Goal: Task Accomplishment & Management: Complete application form

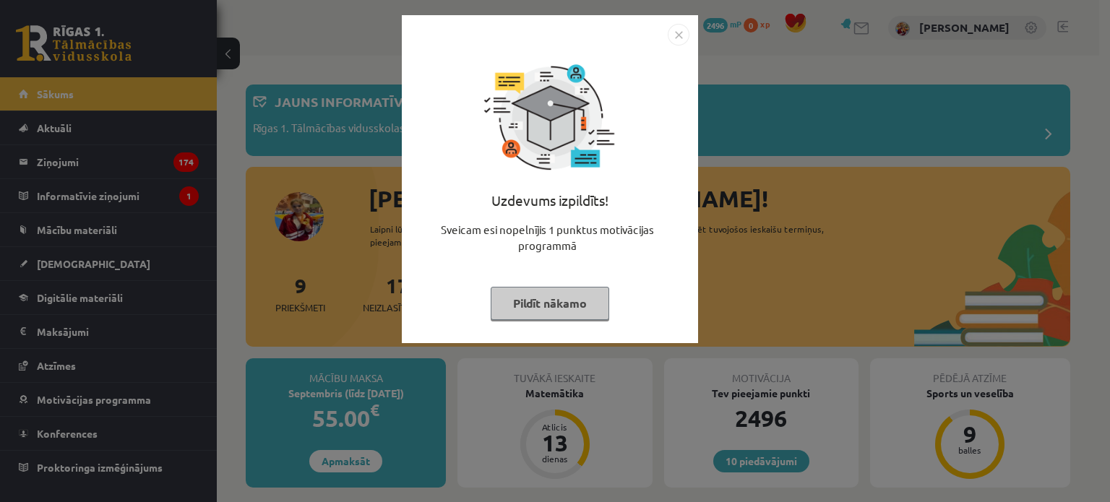
click at [578, 291] on button "Pildīt nākamo" at bounding box center [550, 303] width 119 height 33
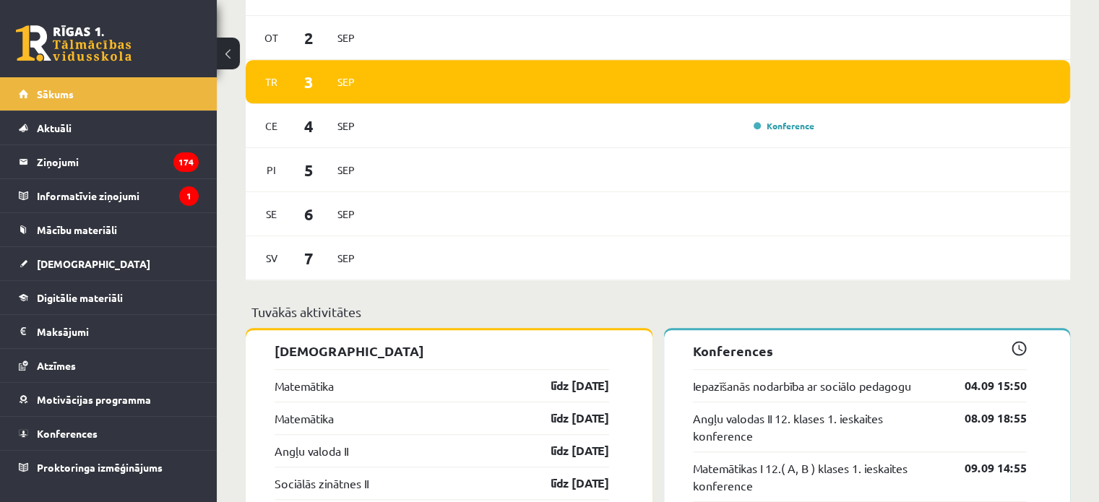
scroll to position [954, 0]
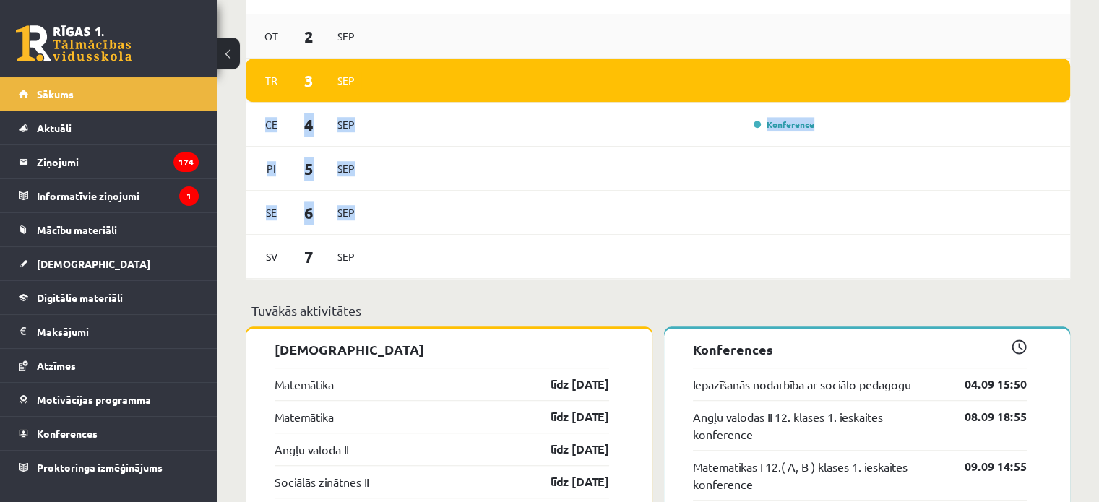
drag, startPoint x: 786, startPoint y: 213, endPoint x: 859, endPoint y: 42, distance: 186.2
click at [859, 42] on div "[DATE] [DATE] [DATE] Sep Konference Pi [DATE] [DATE] [DATE]" at bounding box center [658, 124] width 825 height 309
click at [582, 386] on link "līdz [DATE]" at bounding box center [568, 384] width 84 height 17
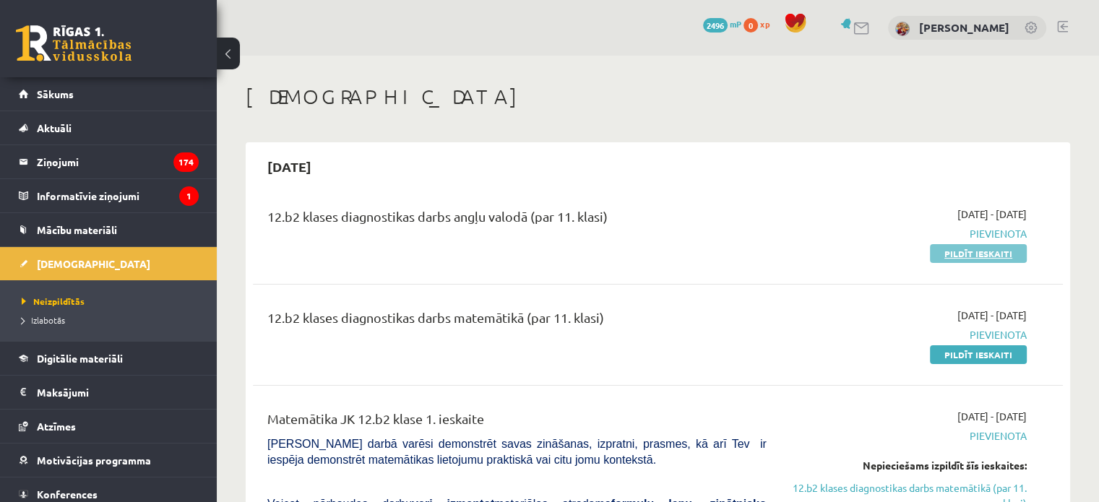
click at [970, 254] on link "Pildīt ieskaiti" at bounding box center [978, 253] width 97 height 19
click at [981, 254] on link "Pildīt ieskaiti" at bounding box center [978, 253] width 97 height 19
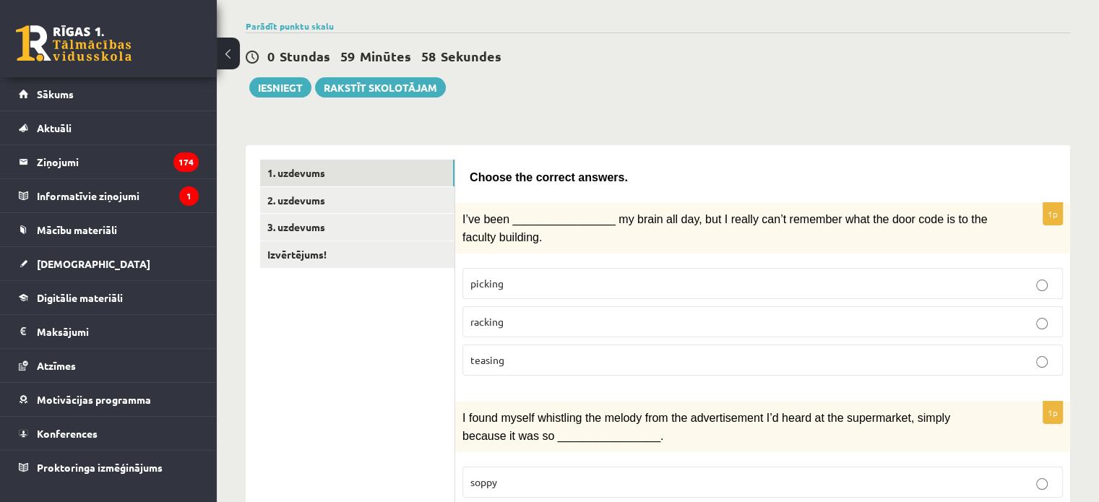
scroll to position [103, 0]
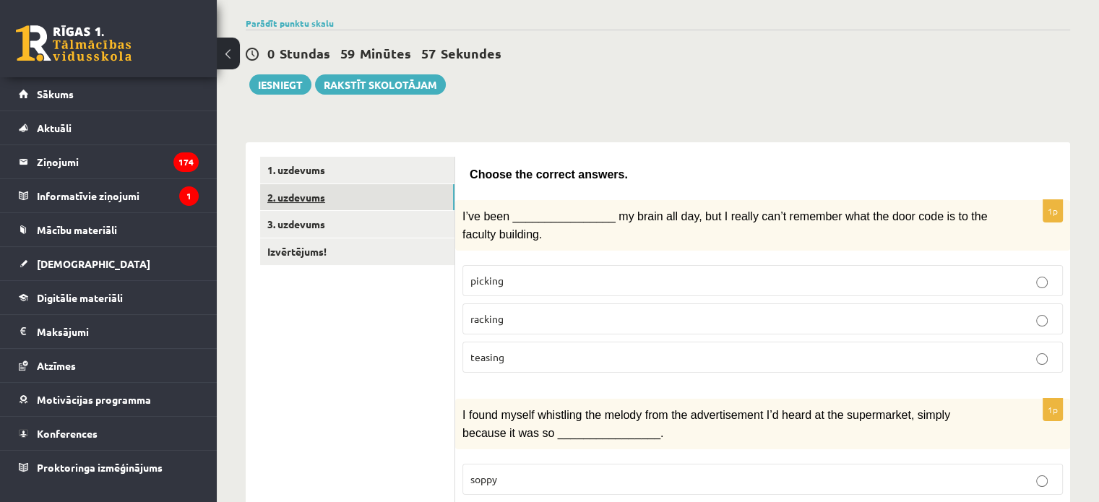
click at [406, 205] on link "2. uzdevums" at bounding box center [357, 197] width 194 height 27
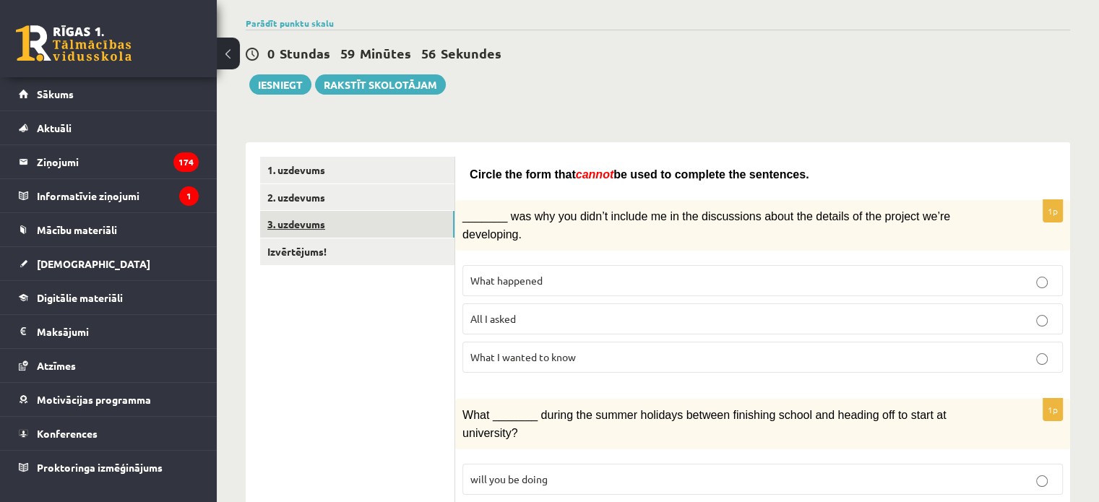
click at [390, 220] on link "3. uzdevums" at bounding box center [357, 224] width 194 height 27
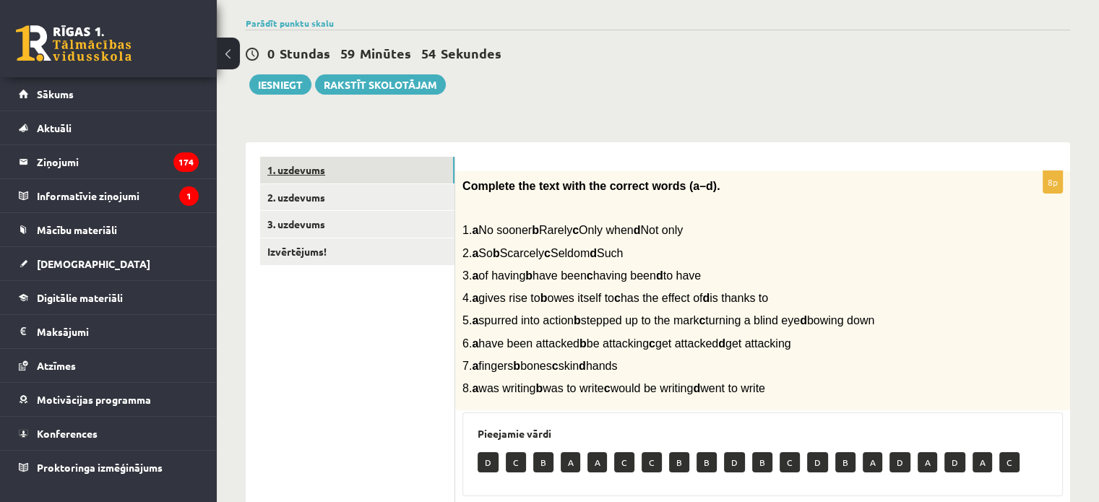
click at [377, 160] on link "1. uzdevums" at bounding box center [357, 170] width 194 height 27
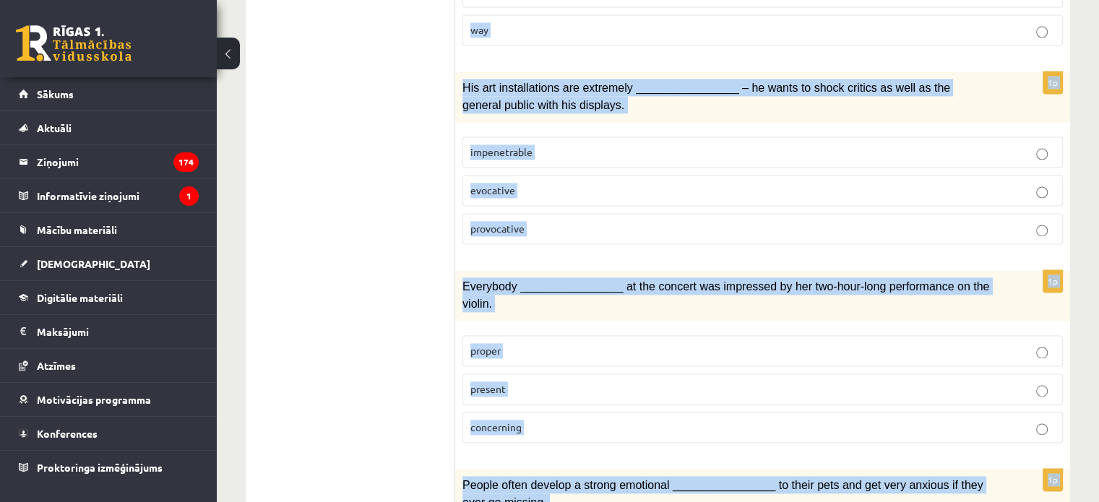
scroll to position [2230, 0]
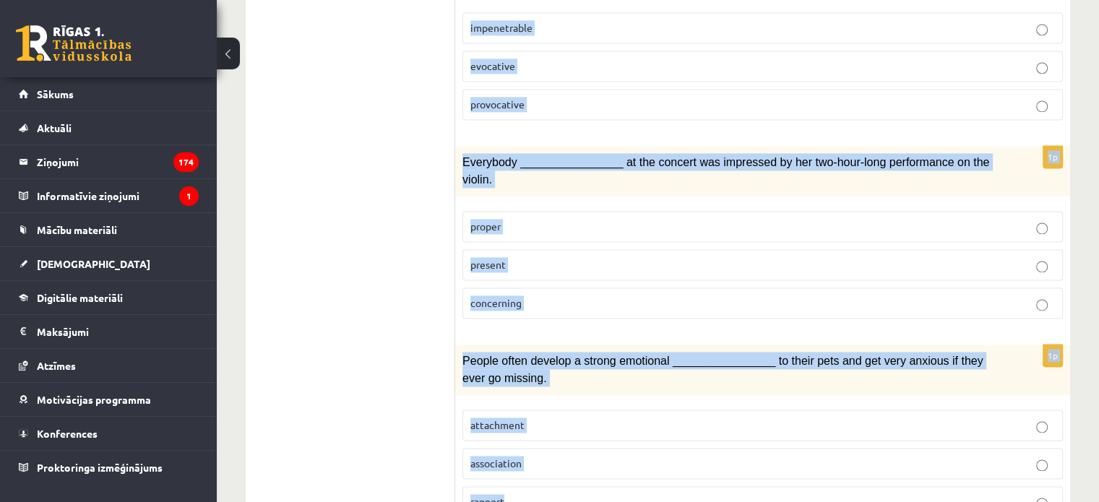
drag, startPoint x: 461, startPoint y: 213, endPoint x: 610, endPoint y: 442, distance: 273.3
copy form "I’ve been ________________ my brain all day, but I really can’t remember what t…"
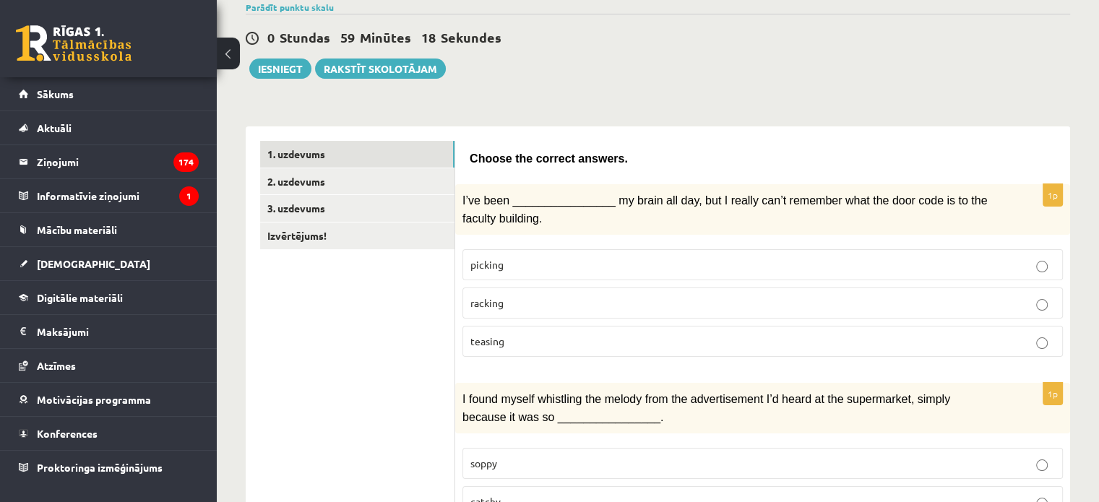
scroll to position [121, 0]
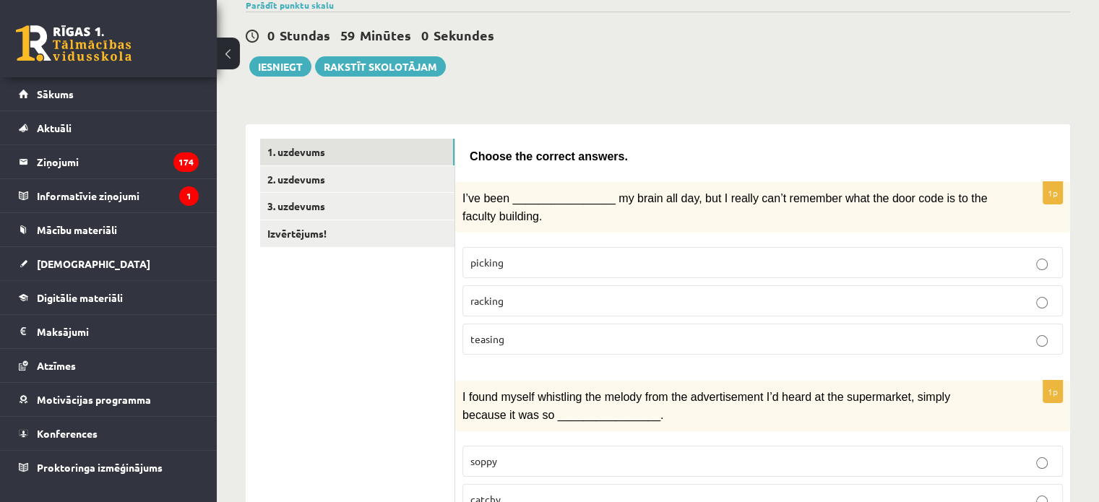
click at [547, 294] on p "racking" at bounding box center [763, 300] width 585 height 15
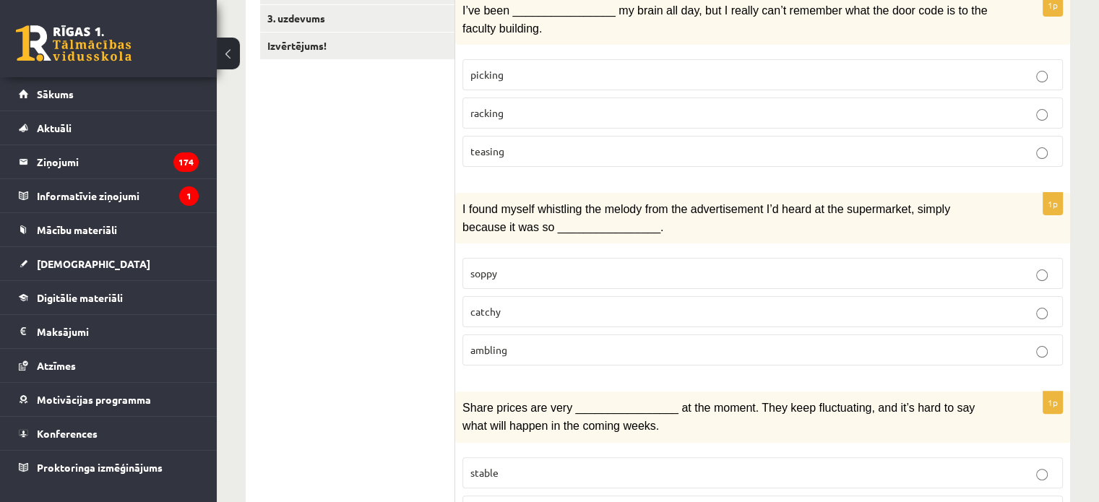
scroll to position [318, 0]
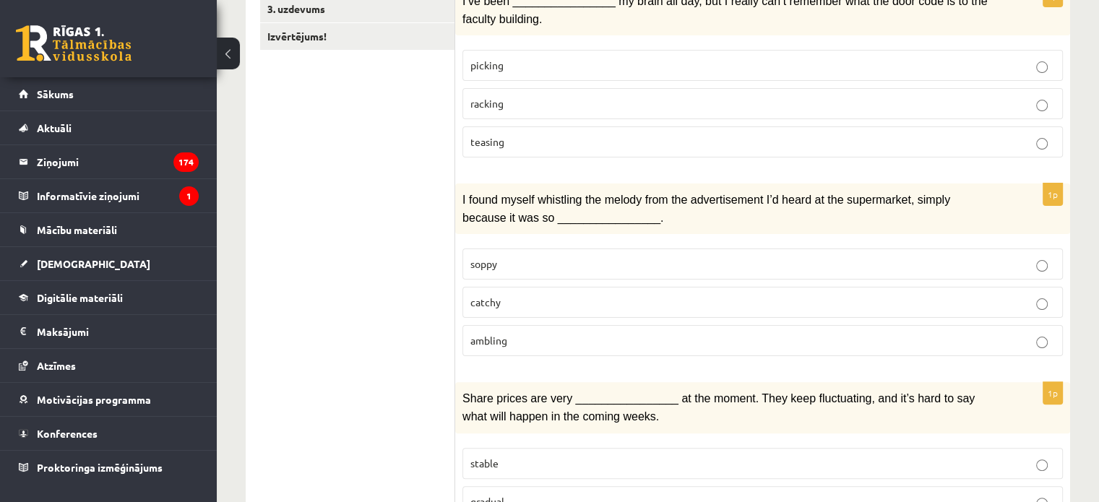
click at [552, 295] on p "catchy" at bounding box center [763, 302] width 585 height 15
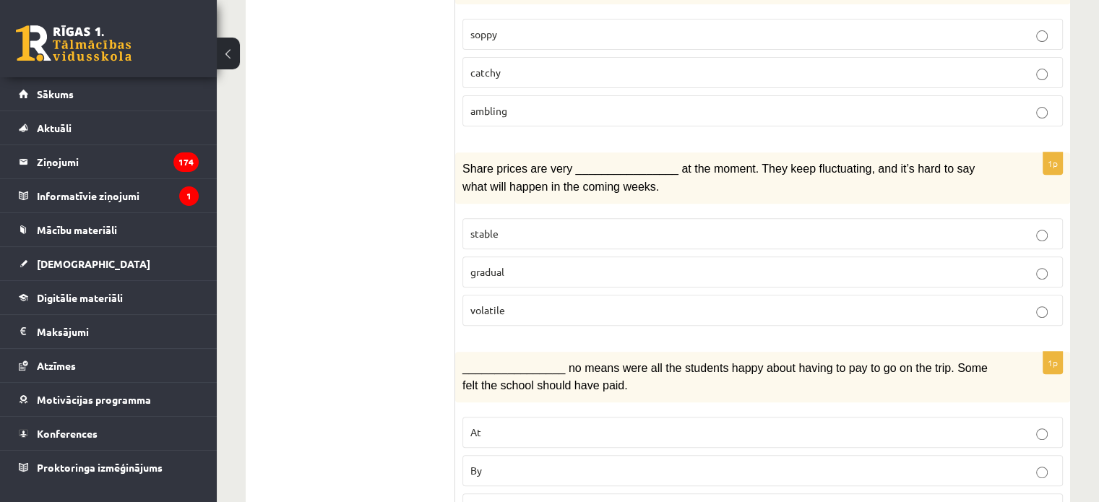
scroll to position [549, 0]
click at [531, 302] on p "volatile" at bounding box center [763, 309] width 585 height 15
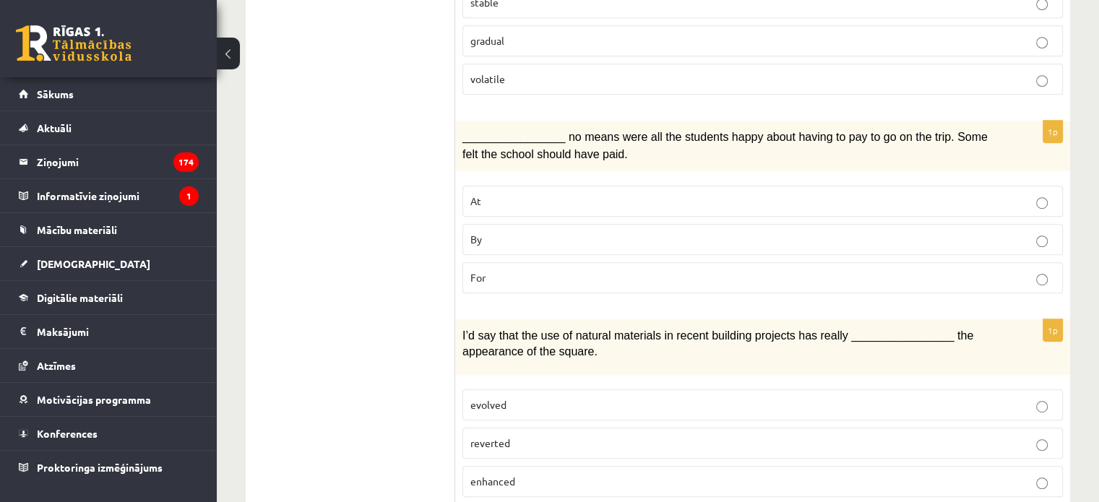
scroll to position [785, 0]
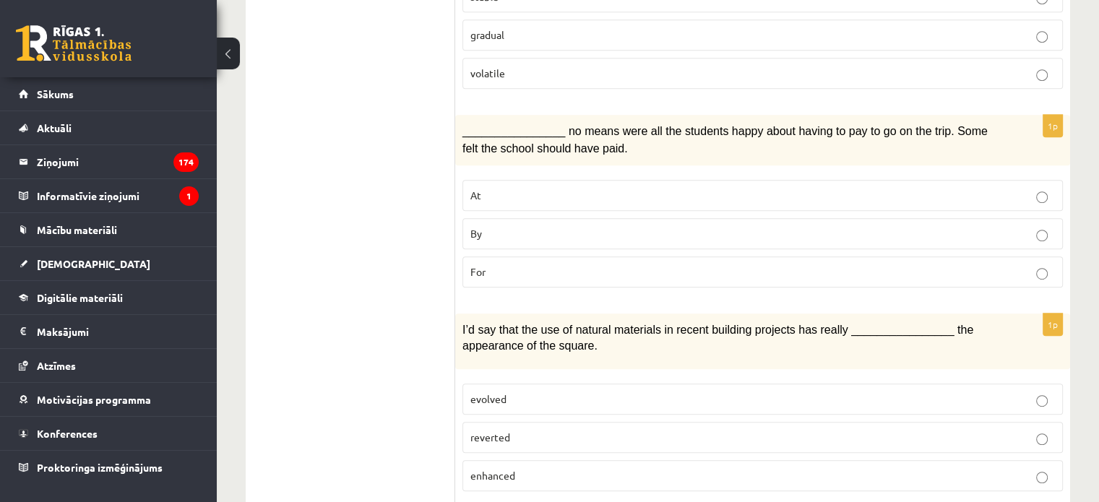
click at [498, 228] on label "By" at bounding box center [763, 233] width 601 height 31
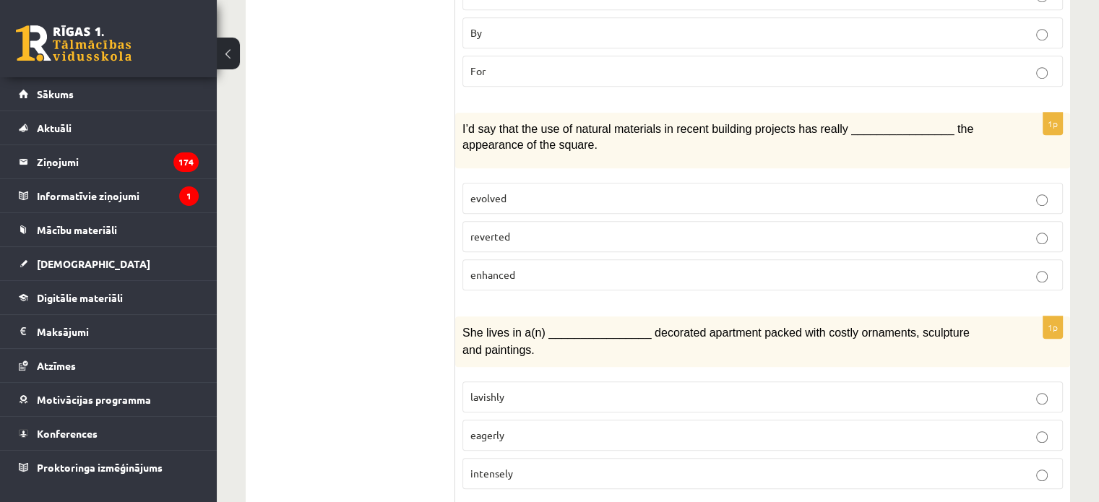
scroll to position [996, 0]
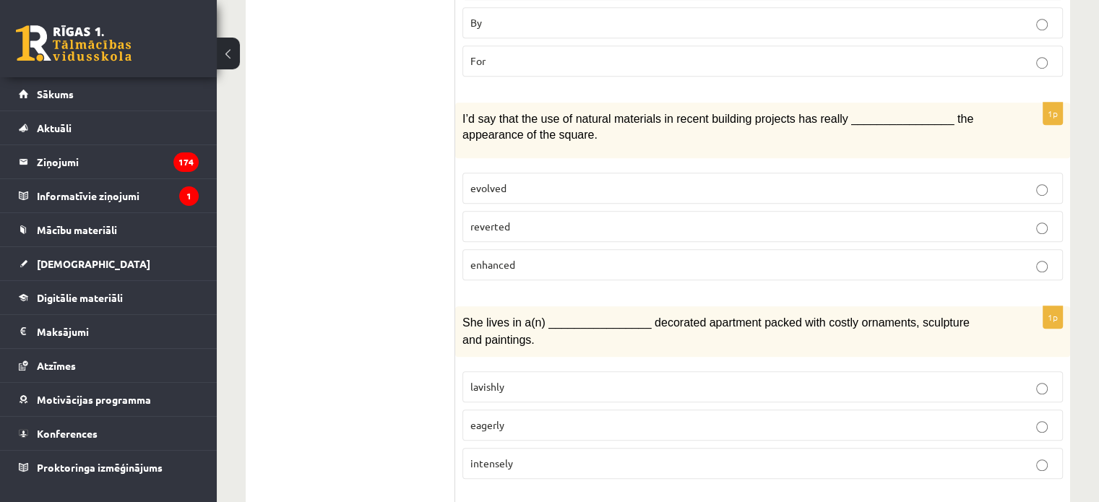
click at [525, 257] on p "enhanced" at bounding box center [763, 264] width 585 height 15
click at [526, 376] on label "lavishly" at bounding box center [763, 387] width 601 height 31
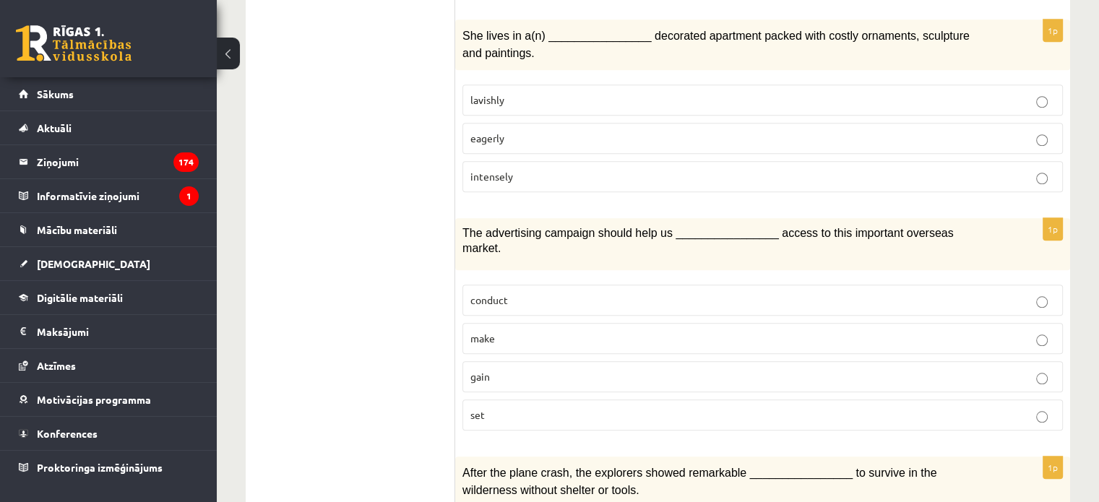
scroll to position [1284, 0]
click at [486, 369] on span "gain" at bounding box center [481, 375] width 20 height 13
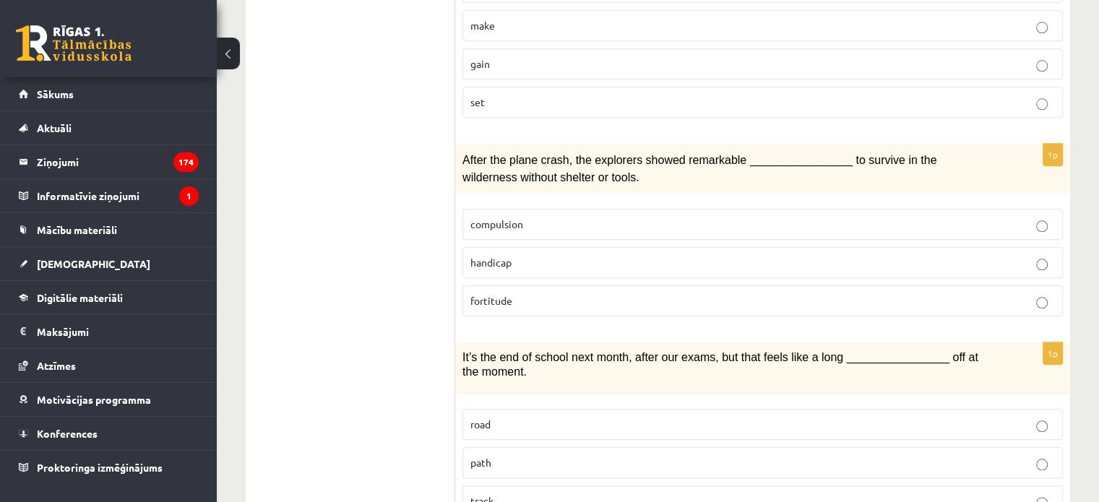
scroll to position [1598, 0]
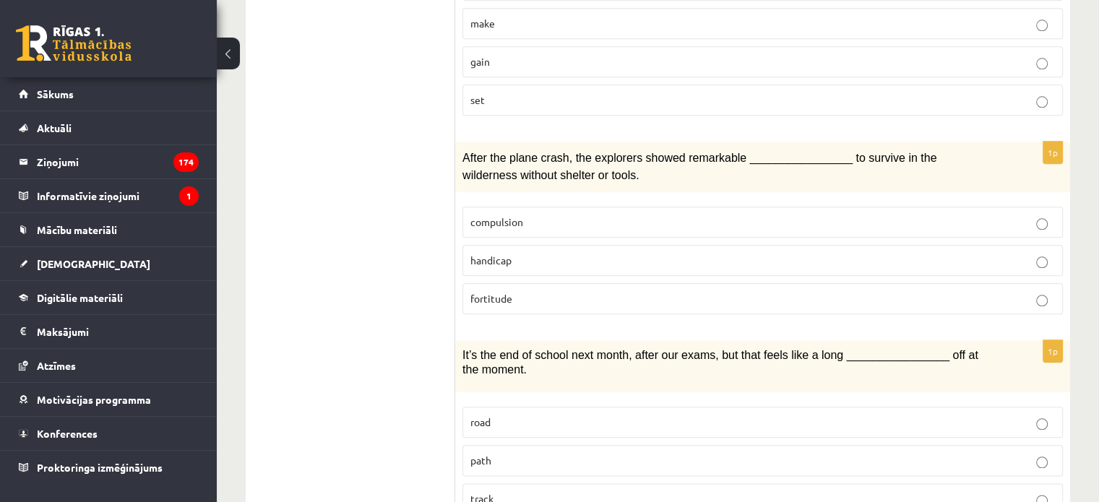
click at [500, 291] on p "fortitude" at bounding box center [763, 298] width 585 height 15
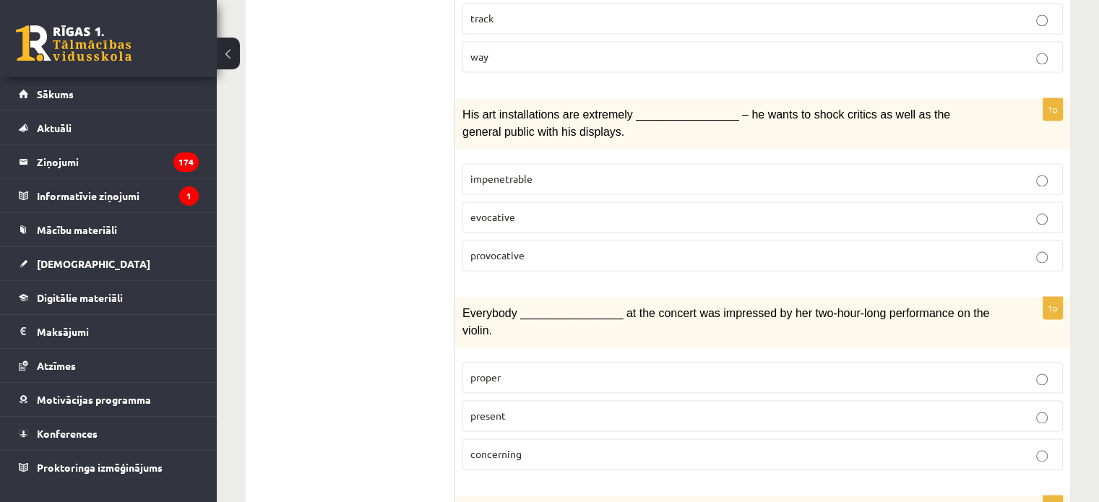
scroll to position [2084, 0]
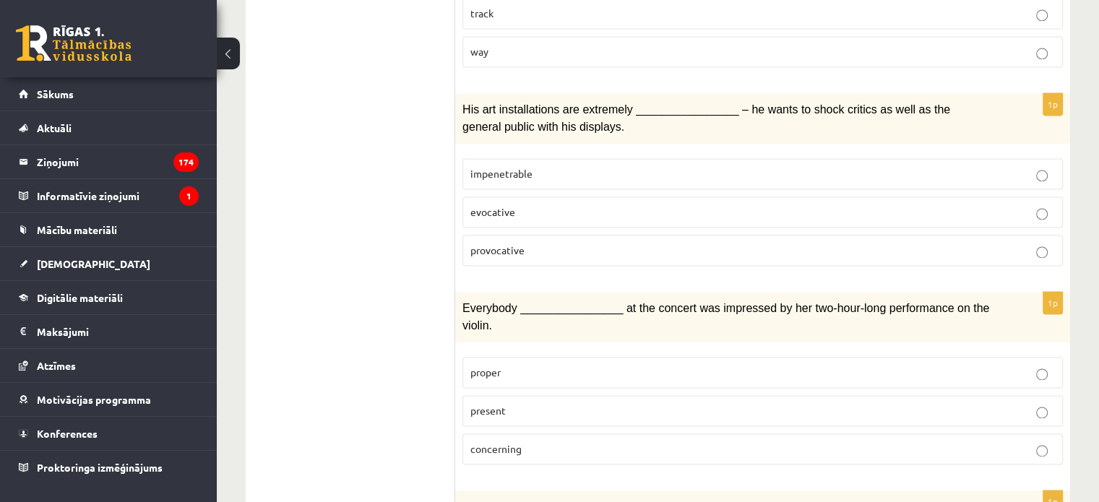
click at [526, 243] on p "provocative" at bounding box center [763, 250] width 585 height 15
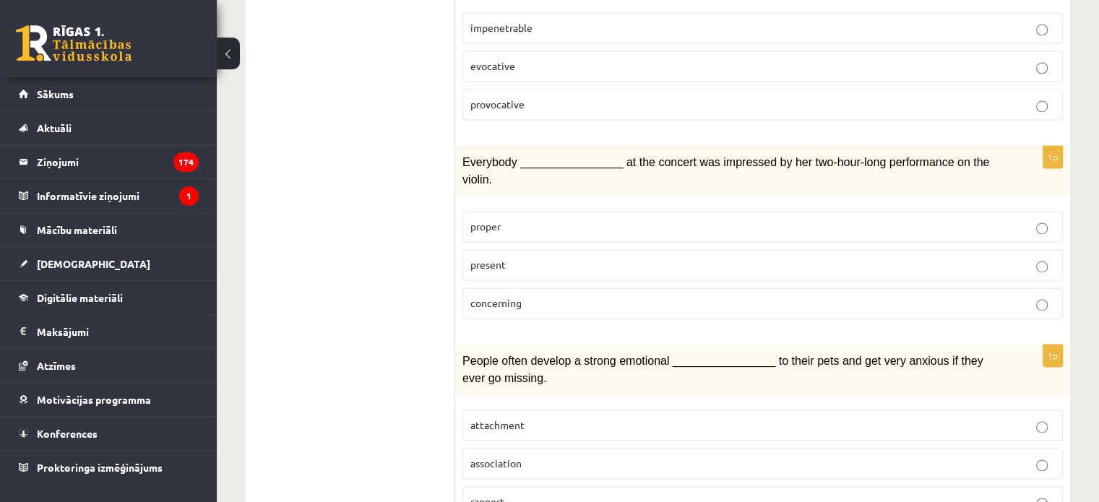
click at [559, 418] on p "attachment" at bounding box center [763, 425] width 585 height 15
click at [541, 257] on p "present" at bounding box center [763, 264] width 585 height 15
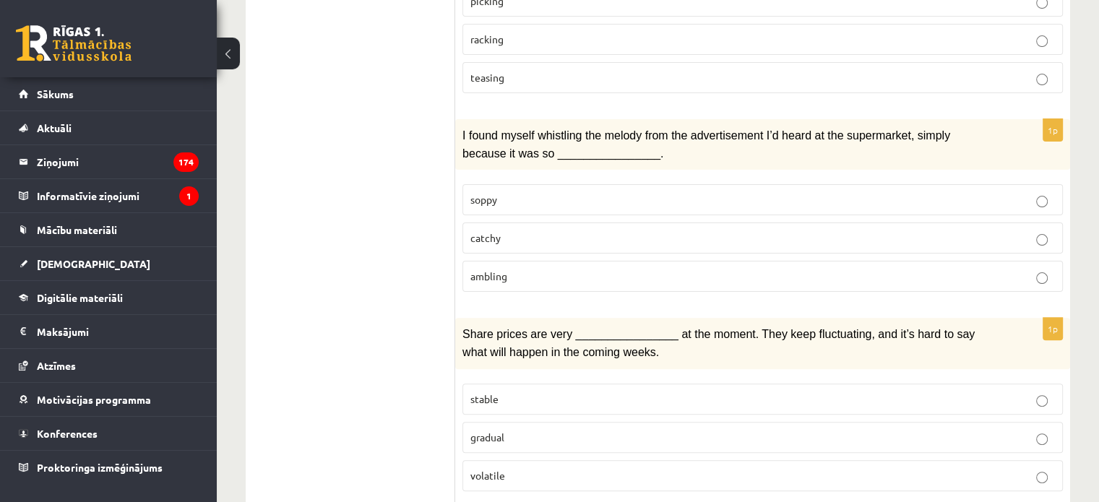
scroll to position [0, 0]
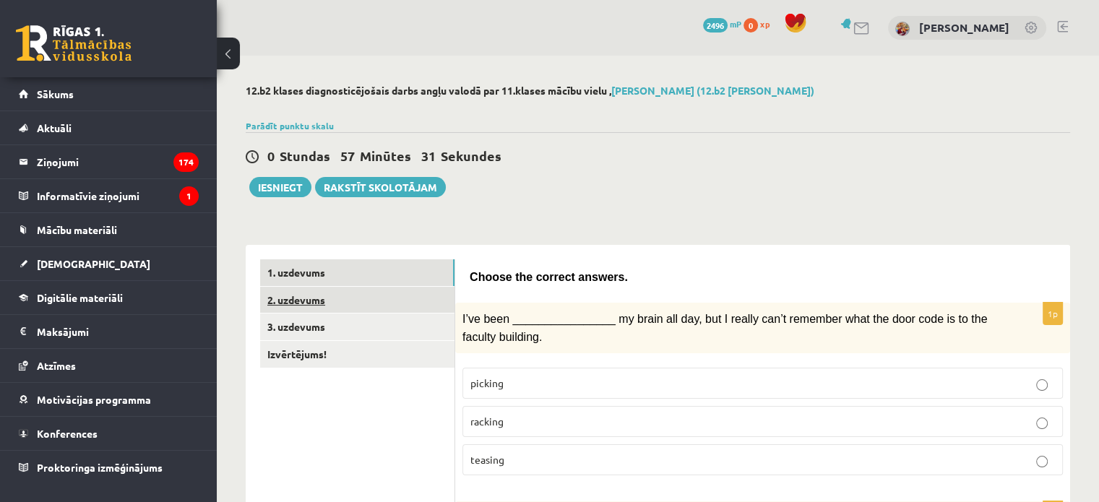
click at [380, 297] on link "2. uzdevums" at bounding box center [357, 300] width 194 height 27
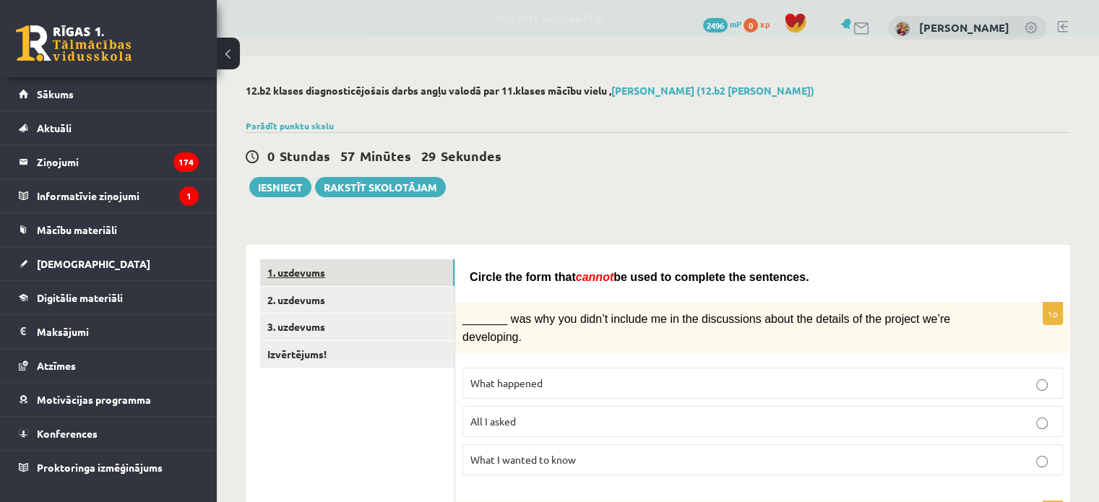
click at [377, 262] on link "1. uzdevums" at bounding box center [357, 273] width 194 height 27
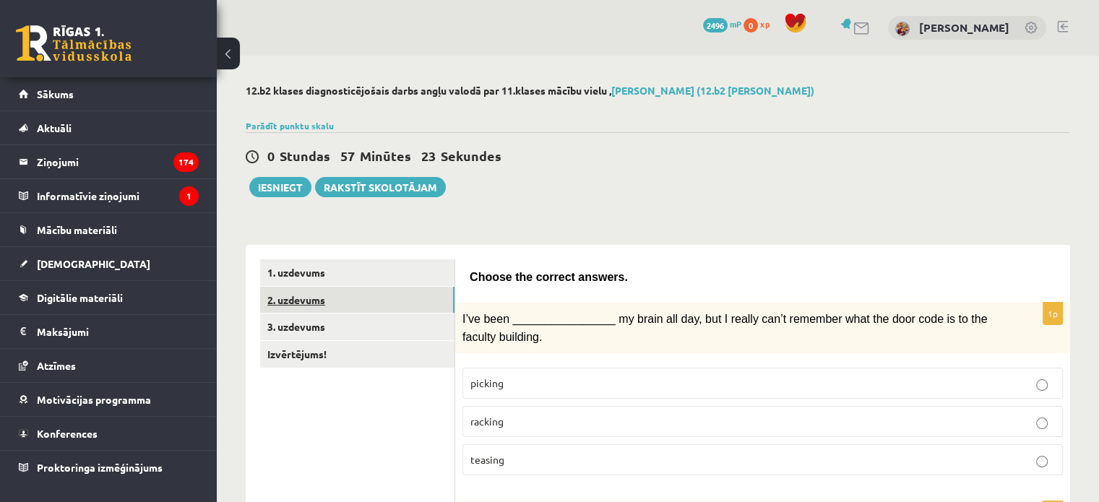
click at [364, 306] on link "2. uzdevums" at bounding box center [357, 300] width 194 height 27
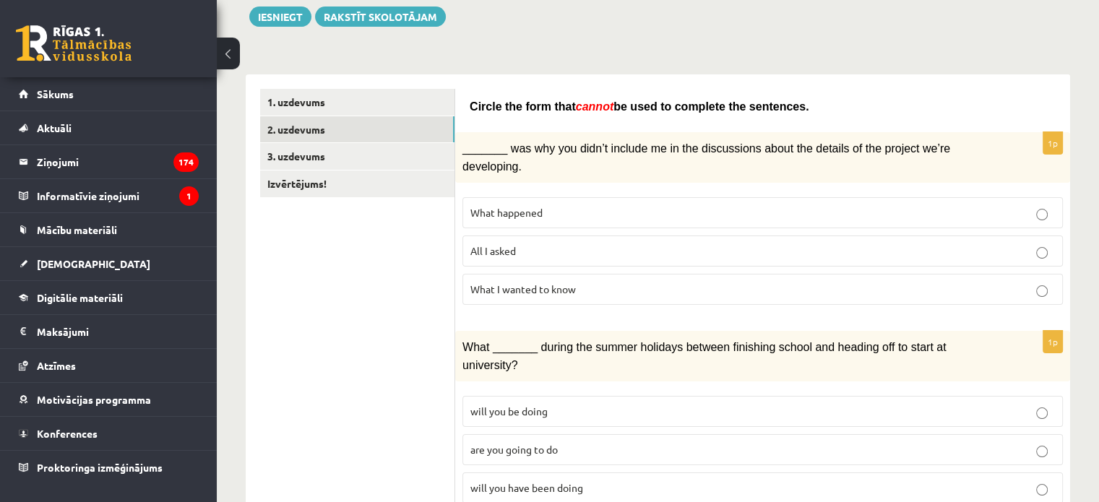
scroll to position [172, 0]
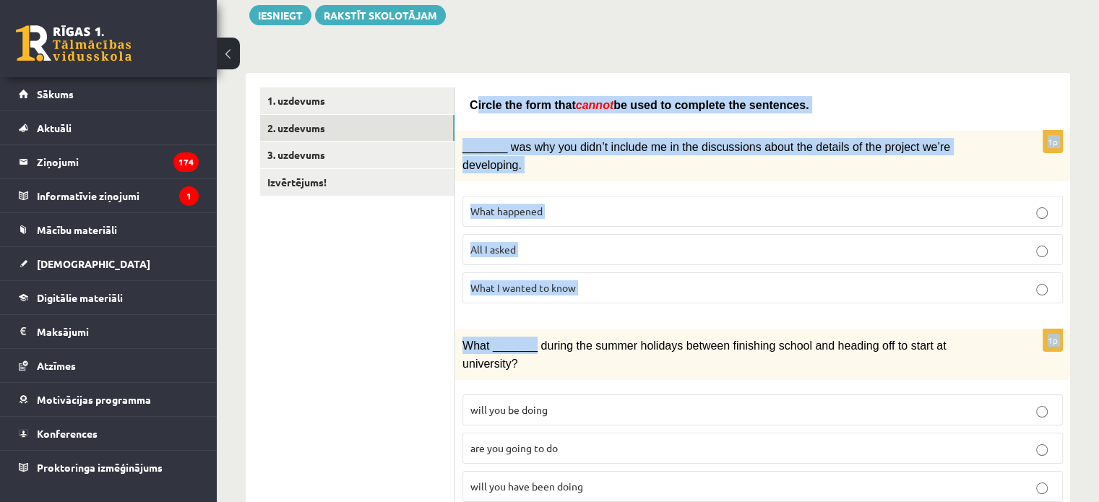
drag, startPoint x: 473, startPoint y: 103, endPoint x: 531, endPoint y: 339, distance: 243.3
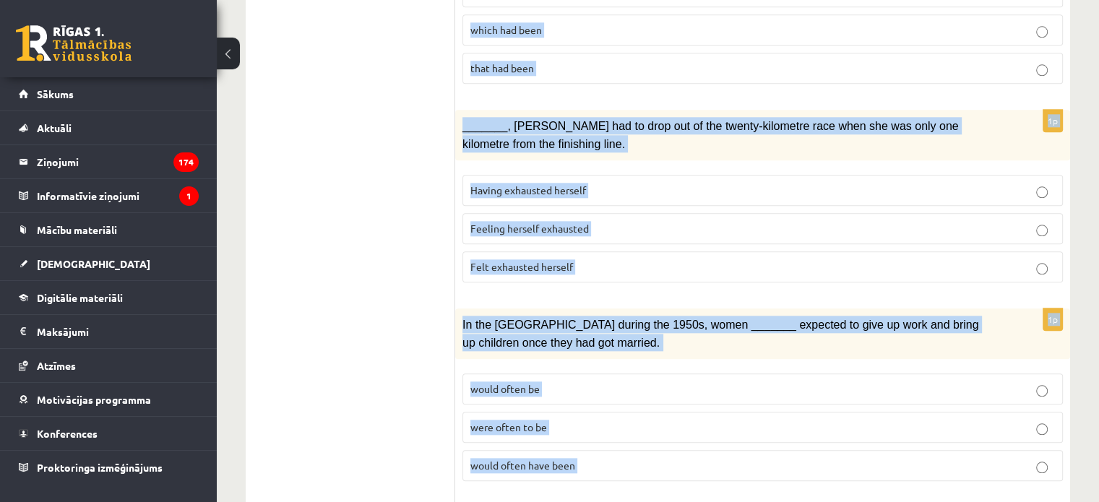
scroll to position [1698, 0]
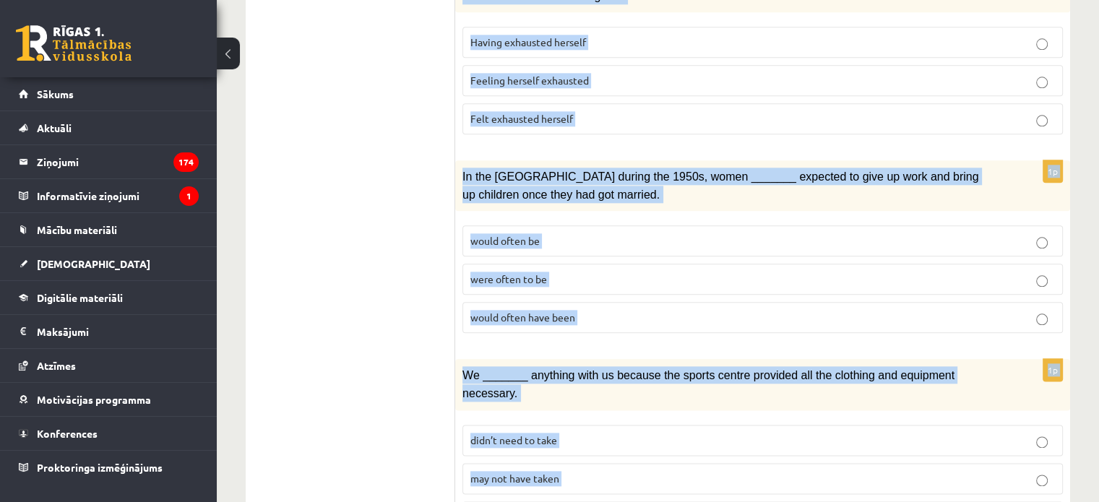
drag, startPoint x: 470, startPoint y: 102, endPoint x: 635, endPoint y: 536, distance: 464.7
copy form "Circle the form that cannot be used to complete the sentences. 1p _______ was w…"
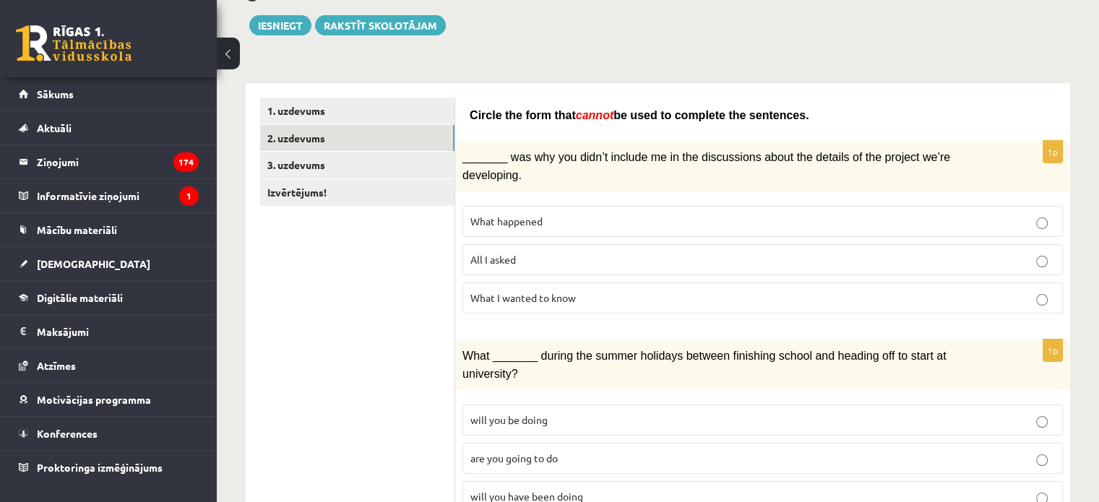
scroll to position [163, 0]
click at [469, 244] on label "All I asked" at bounding box center [763, 259] width 601 height 31
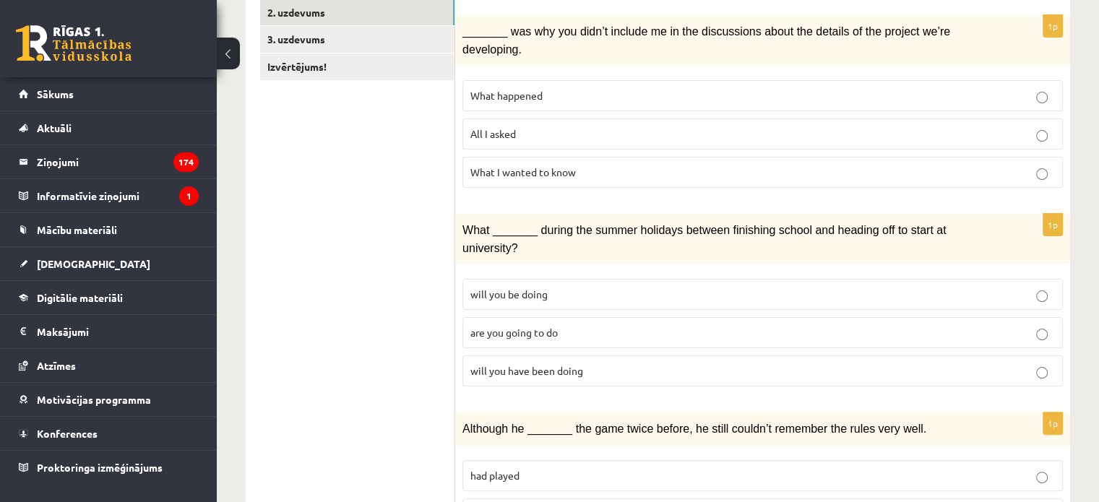
scroll to position [288, 0]
click at [531, 355] on label "will you have been doing" at bounding box center [763, 370] width 601 height 31
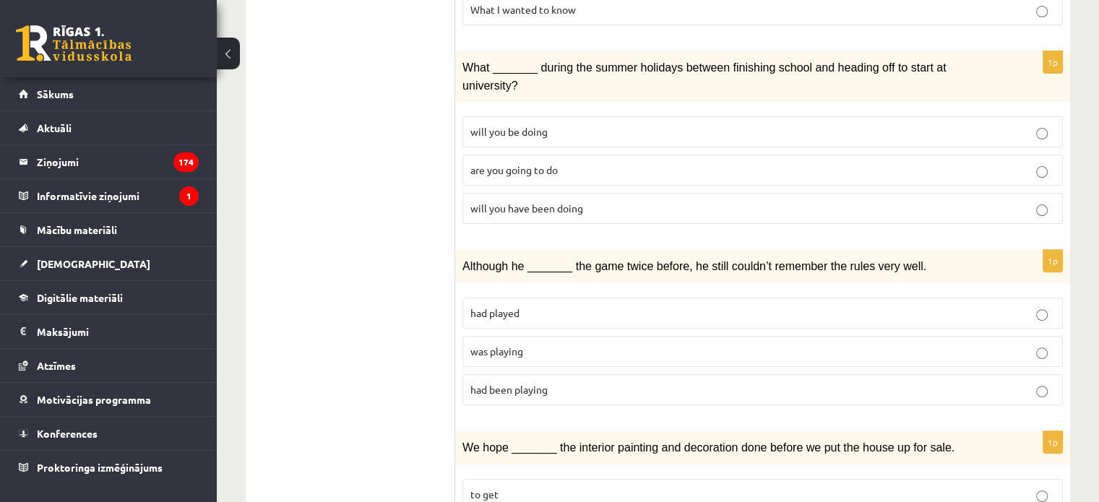
scroll to position [484, 0]
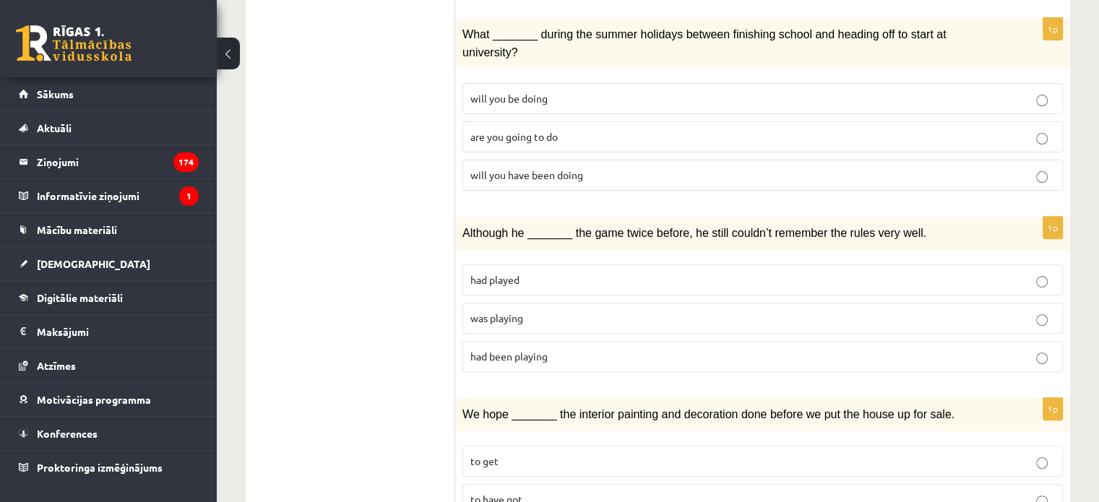
click at [539, 303] on label "was playing" at bounding box center [763, 318] width 601 height 31
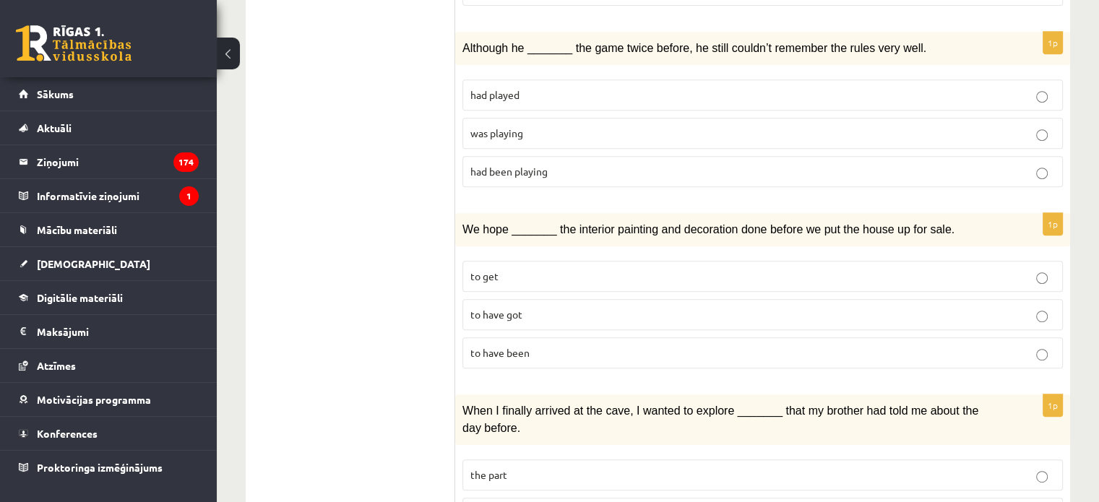
scroll to position [698, 0]
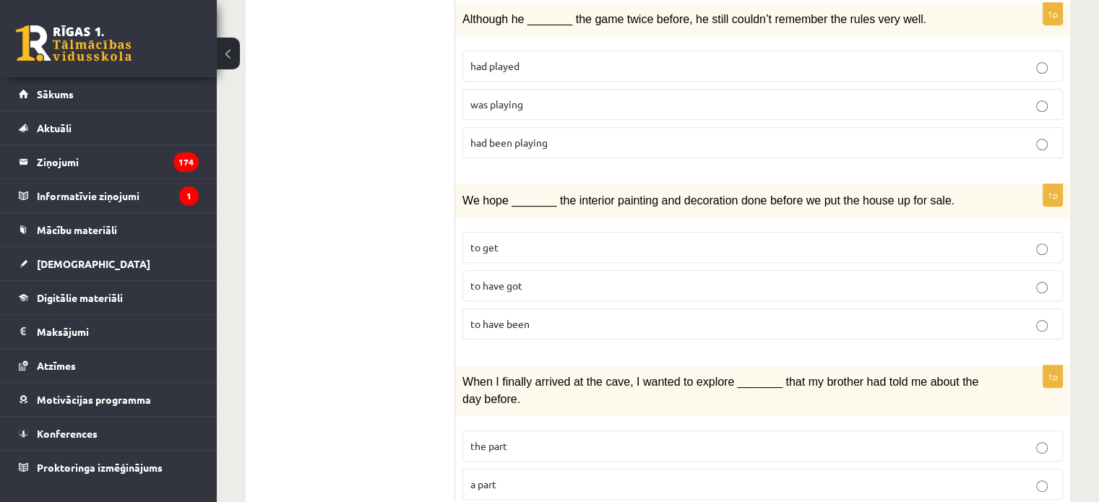
click at [513, 309] on label "to have been" at bounding box center [763, 324] width 601 height 31
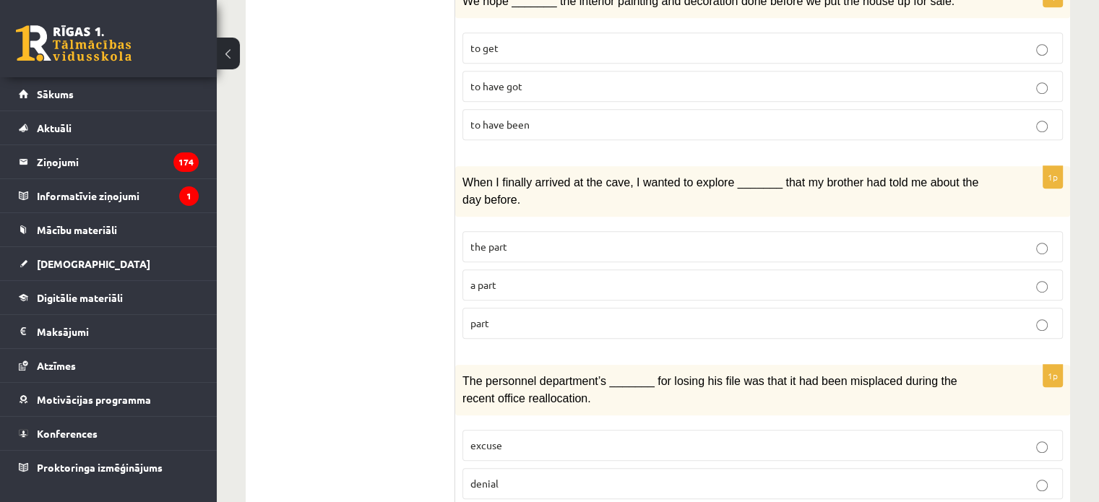
scroll to position [902, 0]
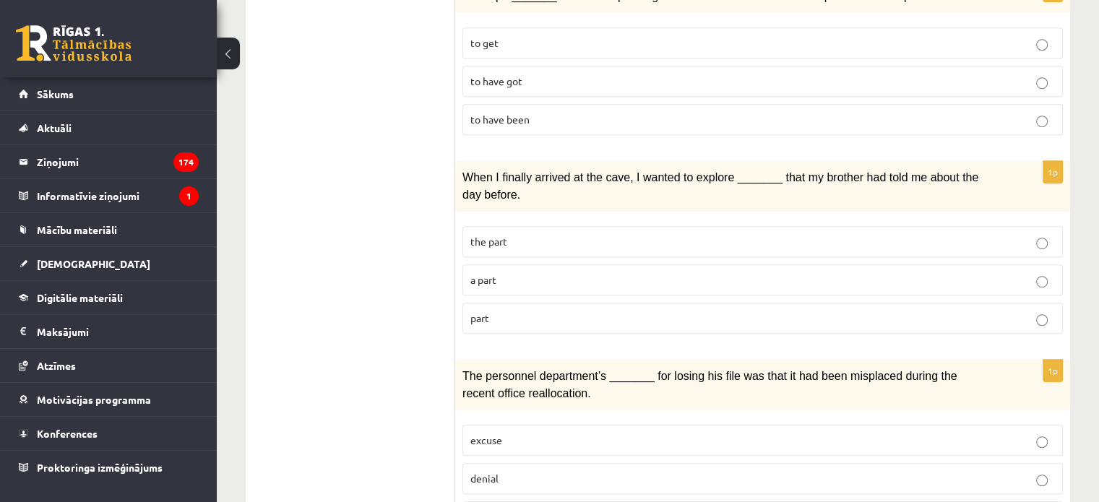
click at [523, 311] on p "part" at bounding box center [763, 318] width 585 height 15
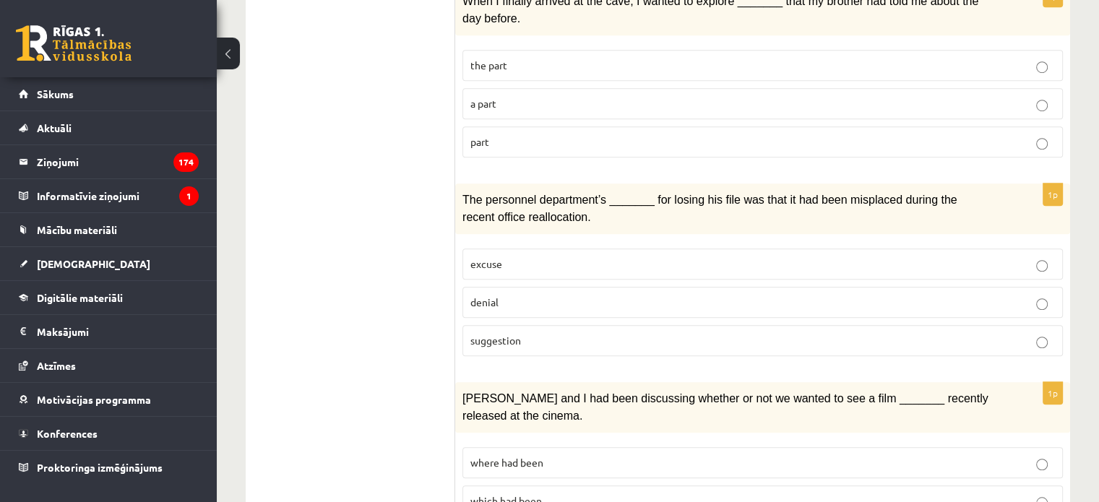
scroll to position [1105, 0]
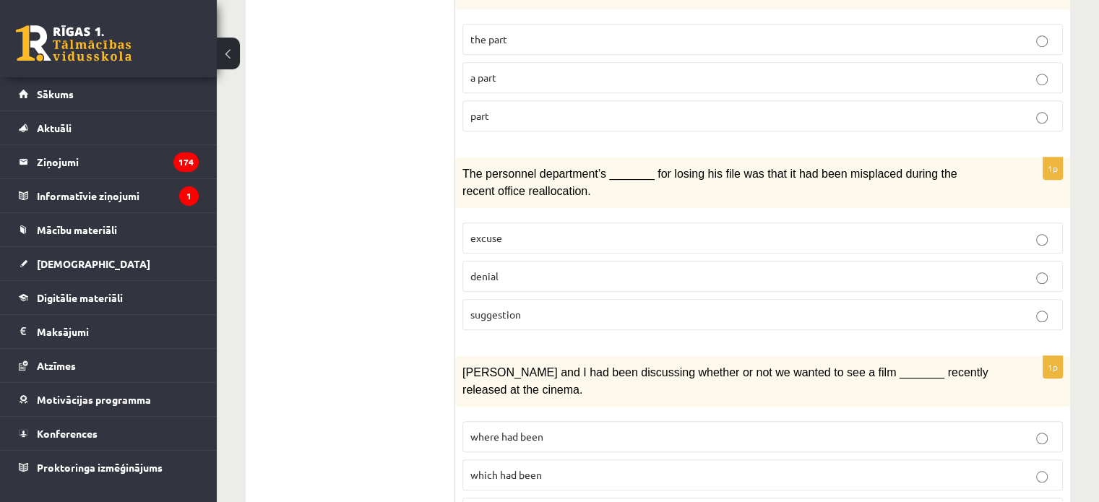
click at [512, 269] on p "denial" at bounding box center [763, 276] width 585 height 15
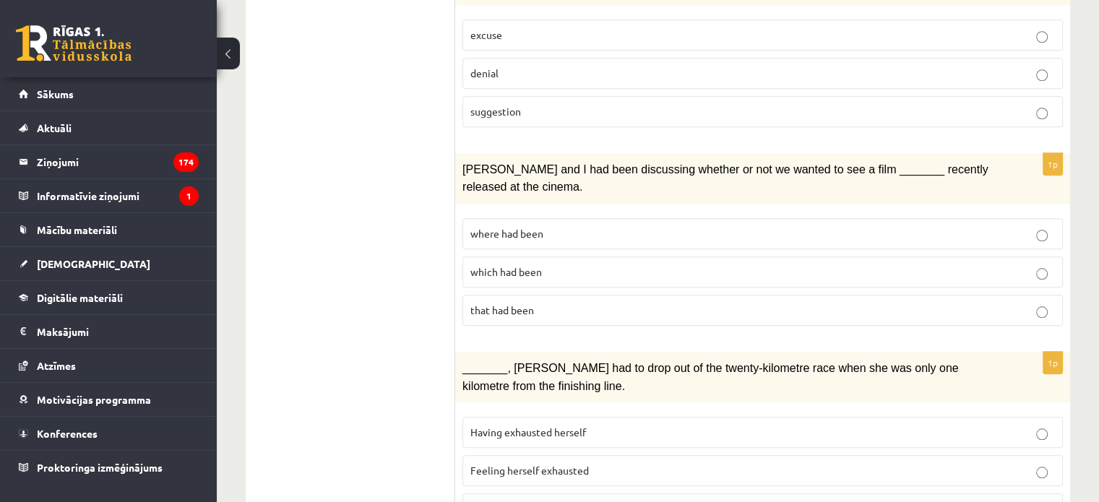
click at [502, 227] on span "where had been" at bounding box center [507, 233] width 73 height 13
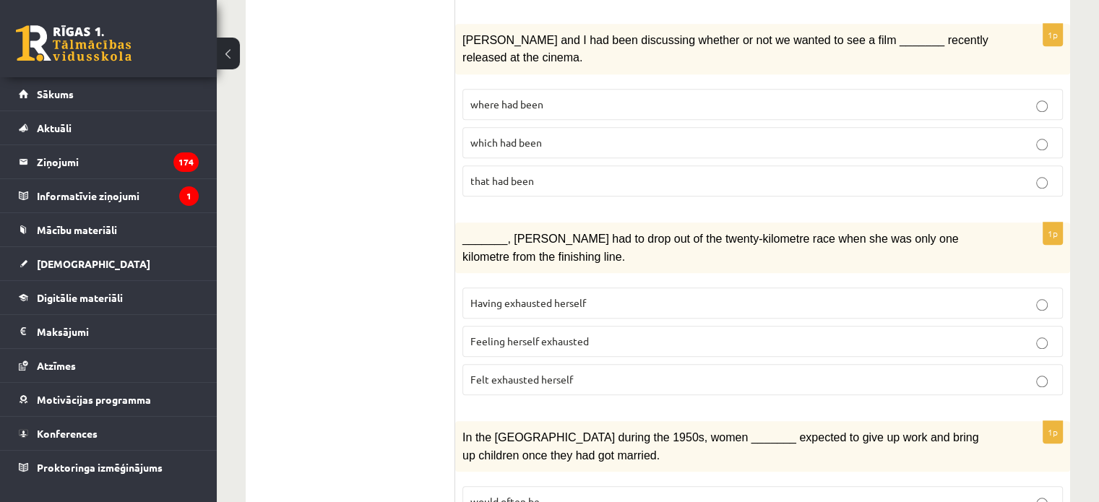
scroll to position [1438, 0]
click at [528, 372] on span "Felt exhausted herself" at bounding box center [522, 378] width 103 height 13
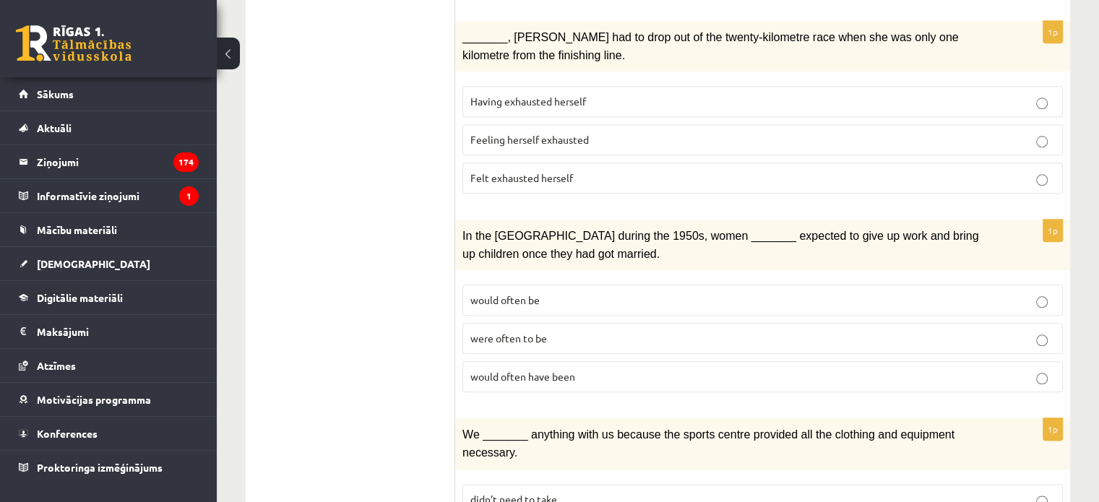
scroll to position [1639, 0]
click at [638, 292] on p "would often be" at bounding box center [763, 299] width 585 height 15
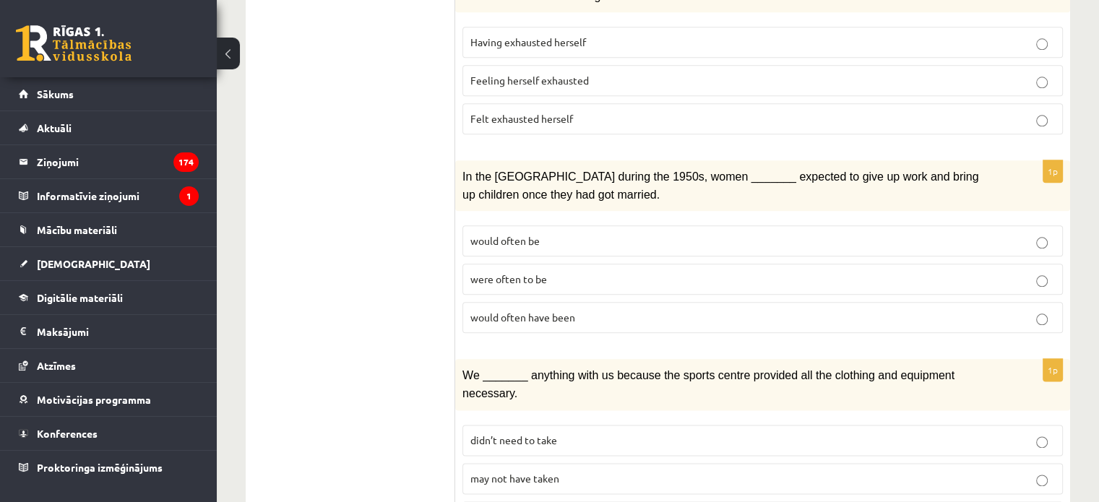
click at [513, 463] on label "may not have taken" at bounding box center [763, 478] width 601 height 31
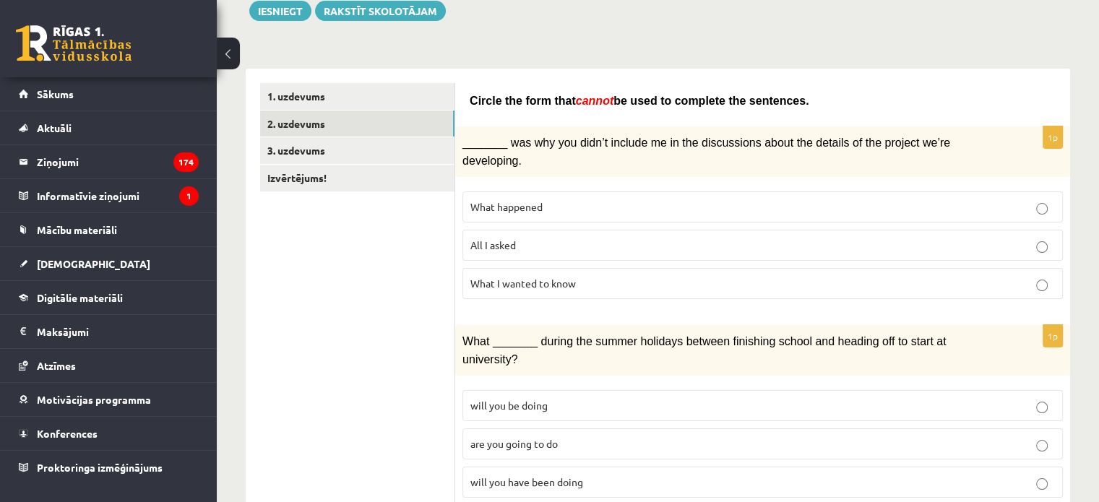
scroll to position [0, 0]
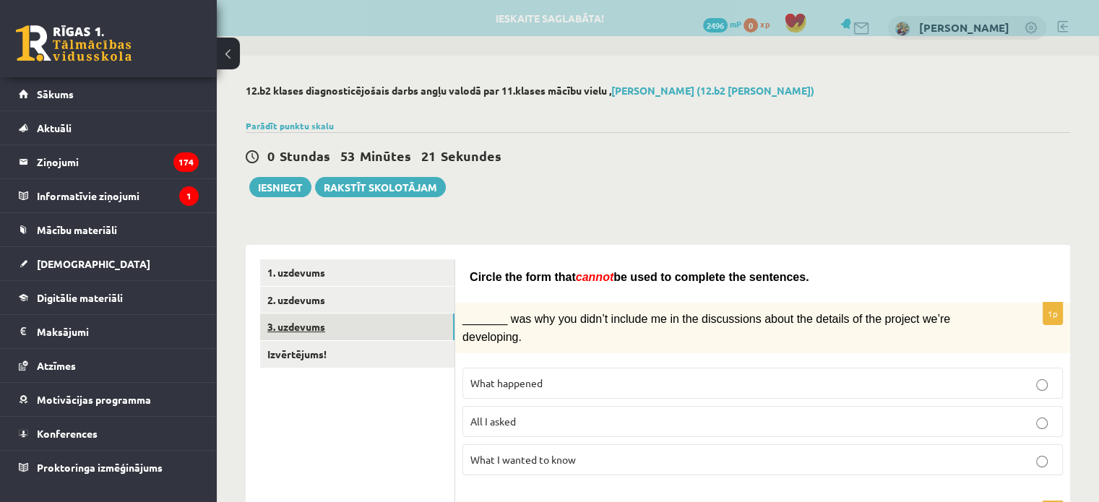
click at [398, 330] on link "3. uzdevums" at bounding box center [357, 327] width 194 height 27
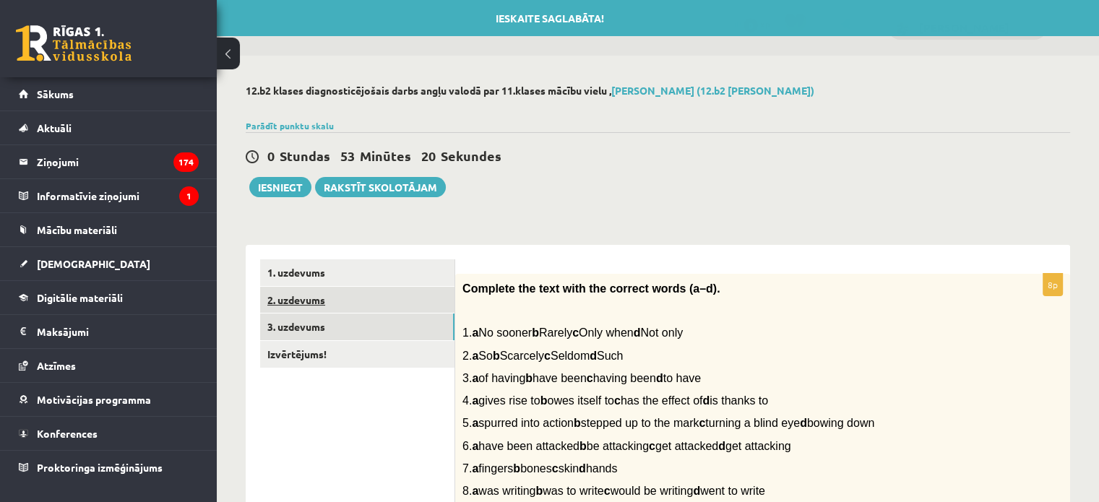
click at [393, 309] on link "2. uzdevums" at bounding box center [357, 300] width 194 height 27
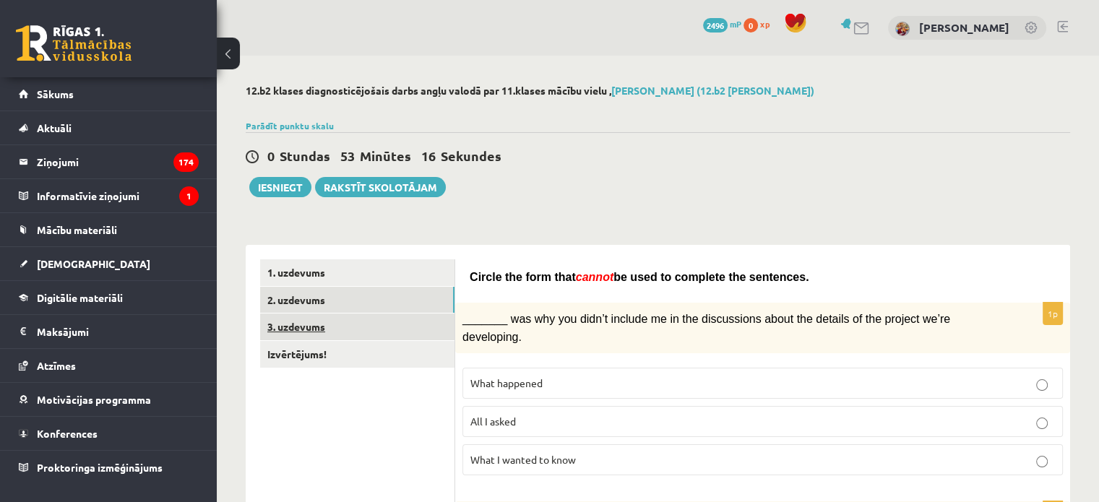
click at [384, 329] on link "3. uzdevums" at bounding box center [357, 327] width 194 height 27
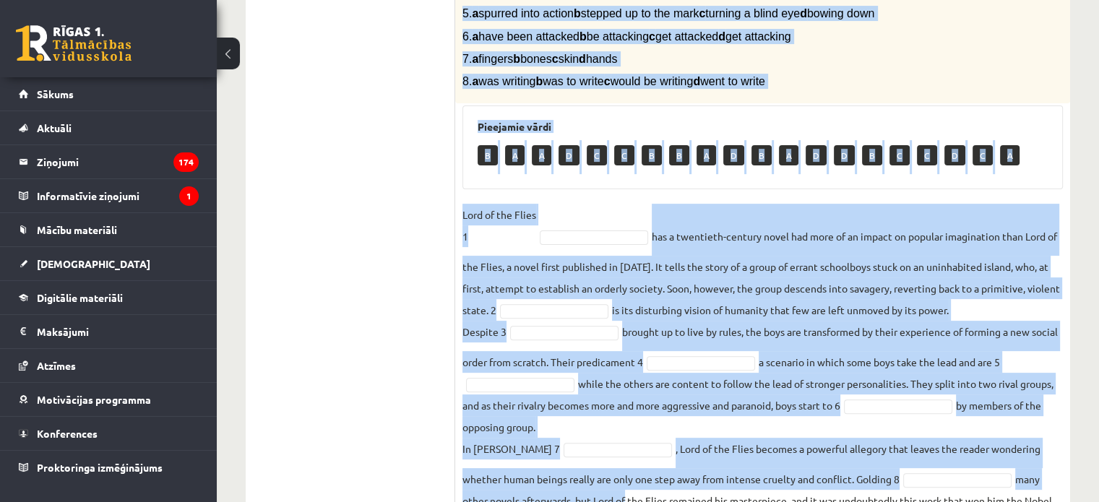
scroll to position [491, 0]
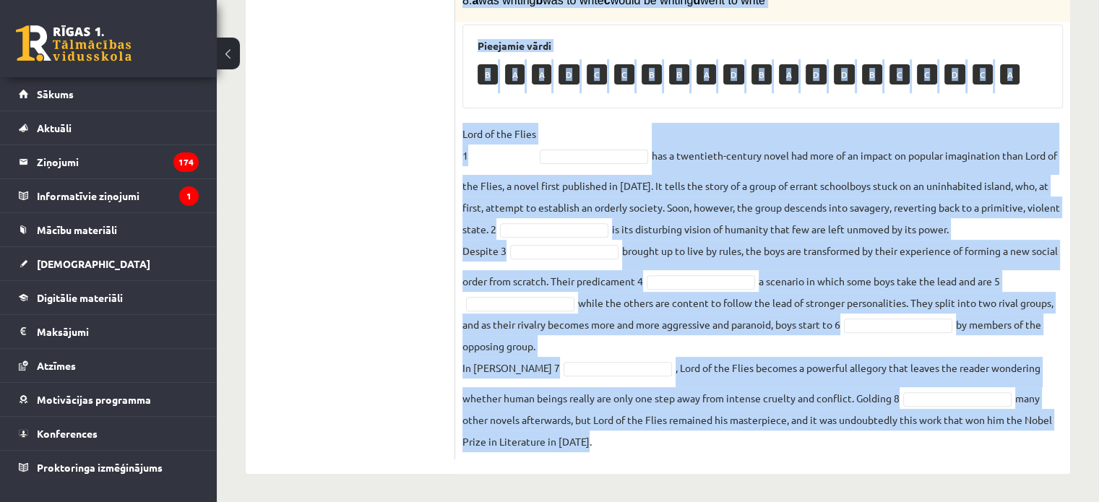
drag, startPoint x: 466, startPoint y: 286, endPoint x: 636, endPoint y: 536, distance: 303.3
copy div "Complete the text with the correct words (a–d). 1. a No sooner b Rarely c Only …"
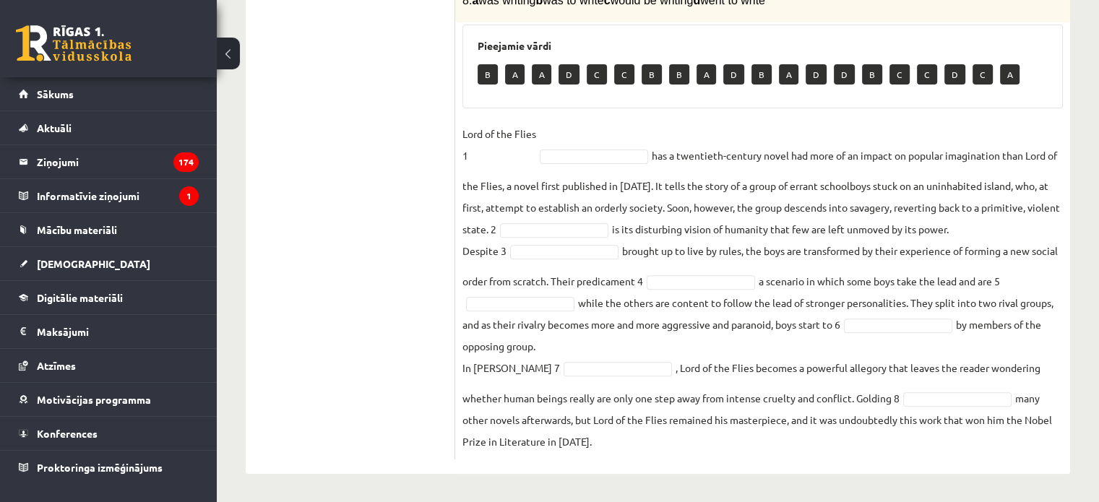
click at [318, 118] on ul "1. uzdevums 2. uzdevums 3. uzdevums Izvērtējums!" at bounding box center [357, 114] width 195 height 691
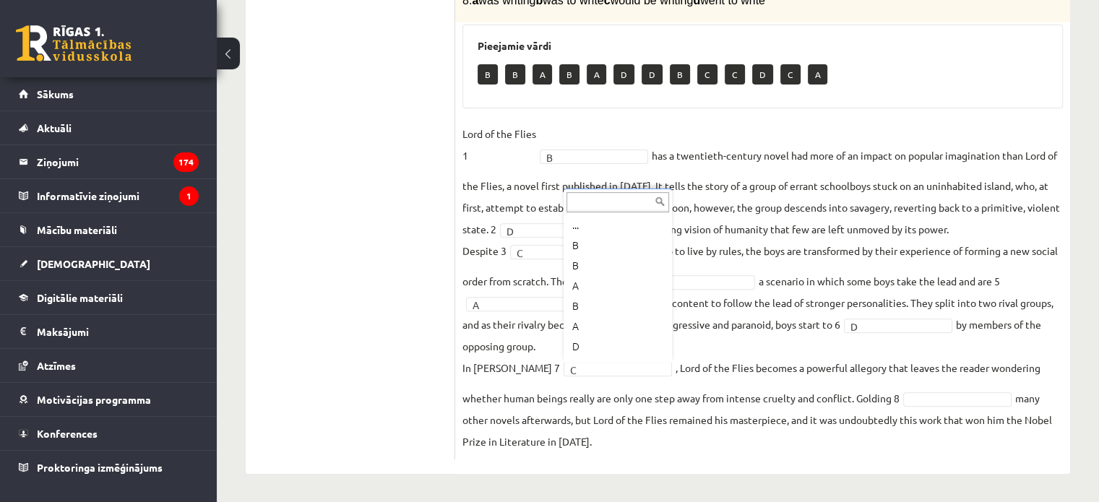
scroll to position [58, 0]
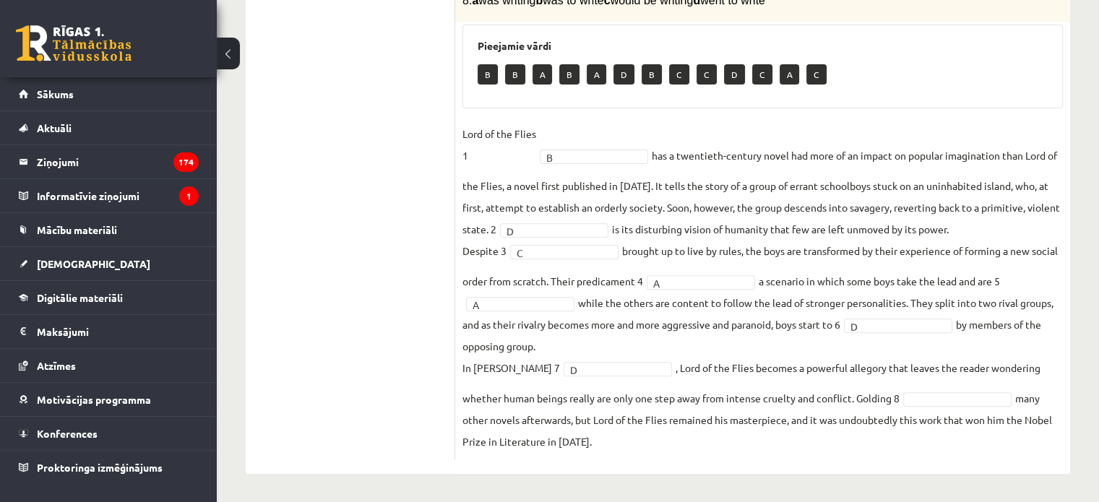
click at [888, 311] on fieldset "Lord of the Flies 1 B * has a twentieth-century novel had more of an impact on …" at bounding box center [763, 288] width 601 height 330
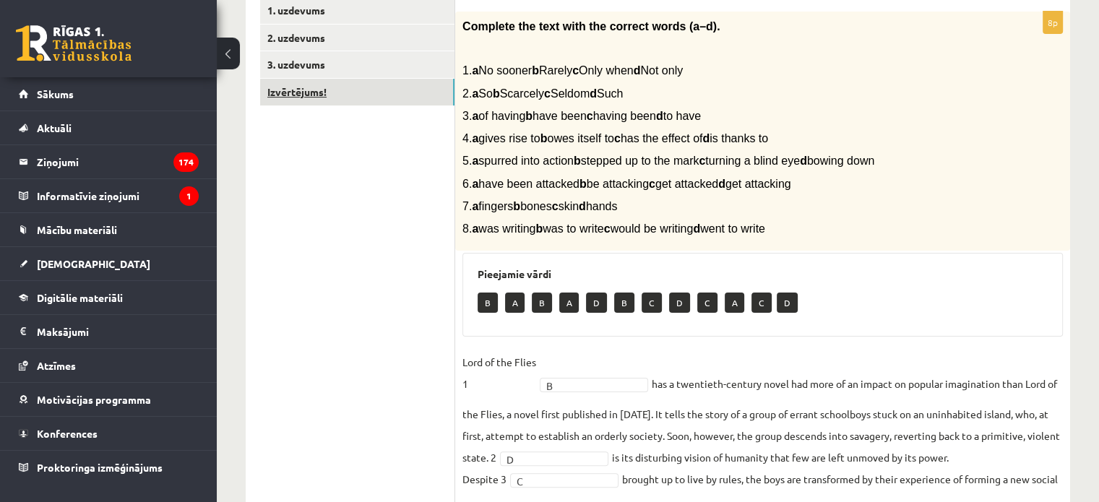
click at [396, 87] on link "Izvērtējums!" at bounding box center [357, 92] width 194 height 27
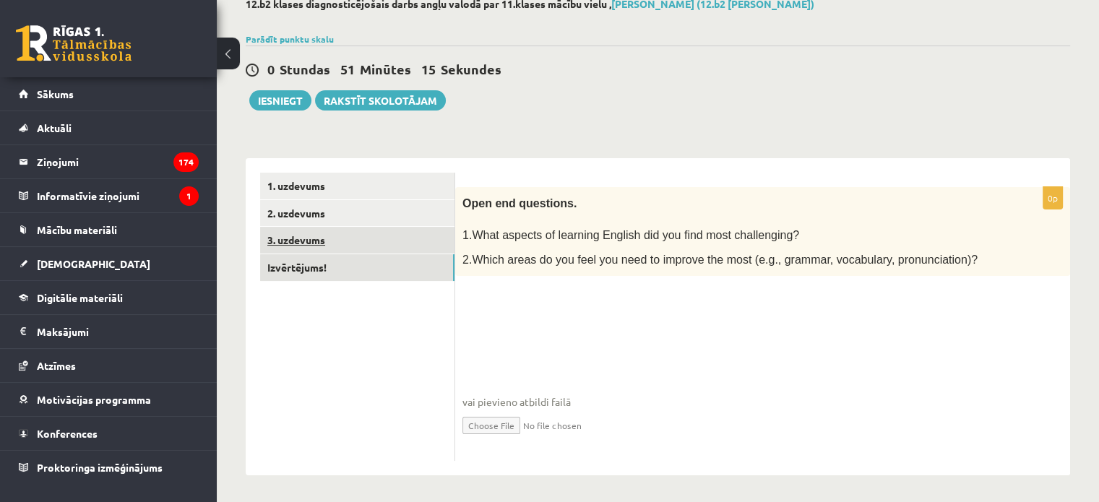
scroll to position [106, 0]
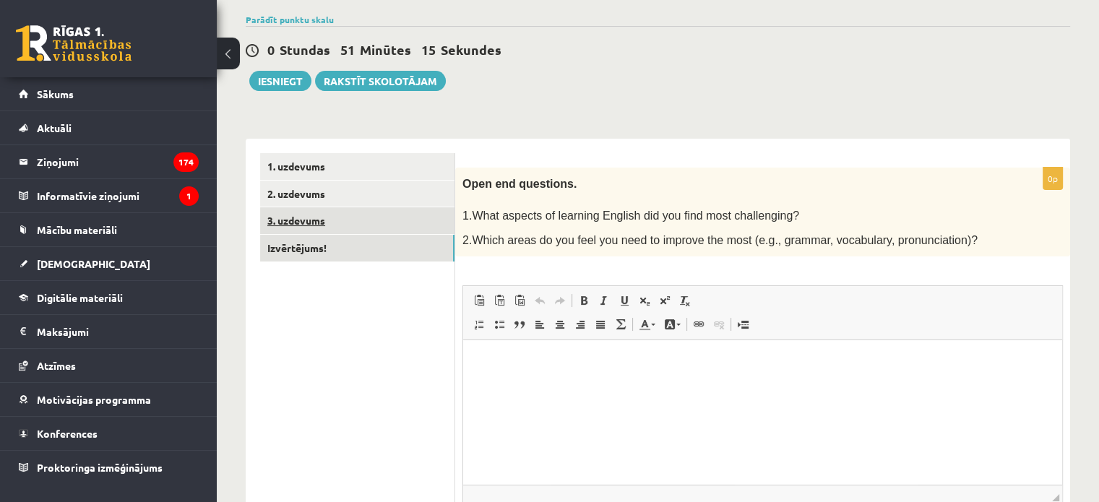
click at [409, 238] on link "Izvērtējums!" at bounding box center [357, 248] width 194 height 27
click at [408, 241] on link "Izvērtējums!" at bounding box center [357, 248] width 194 height 27
click at [402, 228] on link "3. uzdevums" at bounding box center [357, 220] width 194 height 27
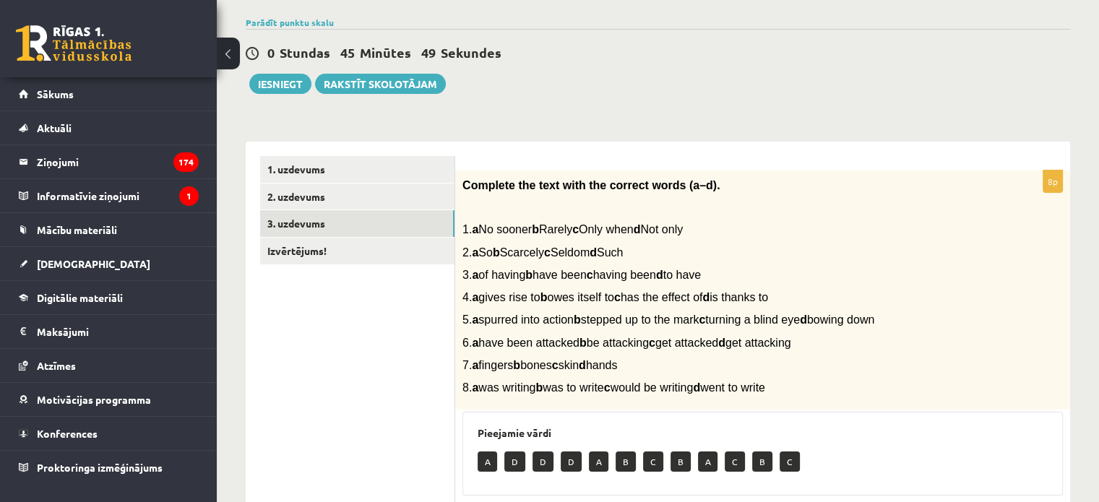
scroll to position [95, 0]
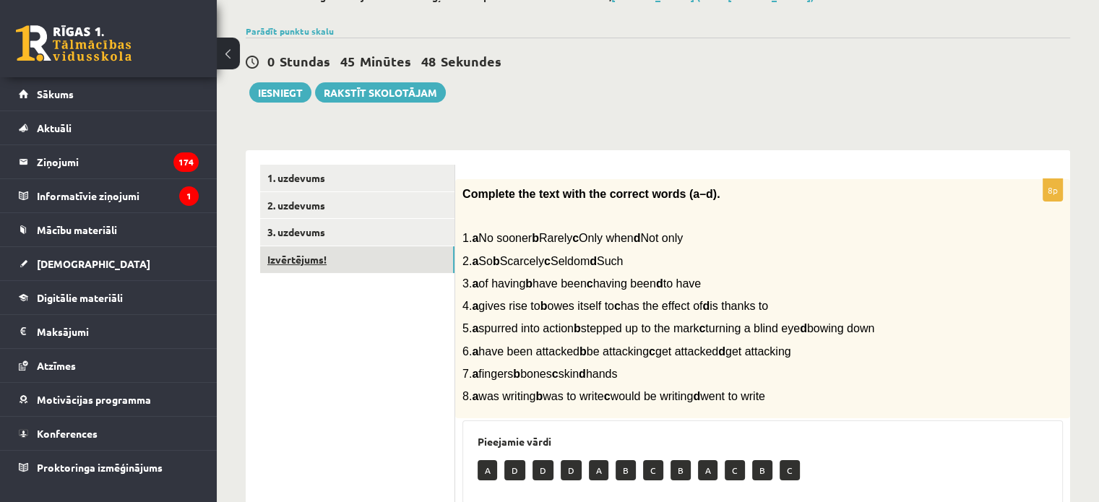
click at [419, 265] on link "Izvērtējums!" at bounding box center [357, 259] width 194 height 27
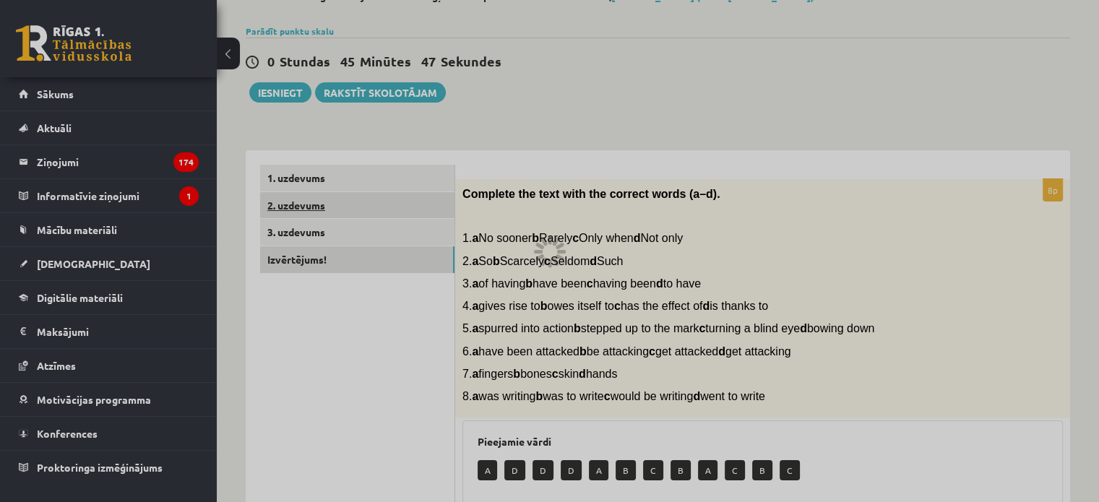
scroll to position [87, 0]
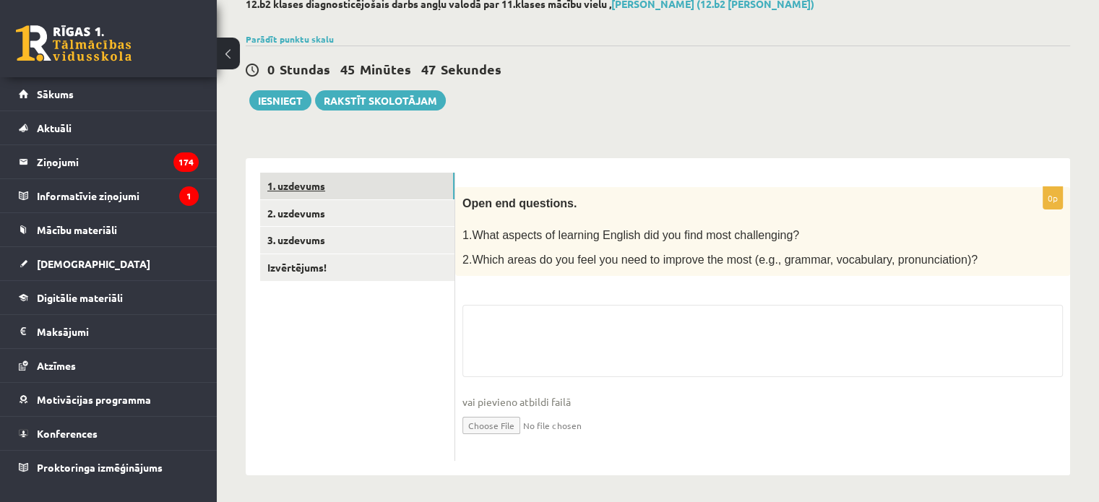
click at [403, 190] on link "1. uzdevums" at bounding box center [357, 186] width 194 height 27
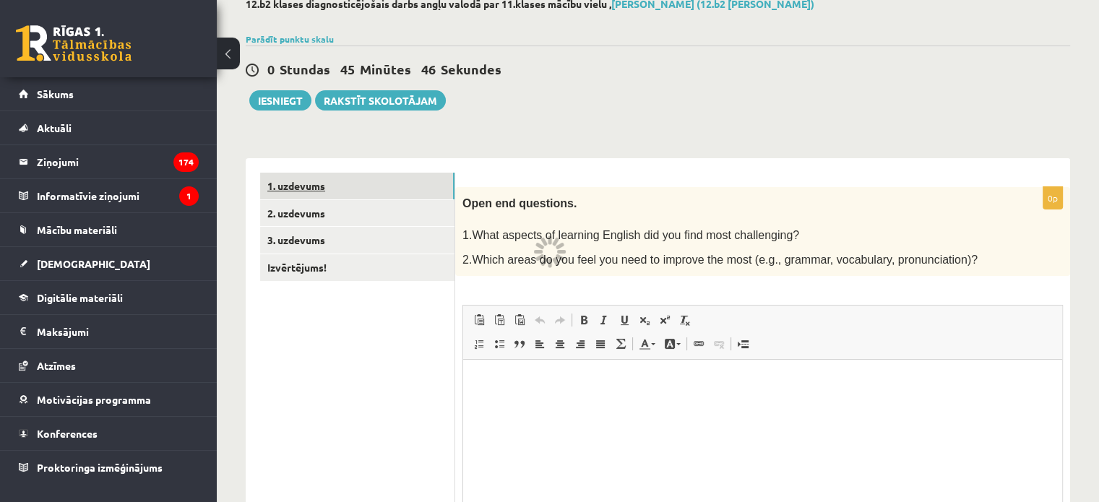
scroll to position [0, 0]
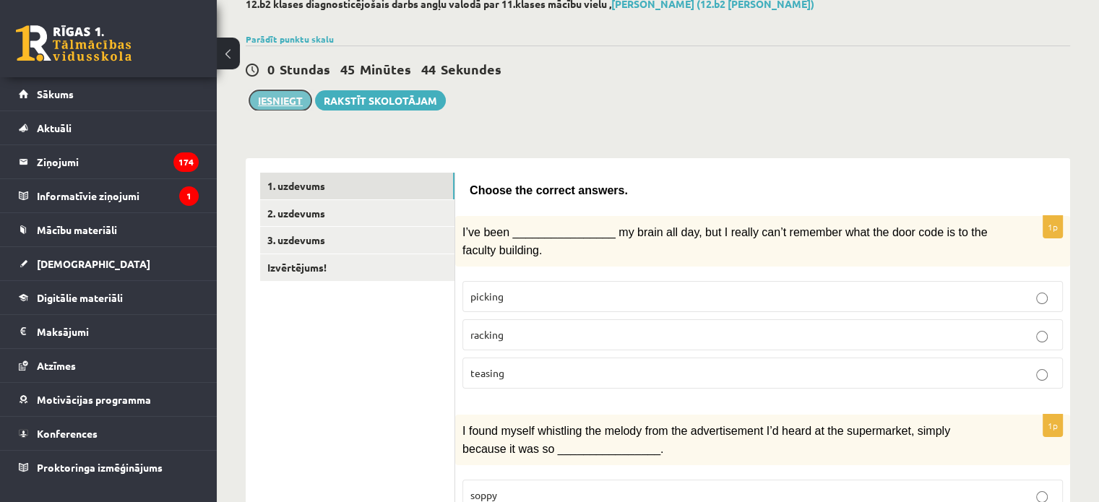
click at [287, 98] on button "Iesniegt" at bounding box center [280, 100] width 62 height 20
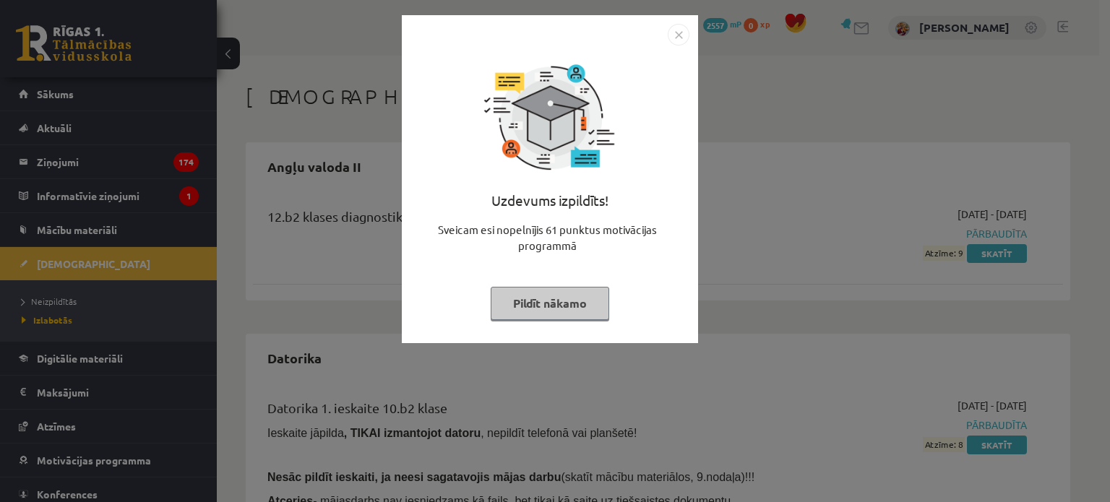
click at [564, 309] on button "Pildīt nākamo" at bounding box center [550, 303] width 119 height 33
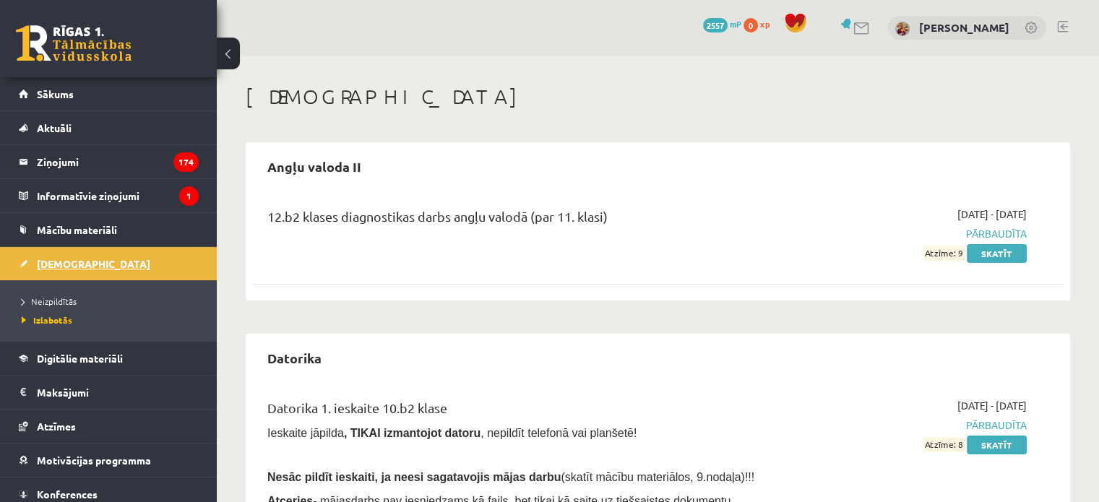
click at [69, 257] on span "[DEMOGRAPHIC_DATA]" at bounding box center [93, 263] width 113 height 13
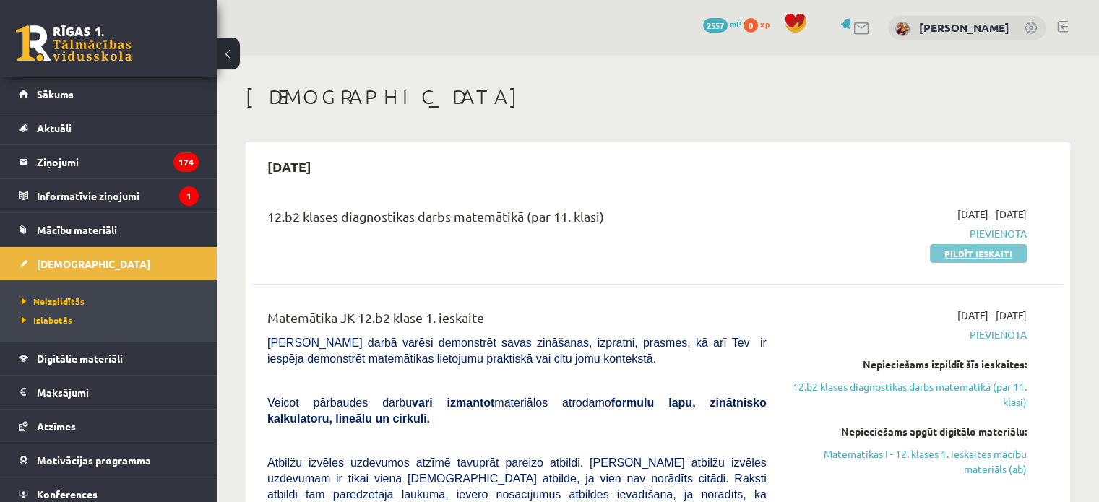
click at [946, 257] on link "Pildīt ieskaiti" at bounding box center [978, 253] width 97 height 19
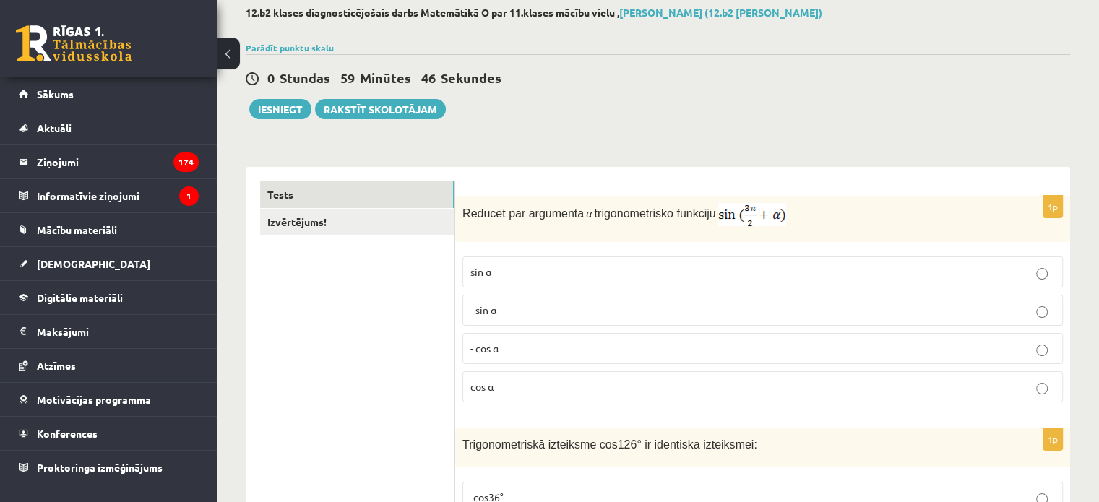
scroll to position [80, 0]
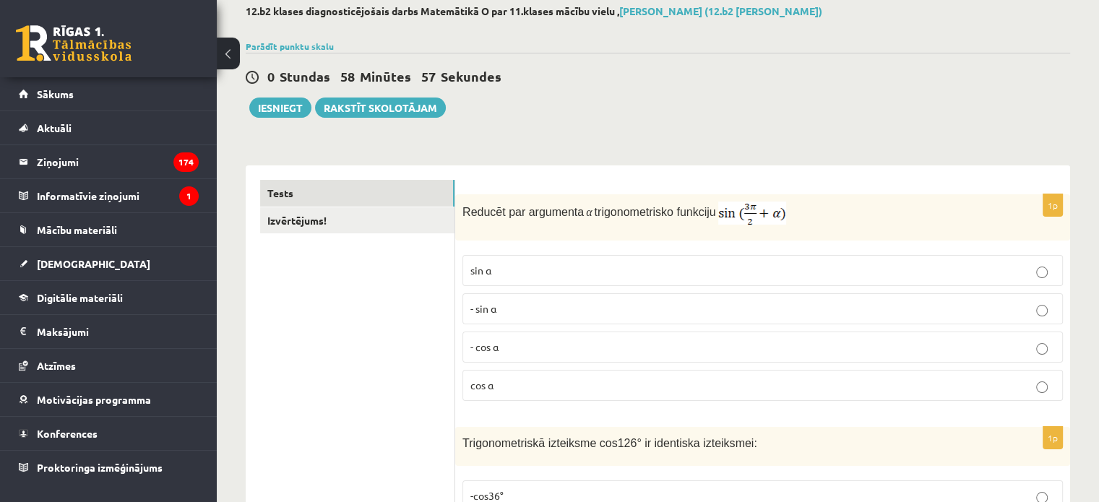
click at [665, 354] on label "- cos ⁡α" at bounding box center [763, 347] width 601 height 31
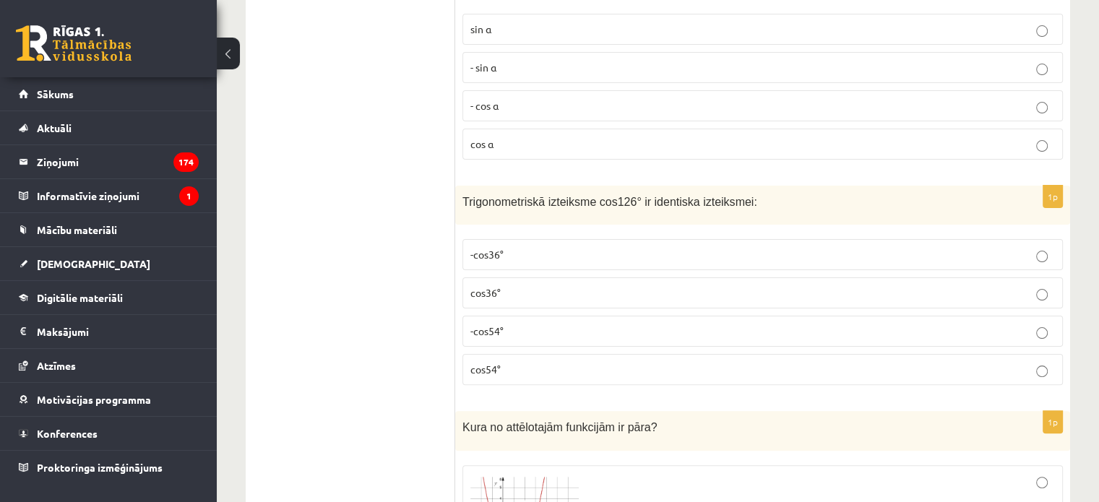
scroll to position [326, 0]
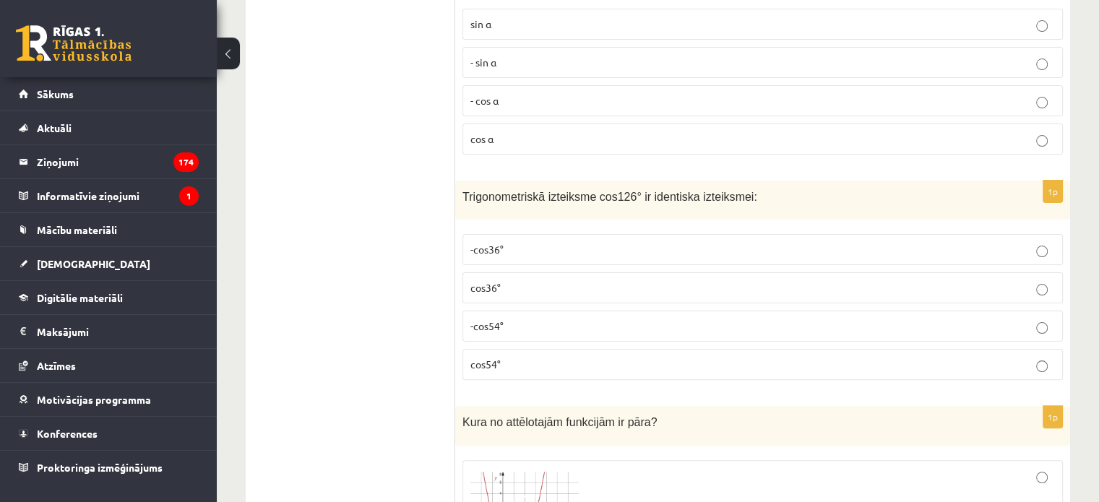
click at [637, 334] on label "-cos54°" at bounding box center [763, 326] width 601 height 31
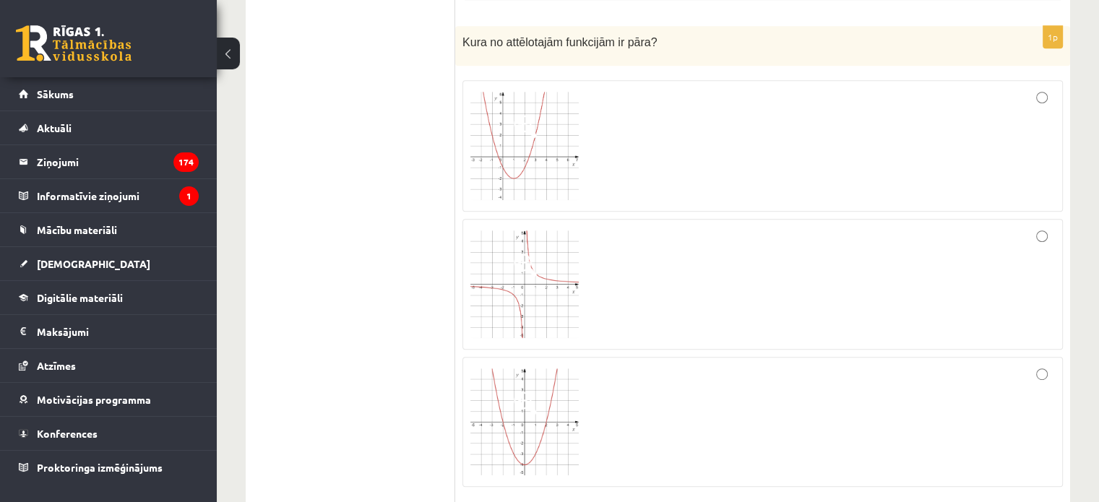
scroll to position [707, 0]
click at [651, 300] on div at bounding box center [763, 284] width 585 height 116
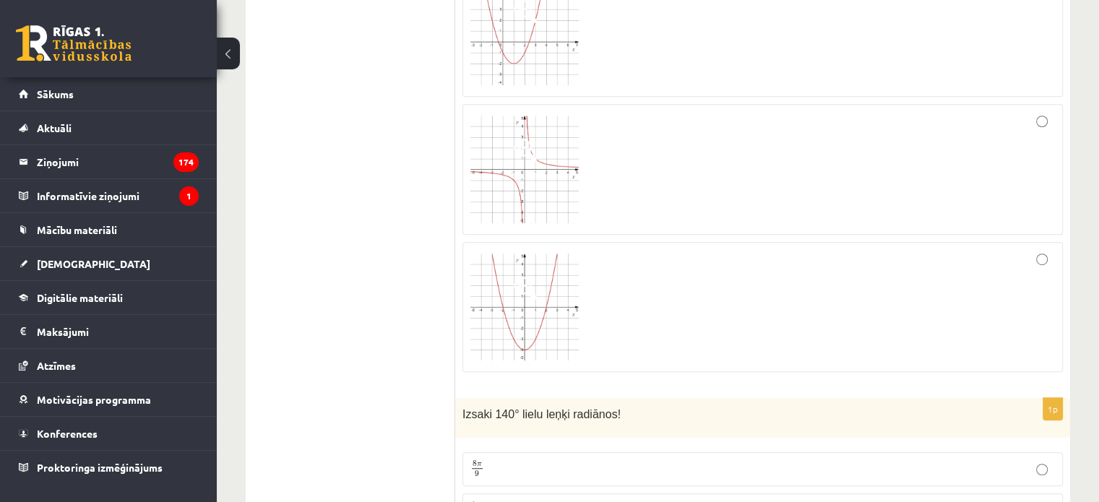
scroll to position [820, 0]
click at [694, 267] on div at bounding box center [763, 309] width 585 height 114
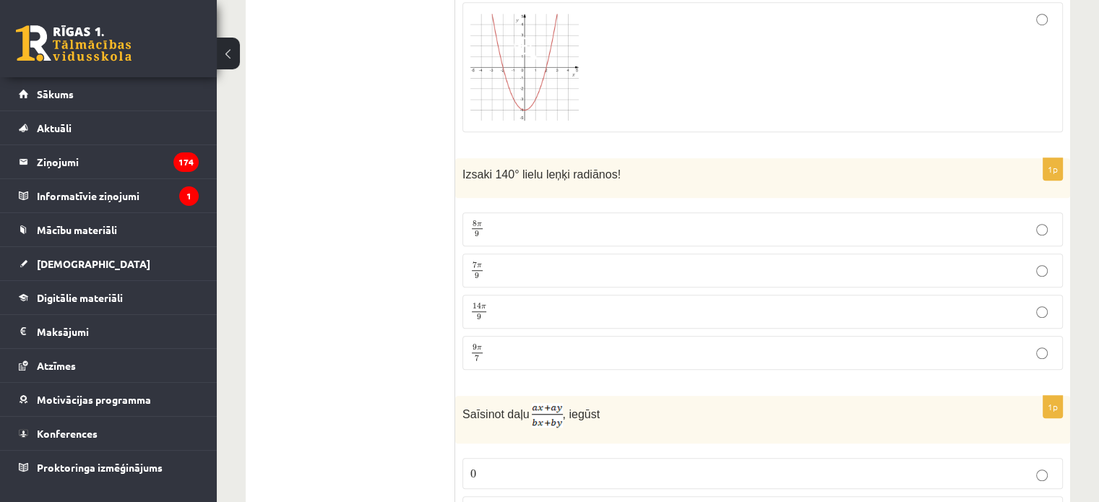
scroll to position [1063, 0]
click at [694, 263] on p "7 π 9 7 π 9" at bounding box center [763, 269] width 585 height 18
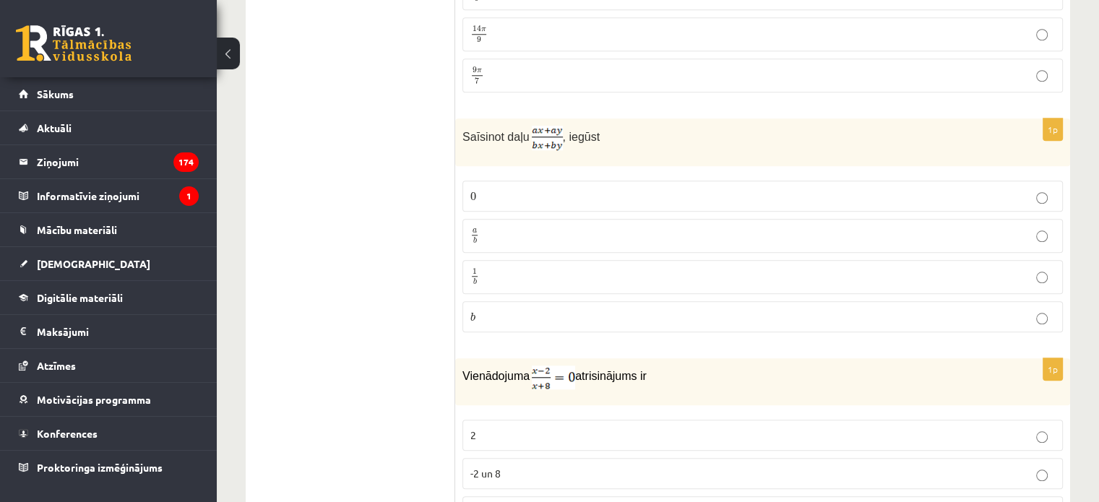
scroll to position [1340, 0]
click at [613, 233] on p "a b a b" at bounding box center [763, 235] width 585 height 18
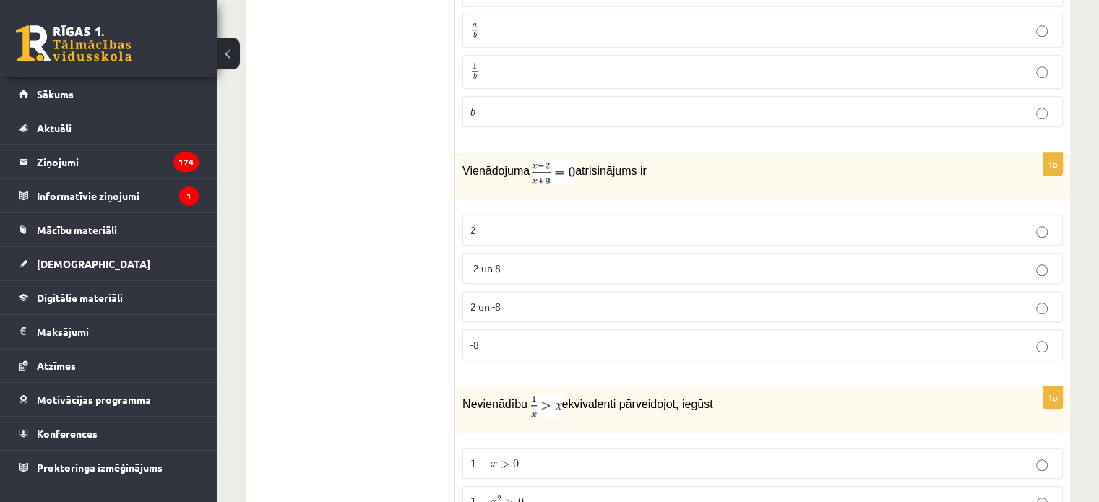
scroll to position [1543, 0]
click at [491, 226] on p "2" at bounding box center [763, 231] width 585 height 15
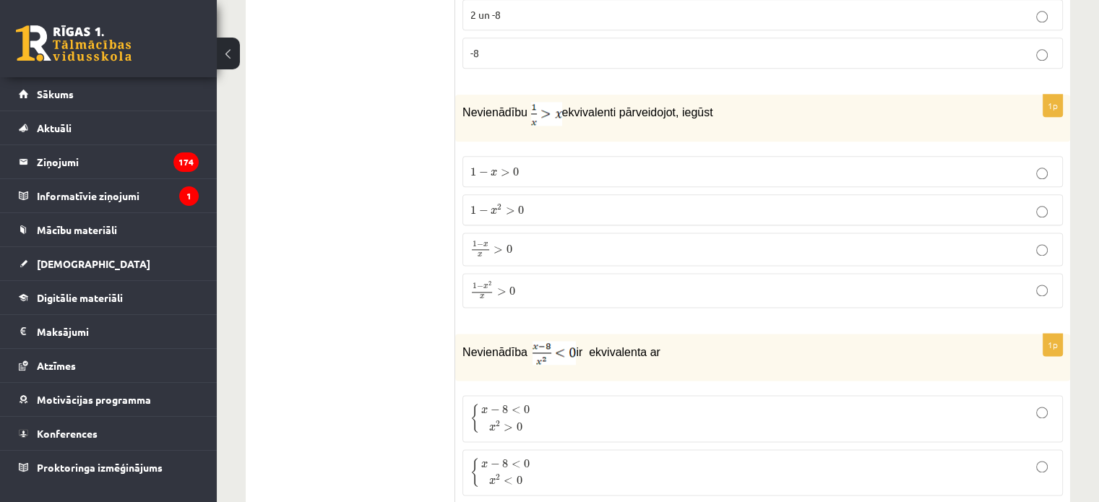
scroll to position [1835, 0]
click at [510, 288] on span "0" at bounding box center [513, 292] width 6 height 9
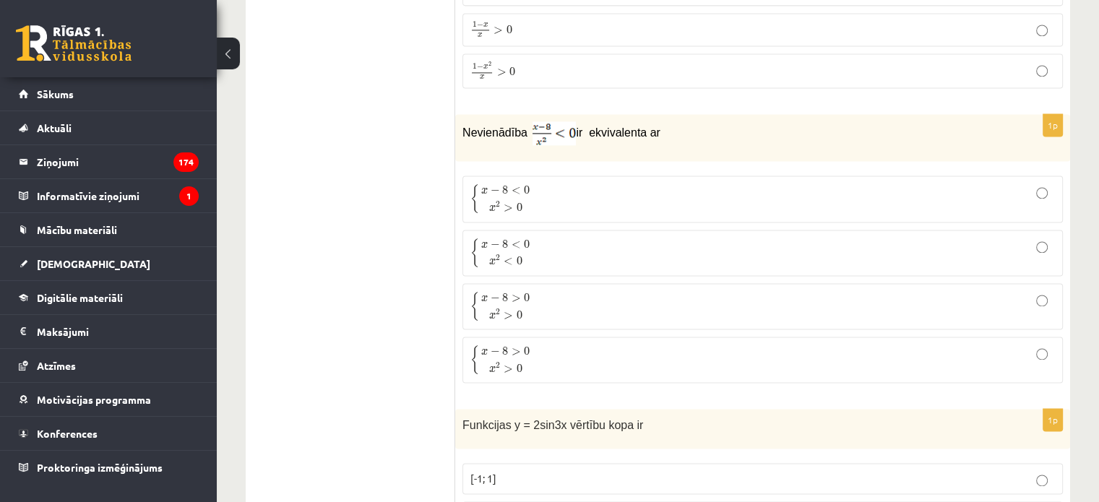
scroll to position [1970, 0]
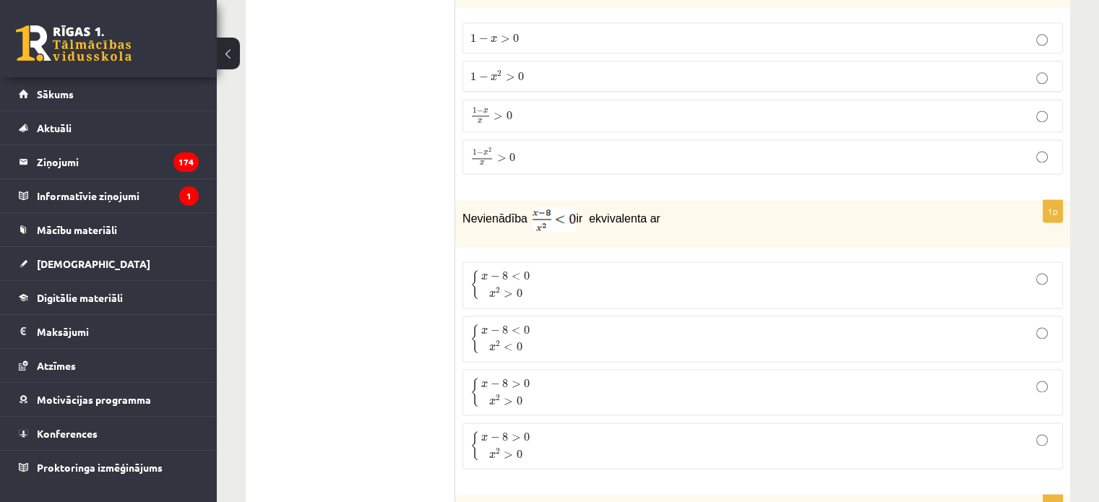
drag, startPoint x: 404, startPoint y: 202, endPoint x: 440, endPoint y: 112, distance: 96.6
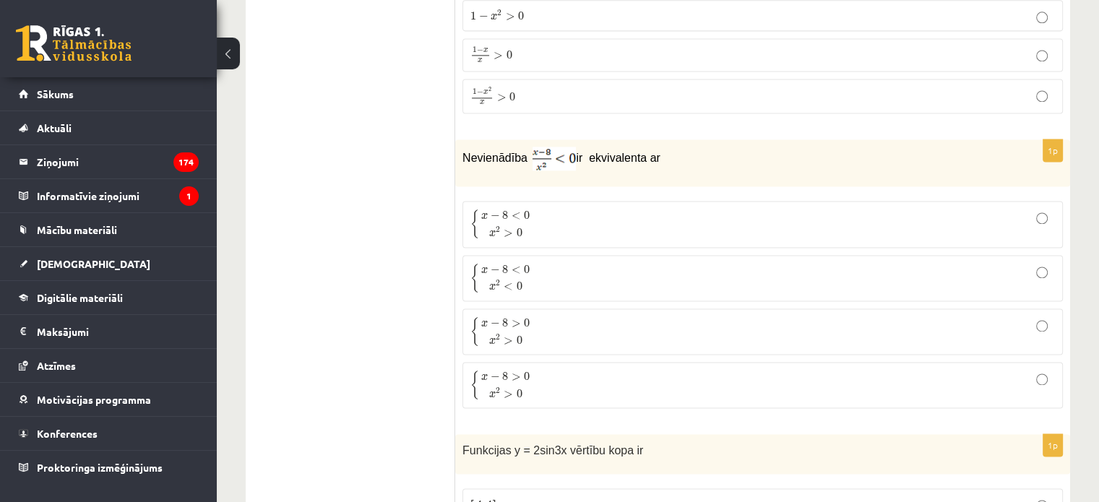
scroll to position [2033, 0]
click at [544, 207] on p "{ x − 8 < 0 x 2 > 0 { x − 8 < 0 x 2 > 0" at bounding box center [763, 222] width 585 height 30
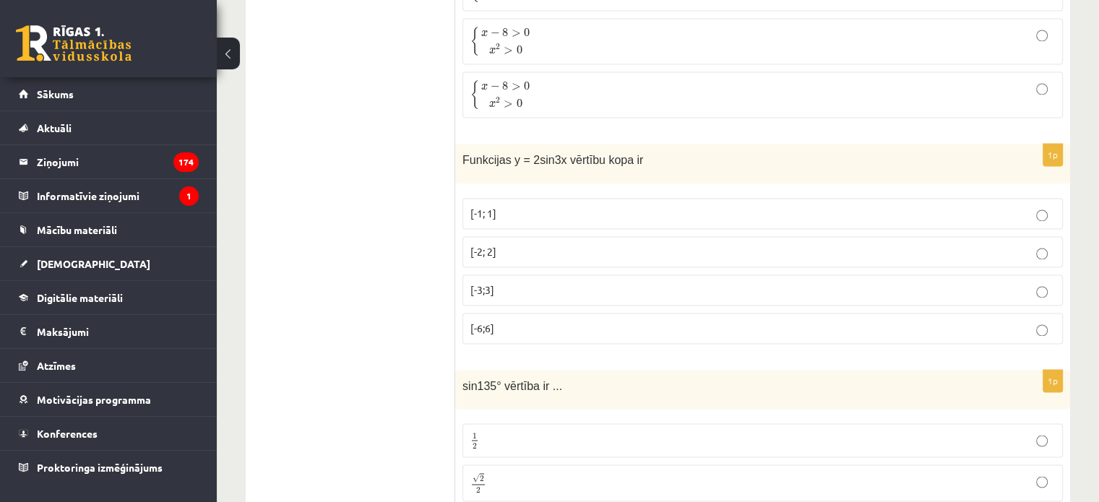
scroll to position [2322, 0]
click at [552, 244] on p "[-2; 2]" at bounding box center [763, 251] width 585 height 15
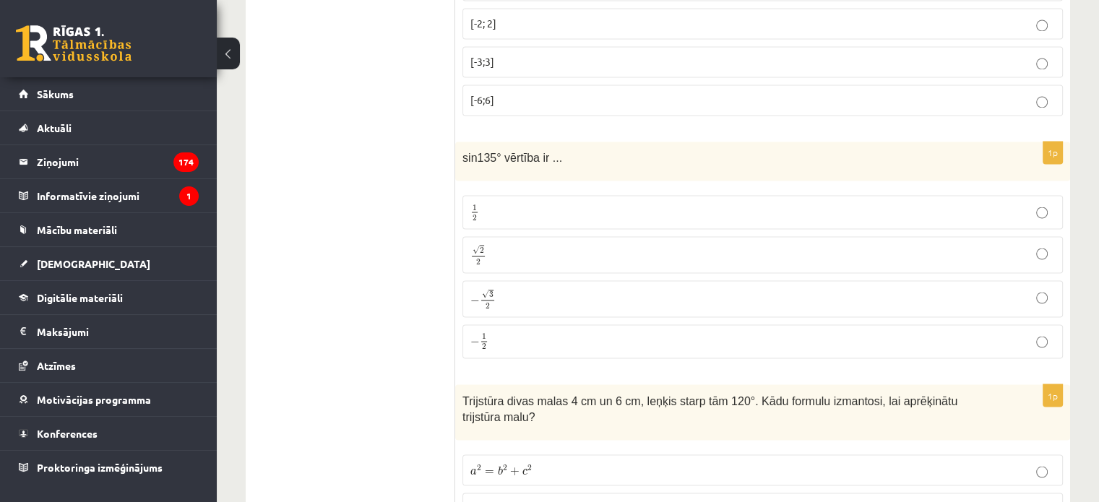
scroll to position [2552, 0]
click at [495, 244] on p "√ 2 2 2 2" at bounding box center [763, 251] width 585 height 21
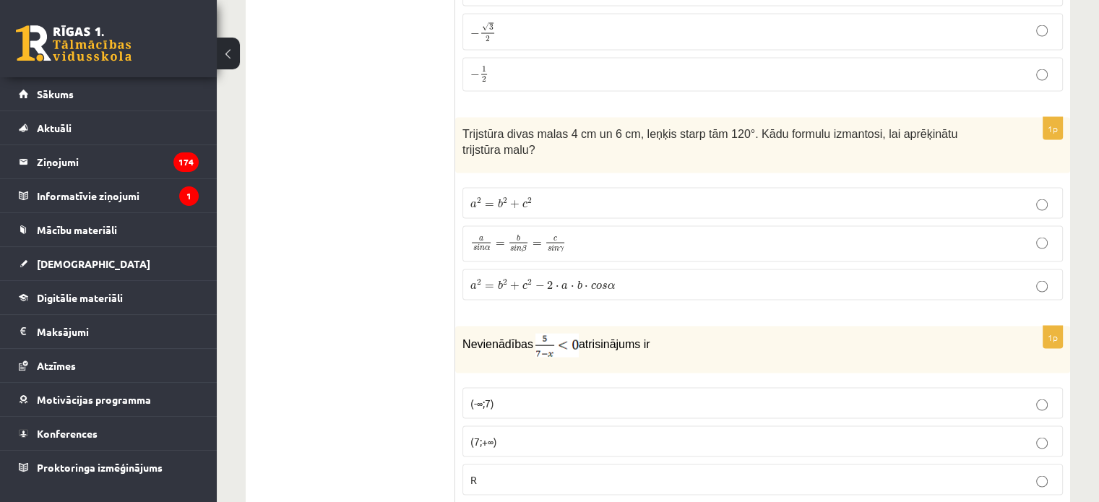
scroll to position [2816, 0]
click at [492, 236] on span "a s i n α = b s i n β = c s i n γ" at bounding box center [518, 245] width 95 height 19
click at [531, 270] on label "a 2 = b 2 + c 2 − 2 ⋅ a ⋅ b ⋅ c o s α a 2 = b 2 + c 2 − 2 ⋅ a ⋅ b ⋅ c o s α" at bounding box center [763, 285] width 601 height 31
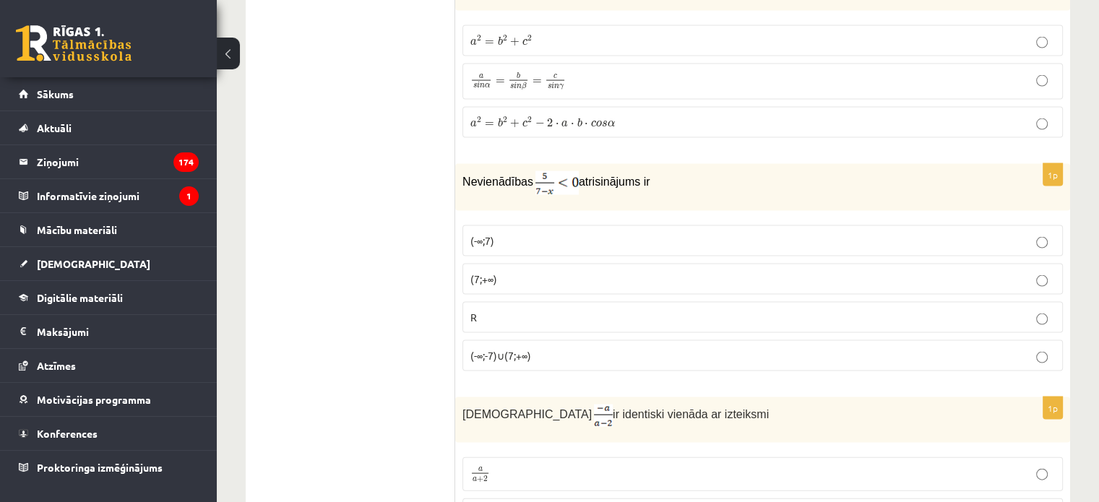
scroll to position [2986, 0]
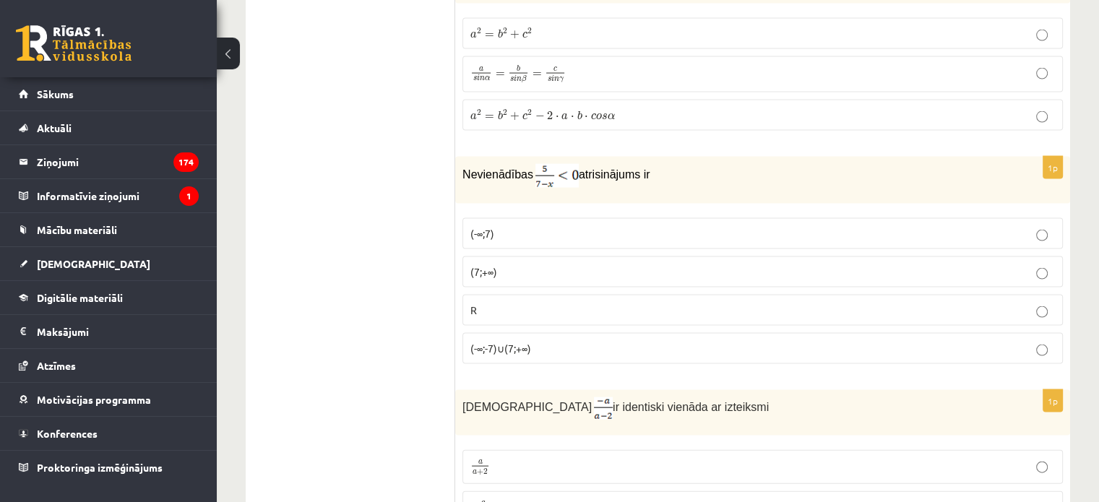
click at [567, 265] on p "(7;+∞)" at bounding box center [763, 272] width 585 height 15
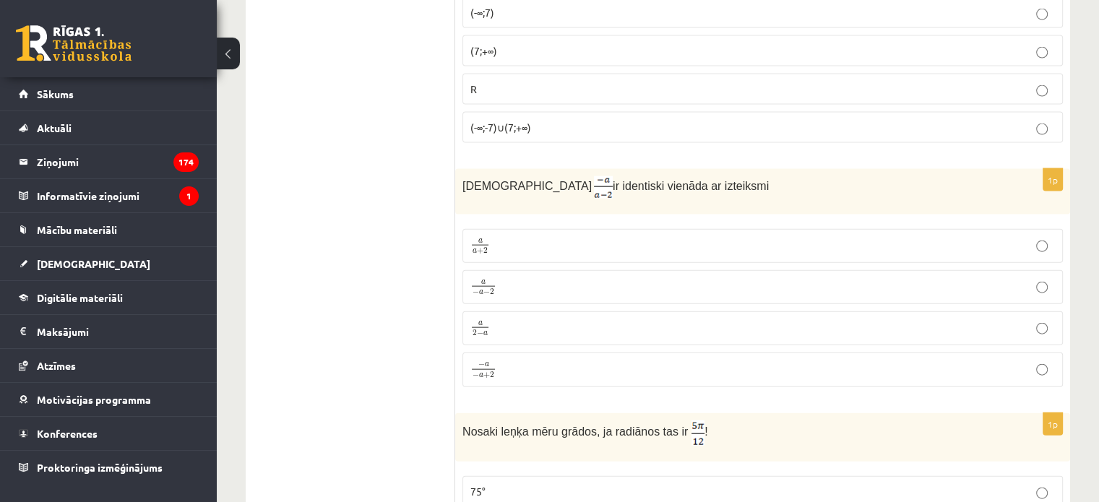
scroll to position [3209, 0]
click at [494, 310] on label "a 2 − a a 2 − a" at bounding box center [763, 327] width 601 height 34
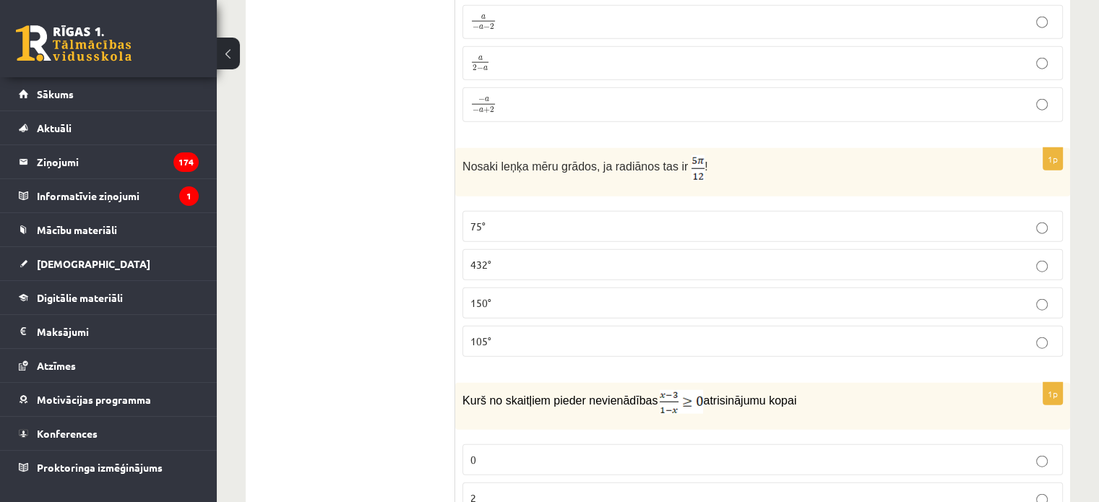
scroll to position [3473, 0]
click at [550, 218] on p "75°" at bounding box center [763, 225] width 585 height 15
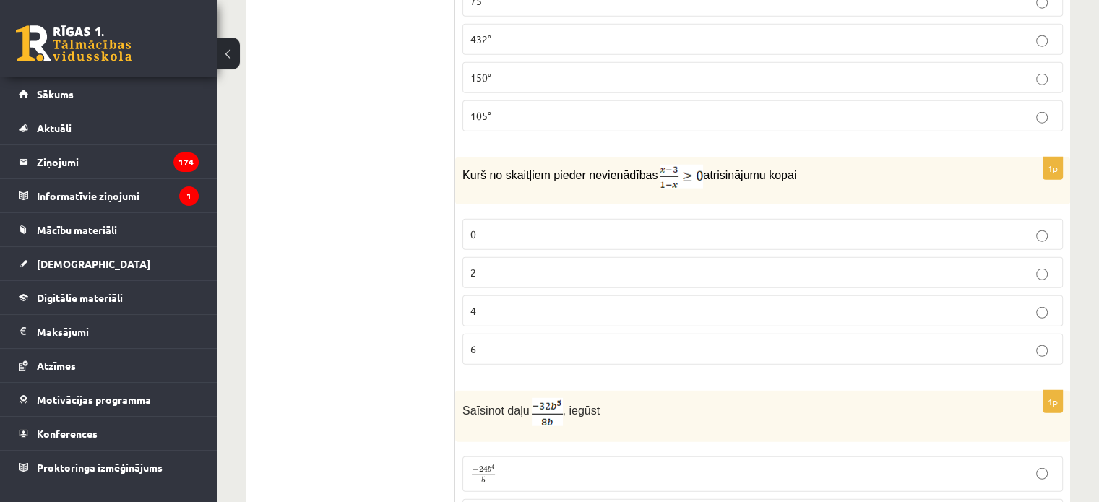
scroll to position [3699, 0]
click at [503, 265] on p "2" at bounding box center [763, 272] width 585 height 15
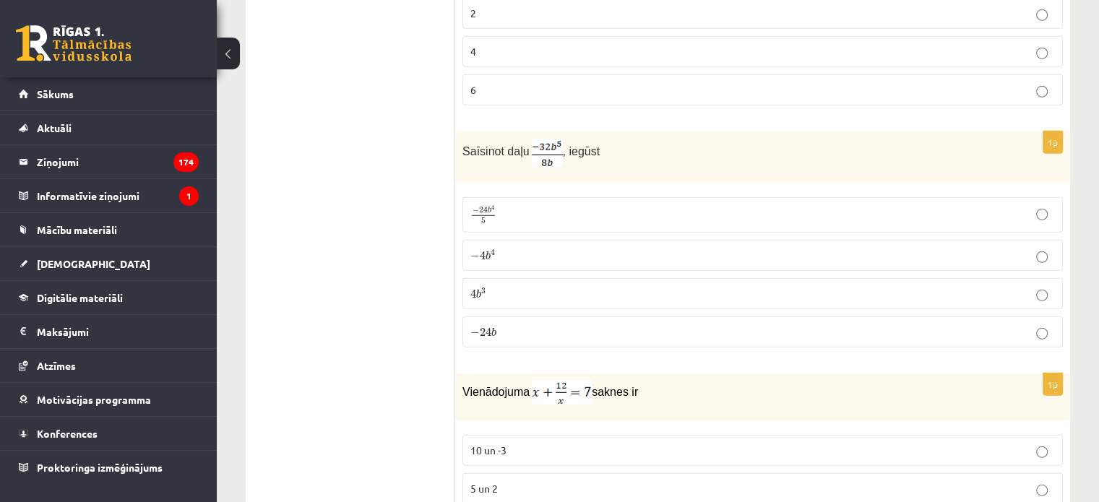
scroll to position [3958, 0]
click at [526, 247] on p "− 4 b 4 − 4 b 4" at bounding box center [763, 254] width 585 height 15
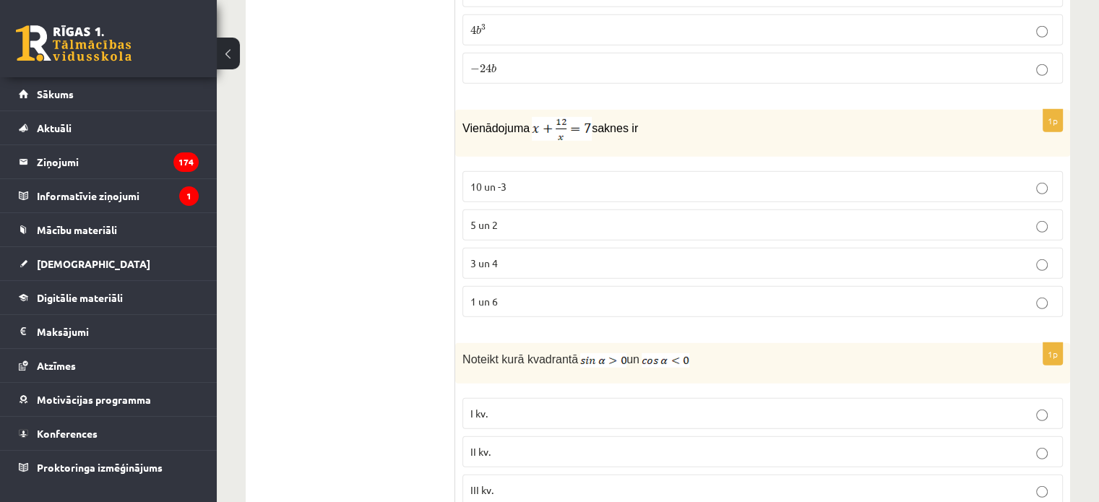
scroll to position [4219, 0]
click at [500, 259] on p "3 un 4" at bounding box center [763, 266] width 585 height 15
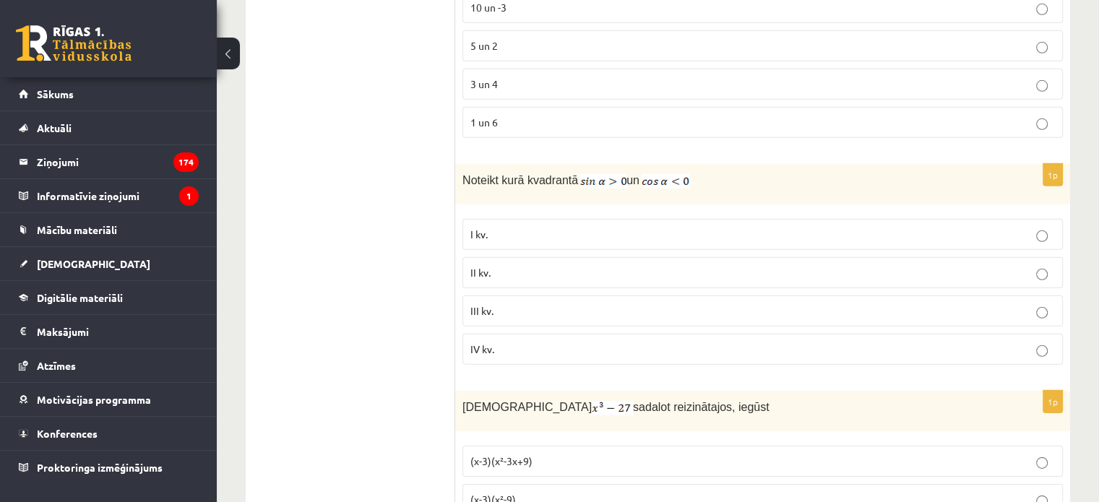
scroll to position [4407, 0]
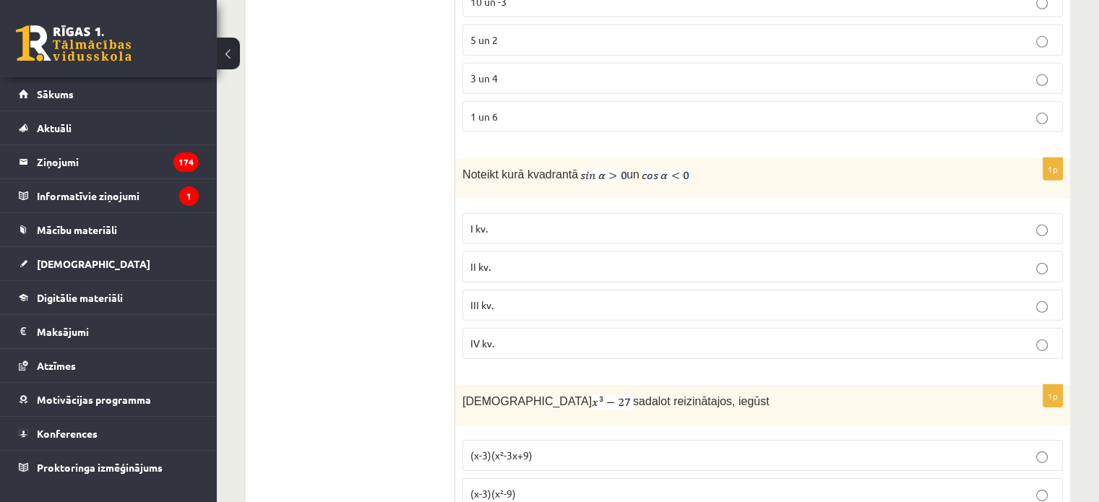
click at [480, 260] on span "II kv." at bounding box center [481, 266] width 20 height 13
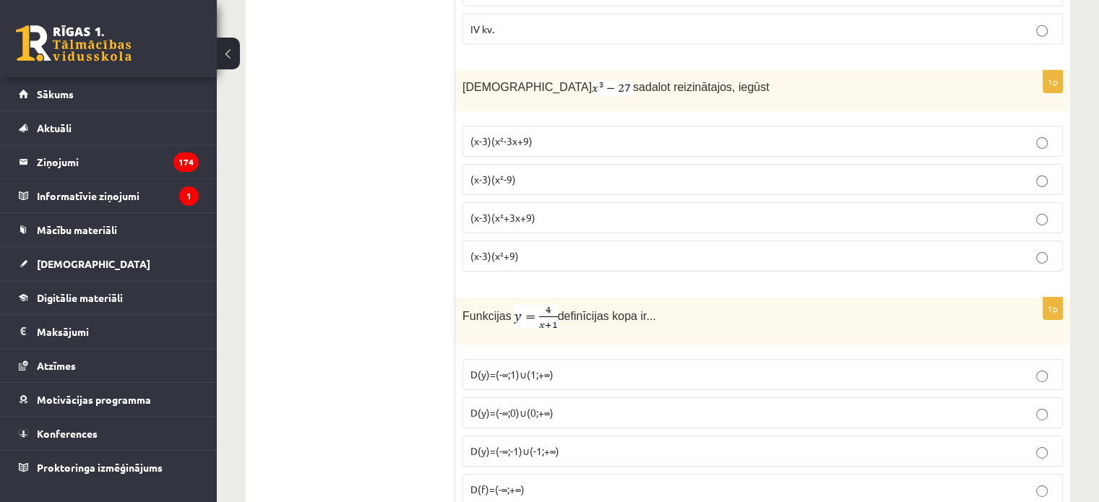
scroll to position [4722, 0]
click at [540, 133] on p "(x-3)(x²-3x+9)" at bounding box center [763, 140] width 585 height 15
click at [545, 210] on p "(x-3)(x²+3x+9)" at bounding box center [763, 217] width 585 height 15
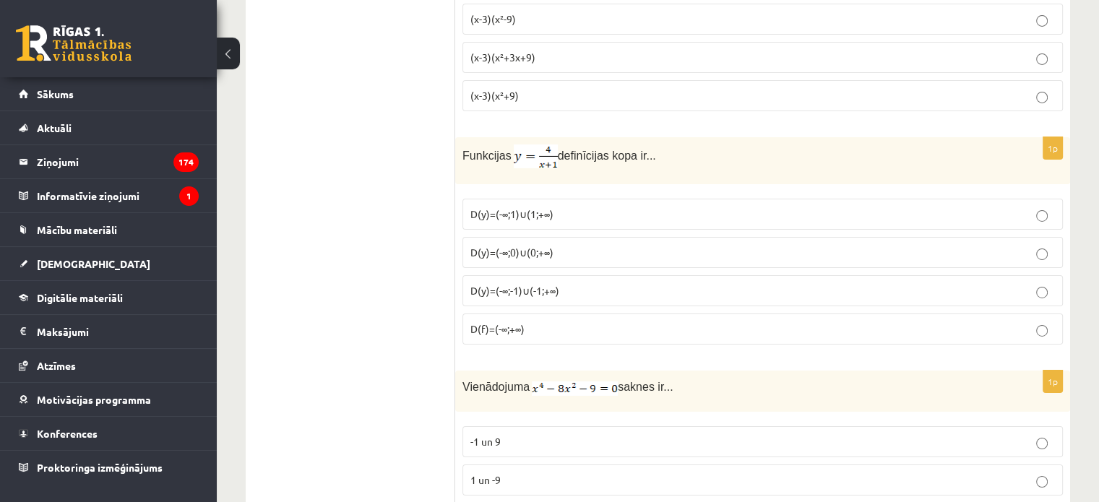
scroll to position [4883, 0]
click at [494, 283] on span "D(y)=(-∞;-1)∪(-1;+∞)" at bounding box center [515, 289] width 89 height 13
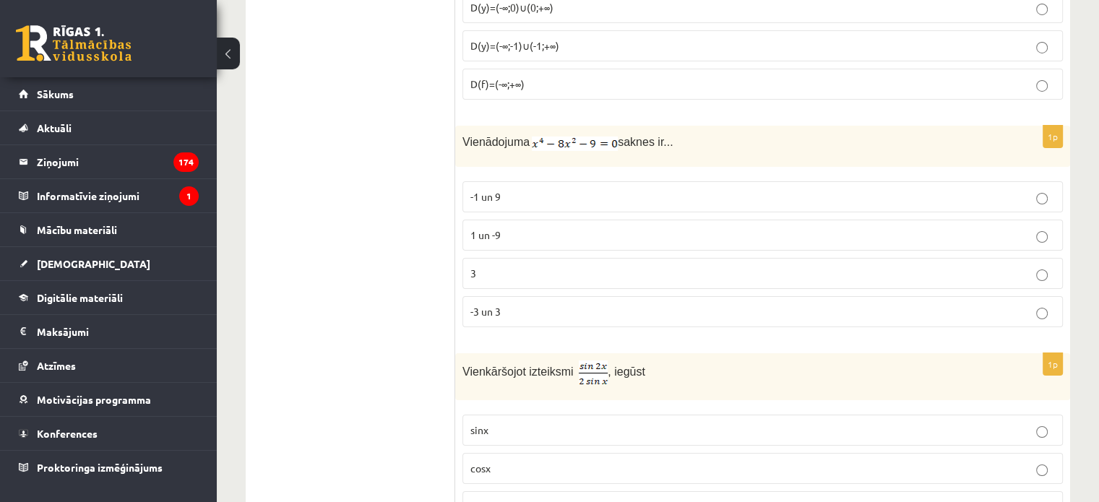
scroll to position [5129, 0]
click at [509, 294] on label "-3 un 3" at bounding box center [763, 309] width 601 height 31
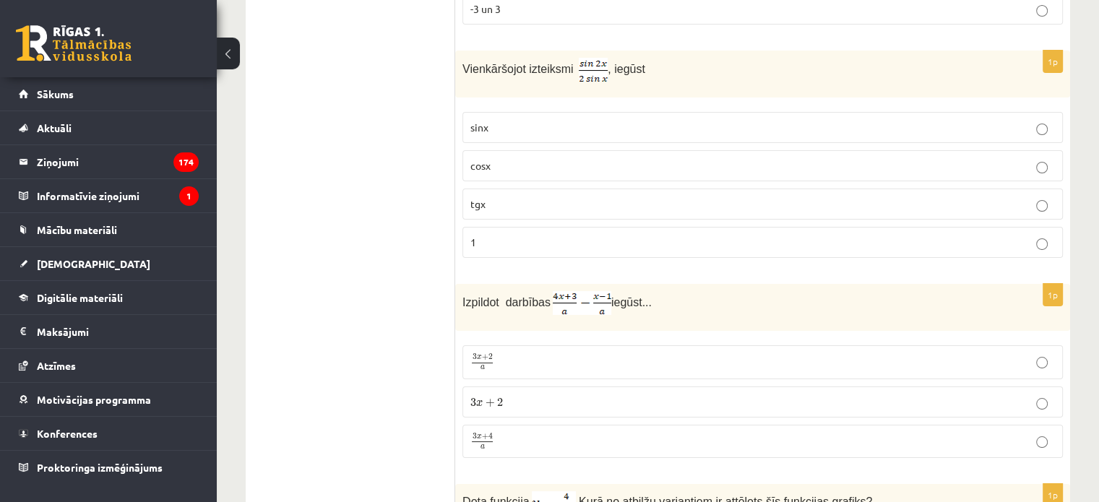
scroll to position [5430, 0]
click at [512, 158] on p "cosx" at bounding box center [763, 165] width 585 height 15
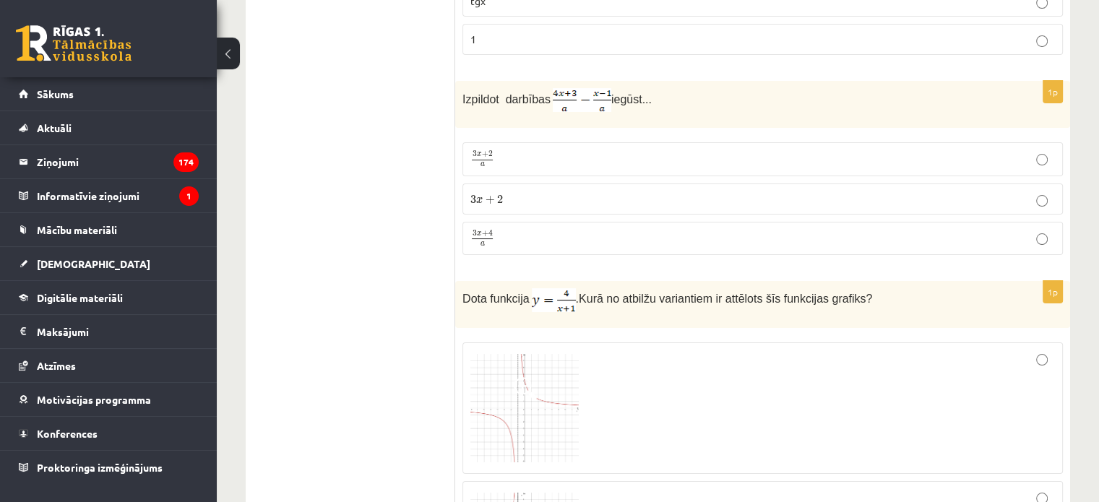
scroll to position [5633, 0]
click at [509, 229] on p "3 x + 4 a 3 x + 4 a" at bounding box center [763, 238] width 585 height 18
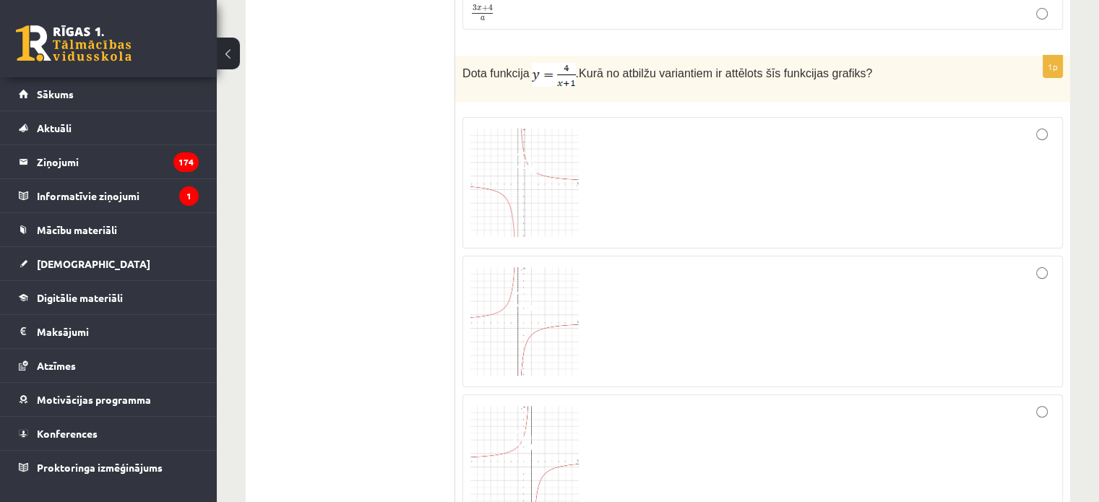
scroll to position [5860, 0]
click at [622, 275] on div at bounding box center [763, 320] width 585 height 116
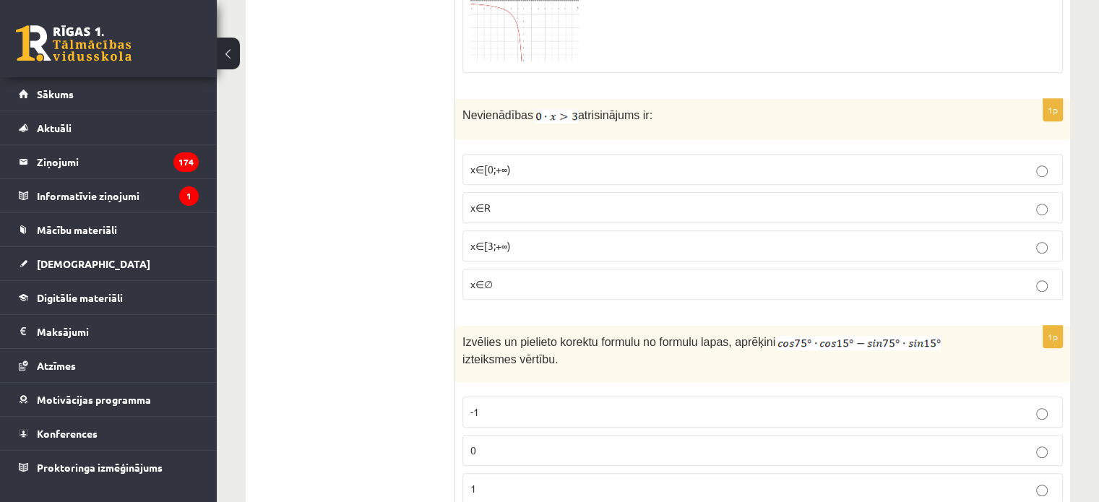
scroll to position [6451, 0]
click at [497, 276] on p "x∈∅" at bounding box center [763, 283] width 585 height 15
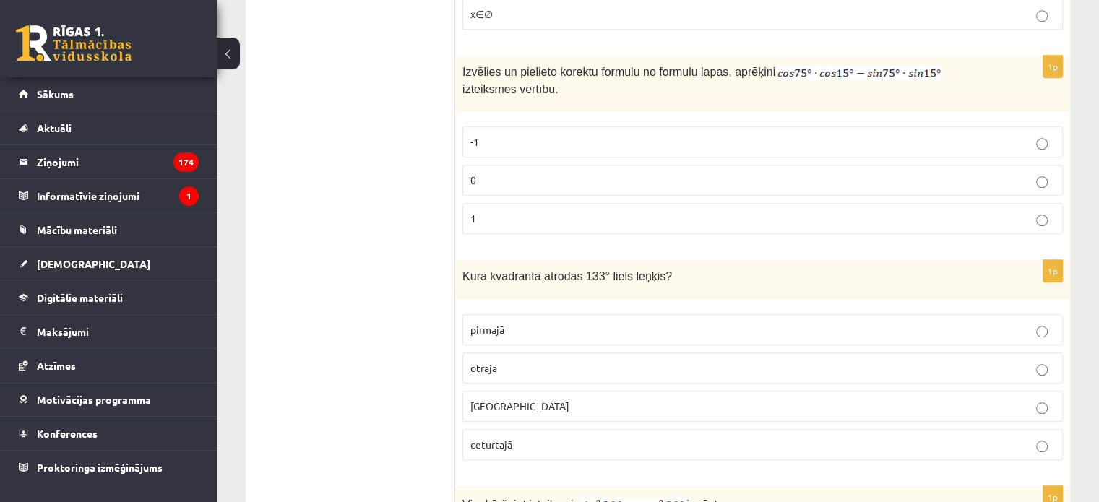
scroll to position [6720, 0]
click at [528, 173] on p "0" at bounding box center [763, 180] width 585 height 15
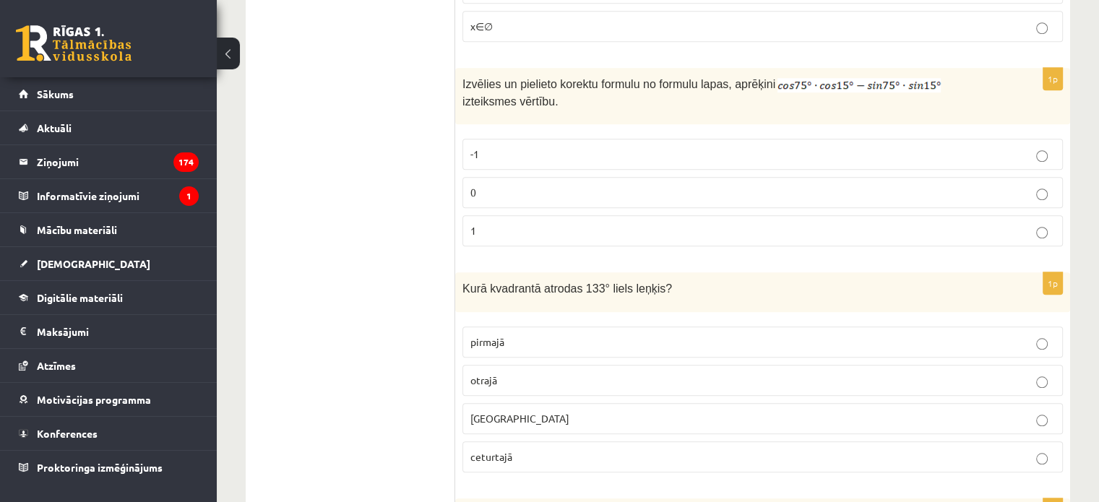
scroll to position [6708, 0]
click at [484, 374] on span "otrajā" at bounding box center [484, 380] width 27 height 13
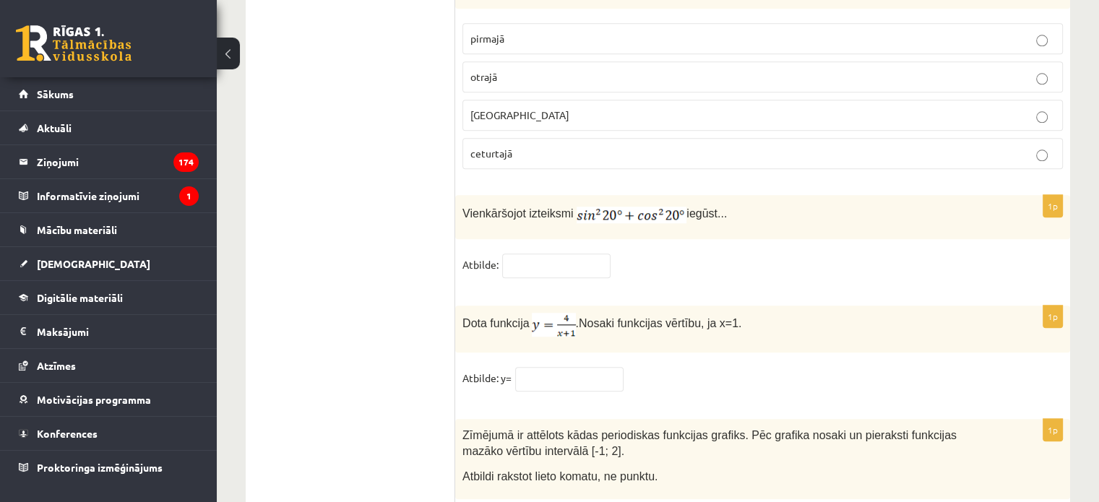
scroll to position [7012, 0]
click at [520, 254] on input "text" at bounding box center [556, 266] width 108 height 25
type input "*"
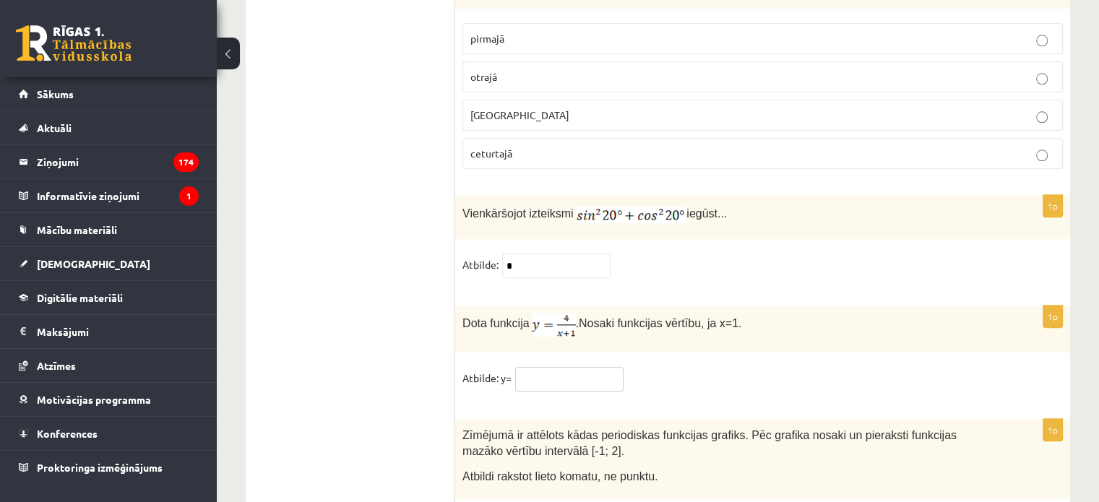
click at [567, 367] on input "text" at bounding box center [569, 379] width 108 height 25
type input "*"
click at [195, 351] on link "Atzīmes" at bounding box center [109, 365] width 180 height 33
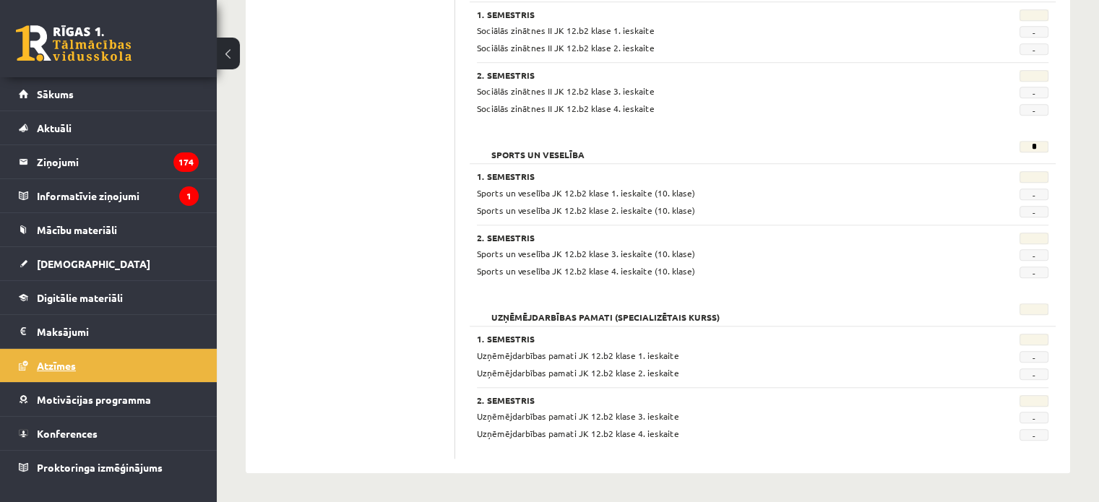
scroll to position [1231, 0]
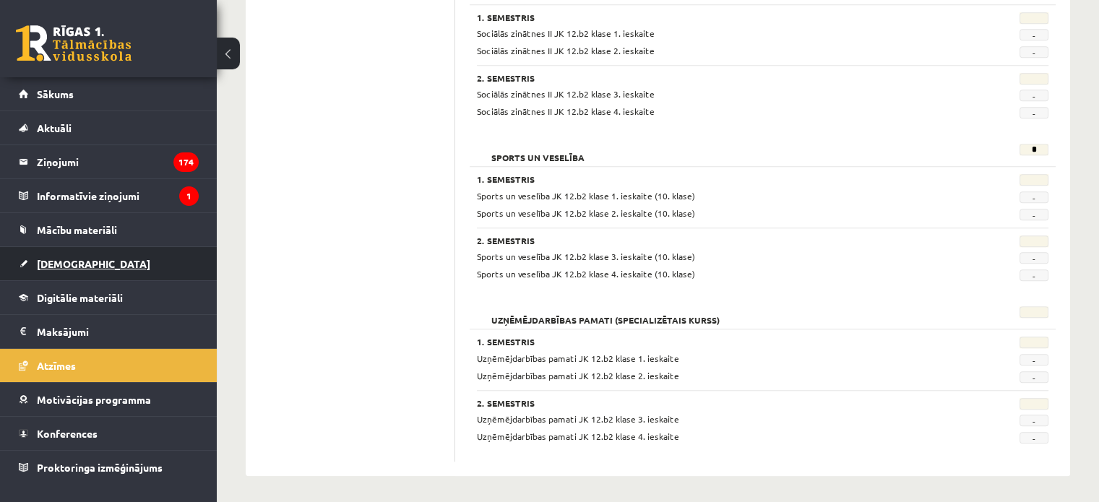
click at [121, 265] on link "[DEMOGRAPHIC_DATA]" at bounding box center [109, 263] width 180 height 33
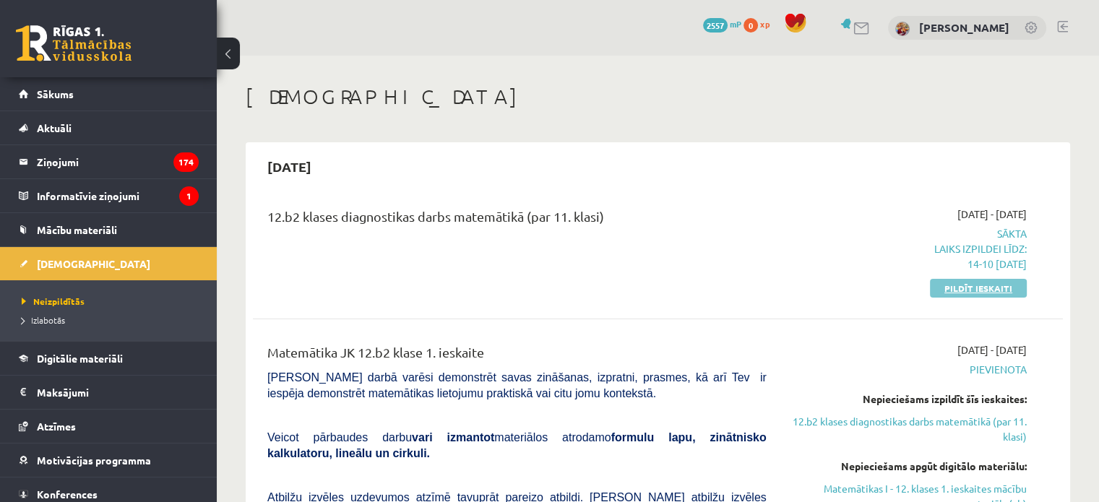
click at [980, 291] on link "Pildīt ieskaiti" at bounding box center [978, 288] width 97 height 19
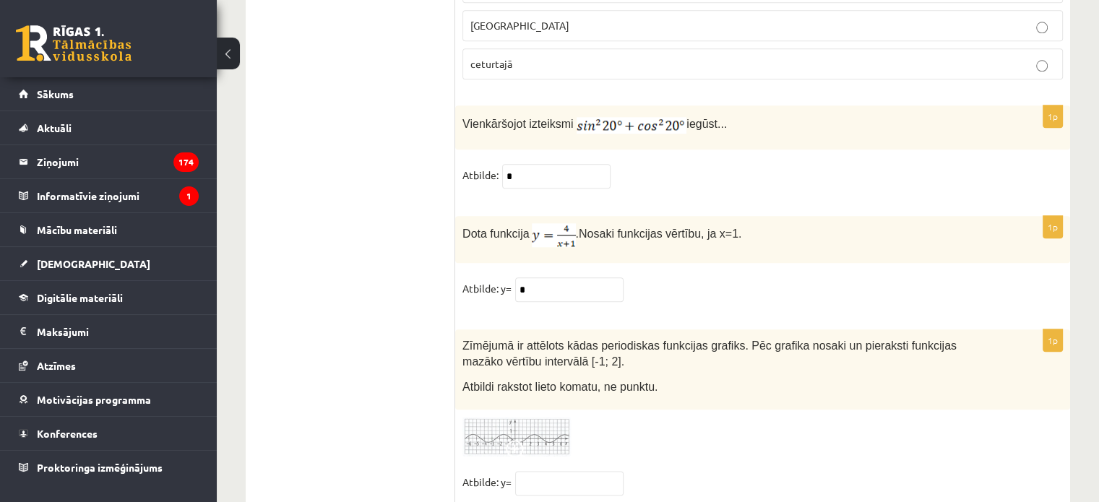
scroll to position [7100, 0]
click at [565, 473] on input "text" at bounding box center [569, 485] width 108 height 25
type input "**"
click at [549, 419] on img at bounding box center [517, 439] width 108 height 40
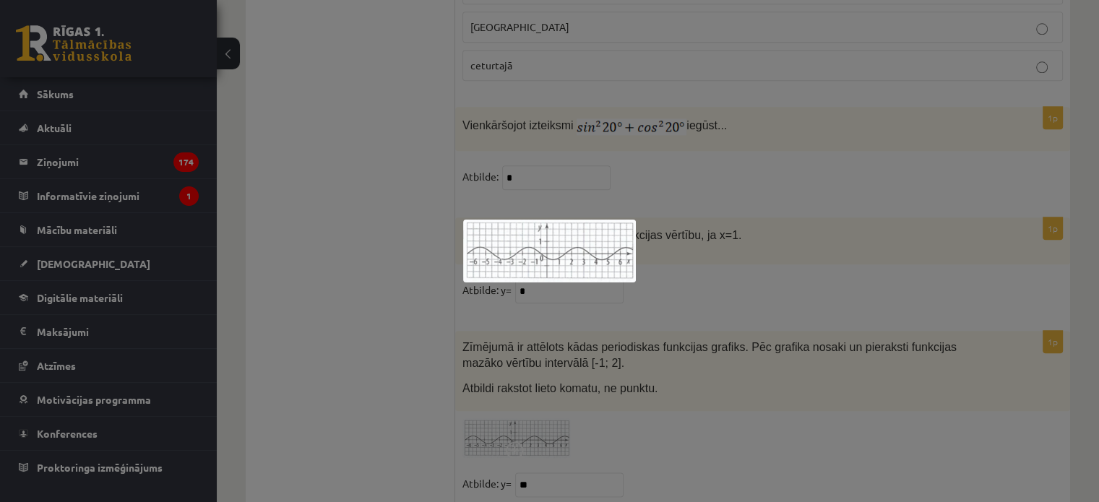
click at [366, 318] on div at bounding box center [549, 251] width 1099 height 502
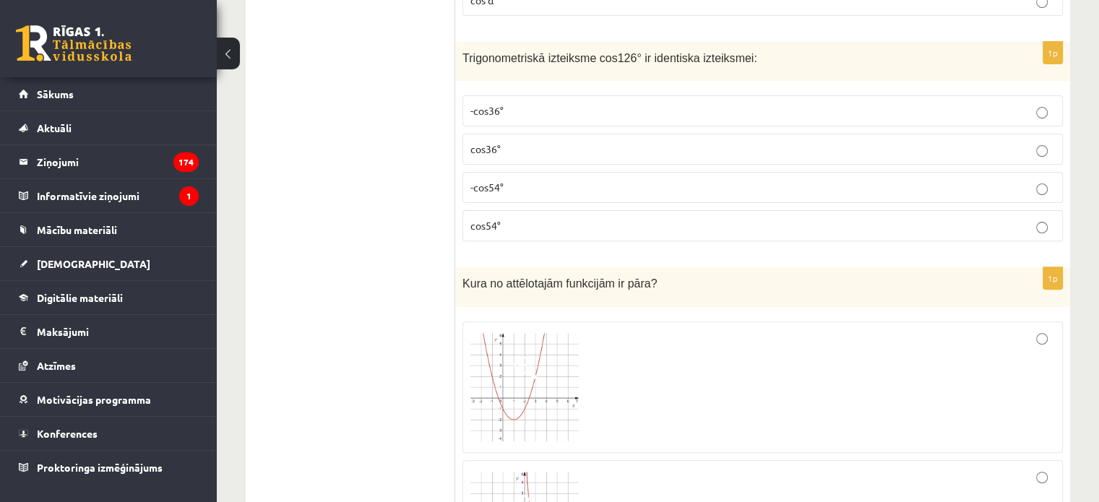
scroll to position [0, 0]
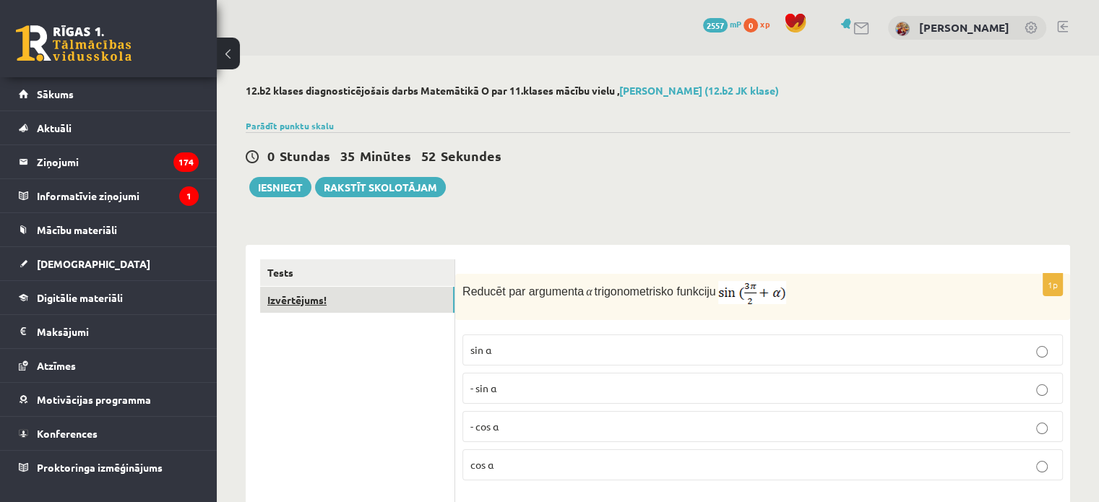
click at [316, 304] on link "Izvērtējums!" at bounding box center [357, 300] width 194 height 27
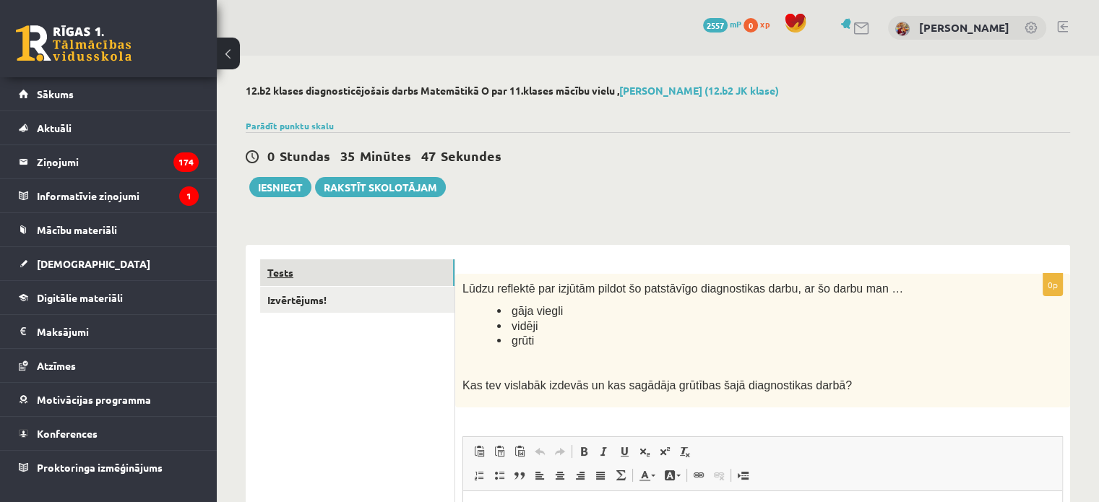
click at [312, 267] on link "Tests" at bounding box center [357, 273] width 194 height 27
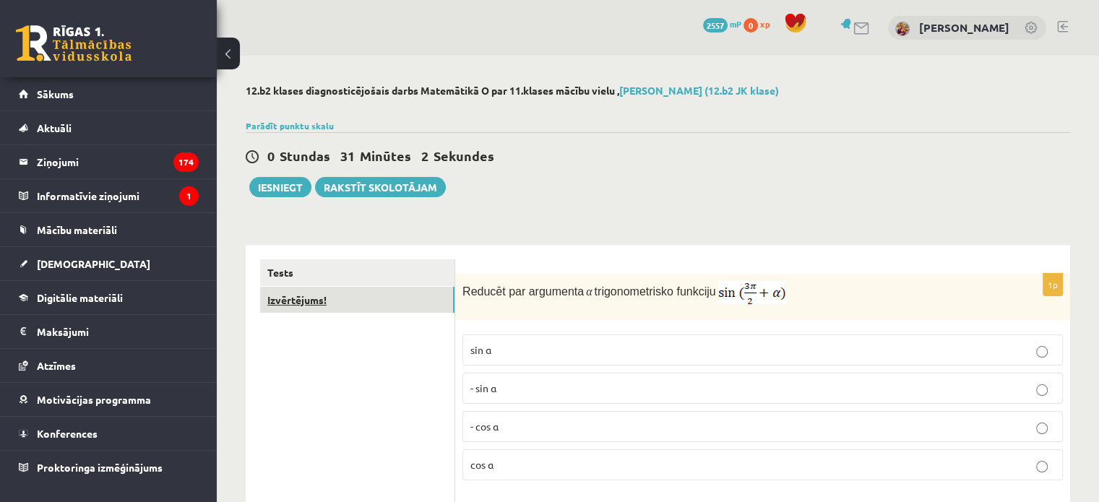
click at [361, 307] on link "Izvērtējums!" at bounding box center [357, 300] width 194 height 27
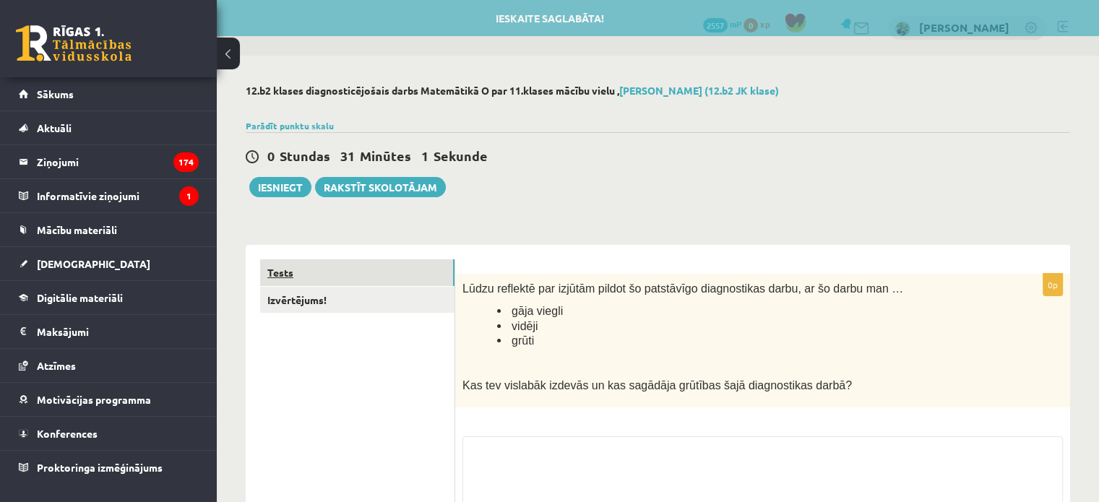
click at [364, 267] on link "Tests" at bounding box center [357, 273] width 194 height 27
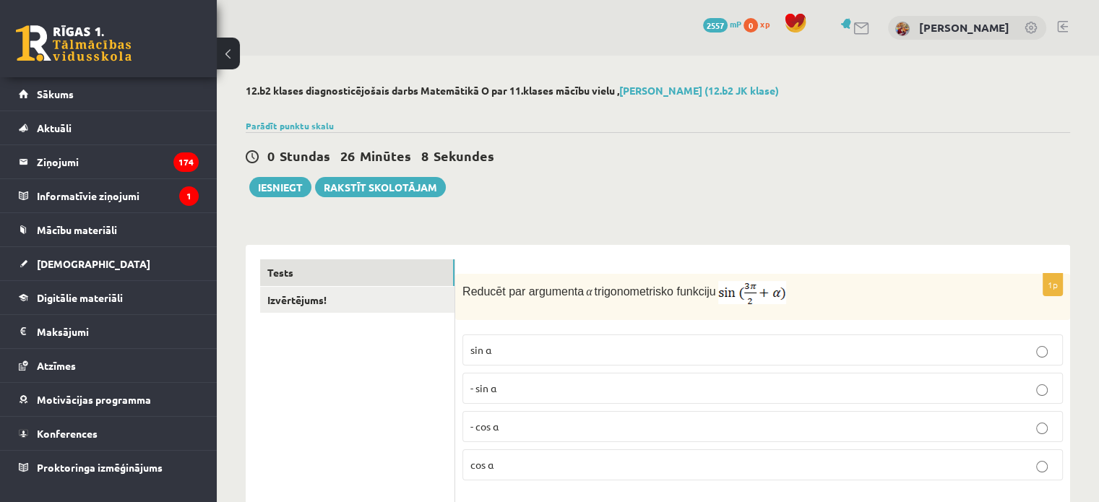
click at [813, 466] on p "cos⁡ α" at bounding box center [763, 465] width 585 height 15
click at [820, 426] on p "- cos ⁡α" at bounding box center [763, 426] width 585 height 15
click at [283, 184] on button "Iesniegt" at bounding box center [280, 187] width 62 height 20
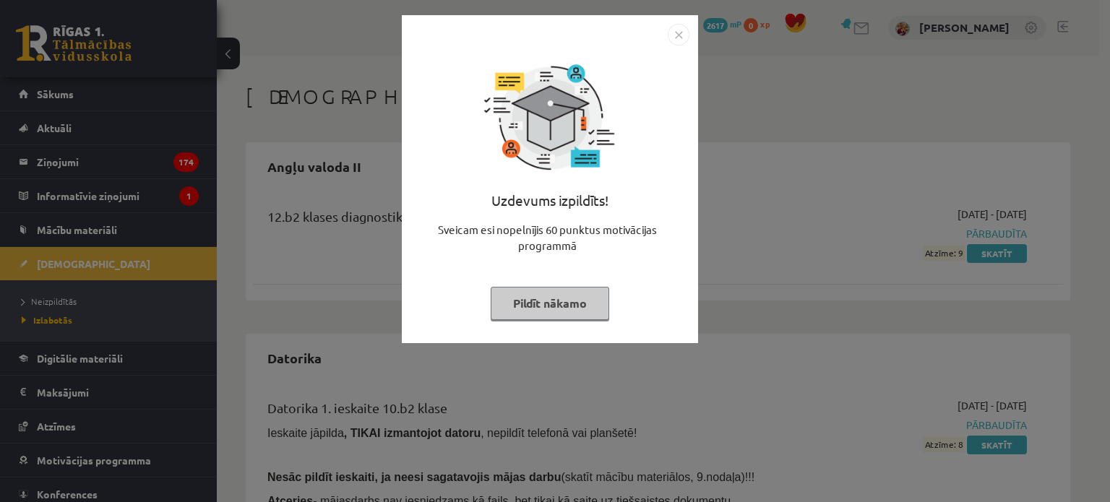
click at [562, 317] on button "Pildīt nākamo" at bounding box center [550, 303] width 119 height 33
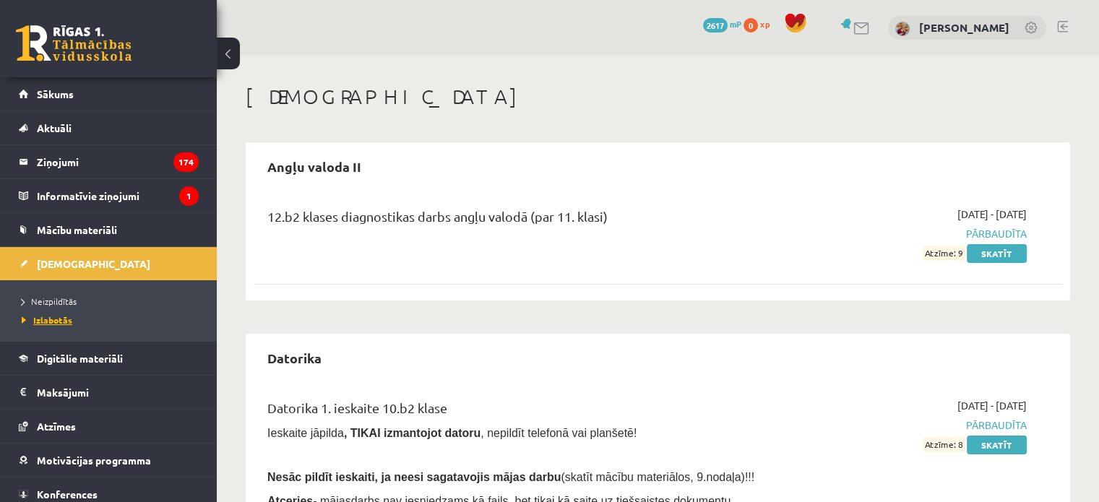
click at [59, 322] on span "Izlabotās" at bounding box center [47, 320] width 51 height 12
click at [72, 262] on span "[DEMOGRAPHIC_DATA]" at bounding box center [93, 263] width 113 height 13
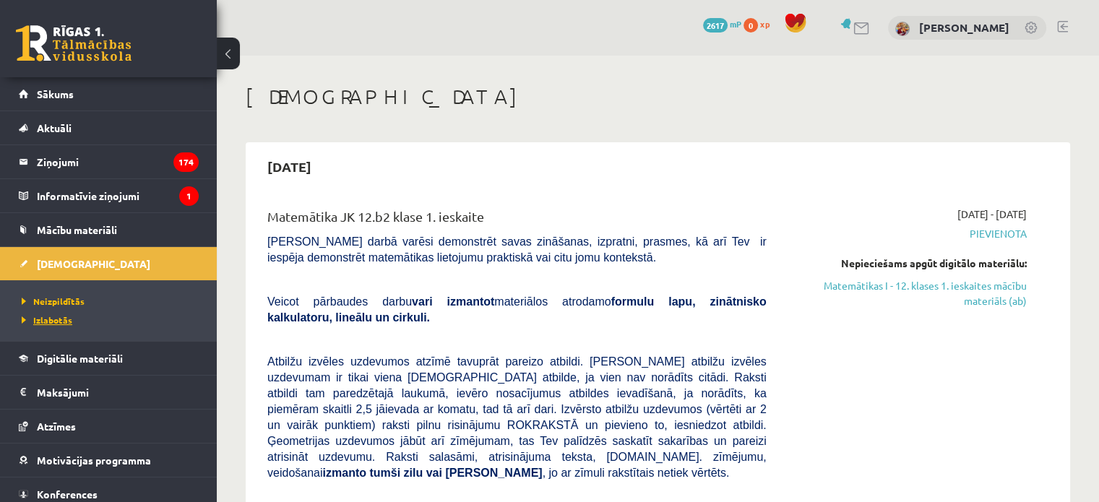
click at [58, 324] on link "Izlabotās" at bounding box center [112, 320] width 181 height 13
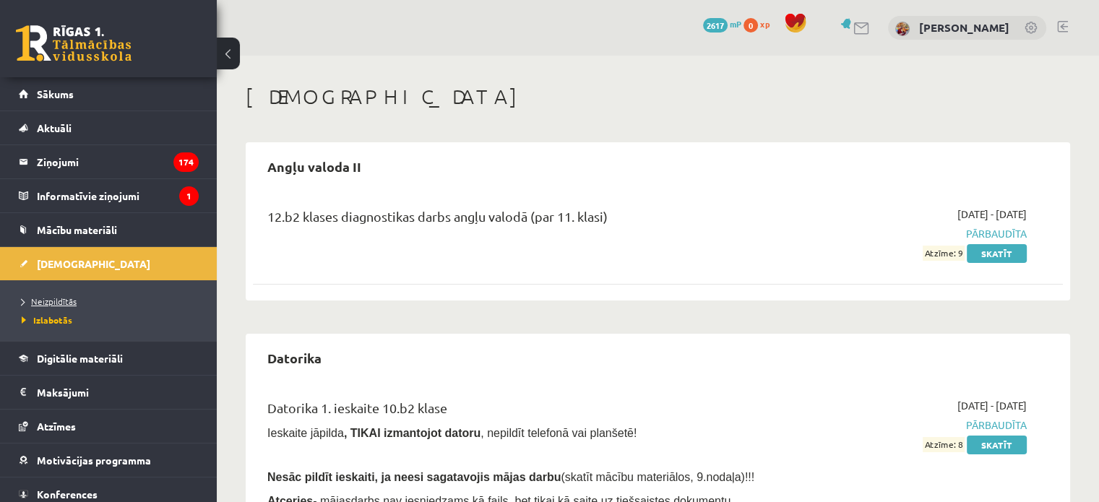
click at [70, 301] on span "Neizpildītās" at bounding box center [49, 302] width 55 height 12
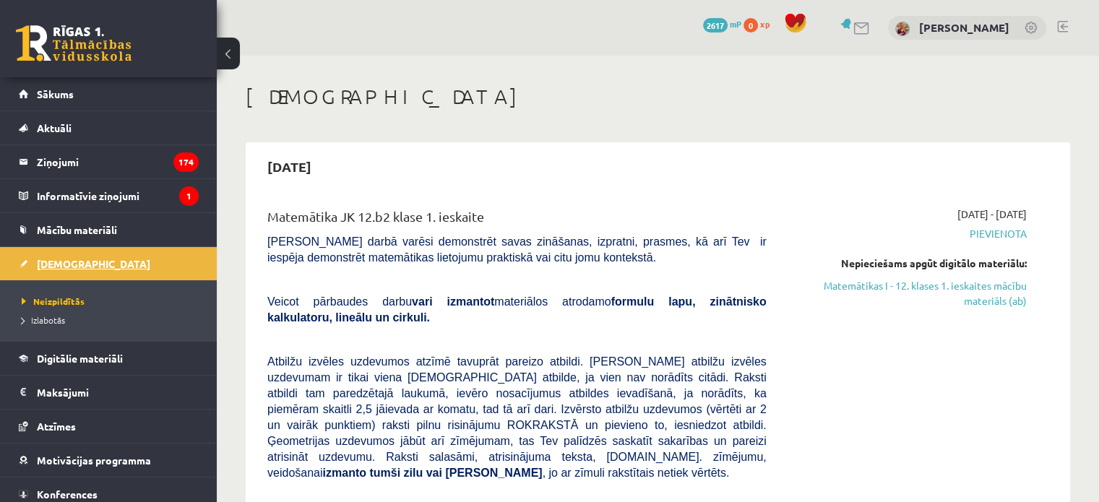
click at [64, 261] on span "[DEMOGRAPHIC_DATA]" at bounding box center [93, 263] width 113 height 13
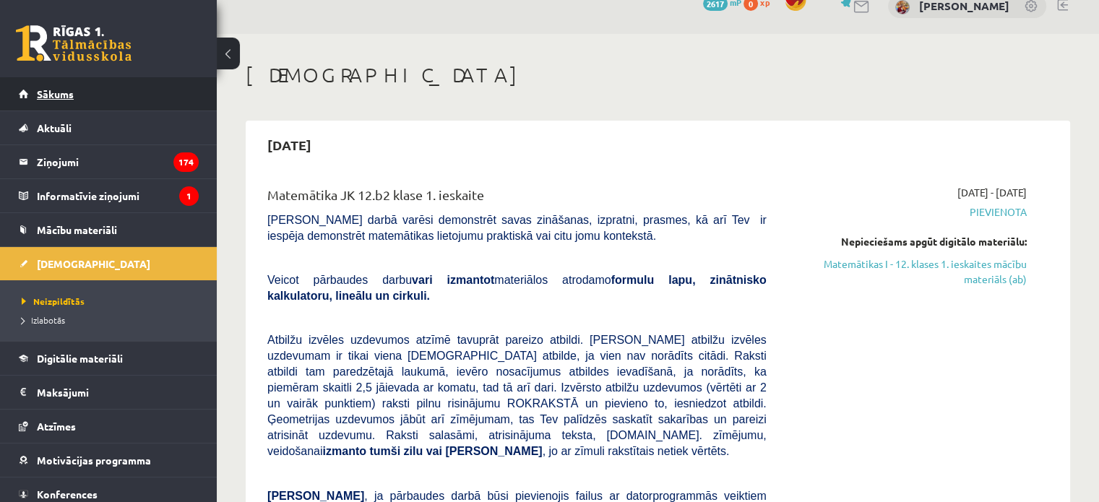
click at [51, 106] on link "Sākums" at bounding box center [109, 93] width 180 height 33
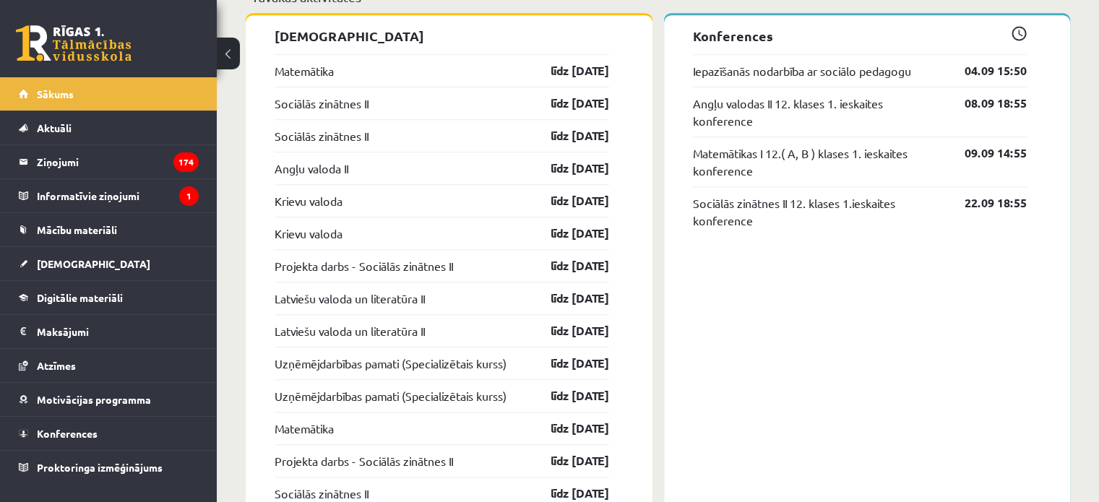
scroll to position [1266, 0]
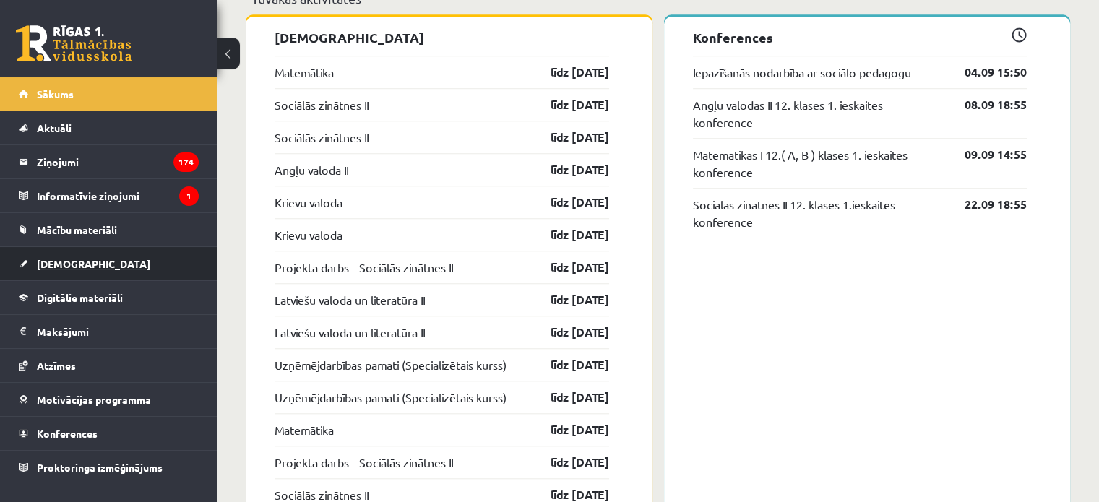
click at [74, 257] on span "[DEMOGRAPHIC_DATA]" at bounding box center [93, 263] width 113 height 13
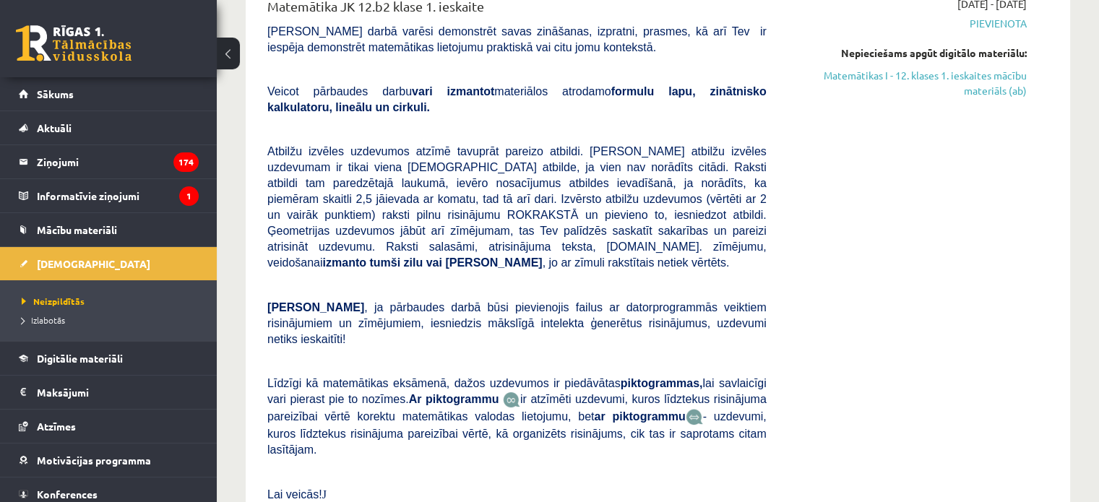
scroll to position [243, 0]
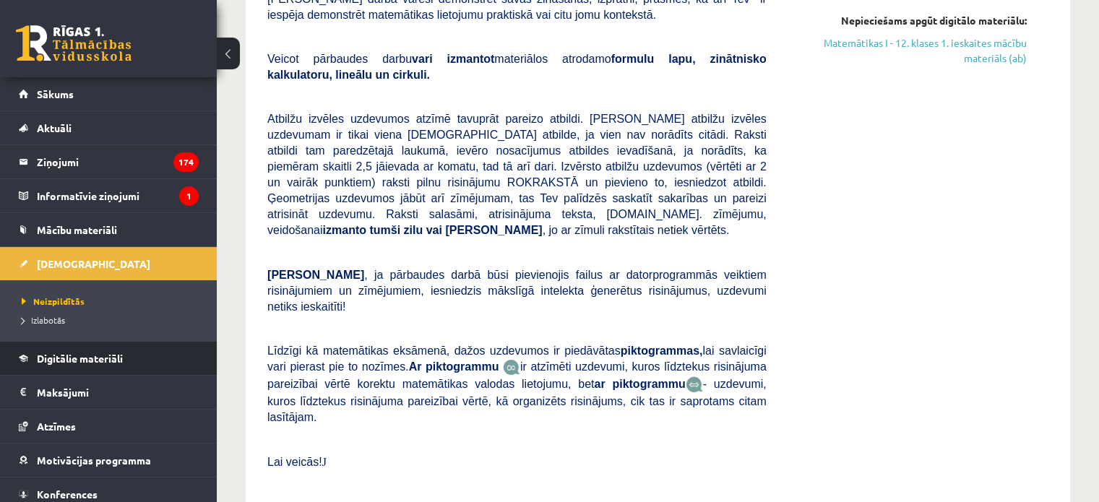
click at [97, 340] on ul "Sākums Aktuāli Kā mācīties eSKOLĀ Kontakti Normatīvie akti Online konsultācijas…" at bounding box center [108, 311] width 217 height 468
click at [97, 341] on li "Digitālie materiāli Programma Biežāk uzdotie jautājumi" at bounding box center [108, 358] width 217 height 35
click at [116, 353] on span "Digitālie materiāli" at bounding box center [80, 358] width 86 height 13
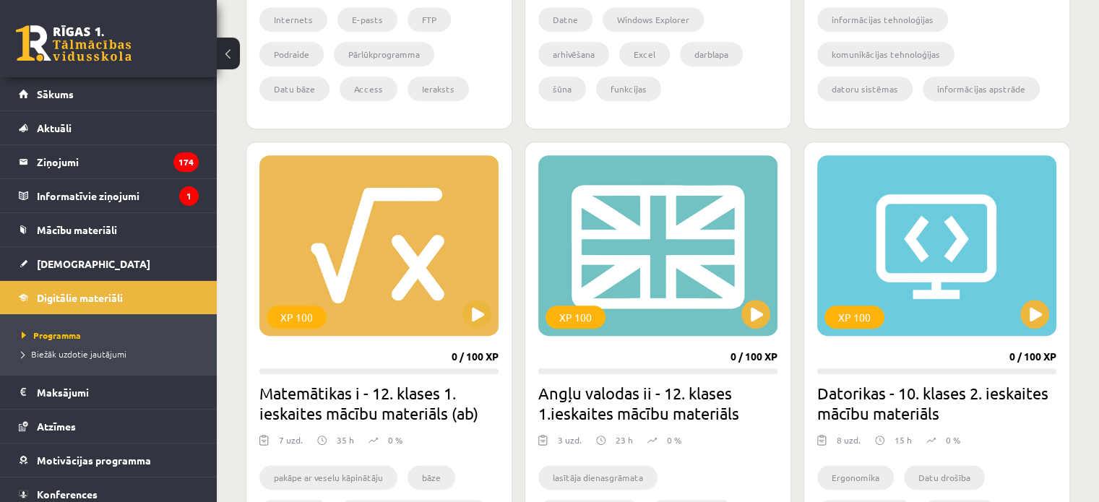
scroll to position [924, 0]
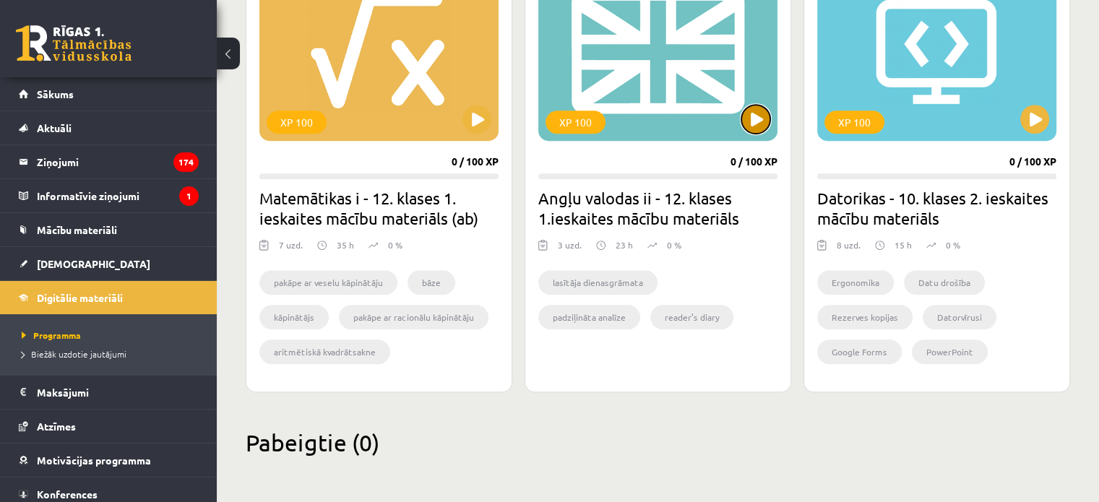
click at [758, 113] on button at bounding box center [756, 119] width 29 height 29
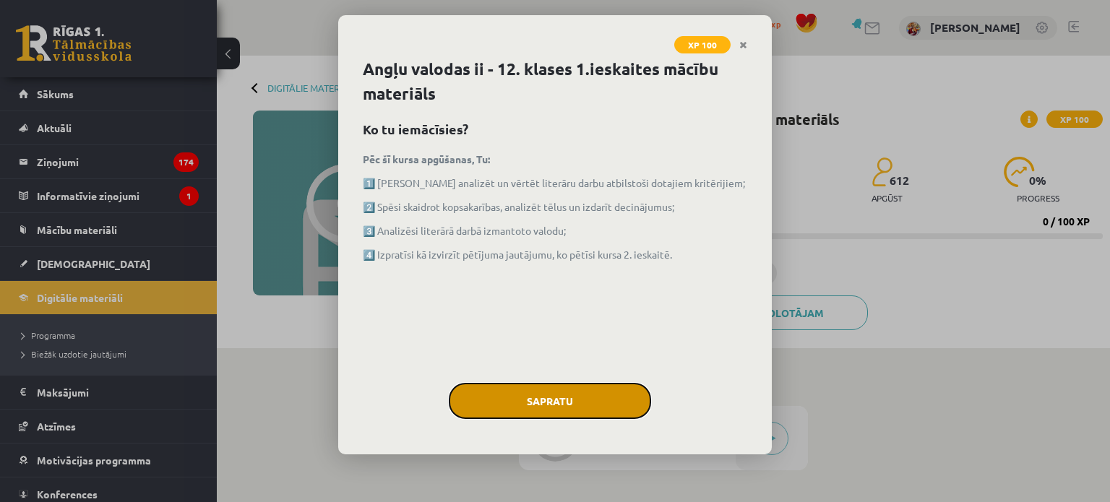
click at [589, 398] on button "Sapratu" at bounding box center [550, 401] width 202 height 36
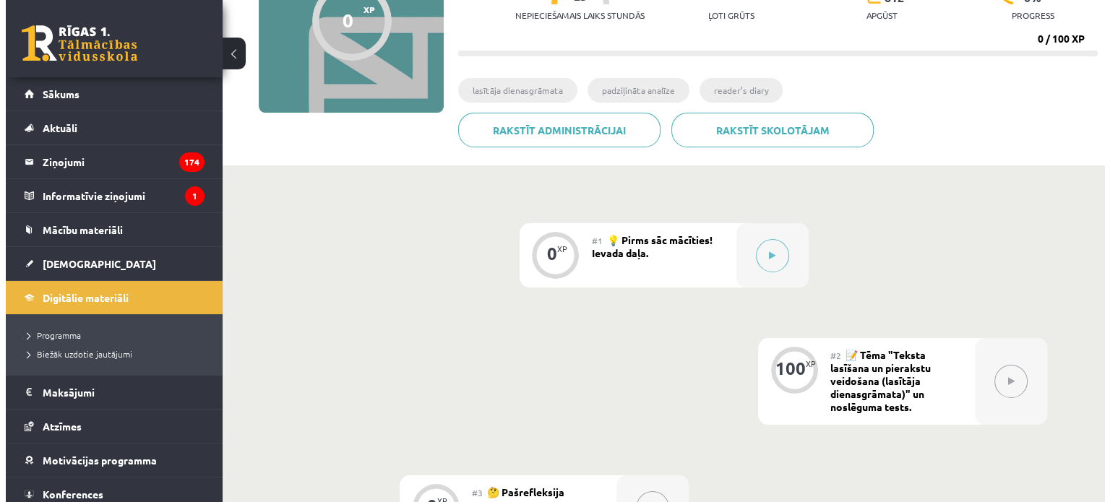
scroll to position [171, 0]
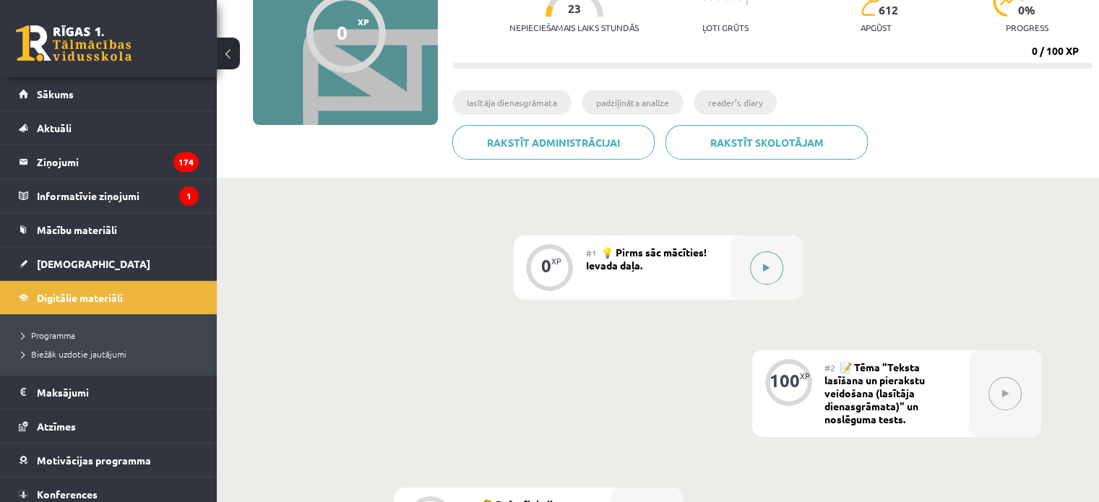
click at [768, 254] on button at bounding box center [766, 268] width 33 height 33
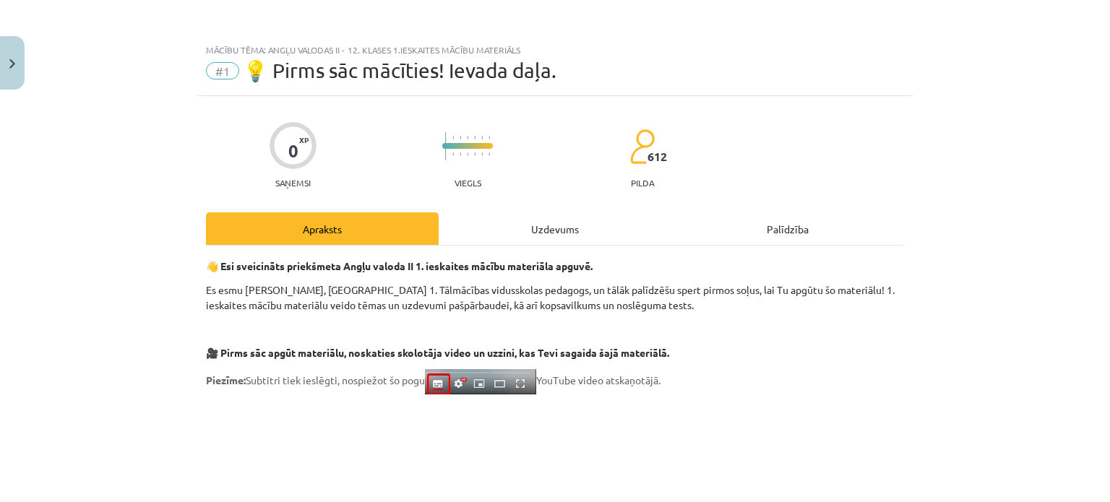
click at [646, 226] on div "Uzdevums" at bounding box center [555, 229] width 233 height 33
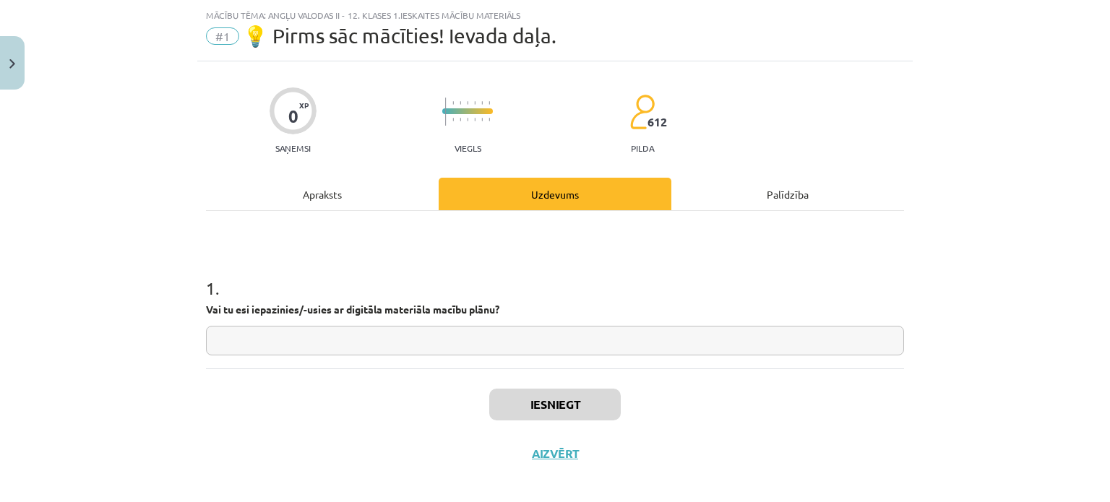
scroll to position [36, 0]
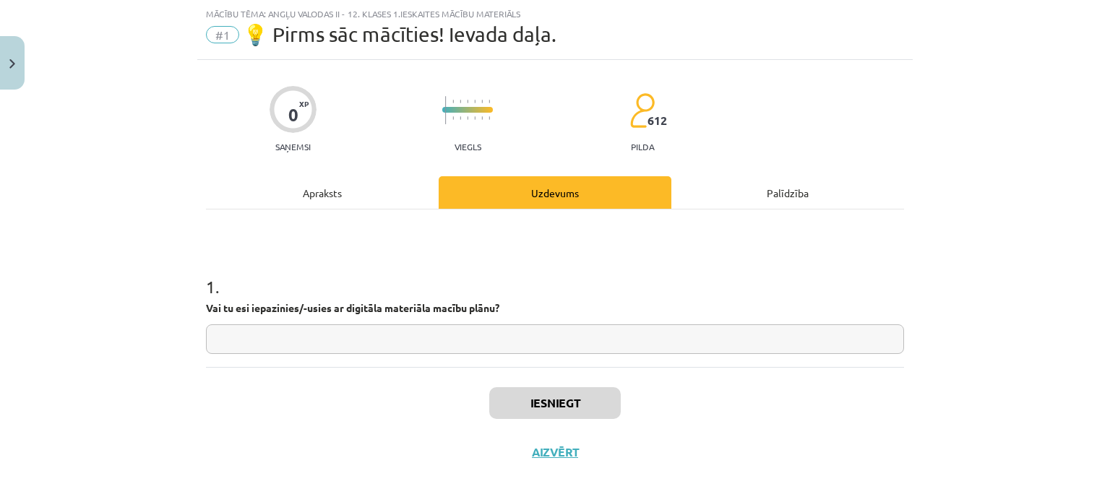
click at [643, 328] on input "text" at bounding box center [555, 340] width 698 height 30
type input "**"
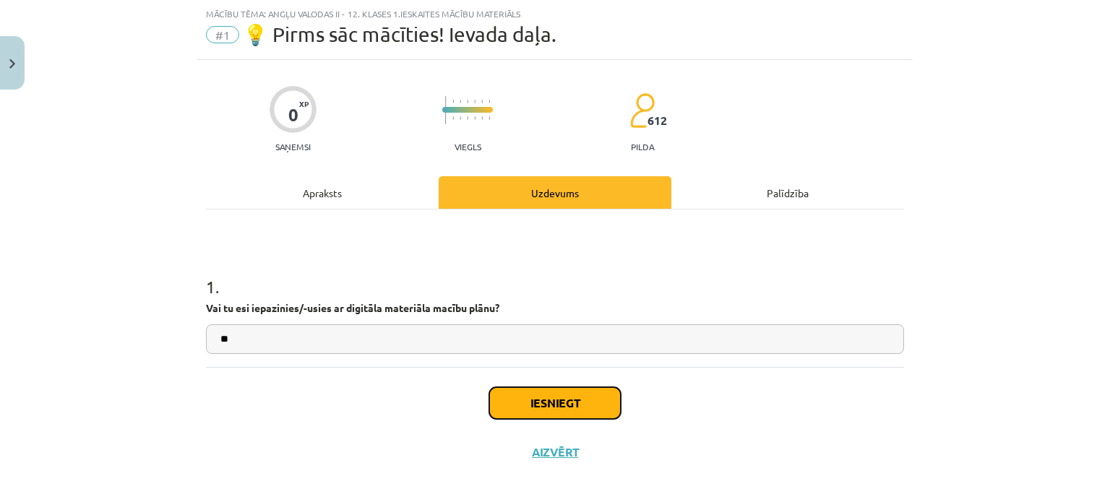
click at [555, 388] on button "Iesniegt" at bounding box center [555, 403] width 132 height 32
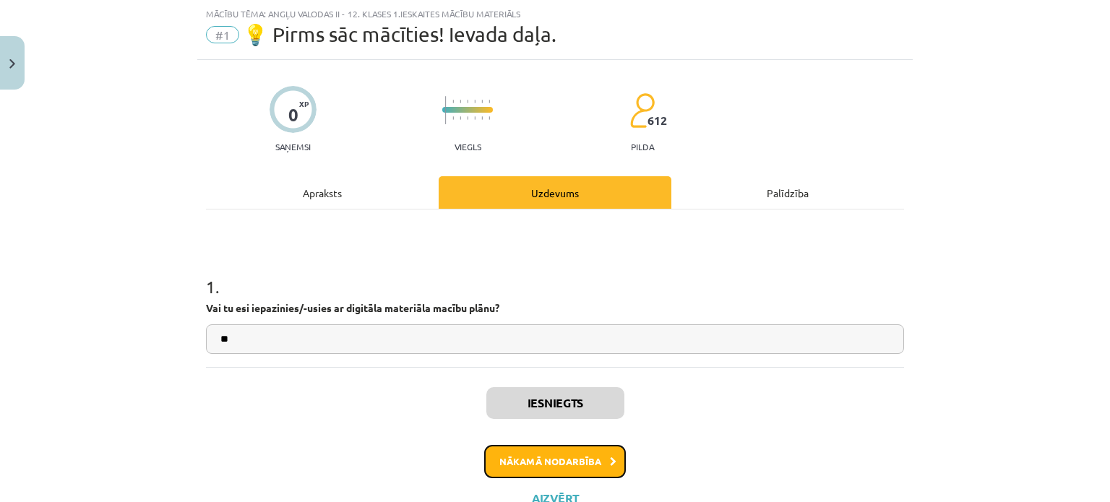
click at [578, 452] on button "Nākamā nodarbība" at bounding box center [555, 461] width 142 height 33
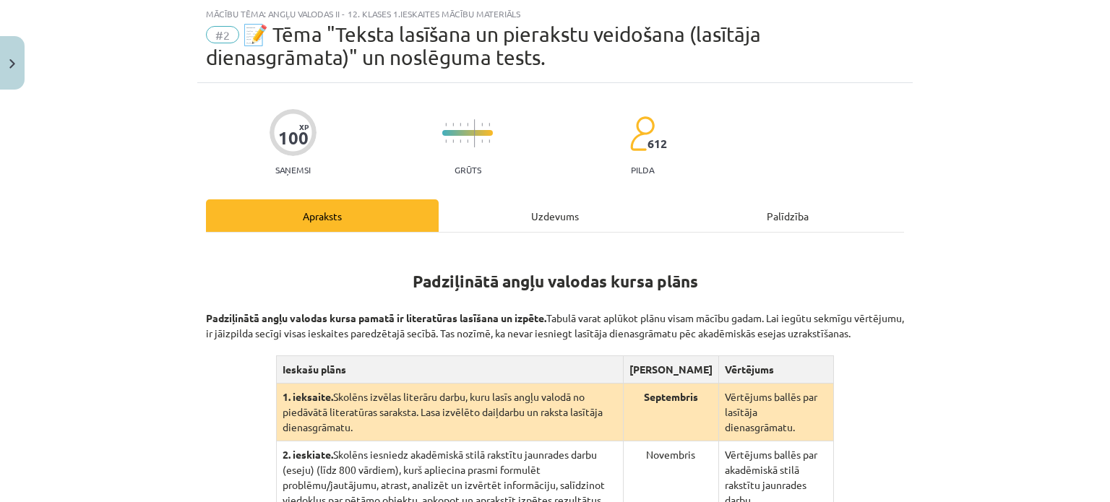
click at [549, 218] on div "Uzdevums" at bounding box center [555, 216] width 233 height 33
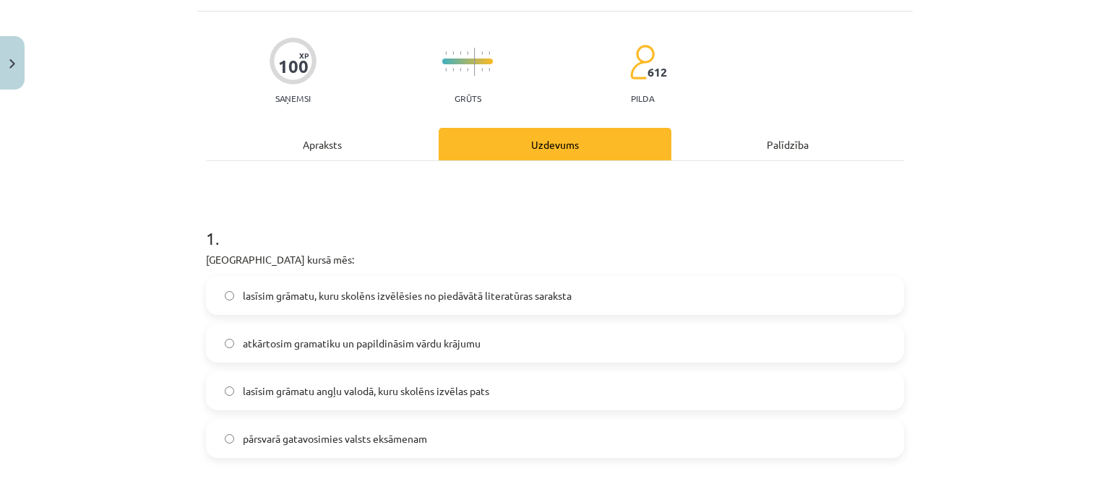
scroll to position [0, 0]
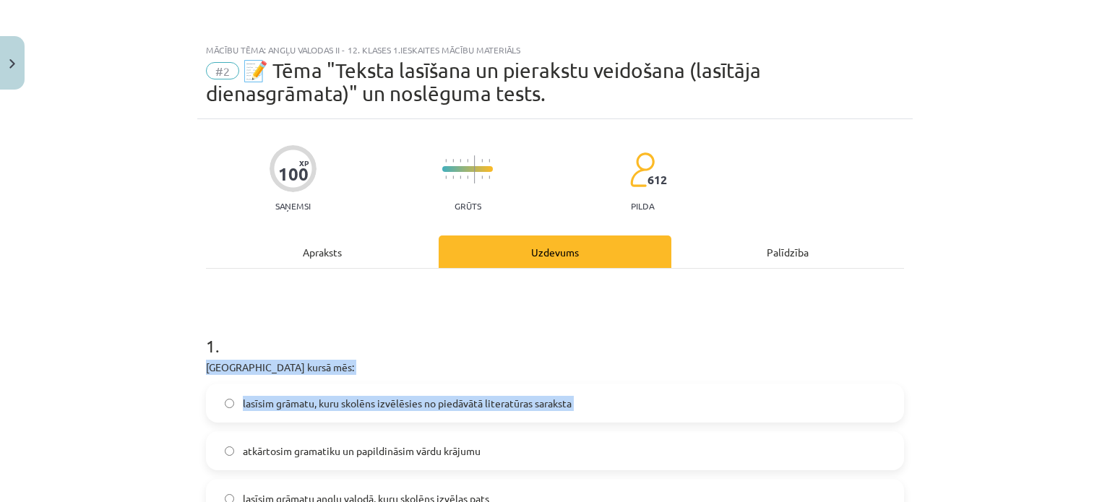
drag, startPoint x: 200, startPoint y: 364, endPoint x: 223, endPoint y: 426, distance: 66.3
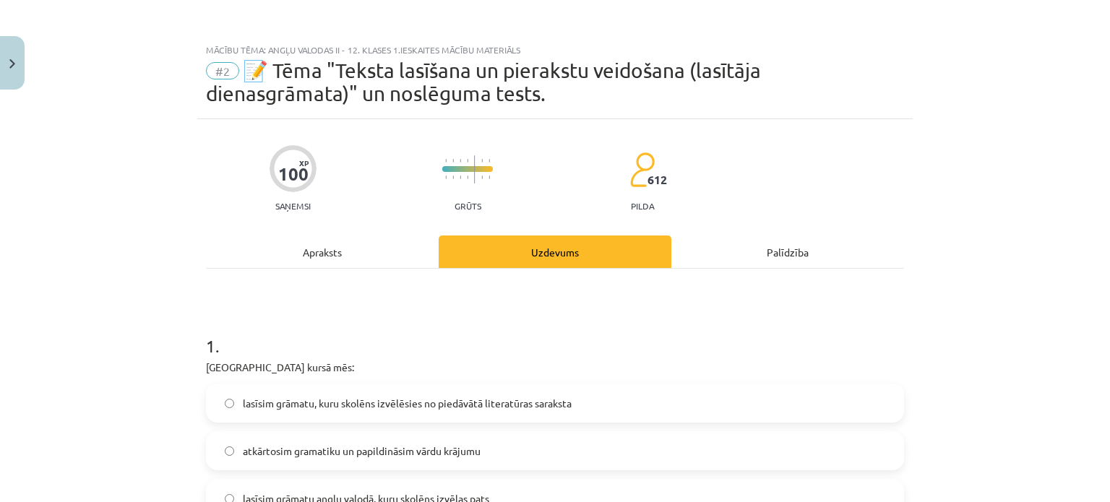
click at [113, 340] on div "Mācību tēma: Angļu valodas ii - 12. klases 1.ieskaites mācību materiāls #2 📝 Tē…" at bounding box center [555, 251] width 1110 height 502
click at [6, 52] on button "Close" at bounding box center [12, 62] width 25 height 53
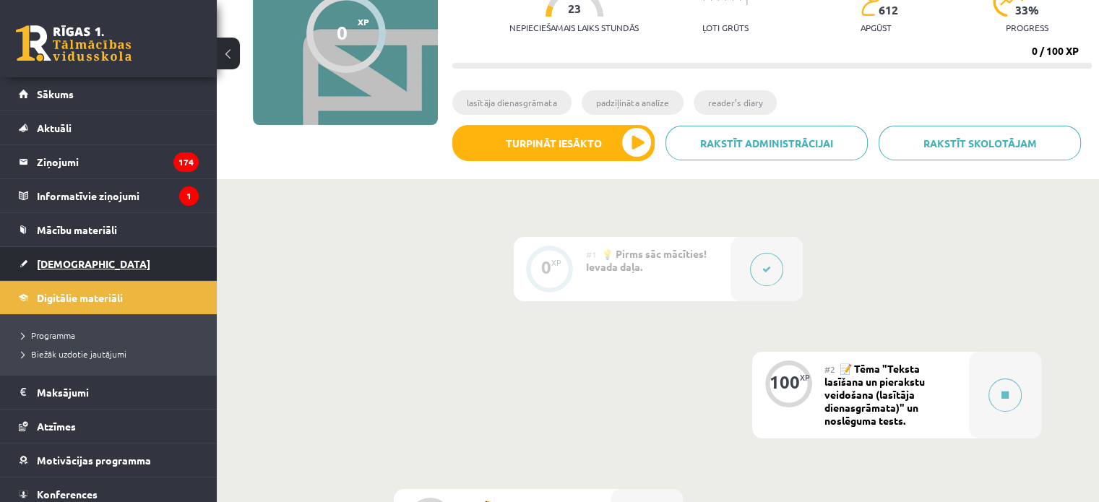
click at [69, 262] on span "[DEMOGRAPHIC_DATA]" at bounding box center [93, 263] width 113 height 13
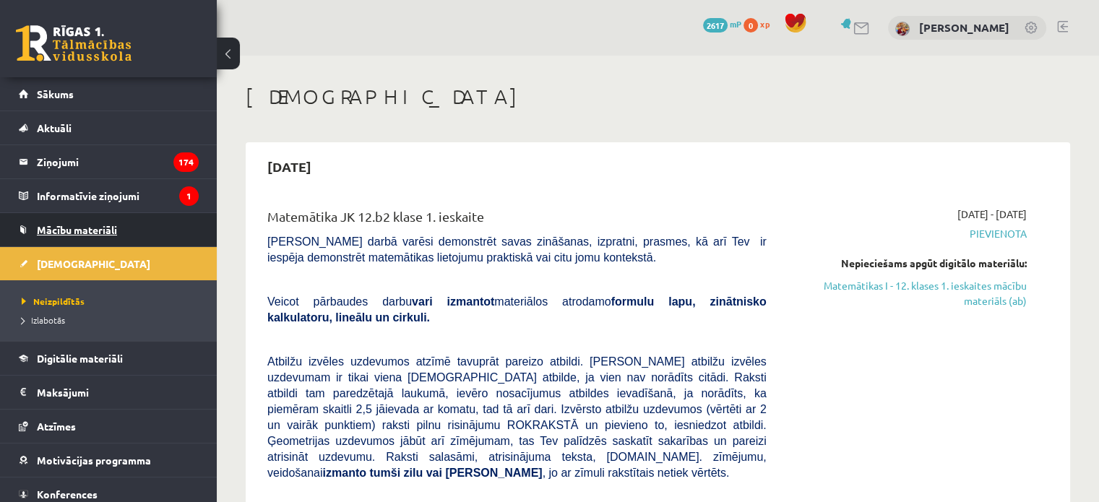
click at [80, 224] on span "Mācību materiāli" at bounding box center [77, 229] width 80 height 13
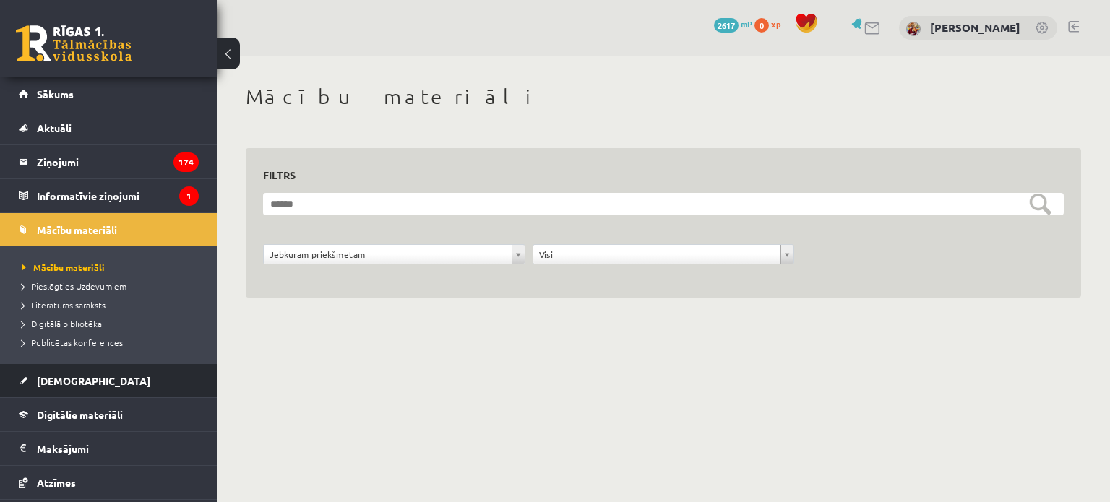
click at [71, 377] on span "[DEMOGRAPHIC_DATA]" at bounding box center [93, 380] width 113 height 13
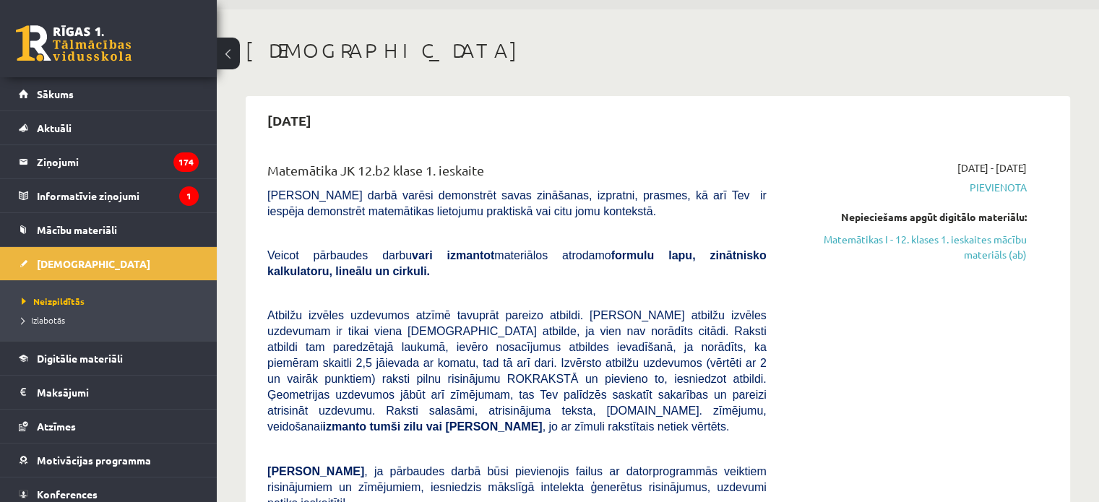
scroll to position [46, 0]
click at [104, 231] on span "Mācību materiāli" at bounding box center [77, 229] width 80 height 13
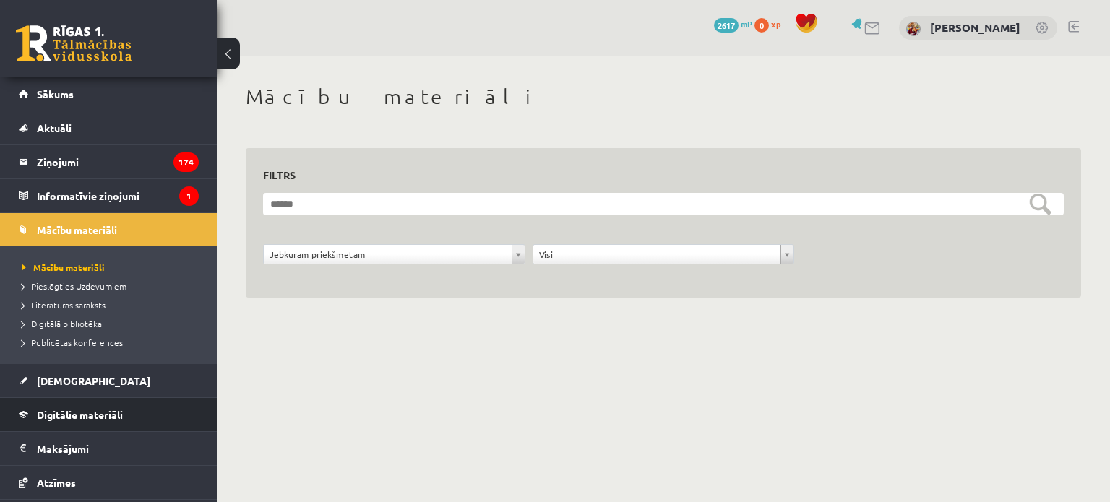
click at [108, 407] on link "Digitālie materiāli" at bounding box center [109, 414] width 180 height 33
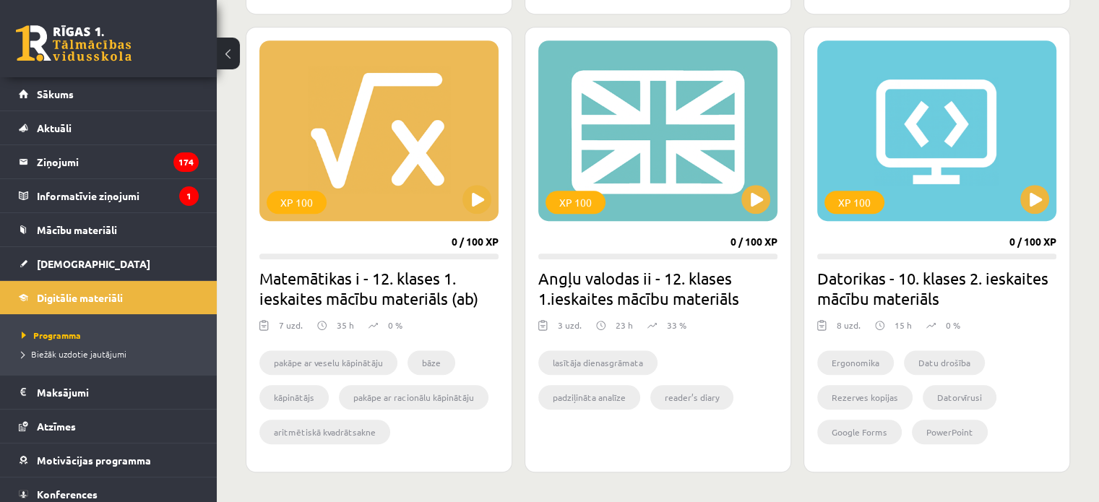
scroll to position [924, 0]
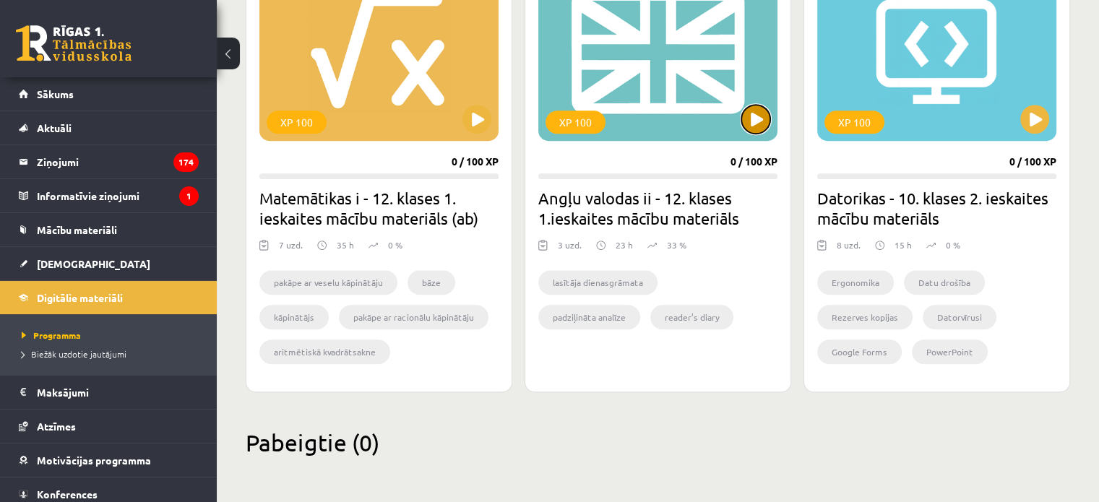
click at [753, 125] on button at bounding box center [756, 119] width 29 height 29
click at [760, 103] on div "XP 100" at bounding box center [658, 50] width 239 height 181
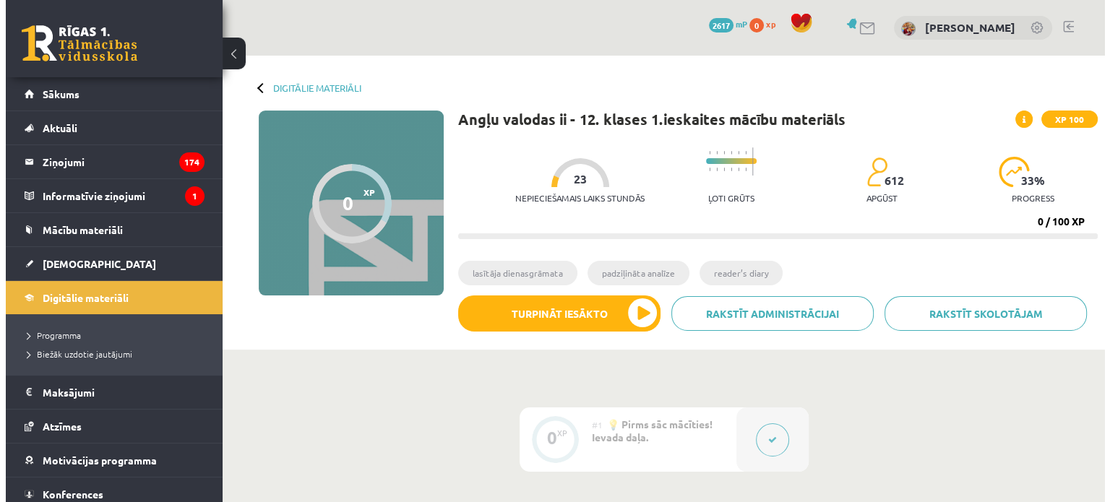
scroll to position [6, 0]
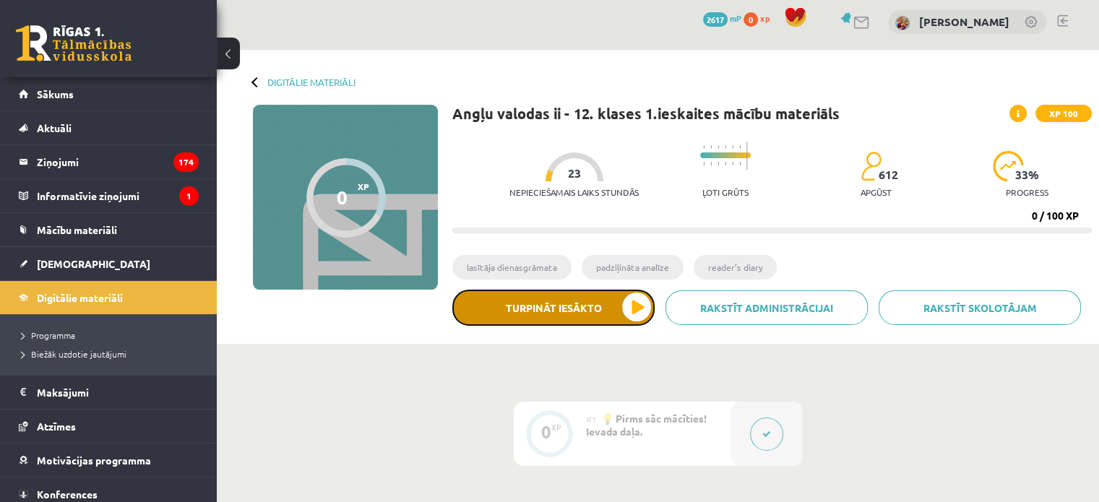
click at [629, 311] on button "Turpināt iesākto" at bounding box center [554, 308] width 202 height 36
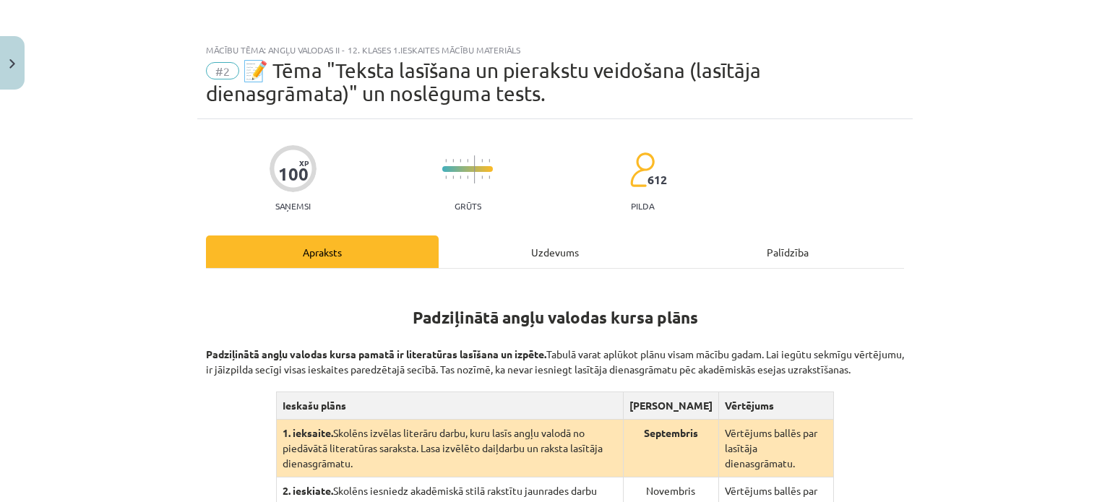
click at [565, 251] on div "Uzdevums" at bounding box center [555, 252] width 233 height 33
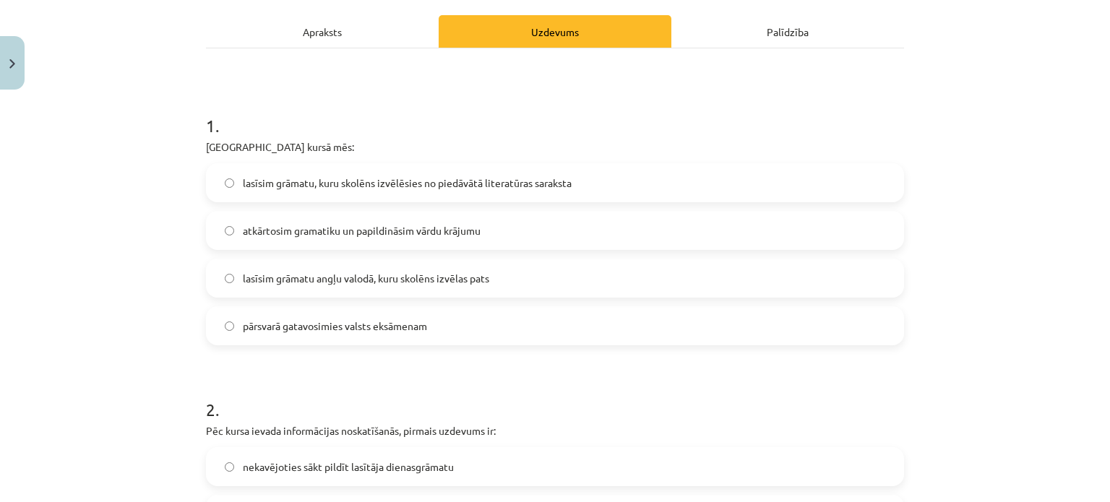
scroll to position [239, 0]
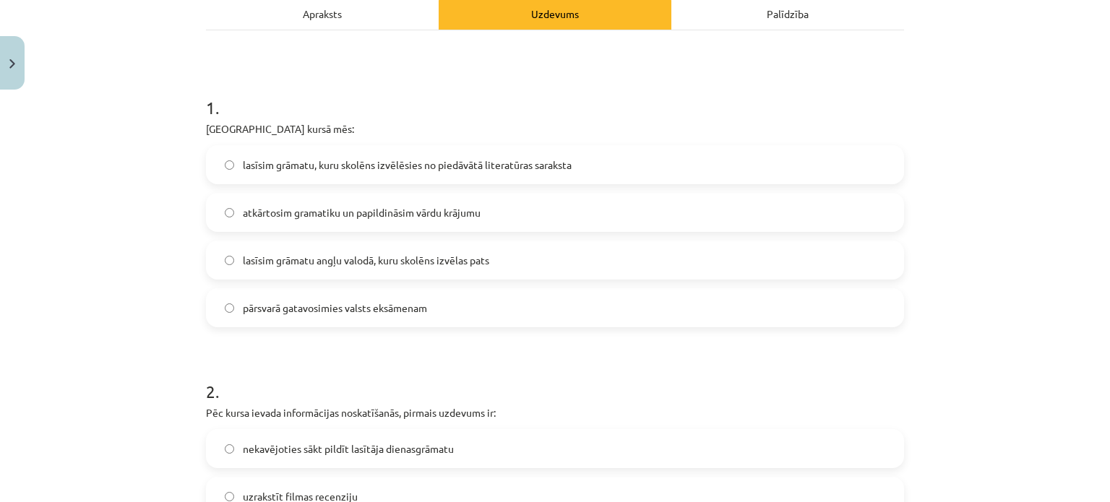
click at [616, 161] on label "lasīsim grāmatu, kuru skolēns izvēlēsies no piedāvātā literatūras saraksta" at bounding box center [554, 165] width 695 height 36
click at [600, 254] on label "lasīsim grāmatu angļu valodā, kuru skolēns izvēlas pats" at bounding box center [554, 260] width 695 height 36
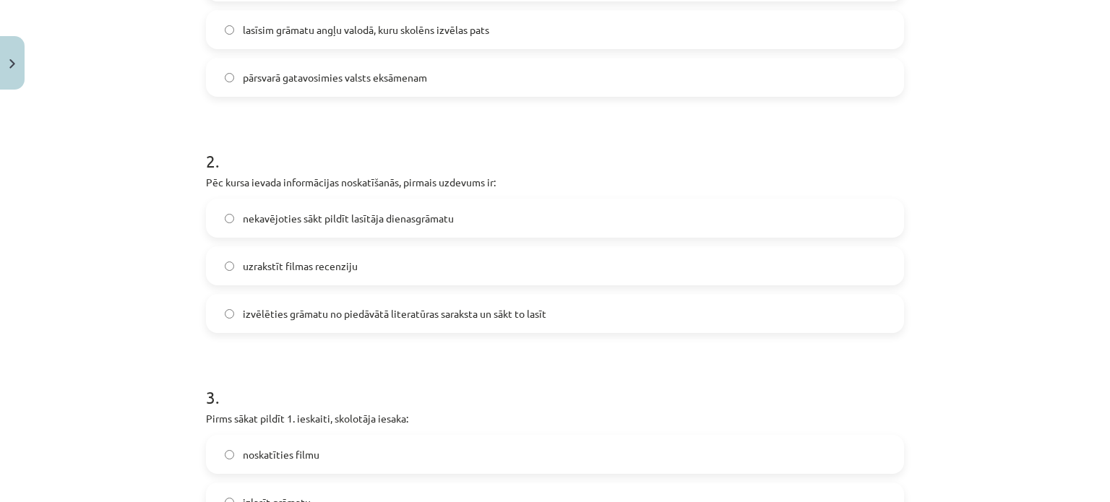
scroll to position [474, 0]
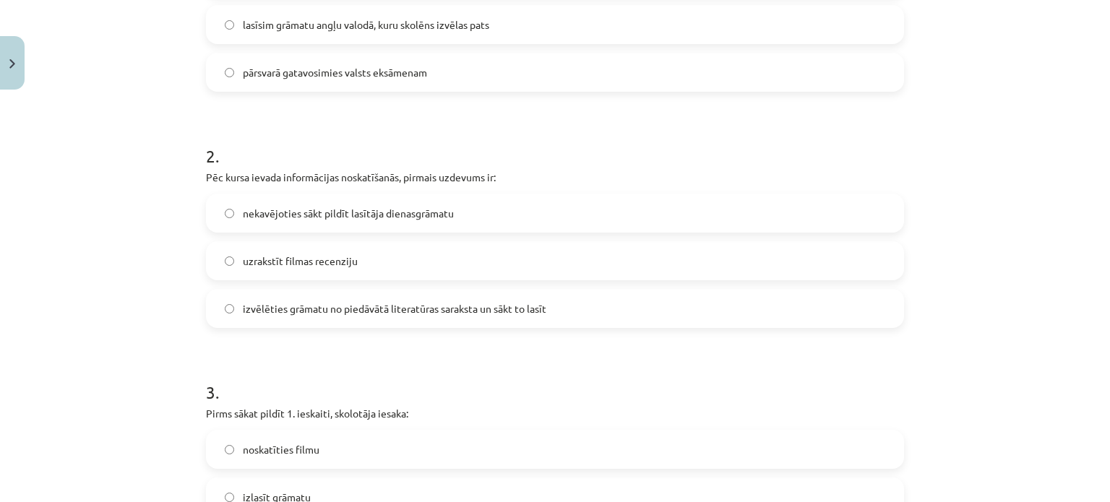
click at [599, 210] on label "nekavējoties sākt pildīt lasītāja dienasgrāmatu" at bounding box center [554, 213] width 695 height 36
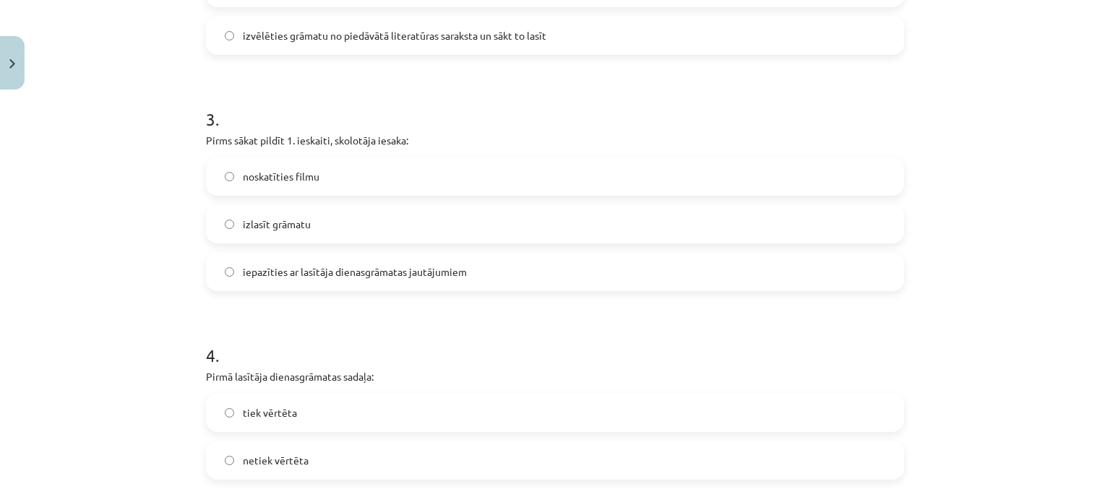
scroll to position [748, 0]
click at [630, 265] on label "iepazīties ar lasītāja dienasgrāmatas jautājumiem" at bounding box center [554, 271] width 695 height 36
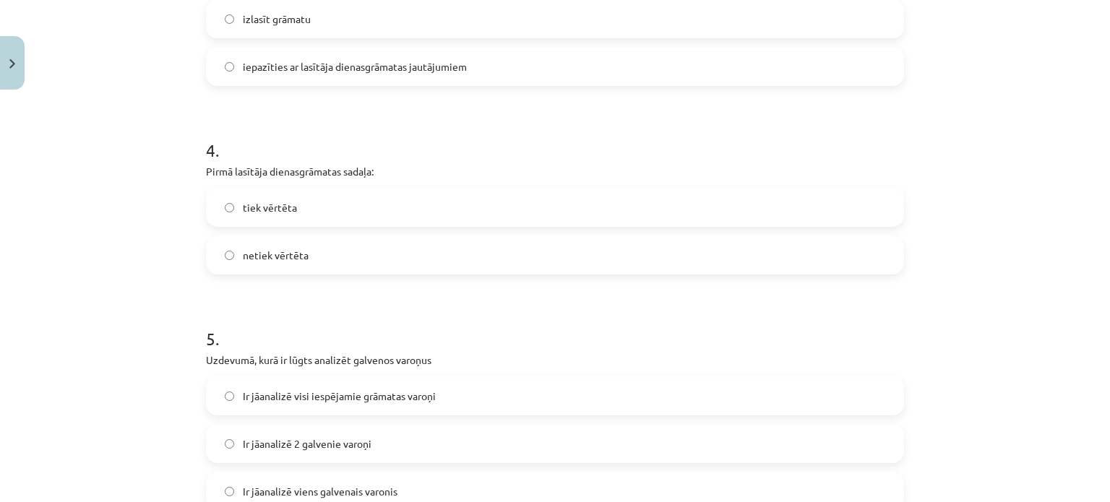
scroll to position [953, 0]
click at [629, 200] on label "tiek vērtēta" at bounding box center [554, 207] width 695 height 36
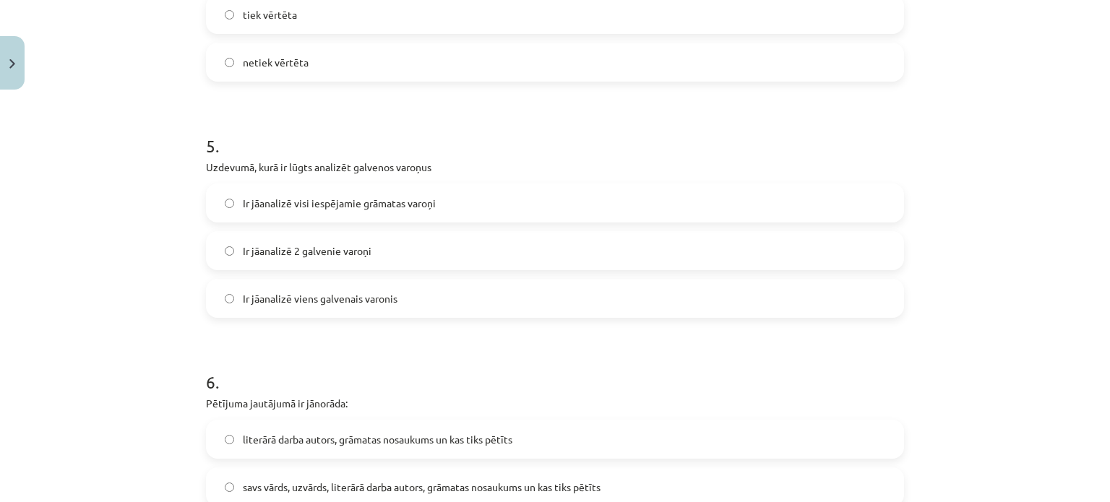
scroll to position [1150, 0]
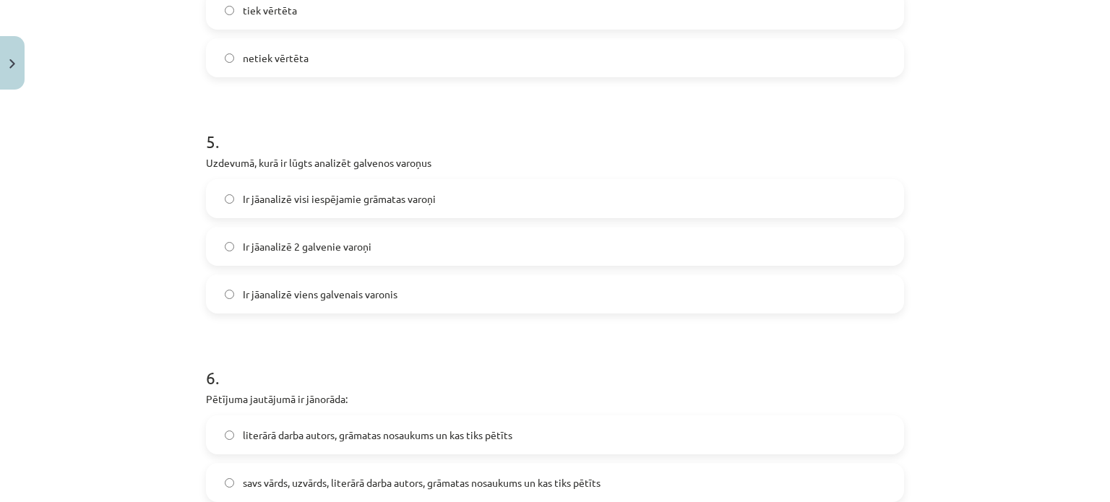
click at [516, 262] on label "Ir jāanalizē 2 galvenie varoņi" at bounding box center [554, 246] width 695 height 36
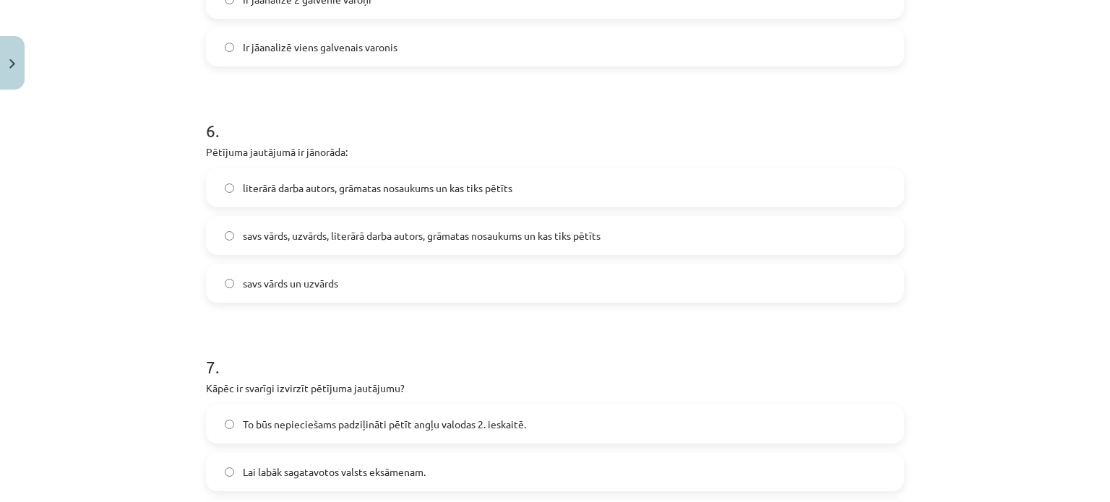
scroll to position [1400, 0]
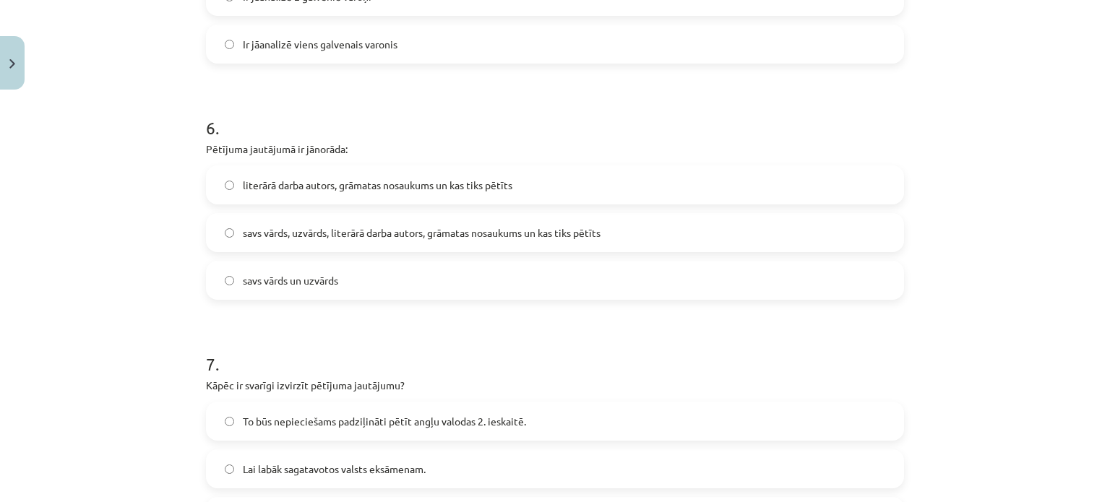
click at [538, 182] on label "literārā darba autors, grāmatas nosaukums un kas tiks pētīts" at bounding box center [554, 185] width 695 height 36
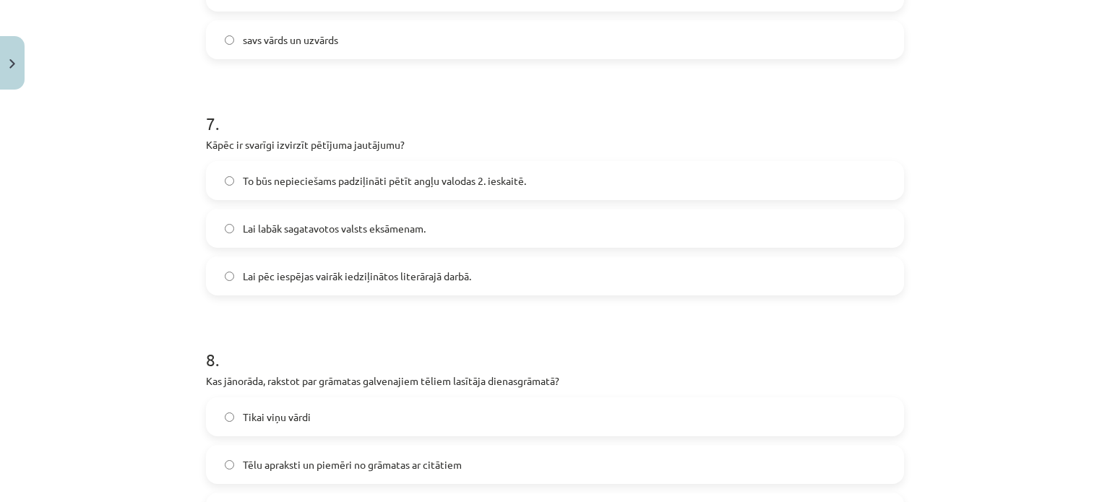
scroll to position [1647, 0]
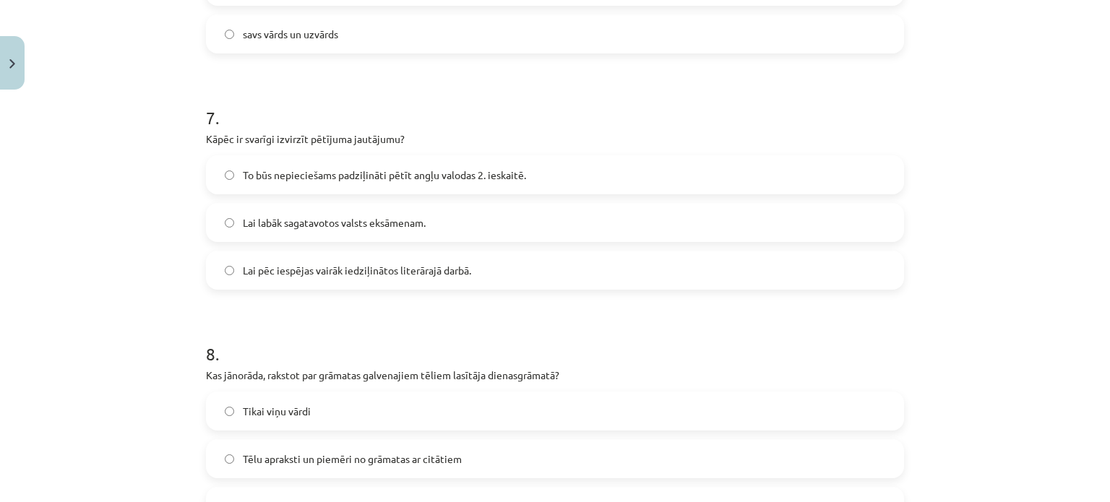
click at [487, 273] on label "Lai pēc iespējas vairāk iedziļinātos literārajā darbā." at bounding box center [554, 270] width 695 height 36
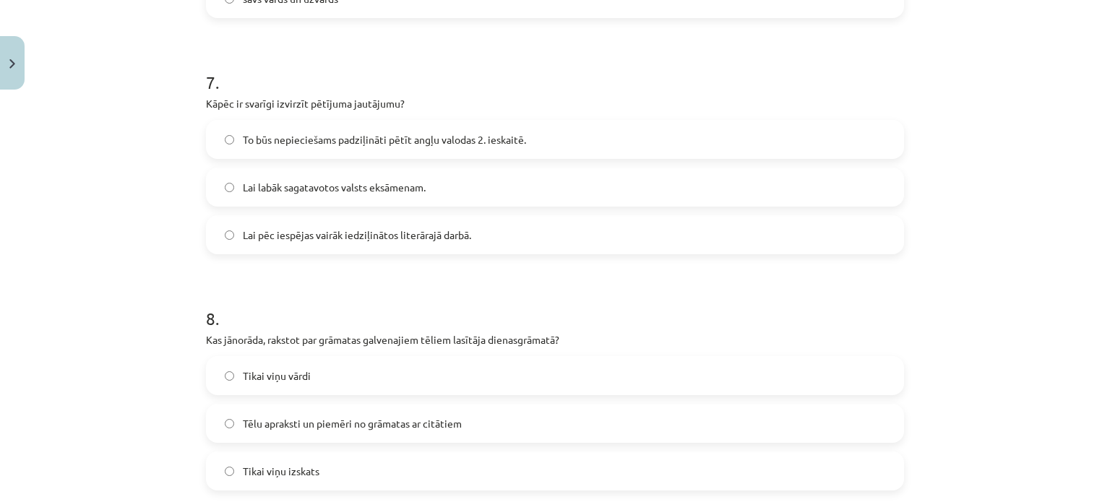
scroll to position [1684, 0]
click at [480, 186] on label "Lai labāk sagatavotos valsts eksāmenam." at bounding box center [554, 186] width 695 height 36
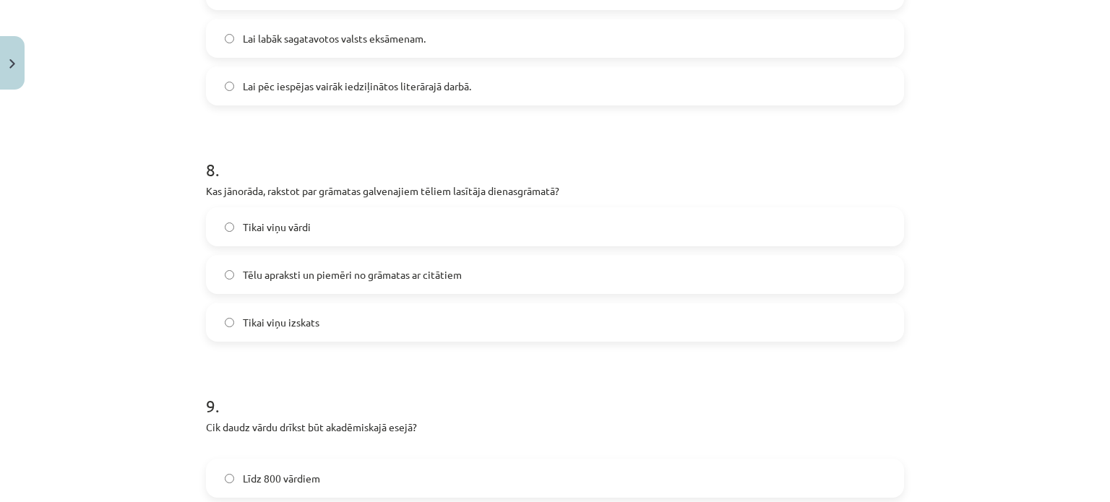
scroll to position [1832, 0]
click at [494, 277] on label "Tēlu apraksti un piemēri no grāmatas ar citātiem" at bounding box center [554, 274] width 695 height 36
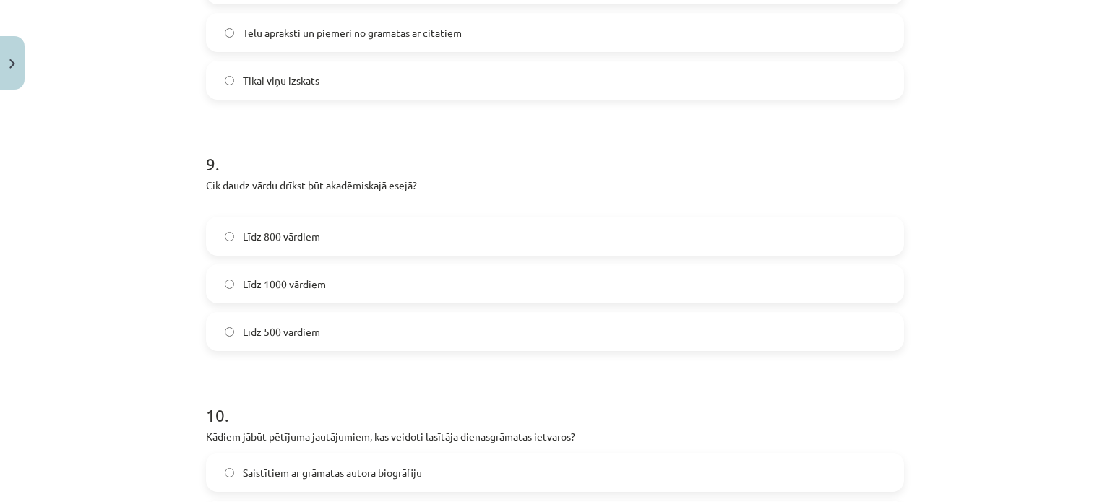
scroll to position [2082, 0]
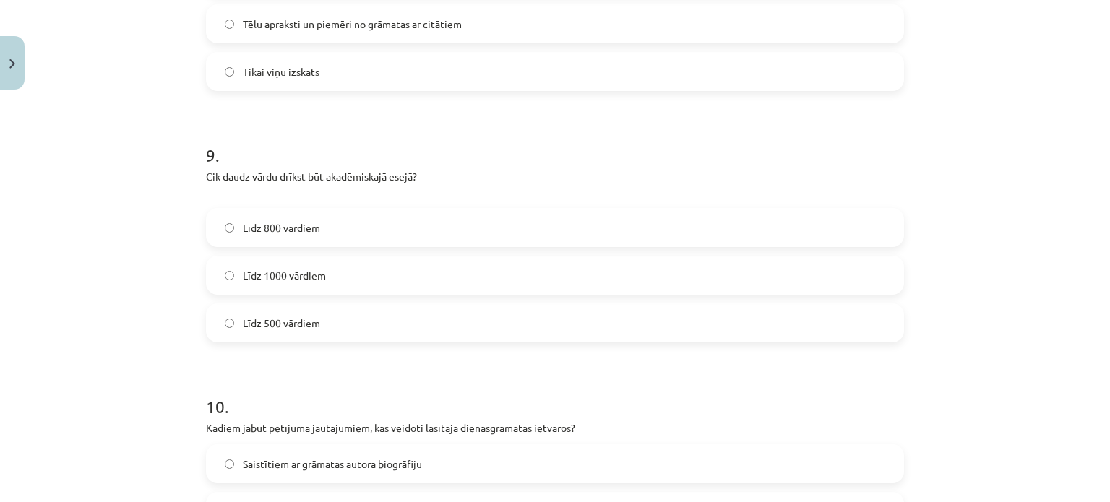
click at [474, 286] on label "Līdz 1000 vārdiem" at bounding box center [554, 275] width 695 height 36
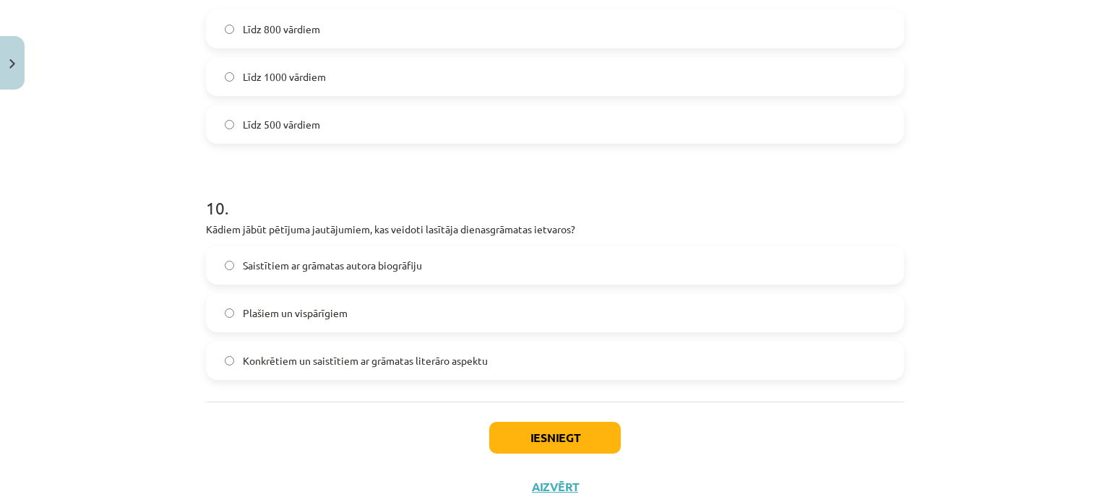
scroll to position [2325, 0]
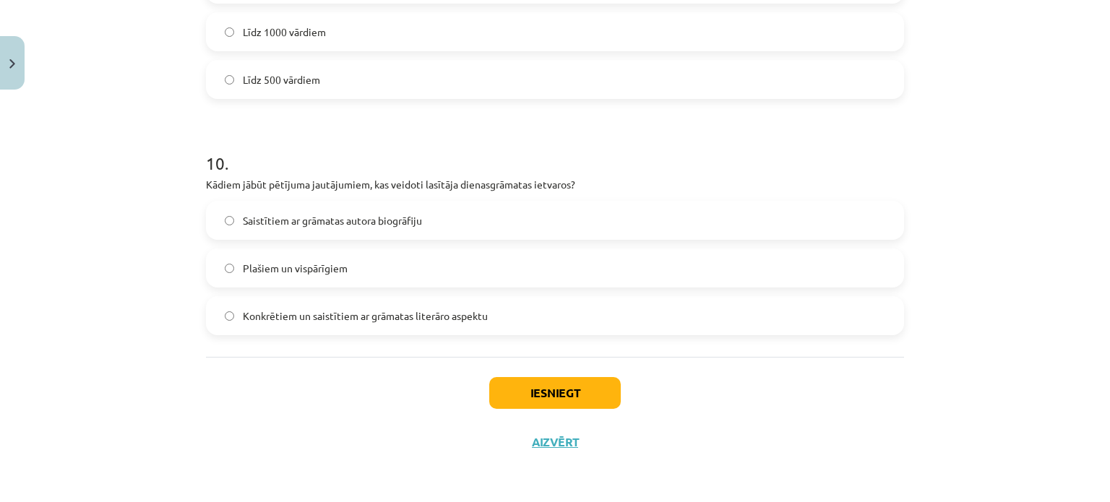
click at [471, 272] on label "Plašiem un vispārīgiem" at bounding box center [554, 268] width 695 height 36
click at [484, 309] on label "Konkrētiem un saistītiem ar grāmatas literāro aspektu" at bounding box center [554, 316] width 695 height 36
click at [494, 259] on label "Plašiem un vispārīgiem" at bounding box center [554, 268] width 695 height 36
click at [558, 384] on button "Iesniegt" at bounding box center [555, 393] width 132 height 32
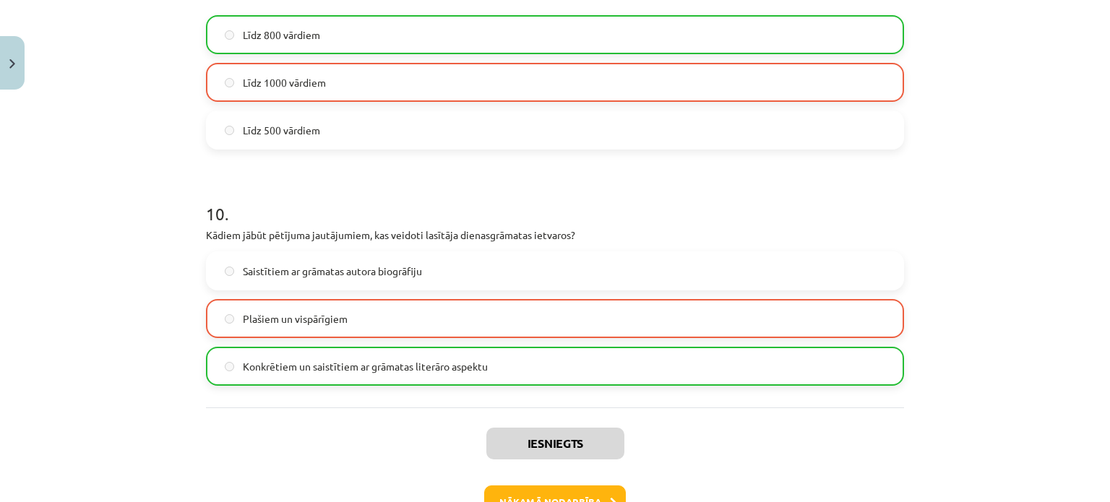
scroll to position [2371, 0]
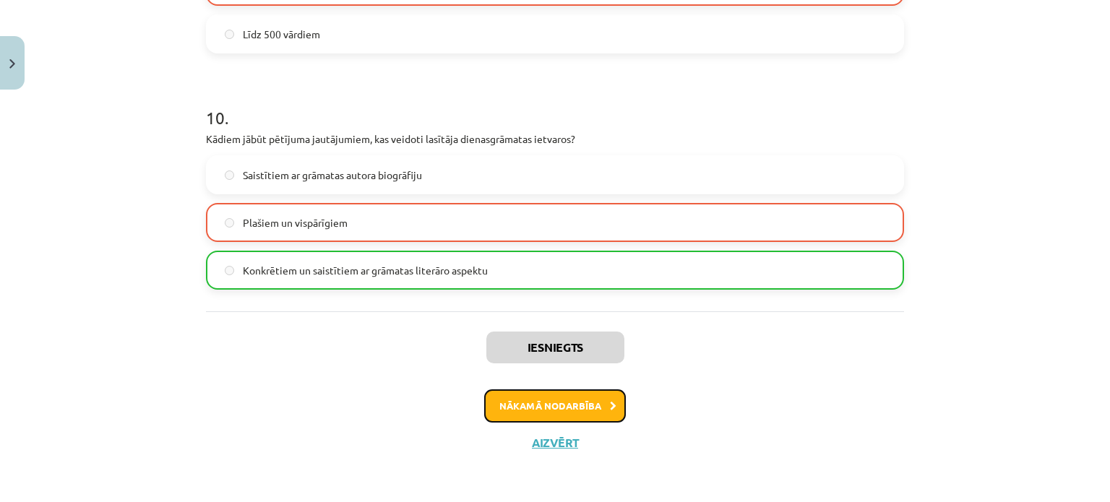
click at [587, 406] on button "Nākamā nodarbība" at bounding box center [555, 406] width 142 height 33
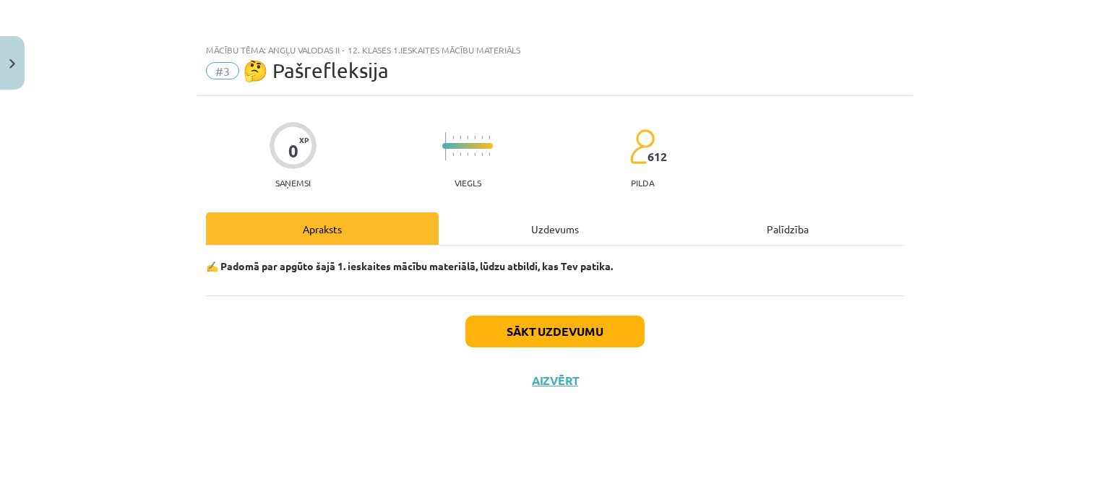
scroll to position [0, 0]
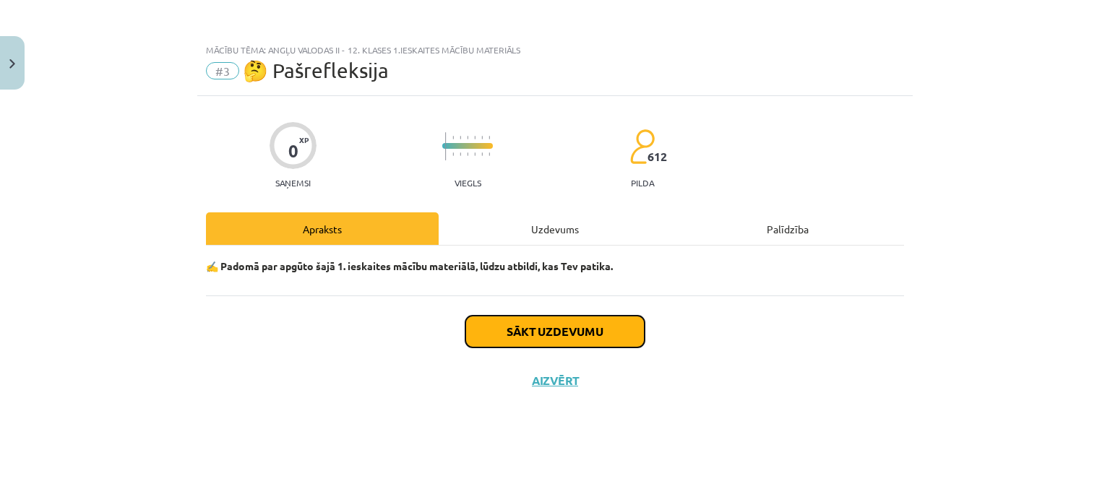
click at [588, 332] on button "Sākt uzdevumu" at bounding box center [555, 332] width 179 height 32
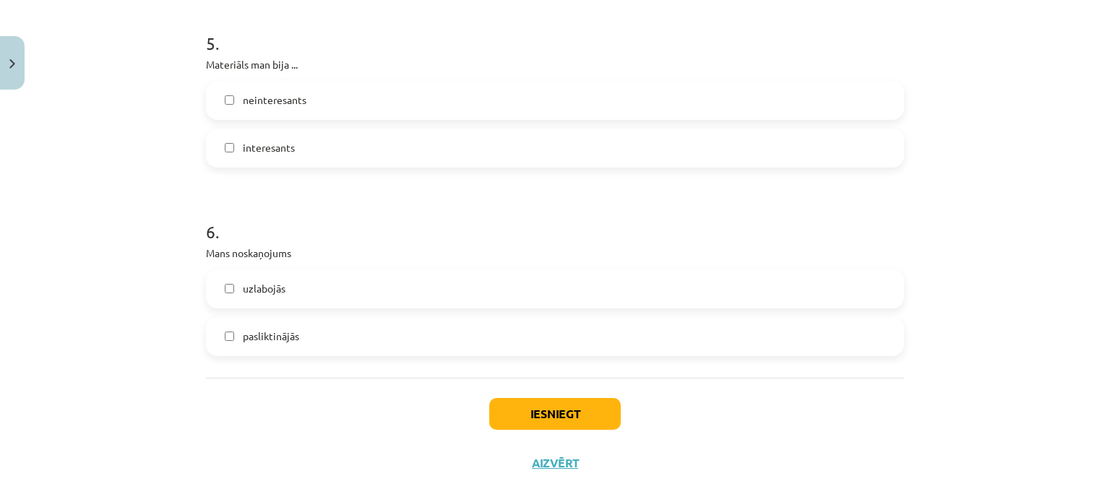
scroll to position [1301, 0]
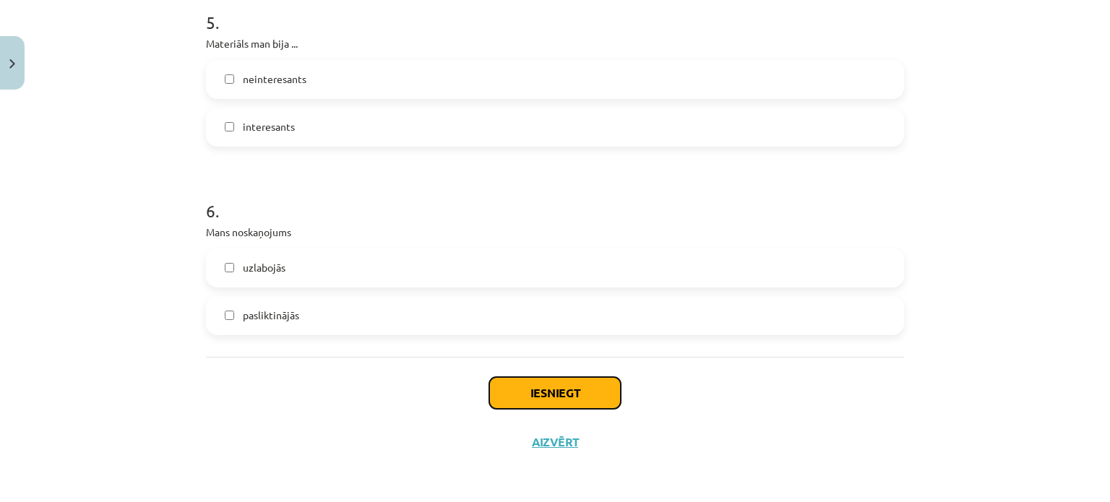
click at [584, 390] on button "Iesniegt" at bounding box center [555, 393] width 132 height 32
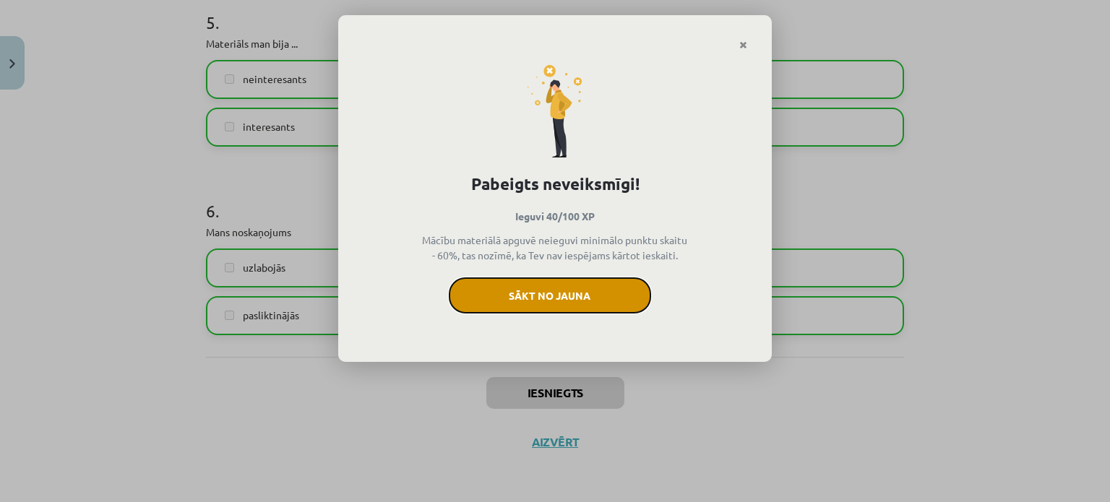
click at [581, 299] on button "Sākt no jauna" at bounding box center [550, 296] width 202 height 36
click at [599, 308] on button "Sākt no jauna" at bounding box center [550, 296] width 202 height 36
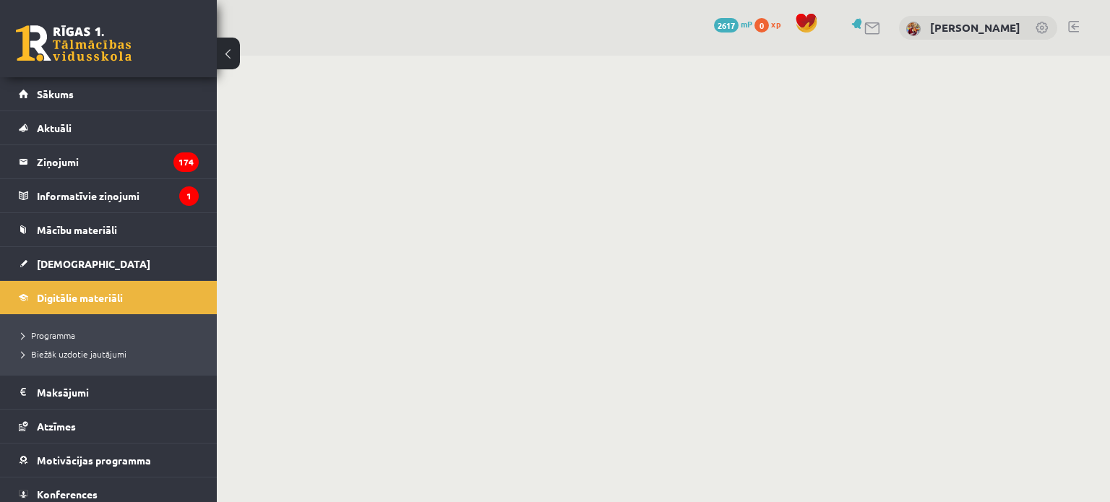
scroll to position [6, 0]
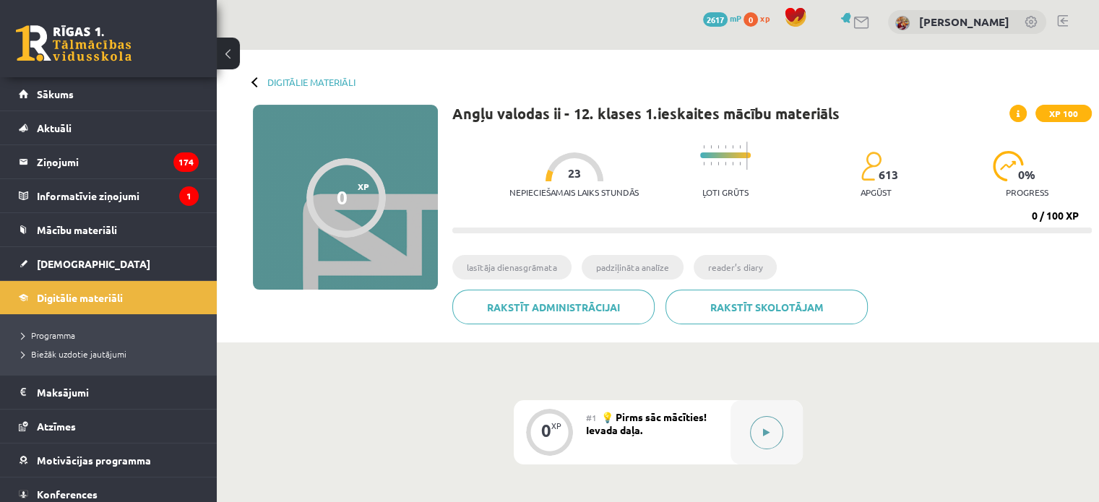
click at [758, 421] on button at bounding box center [766, 432] width 33 height 33
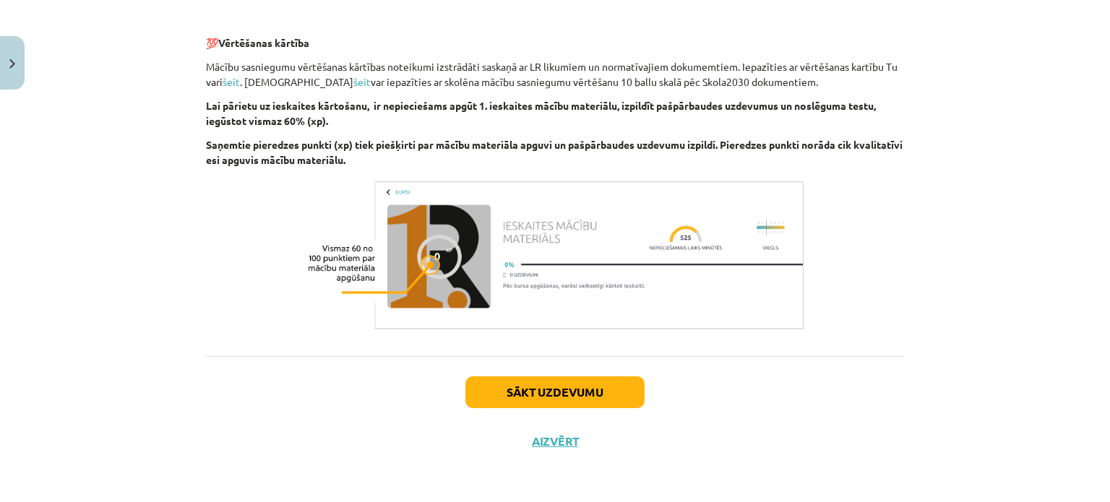
scroll to position [1018, 0]
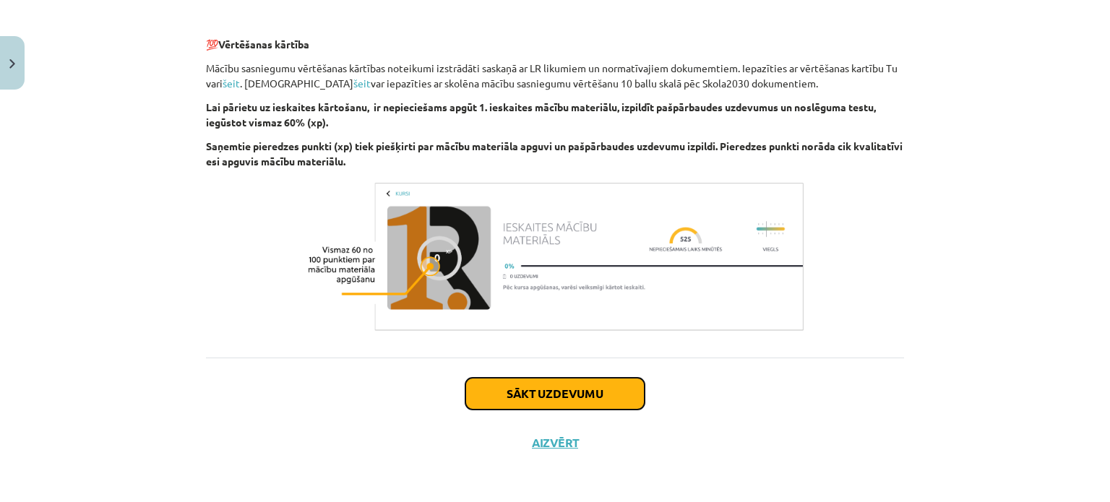
click at [540, 381] on button "Sākt uzdevumu" at bounding box center [555, 394] width 179 height 32
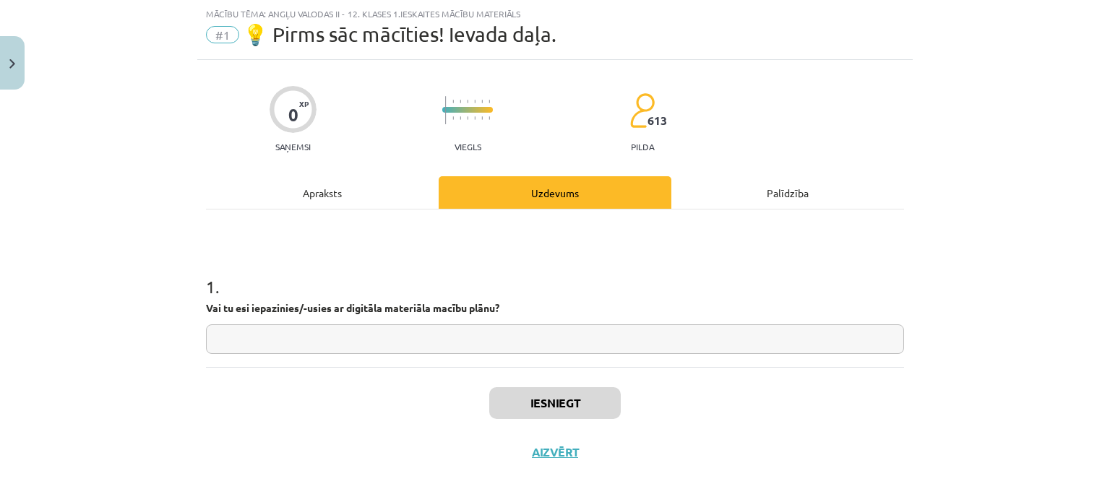
click at [490, 339] on input "text" at bounding box center [555, 340] width 698 height 30
type input "**"
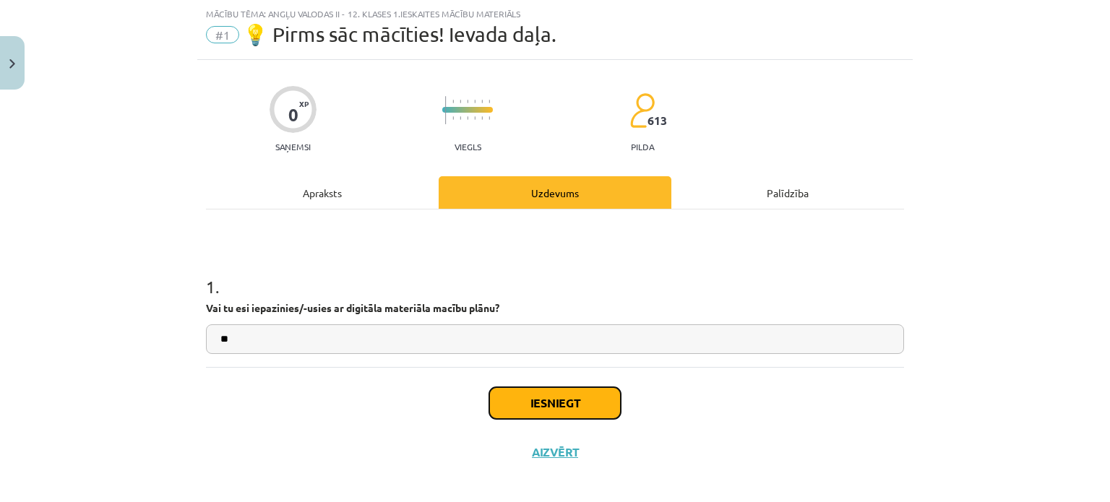
click at [536, 397] on button "Iesniegt" at bounding box center [555, 403] width 132 height 32
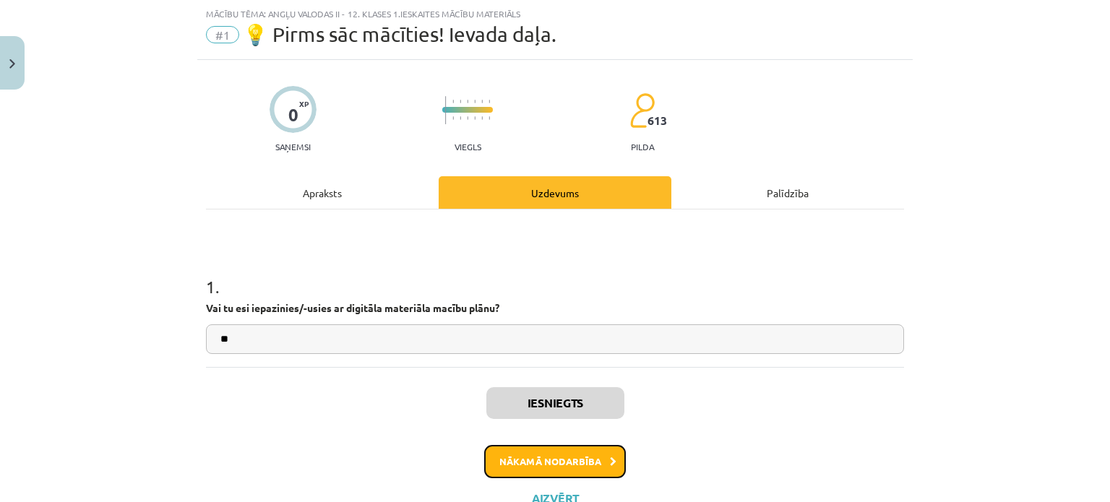
click at [595, 465] on button "Nākamā nodarbība" at bounding box center [555, 461] width 142 height 33
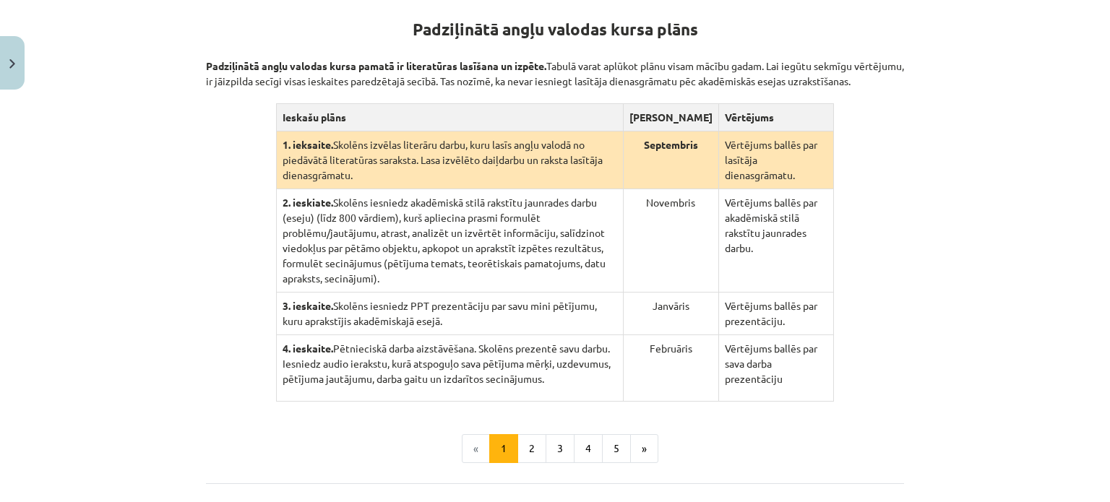
scroll to position [288, 0]
click at [526, 435] on button "2" at bounding box center [532, 449] width 29 height 29
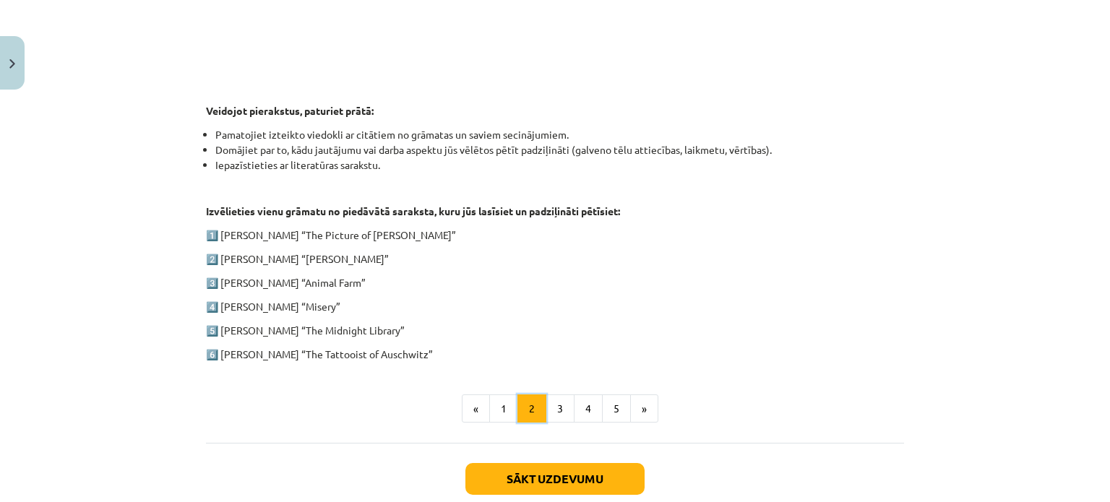
scroll to position [666, 0]
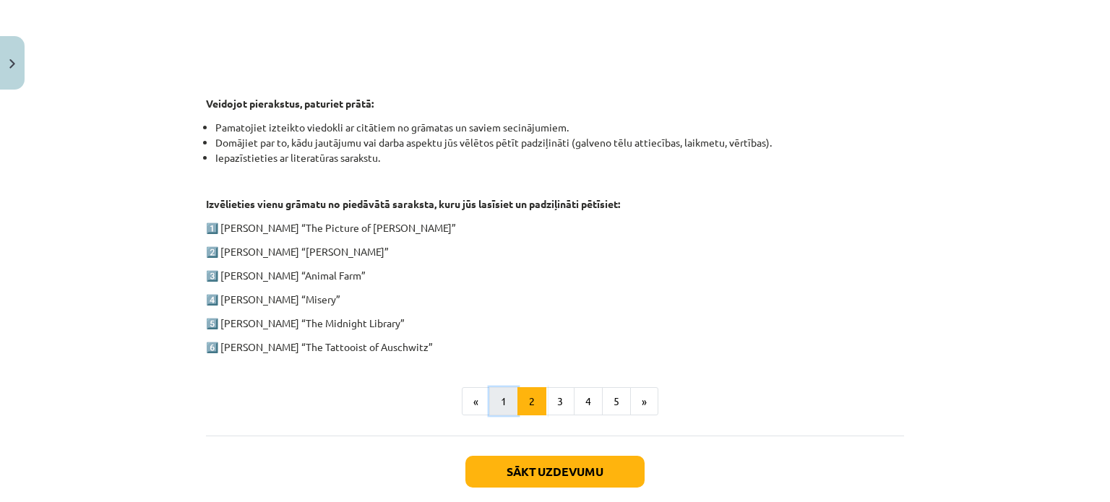
click at [506, 407] on button "1" at bounding box center [503, 401] width 29 height 29
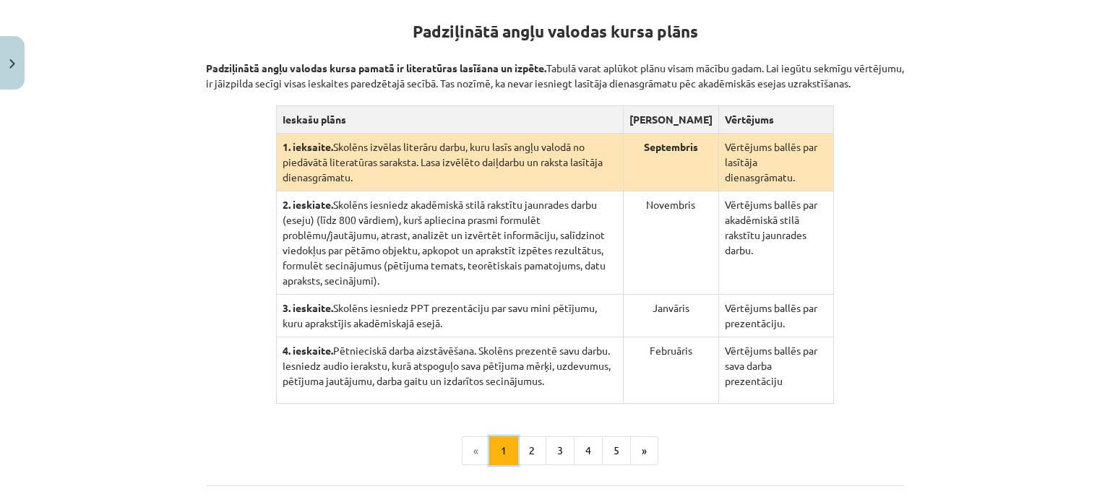
scroll to position [281, 0]
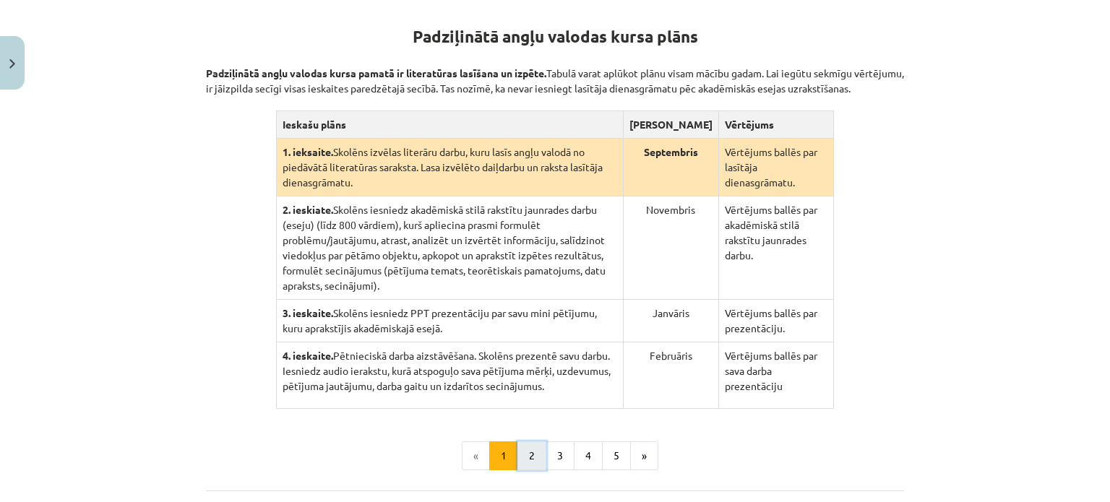
click at [526, 445] on button "2" at bounding box center [532, 456] width 29 height 29
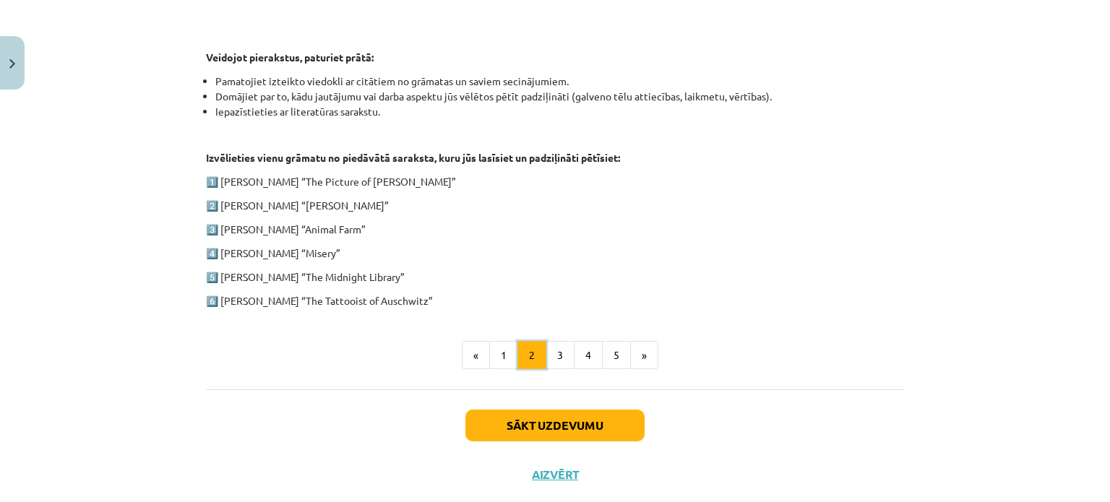
scroll to position [718, 0]
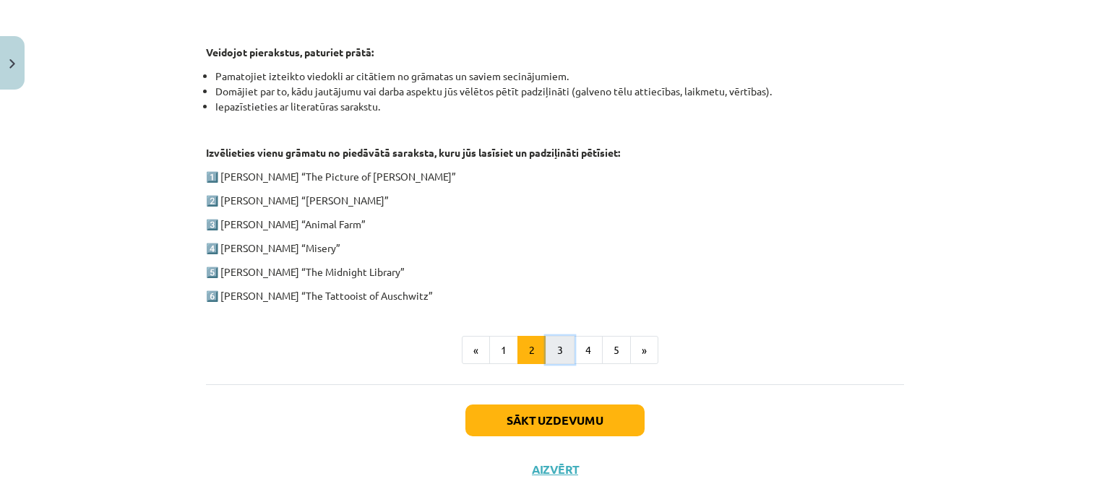
click at [553, 361] on button "3" at bounding box center [560, 350] width 29 height 29
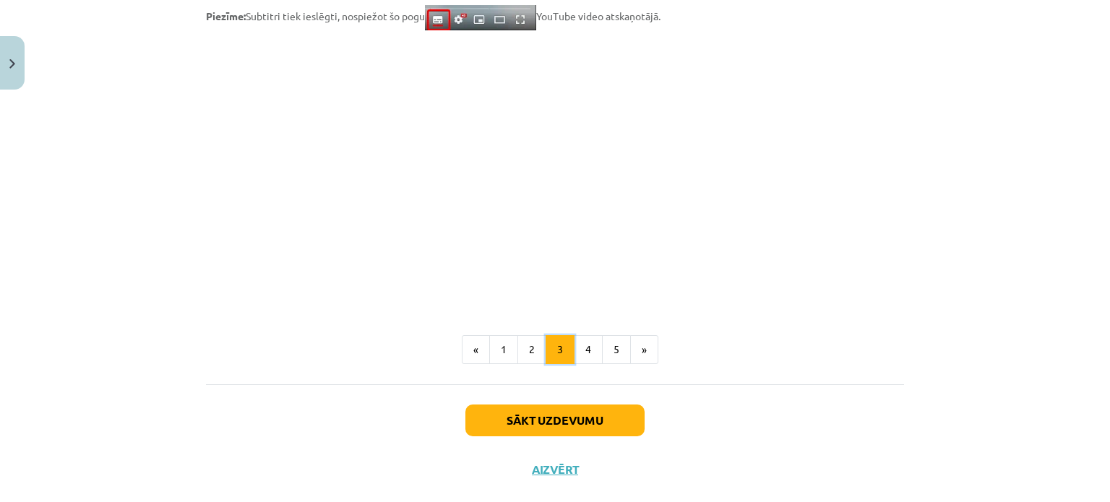
scroll to position [1235, 0]
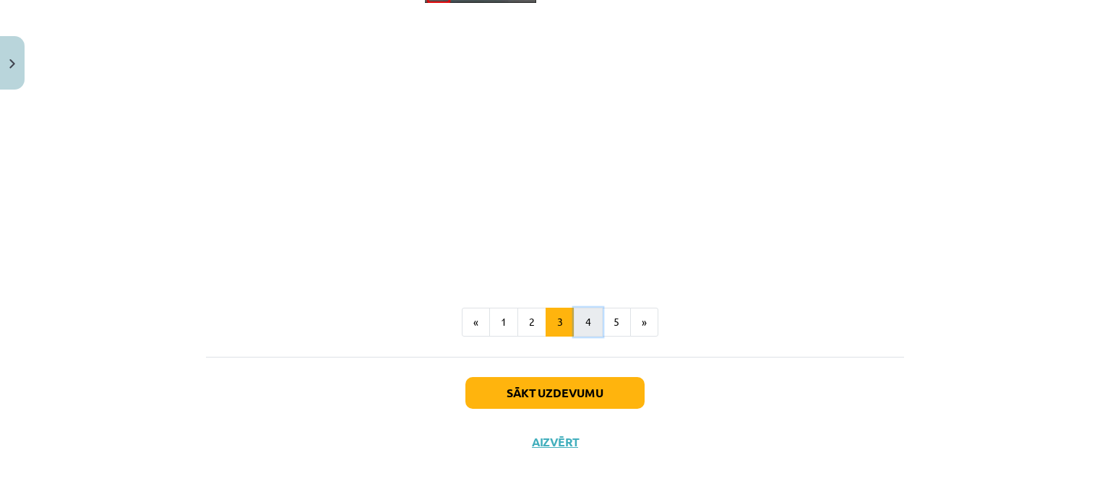
click at [592, 329] on button "4" at bounding box center [588, 322] width 29 height 29
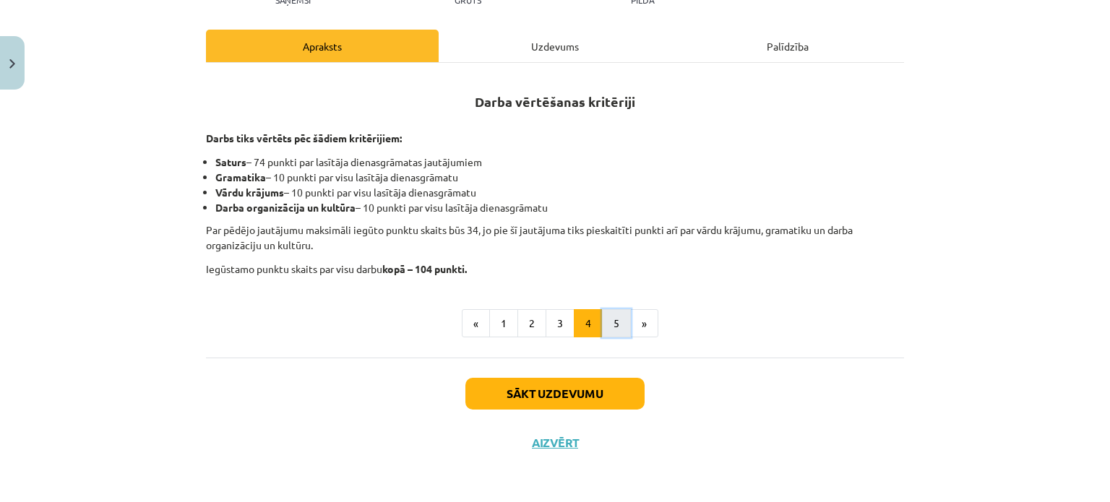
click at [610, 328] on button "5" at bounding box center [616, 323] width 29 height 29
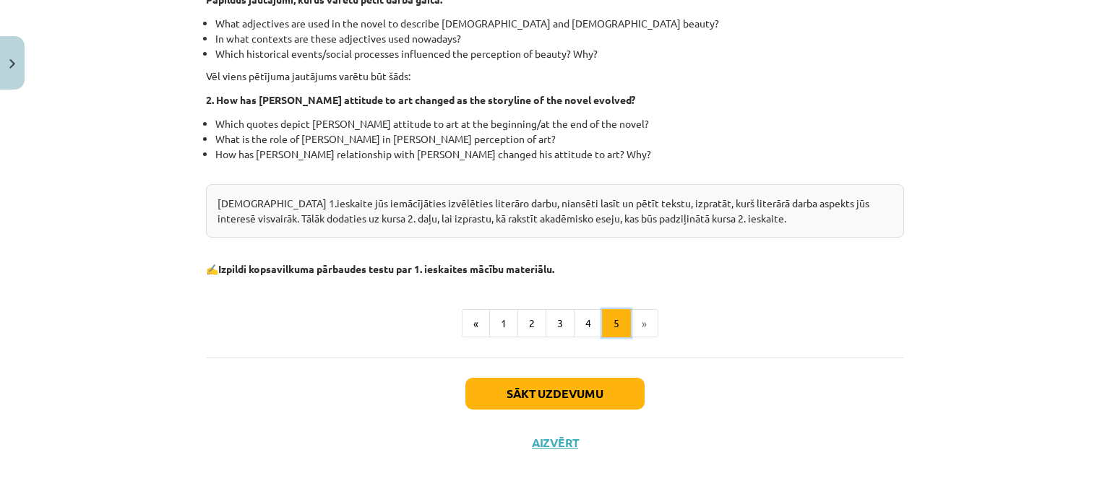
scroll to position [470, 0]
click at [631, 327] on li "»" at bounding box center [644, 324] width 27 height 29
click at [613, 401] on button "Sākt uzdevumu" at bounding box center [555, 395] width 179 height 32
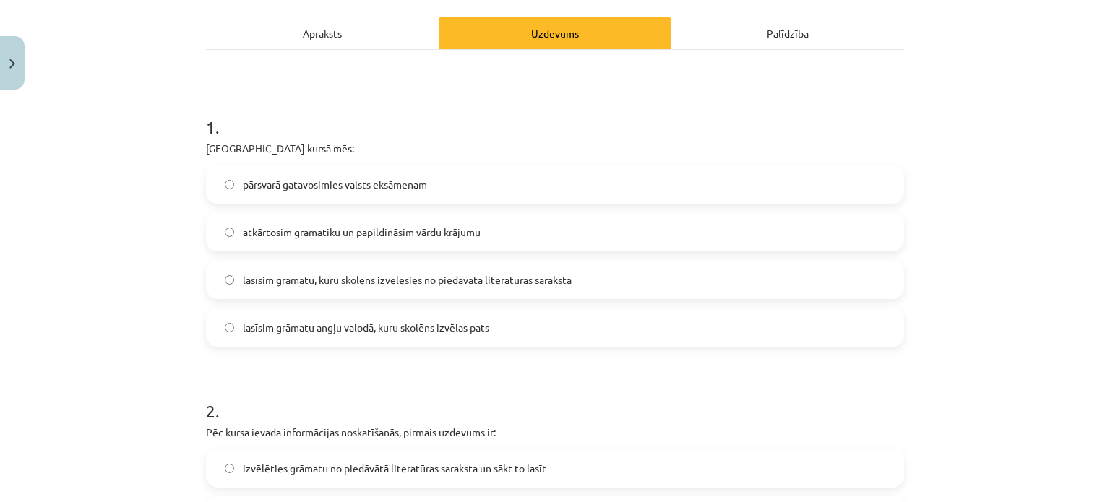
scroll to position [223, 0]
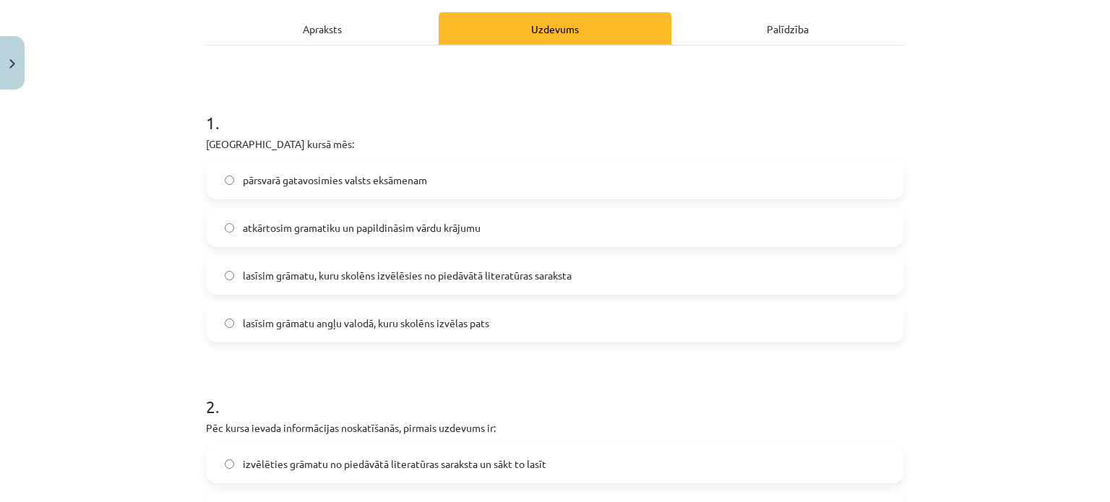
click at [622, 273] on label "lasīsim grāmatu, kuru skolēns izvēlēsies no piedāvātā literatūras saraksta" at bounding box center [554, 275] width 695 height 36
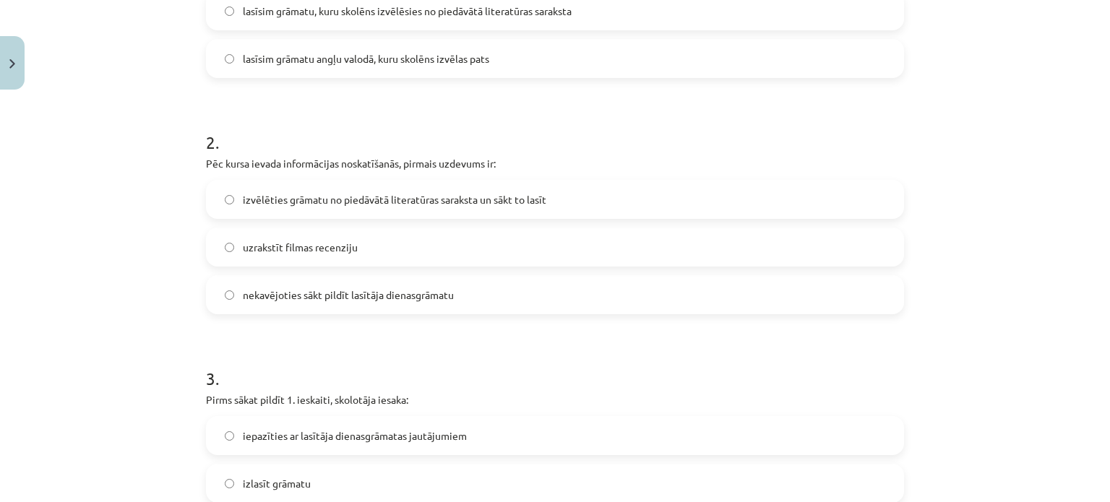
scroll to position [493, 0]
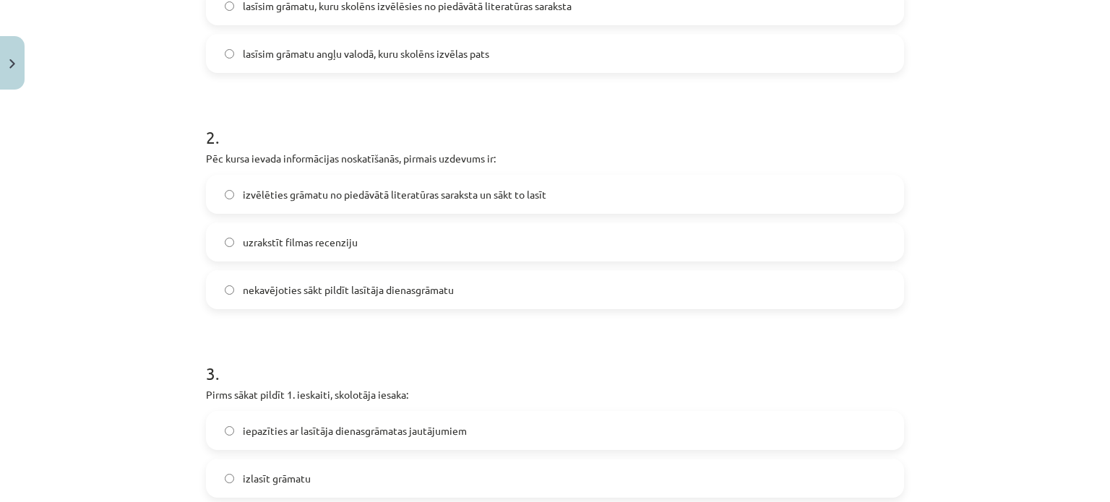
click at [554, 189] on label "izvēlēties grāmatu no piedāvātā literatūras saraksta un sākt to lasīt" at bounding box center [554, 194] width 695 height 36
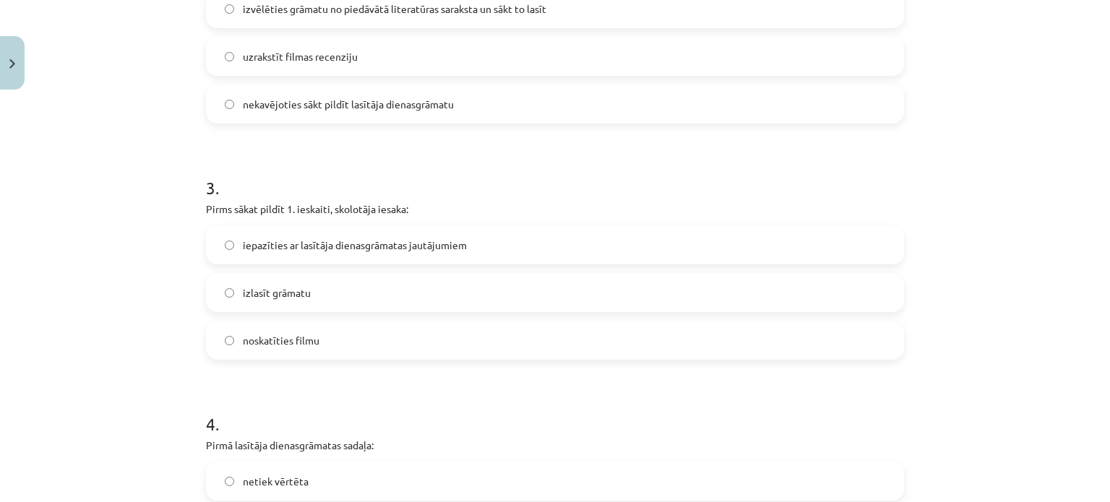
scroll to position [681, 0]
click at [546, 247] on label "iepazīties ar lasītāja dienasgrāmatas jautājumiem" at bounding box center [554, 243] width 695 height 36
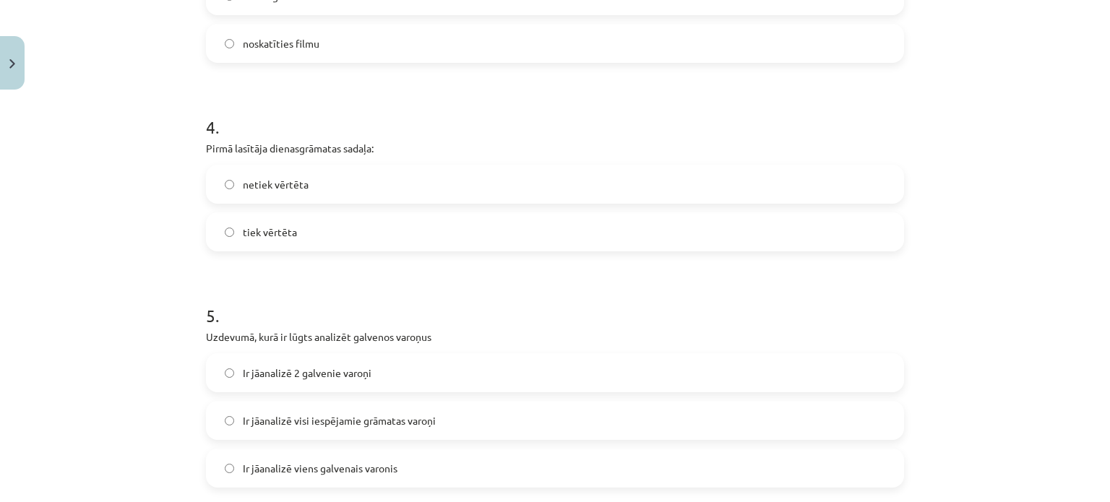
scroll to position [977, 0]
click at [535, 187] on label "netiek vērtēta" at bounding box center [554, 184] width 695 height 36
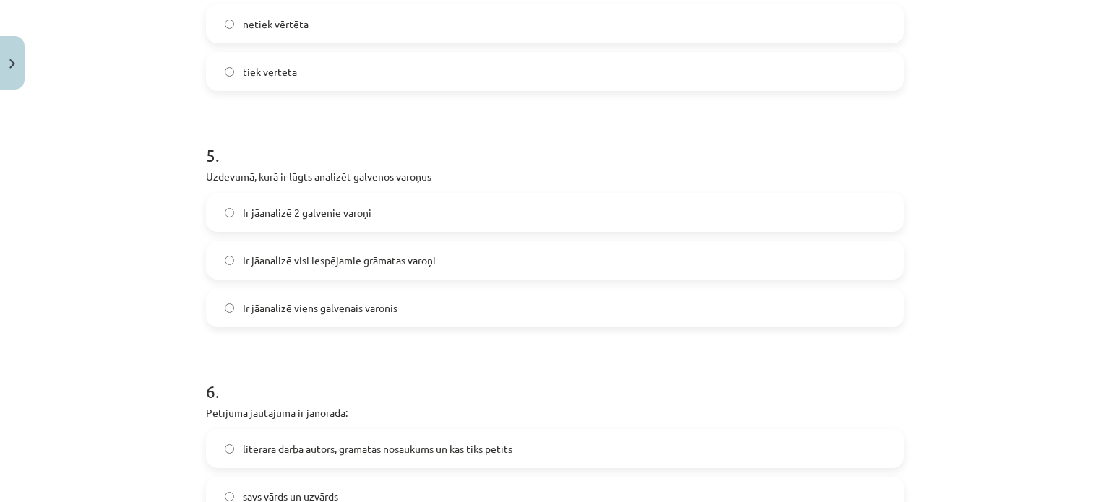
scroll to position [1138, 0]
click at [562, 213] on label "Ir jāanalizē 2 galvenie varoņi" at bounding box center [554, 211] width 695 height 36
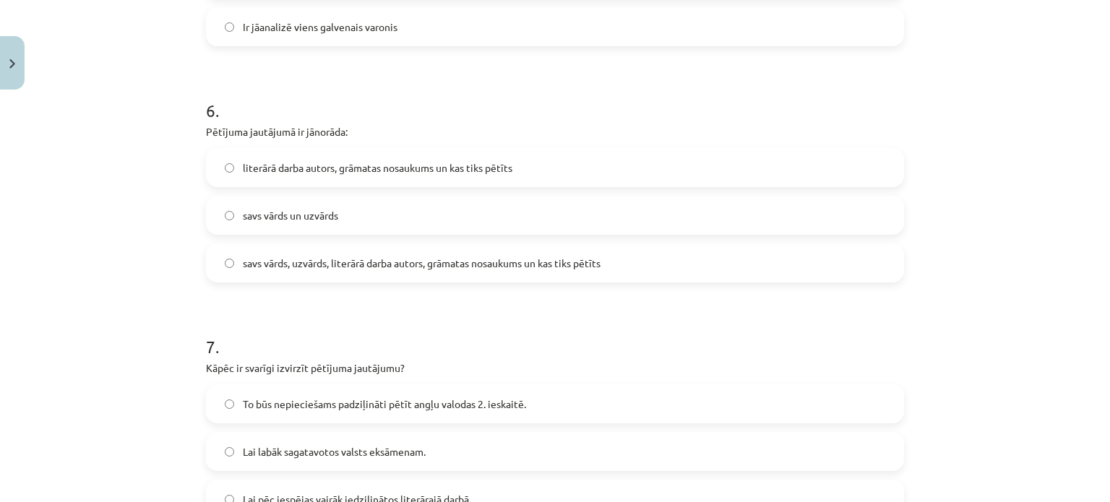
scroll to position [1419, 0]
click at [552, 157] on label "literārā darba autors, grāmatas nosaukums un kas tiks pētīts" at bounding box center [554, 166] width 695 height 36
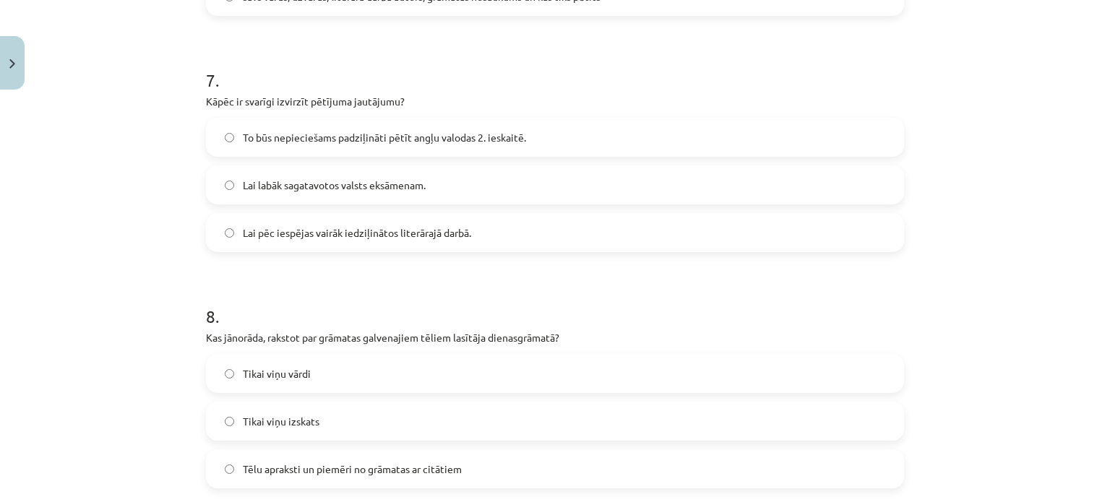
scroll to position [1685, 0]
click at [523, 146] on label "To būs nepieciešams padziļināti pētīt angļu valodas 2. ieskaitē." at bounding box center [554, 137] width 695 height 36
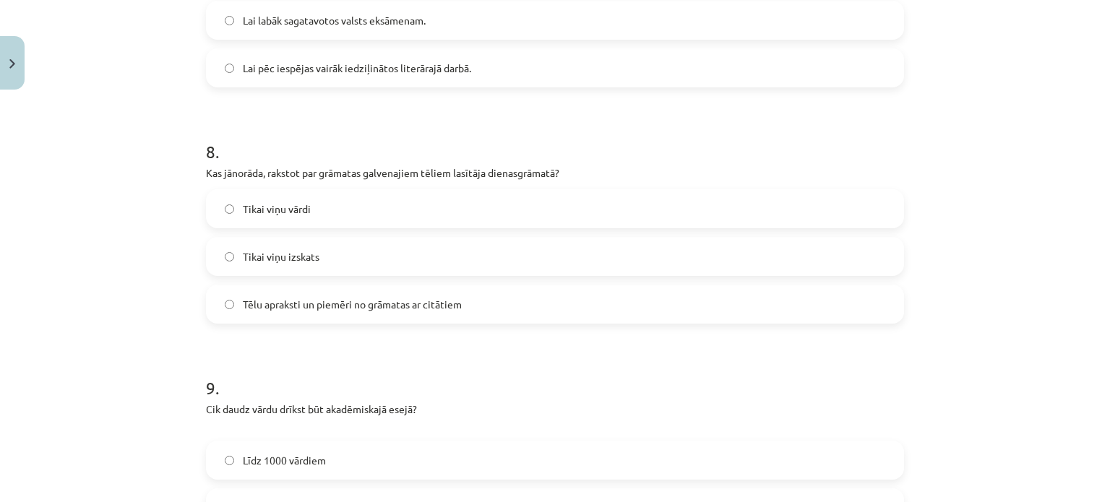
scroll to position [1850, 0]
click at [533, 307] on label "Tēlu apraksti un piemēri no grāmatas ar citātiem" at bounding box center [554, 304] width 695 height 36
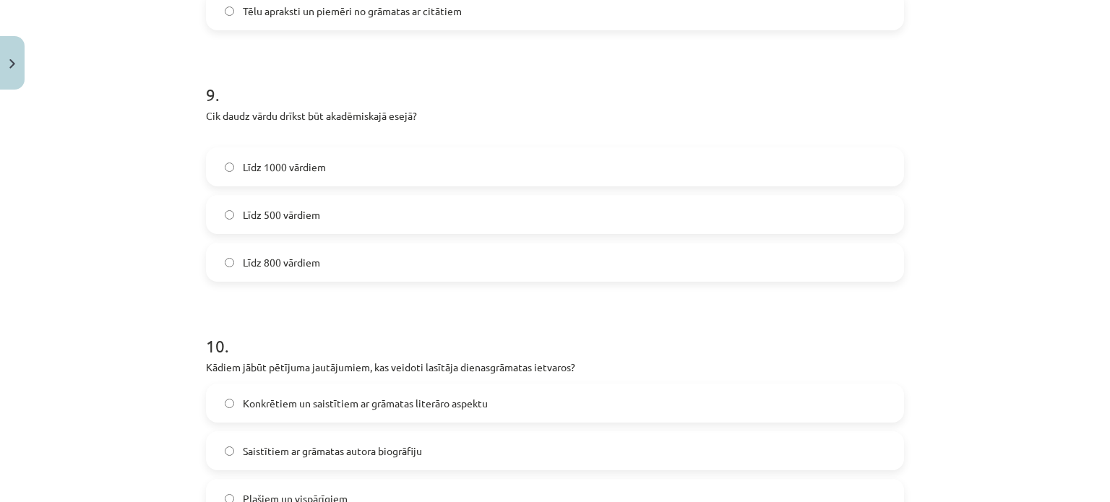
scroll to position [2143, 0]
click at [528, 251] on label "Līdz 800 vārdiem" at bounding box center [554, 262] width 695 height 36
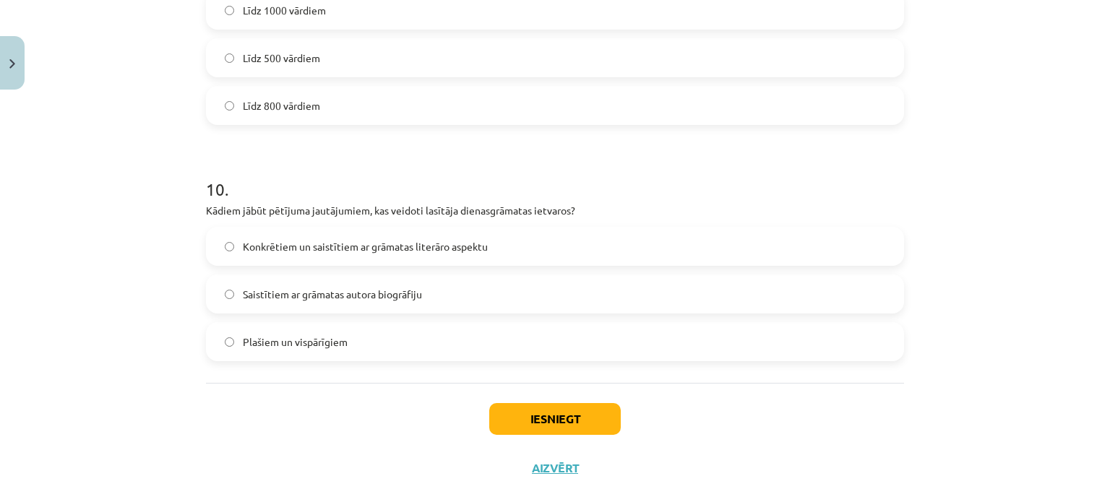
scroll to position [2300, 0]
click at [510, 251] on label "Konkrētiem un saistītiem ar grāmatas literāro aspektu" at bounding box center [554, 246] width 695 height 36
click at [546, 417] on button "Iesniegt" at bounding box center [555, 419] width 132 height 32
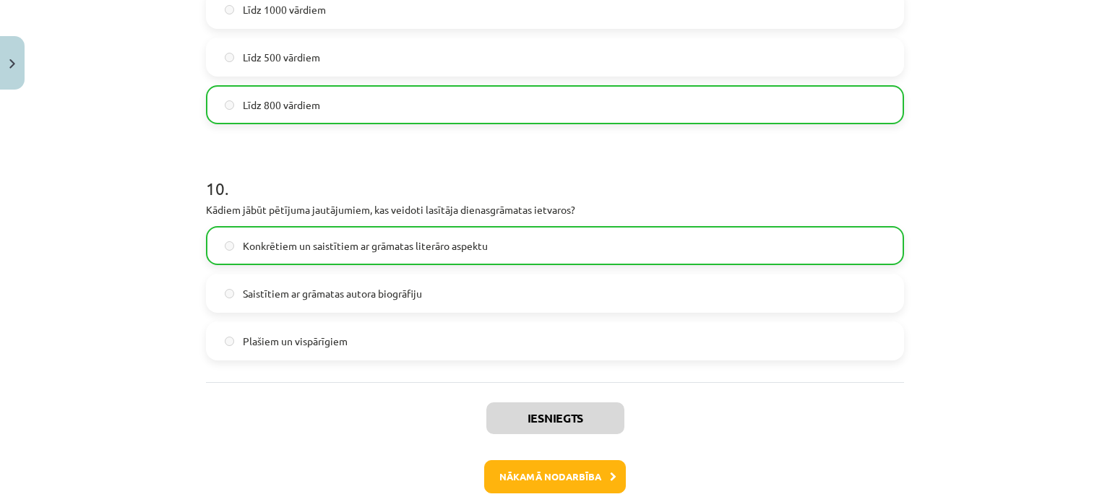
click at [591, 495] on div "Iesniegts Nākamā nodarbība Aizvērt" at bounding box center [555, 455] width 698 height 147
click at [591, 481] on button "Nākamā nodarbība" at bounding box center [555, 476] width 142 height 33
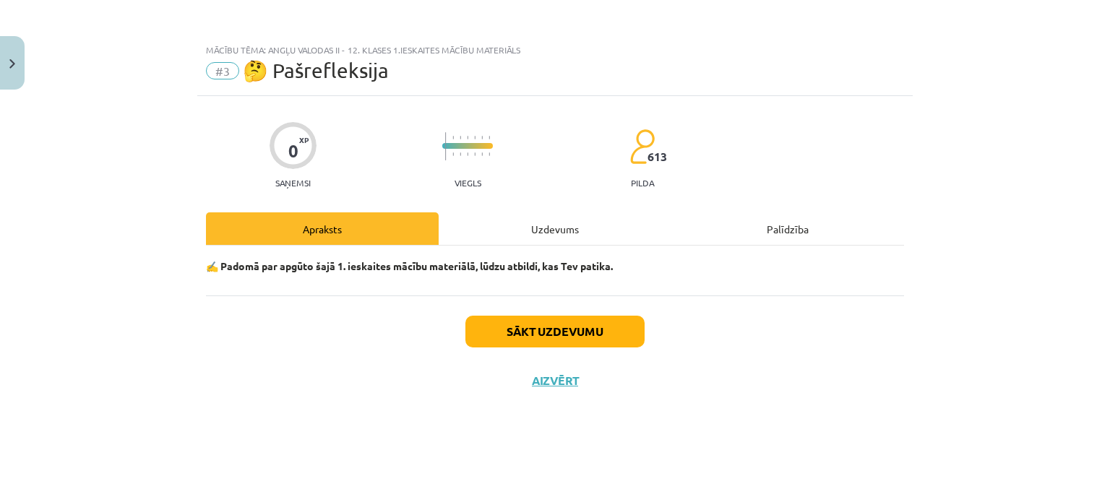
scroll to position [0, 0]
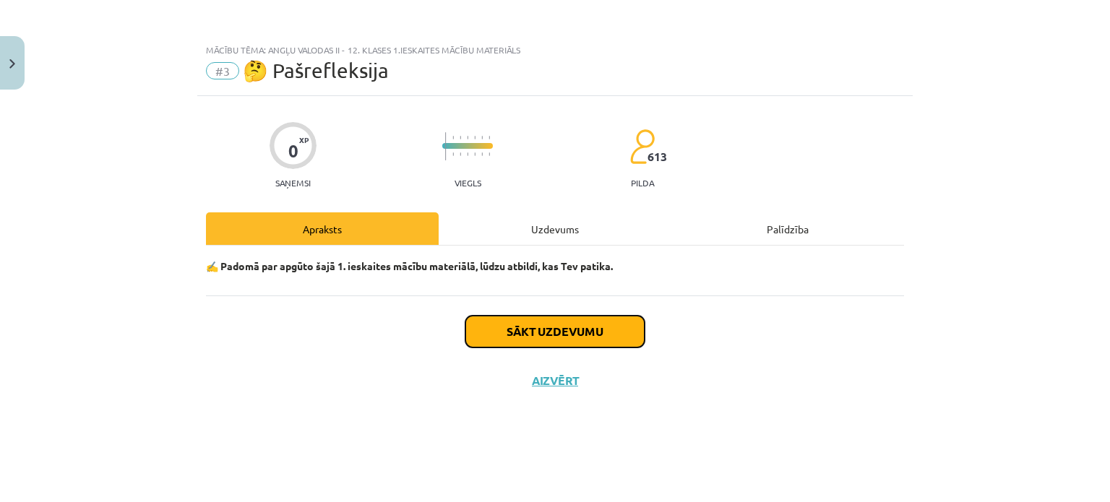
click at [580, 328] on button "Sākt uzdevumu" at bounding box center [555, 332] width 179 height 32
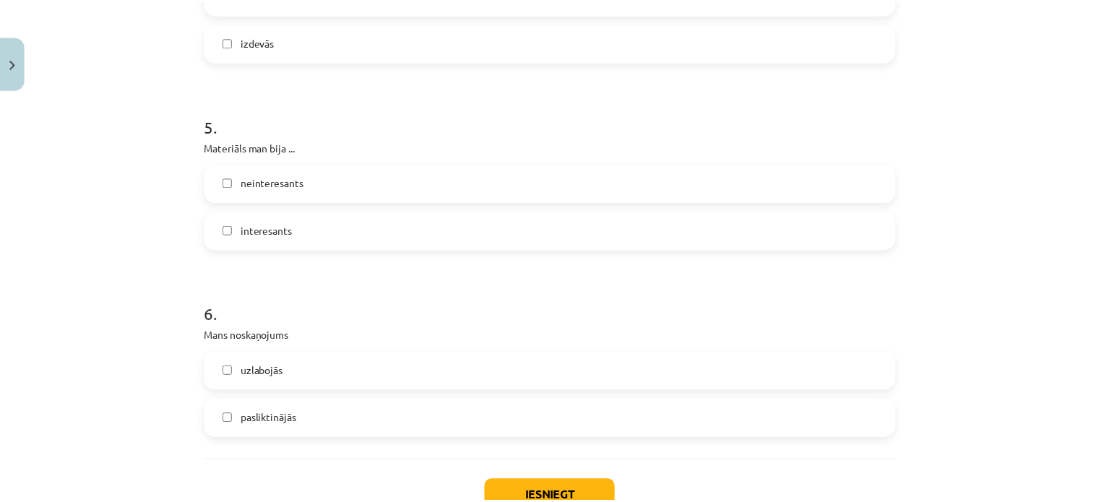
scroll to position [1301, 0]
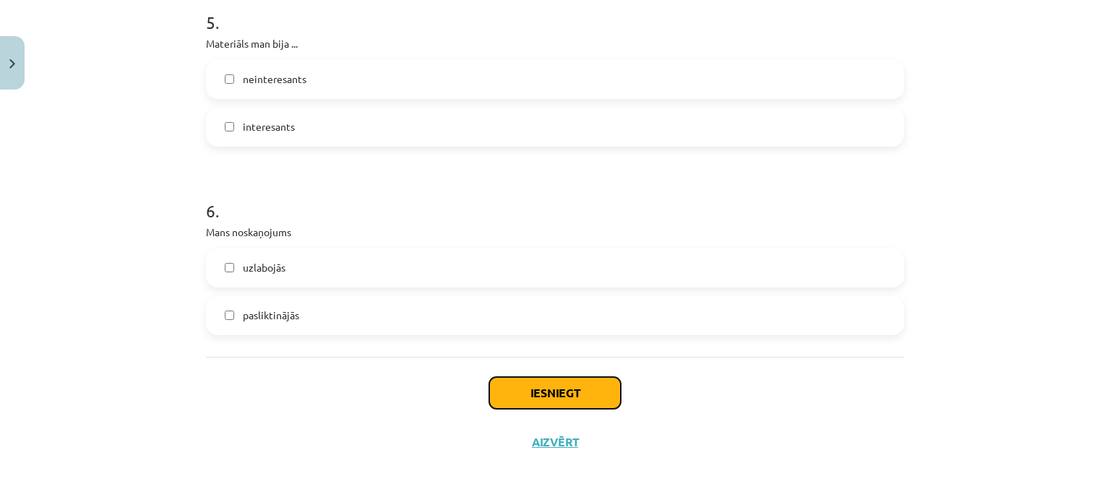
click at [588, 393] on button "Iesniegt" at bounding box center [555, 393] width 132 height 32
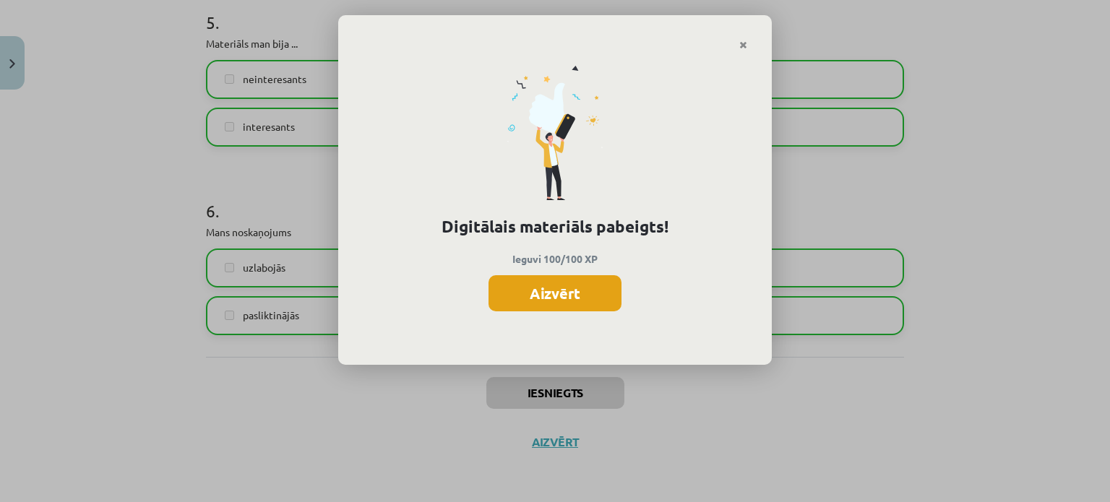
click at [567, 284] on button "Aizvērt" at bounding box center [555, 293] width 133 height 36
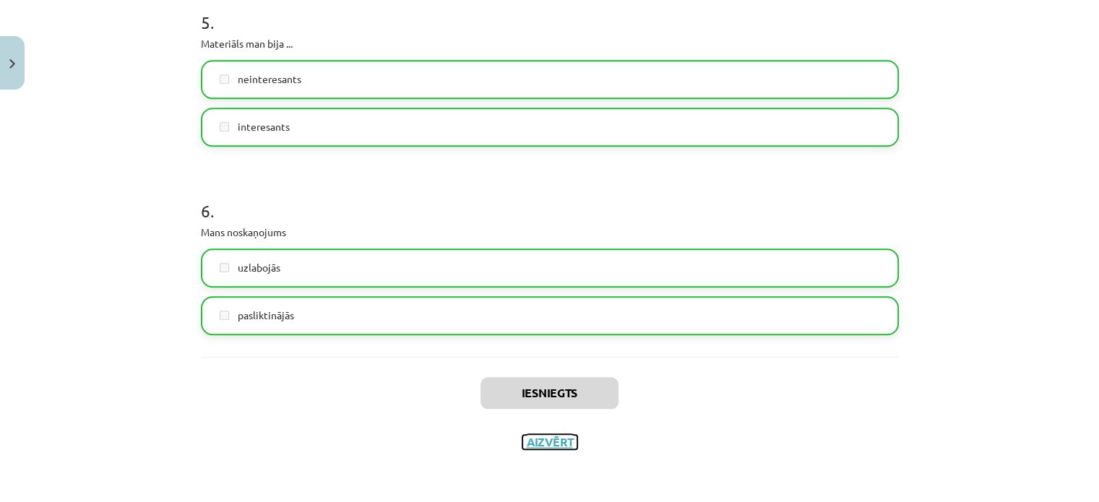
click at [549, 445] on button "Aizvērt" at bounding box center [550, 442] width 55 height 14
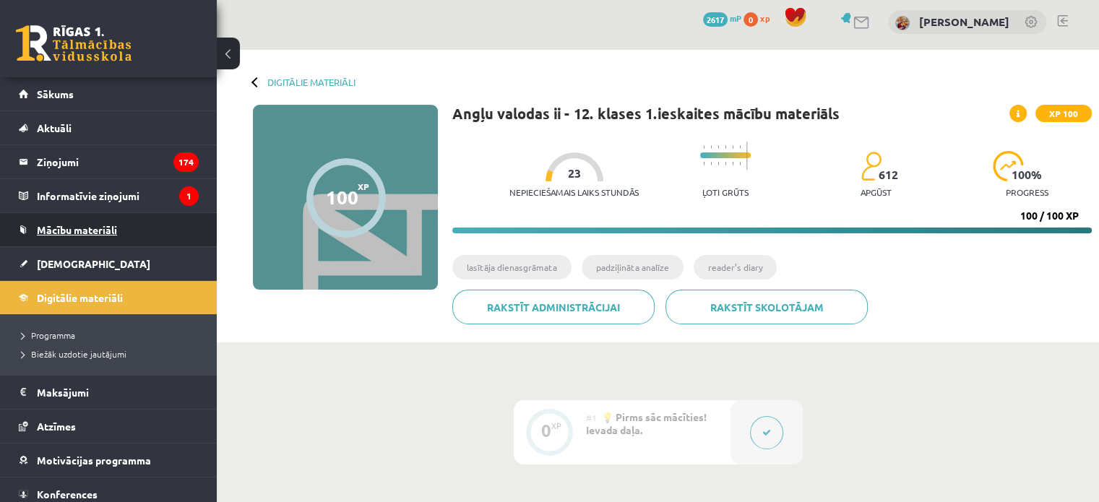
click at [84, 225] on span "Mācību materiāli" at bounding box center [77, 229] width 80 height 13
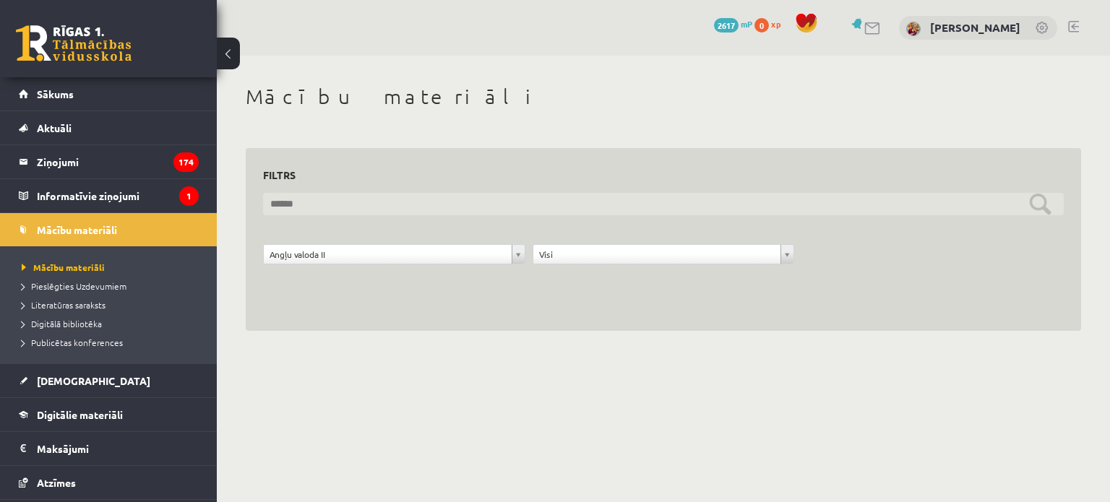
click at [305, 205] on input "text" at bounding box center [663, 204] width 801 height 22
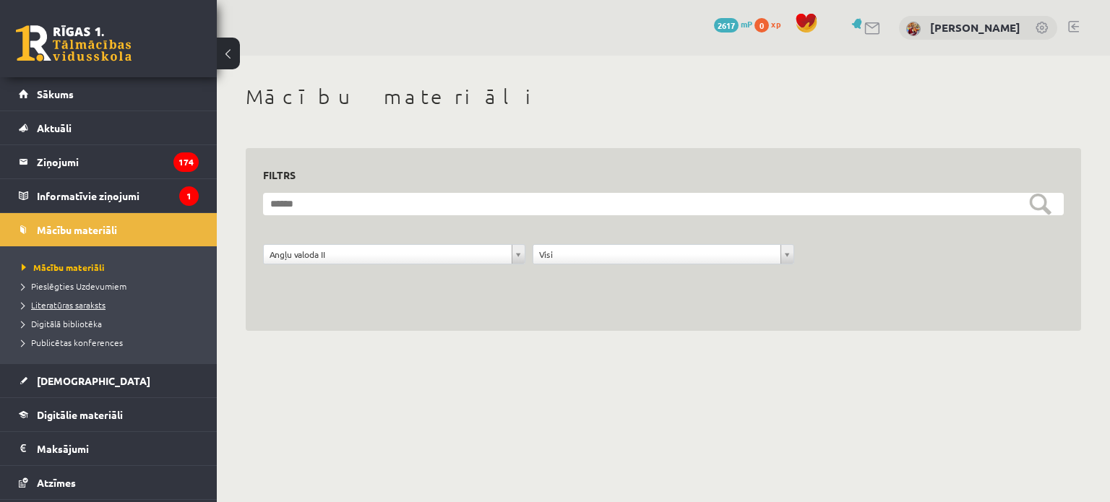
click at [93, 303] on span "Literatūras saraksts" at bounding box center [64, 305] width 84 height 12
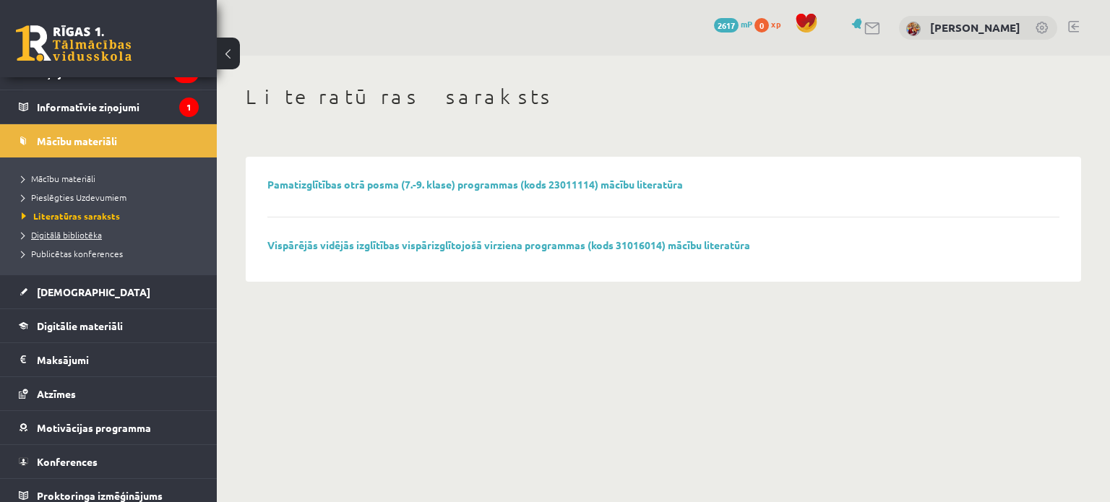
scroll to position [97, 0]
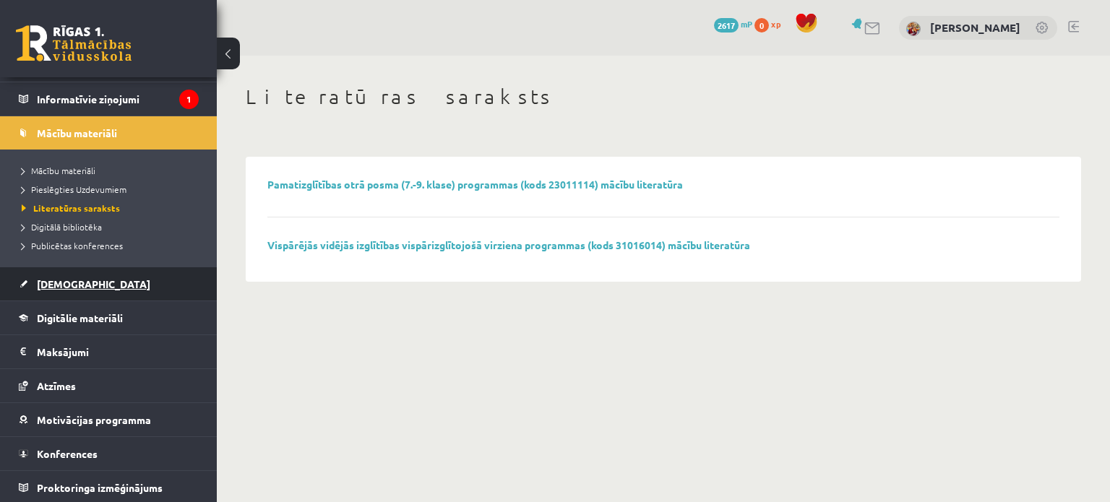
click at [61, 280] on span "[DEMOGRAPHIC_DATA]" at bounding box center [93, 284] width 113 height 13
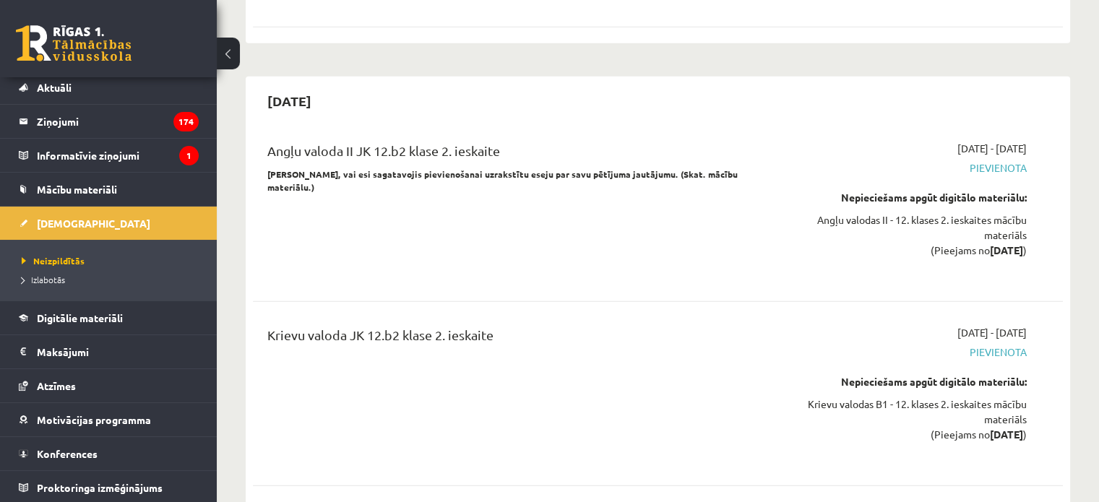
scroll to position [4016, 0]
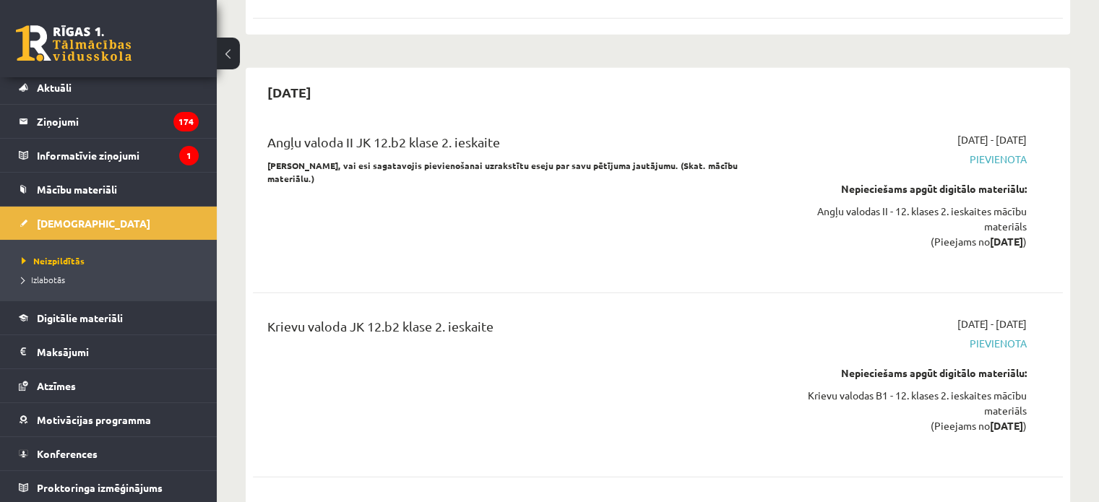
click at [249, 285] on div "2025-12-15 Angļu valoda II JK 12.b2 klase 2. ieskaite Pārliecinies, vai esi sag…" at bounding box center [658, 373] width 825 height 610
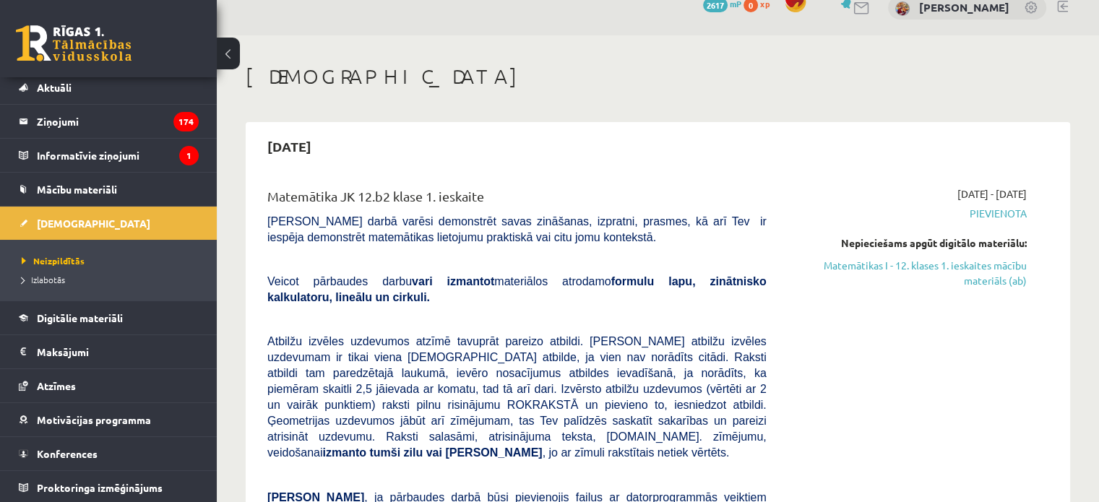
scroll to position [0, 0]
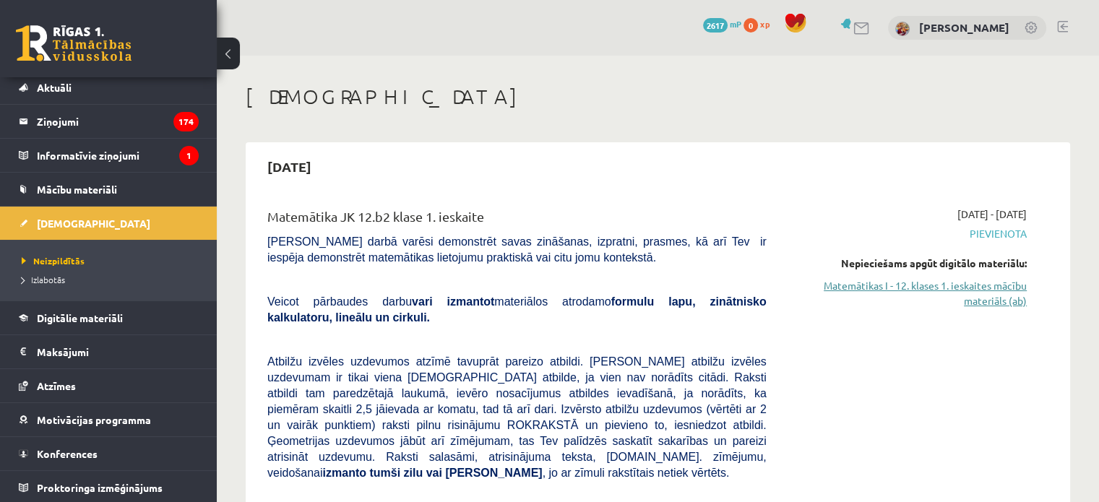
click at [855, 286] on link "Matemātikas I - 12. klases 1. ieskaites mācību materiāls (ab)" at bounding box center [908, 293] width 239 height 30
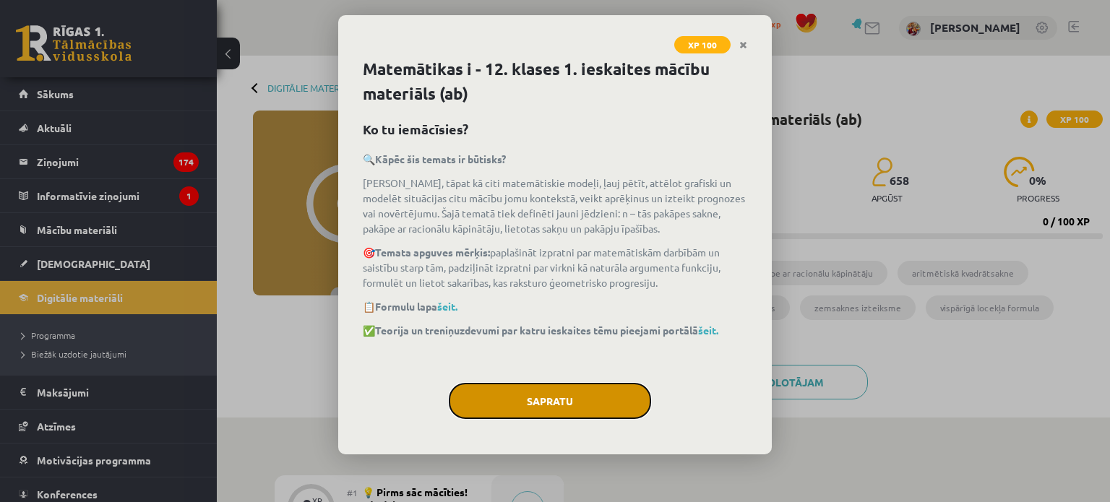
click at [591, 403] on button "Sapratu" at bounding box center [550, 401] width 202 height 36
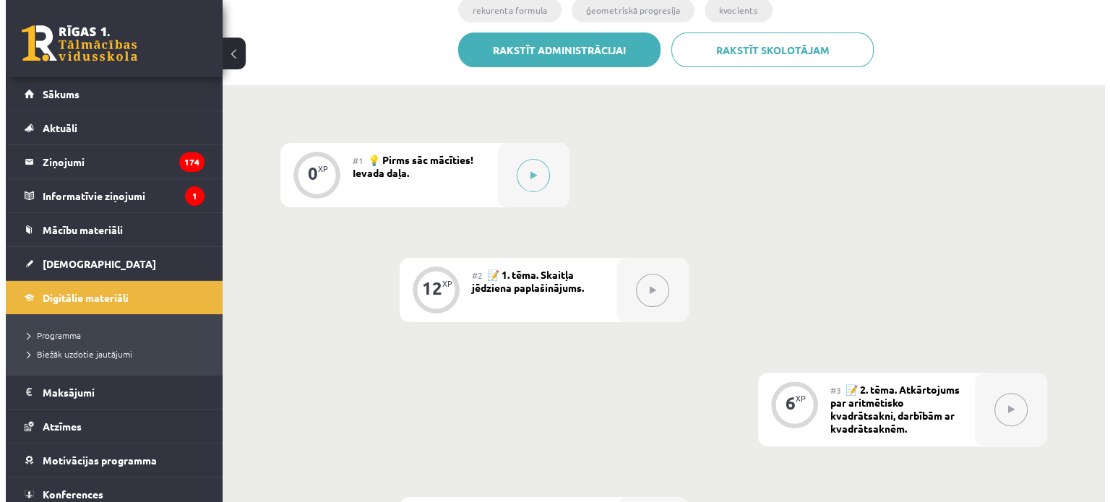
scroll to position [307, 0]
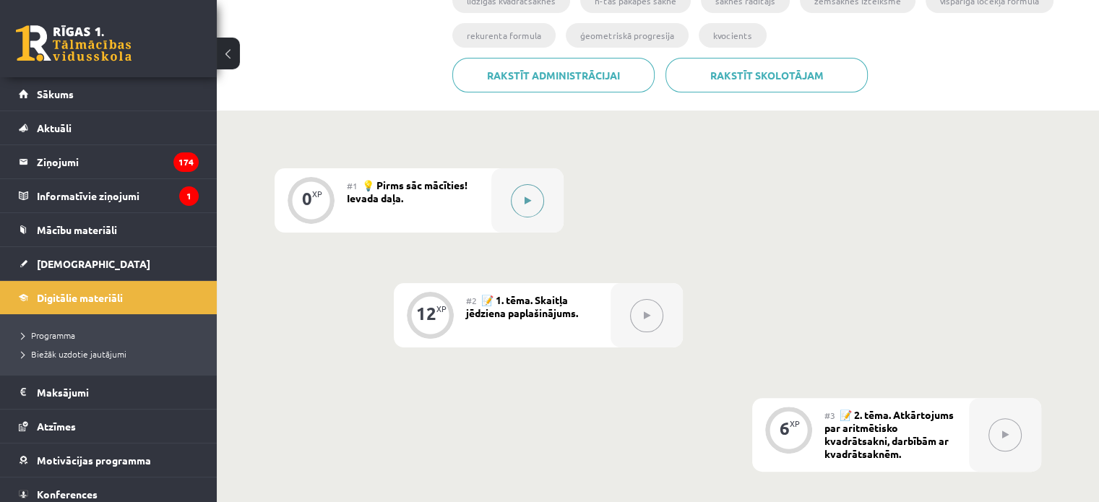
click at [531, 205] on button at bounding box center [527, 200] width 33 height 33
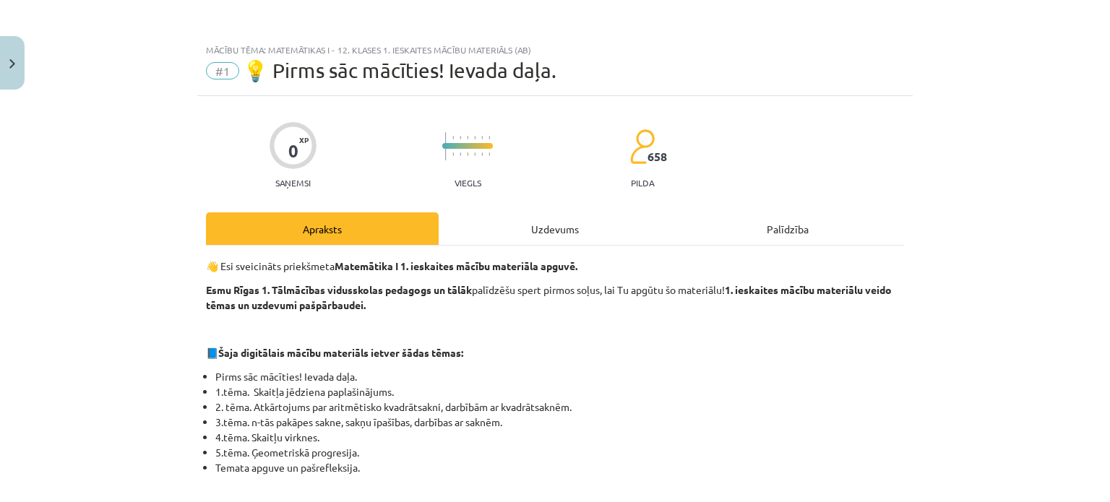
click at [549, 233] on div "Uzdevums" at bounding box center [555, 229] width 233 height 33
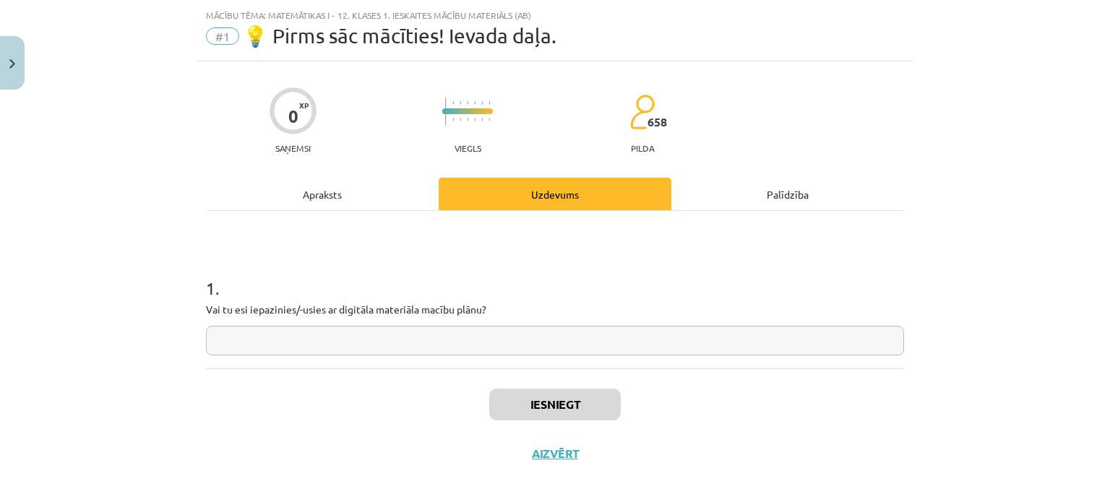
scroll to position [36, 0]
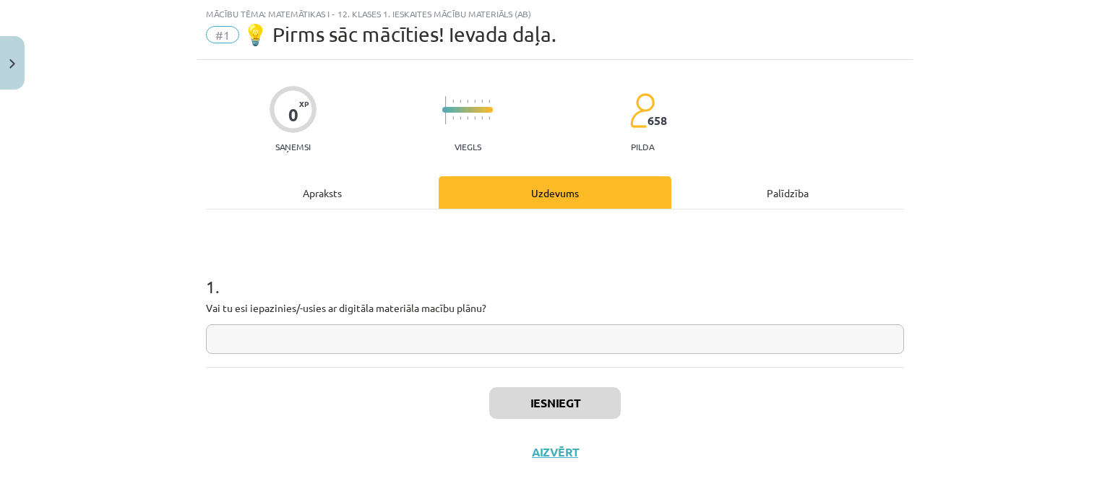
click at [558, 340] on input "text" at bounding box center [555, 340] width 698 height 30
type input "**"
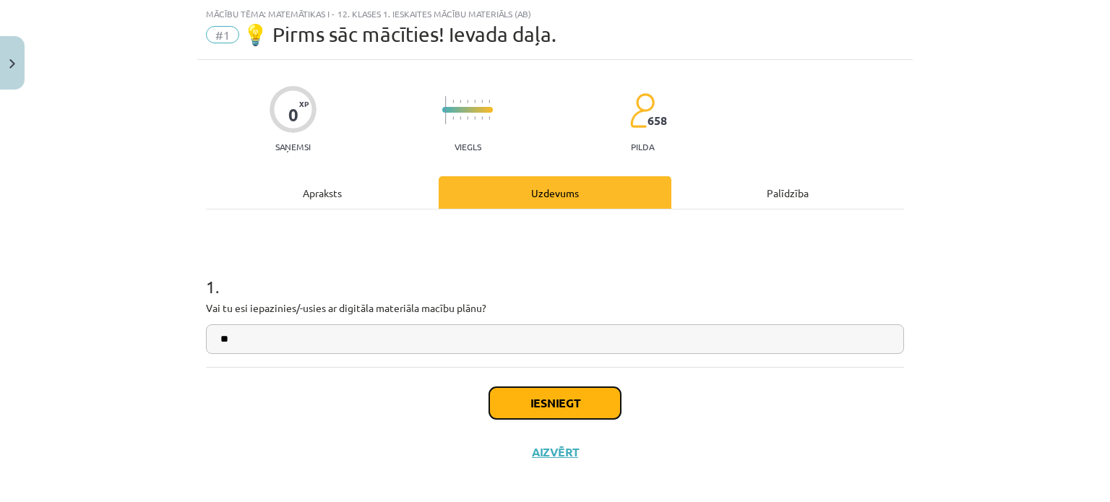
click at [587, 390] on button "Iesniegt" at bounding box center [555, 403] width 132 height 32
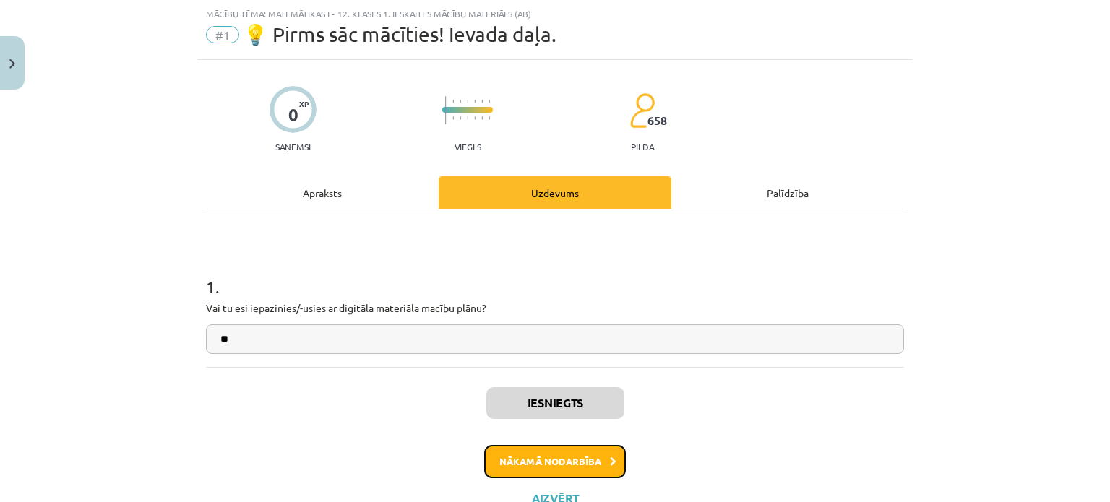
click at [588, 473] on button "Nākamā nodarbība" at bounding box center [555, 461] width 142 height 33
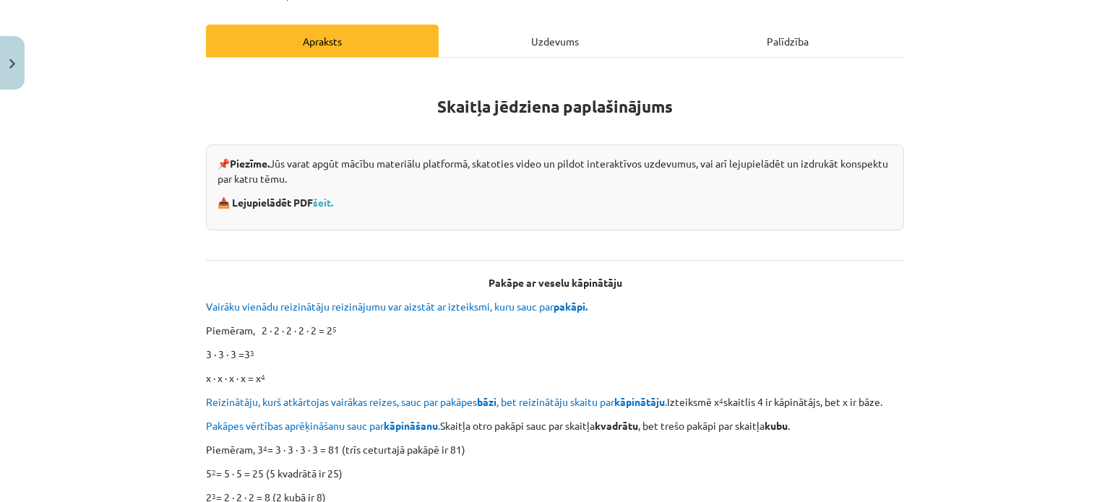
scroll to position [0, 0]
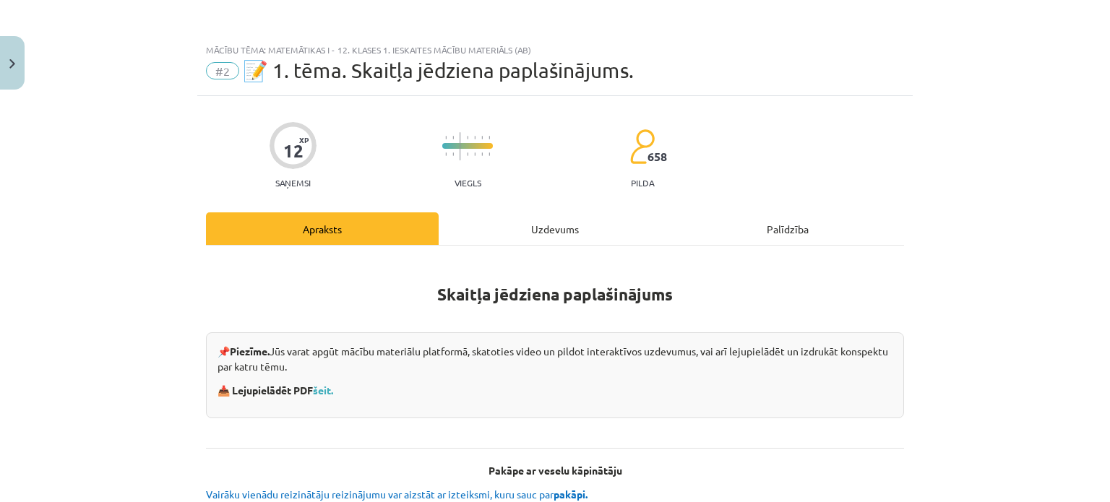
click at [549, 216] on div "Uzdevums" at bounding box center [555, 229] width 233 height 33
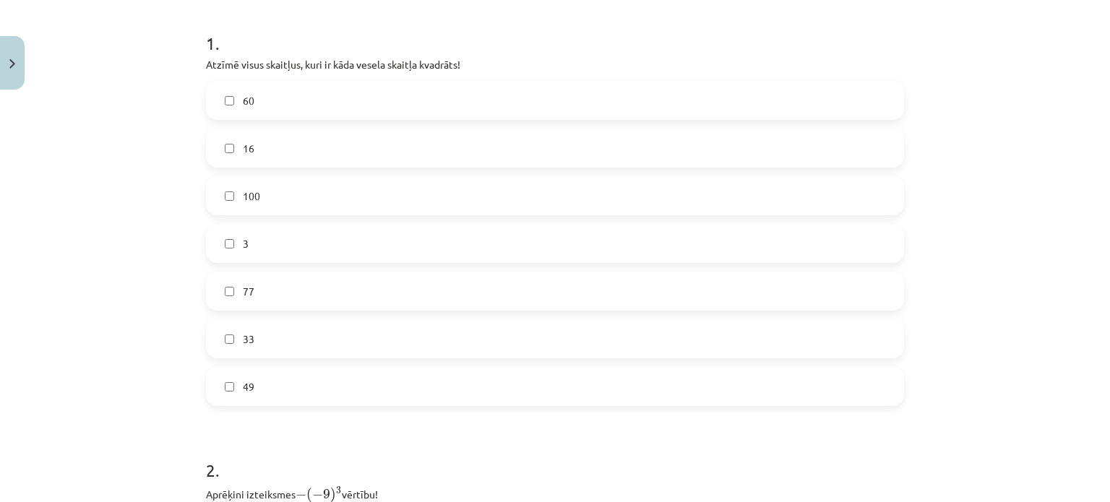
scroll to position [260, 0]
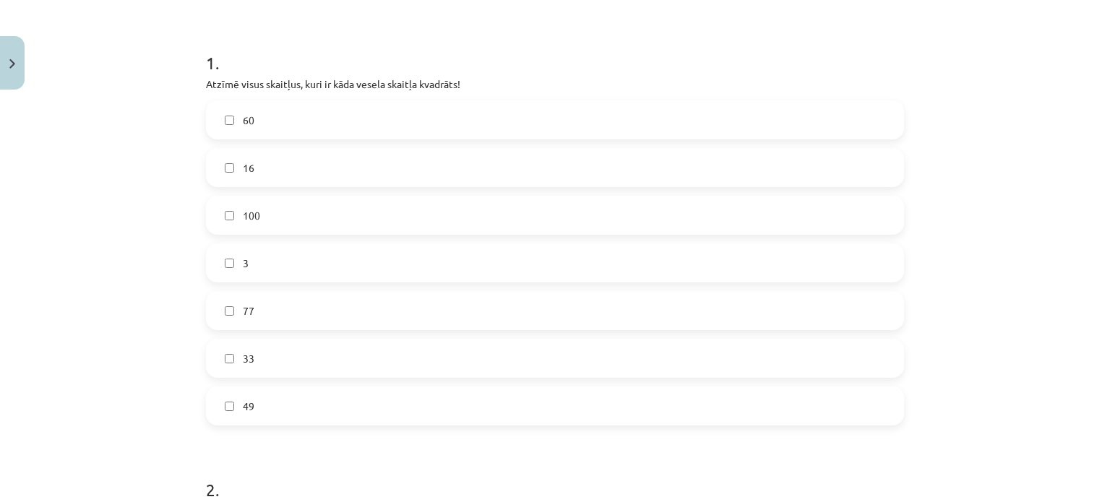
click at [417, 169] on label "16" at bounding box center [554, 168] width 695 height 36
click at [422, 189] on div "60 16 100 3 77 33 49" at bounding box center [555, 262] width 698 height 325
click at [426, 219] on label "100" at bounding box center [554, 215] width 695 height 36
click at [423, 425] on form "1 . Atzīmē visus skaitļus, kuri ir kāda vesela skaitļa kvadrāts! 60 16 100 3 77…" at bounding box center [555, 492] width 698 height 931
click at [432, 416] on label "49" at bounding box center [554, 406] width 695 height 36
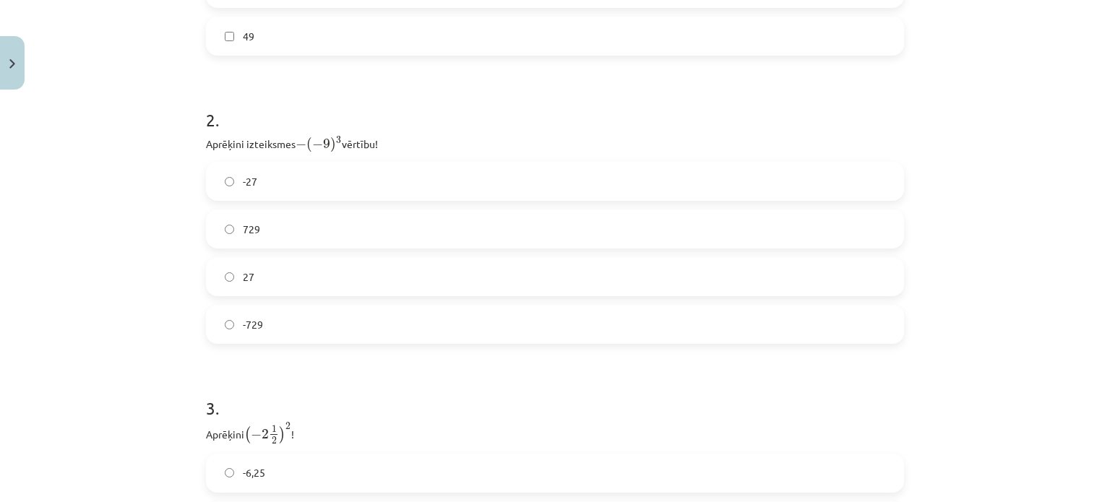
scroll to position [631, 0]
click at [414, 241] on label "729" at bounding box center [554, 228] width 695 height 36
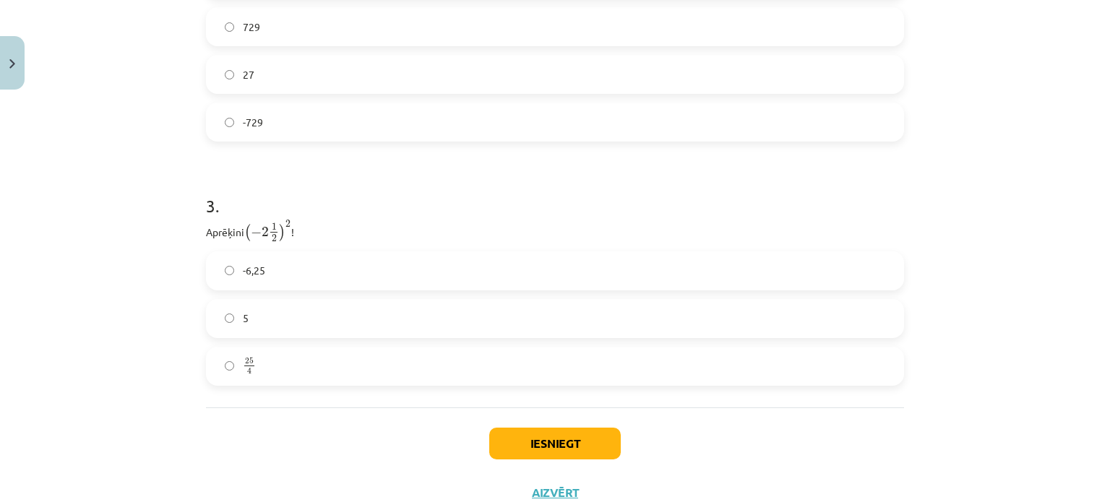
scroll to position [882, 0]
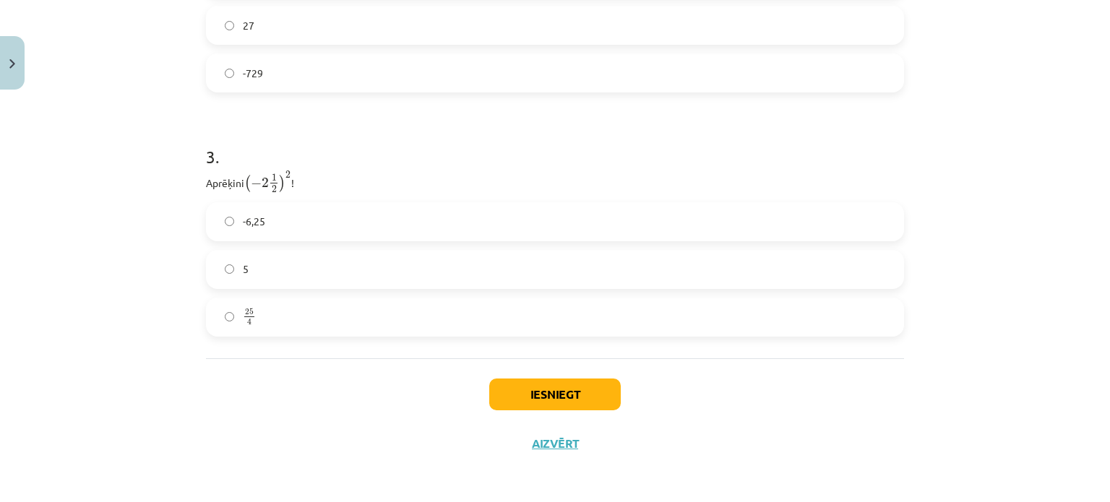
click at [394, 228] on label "-6,25" at bounding box center [554, 222] width 695 height 36
click at [552, 392] on button "Iesniegt" at bounding box center [555, 395] width 132 height 32
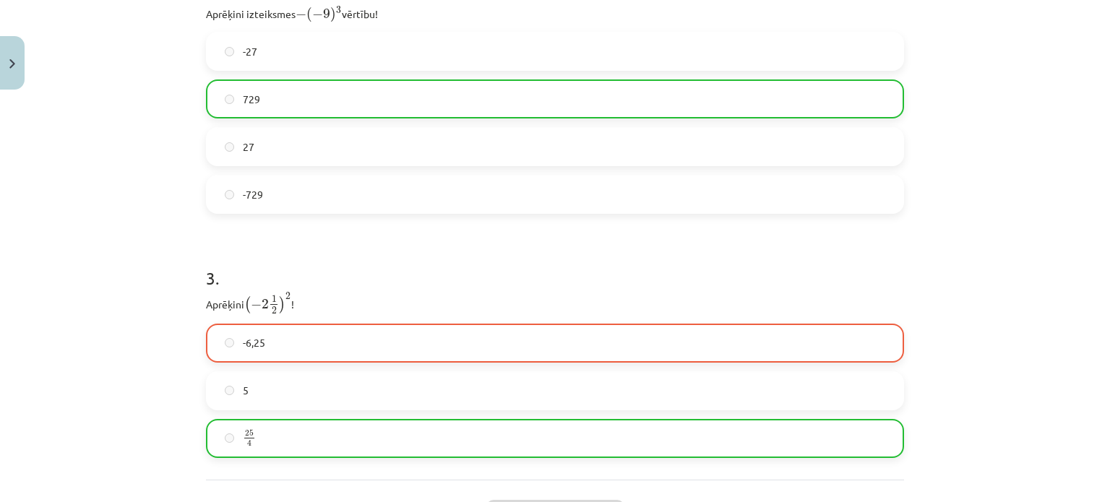
scroll to position [928, 0]
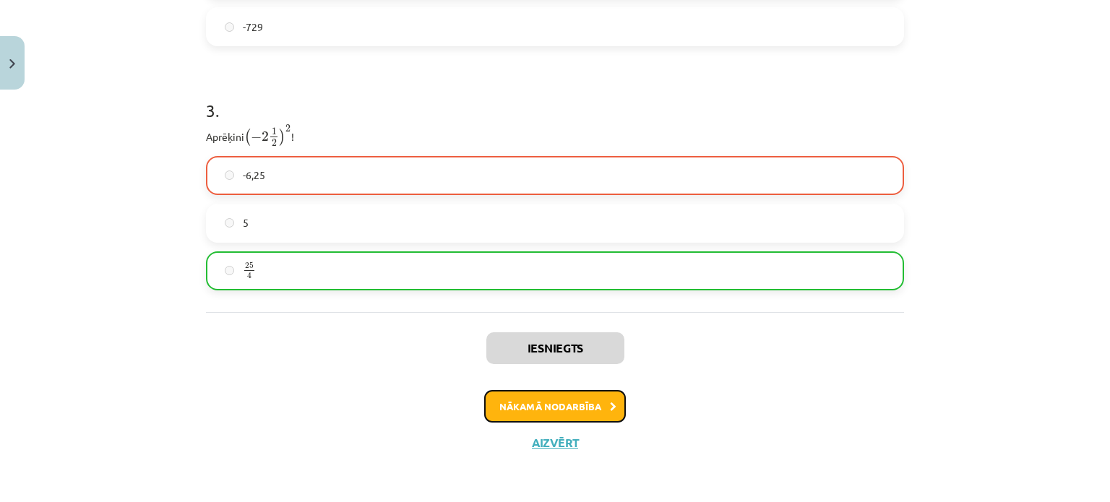
click at [578, 393] on button "Nākamā nodarbība" at bounding box center [555, 406] width 142 height 33
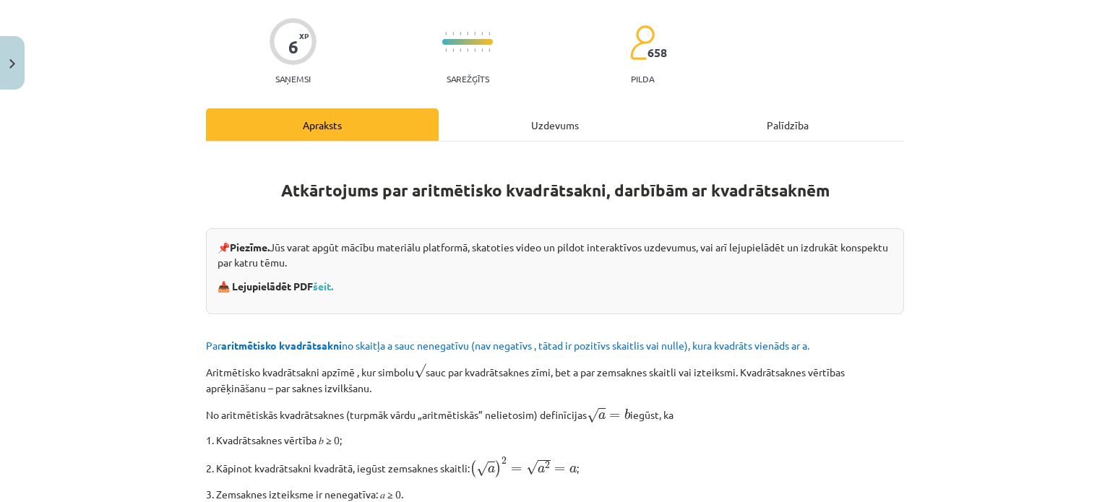
scroll to position [36, 0]
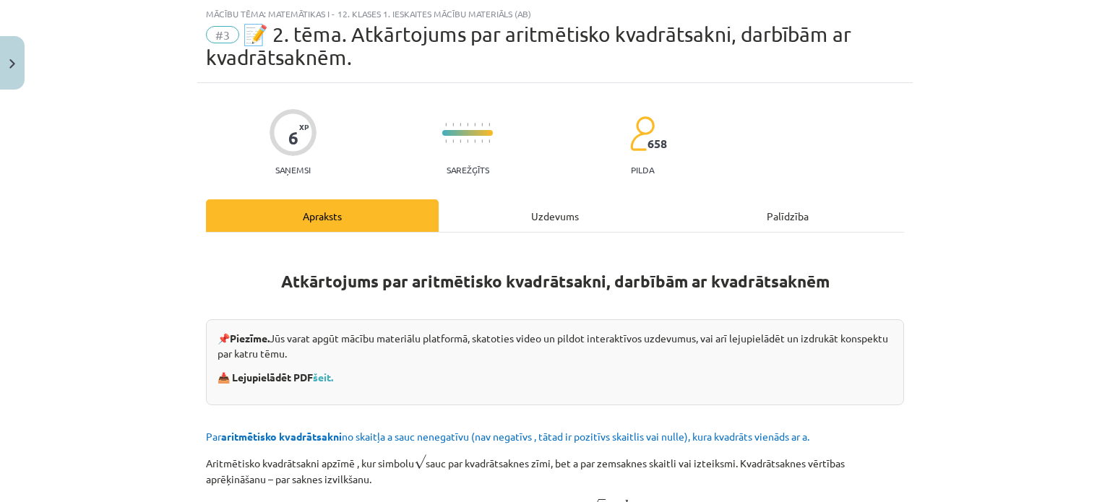
click at [541, 222] on div "Uzdevums" at bounding box center [555, 216] width 233 height 33
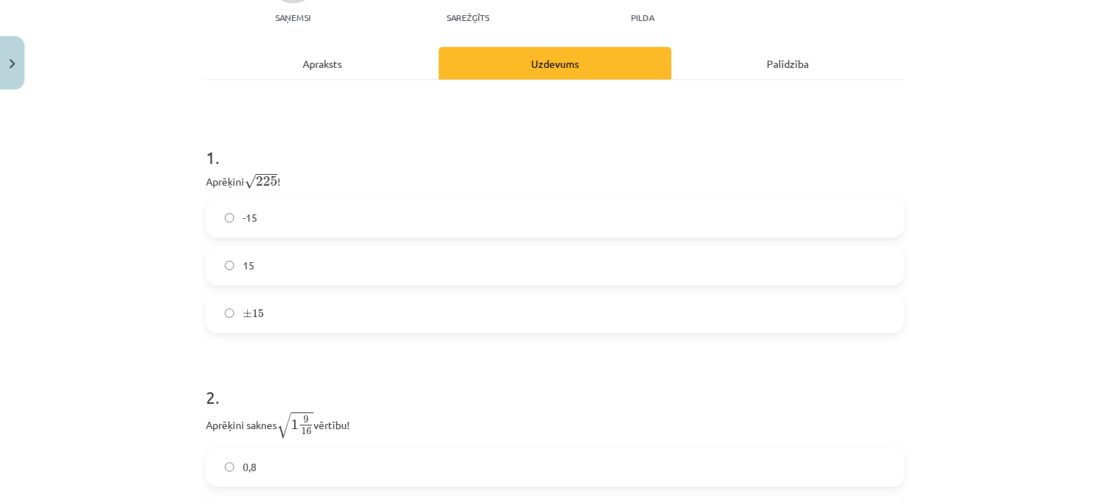
scroll to position [257, 0]
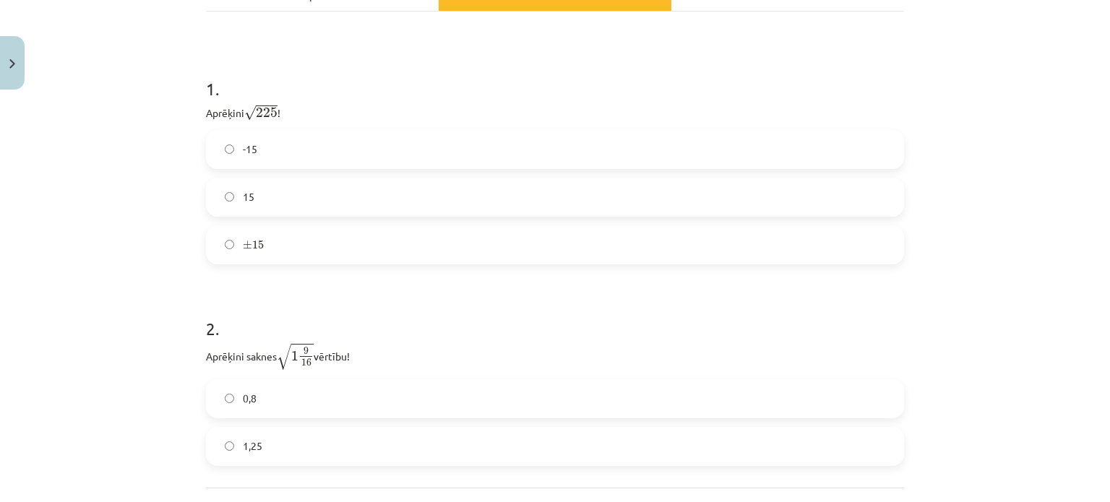
click at [411, 198] on label "15" at bounding box center [554, 197] width 695 height 36
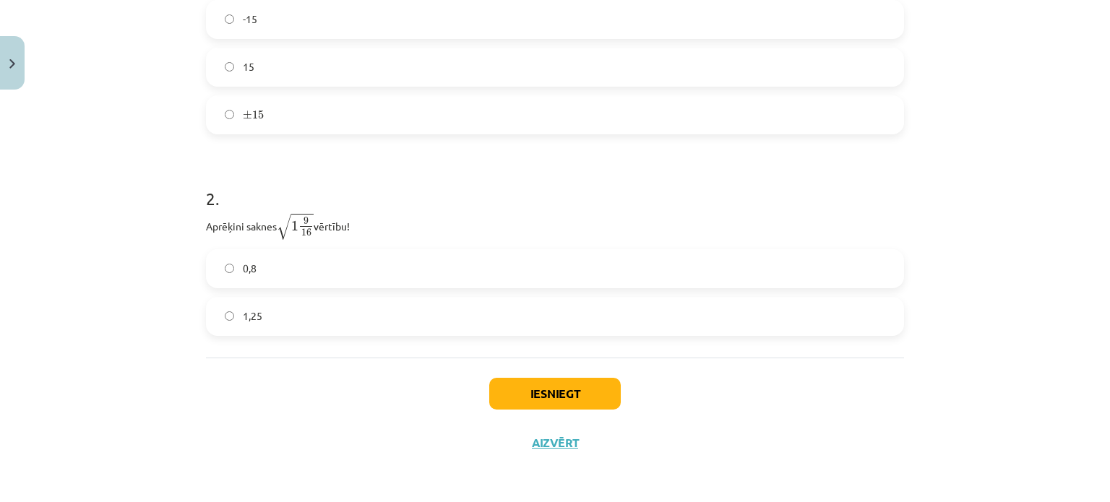
click at [445, 320] on label "1,25" at bounding box center [554, 317] width 695 height 36
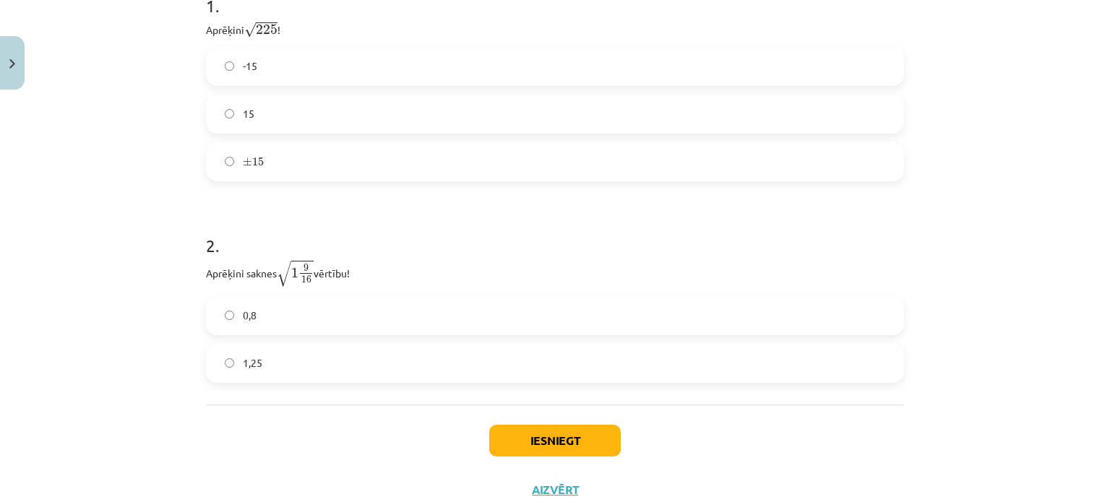
scroll to position [341, 0]
click at [538, 445] on button "Iesniegt" at bounding box center [555, 440] width 132 height 32
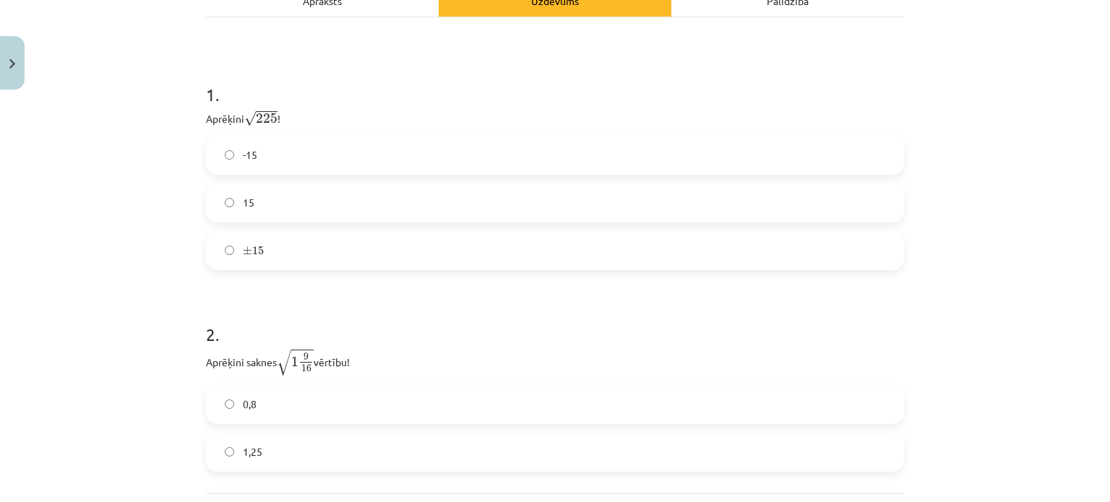
scroll to position [387, 0]
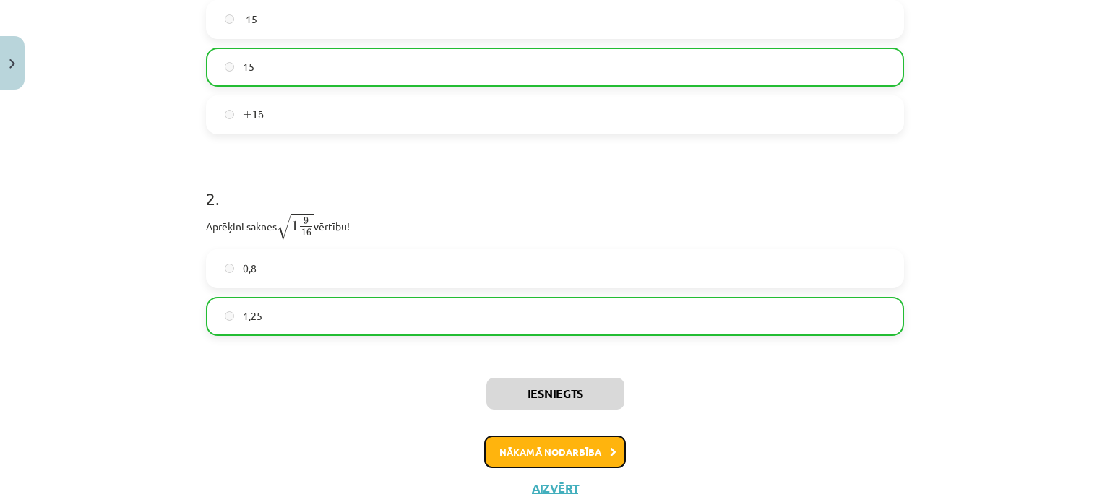
click at [585, 458] on button "Nākamā nodarbība" at bounding box center [555, 452] width 142 height 33
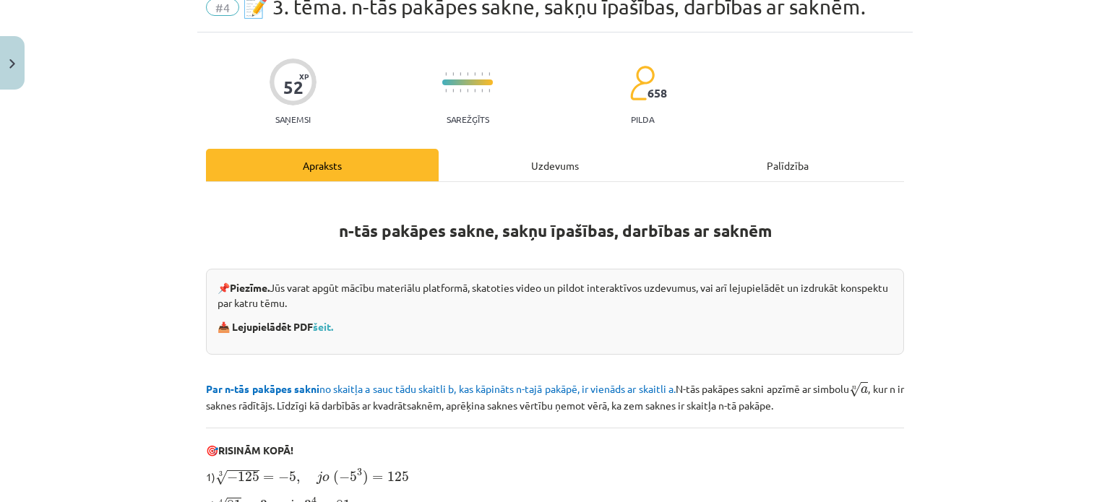
scroll to position [36, 0]
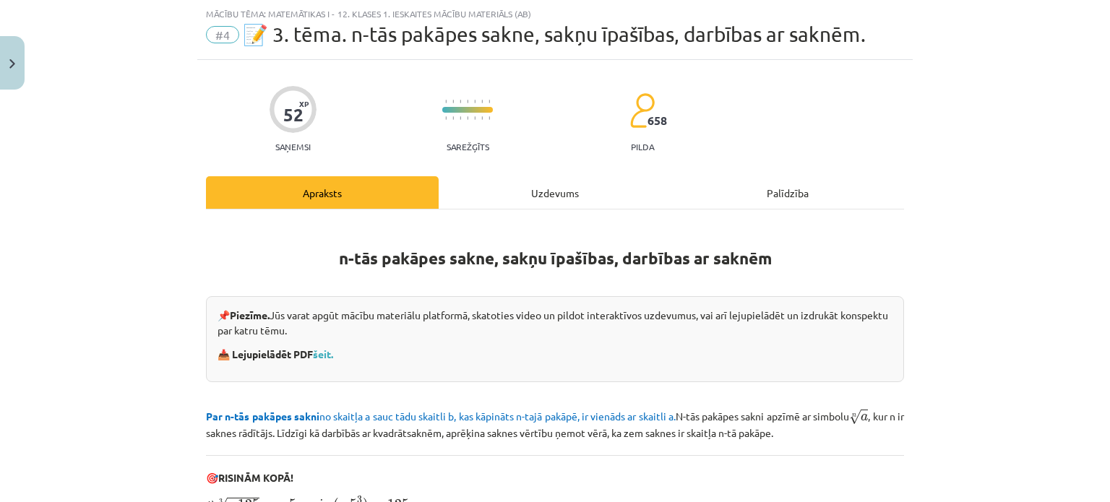
click at [559, 199] on div "Uzdevums" at bounding box center [555, 192] width 233 height 33
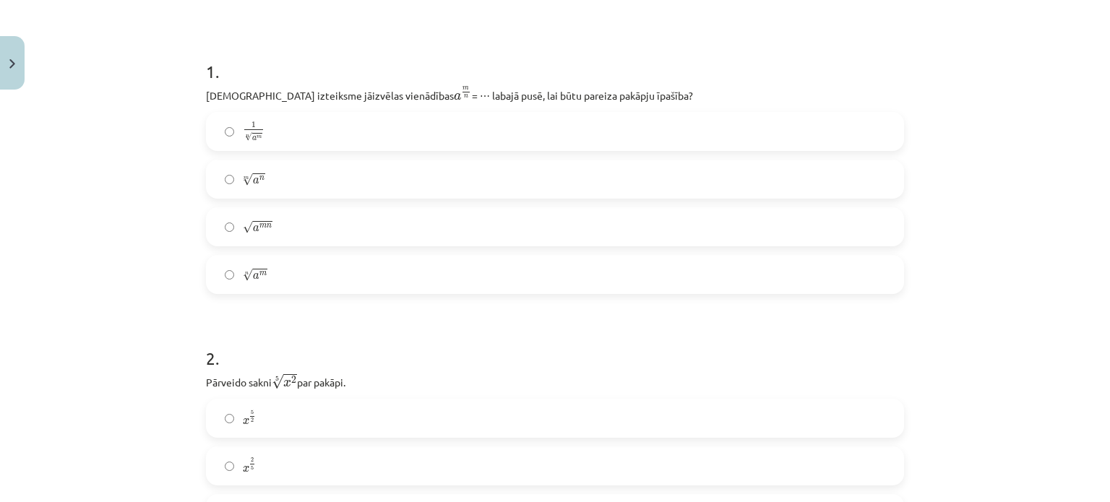
scroll to position [252, 0]
click at [453, 173] on label "m √ a n a n m" at bounding box center [554, 178] width 695 height 36
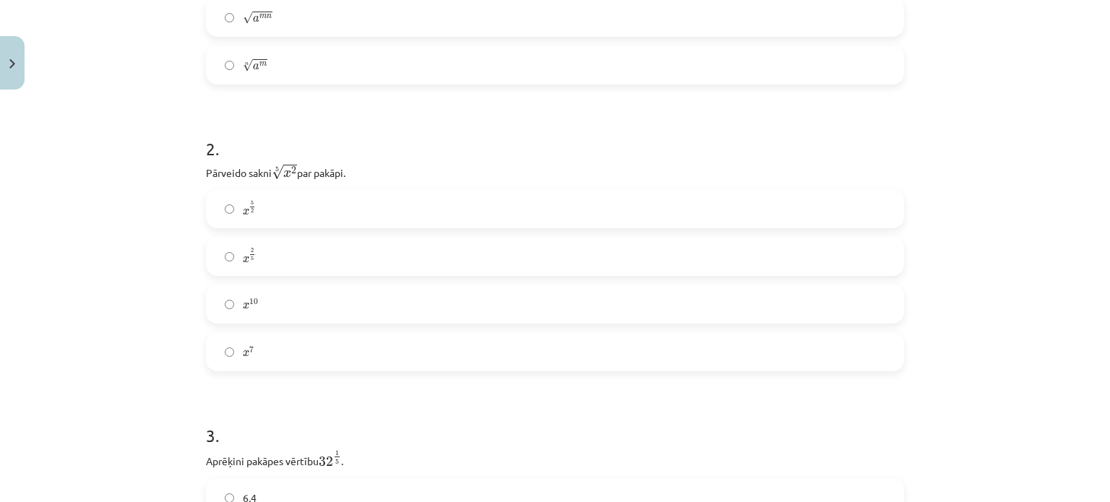
scroll to position [467, 0]
click at [398, 252] on label "x 2 5 x 2 5" at bounding box center [554, 251] width 695 height 36
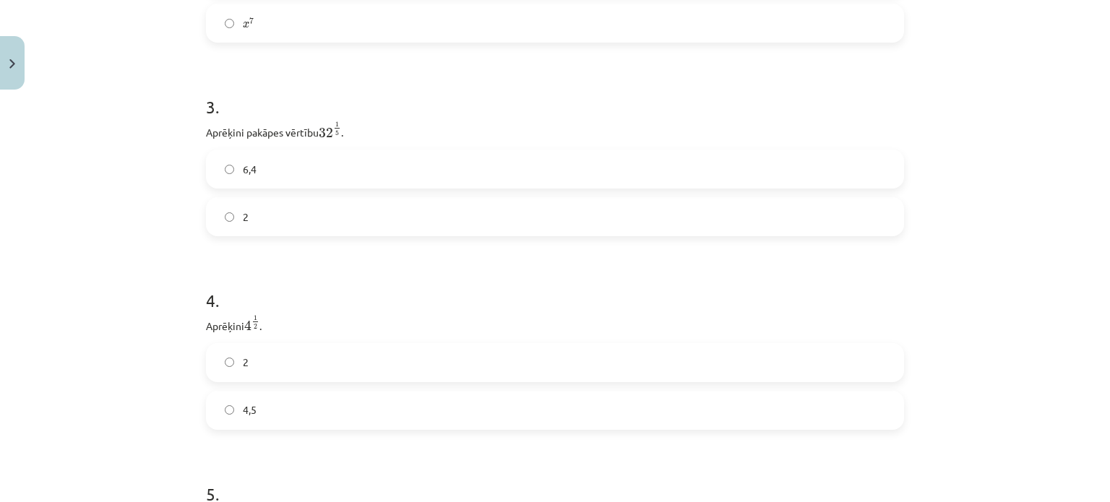
scroll to position [793, 0]
click at [392, 214] on label "2" at bounding box center [554, 214] width 695 height 36
click at [413, 233] on label "4,5" at bounding box center [554, 220] width 695 height 36
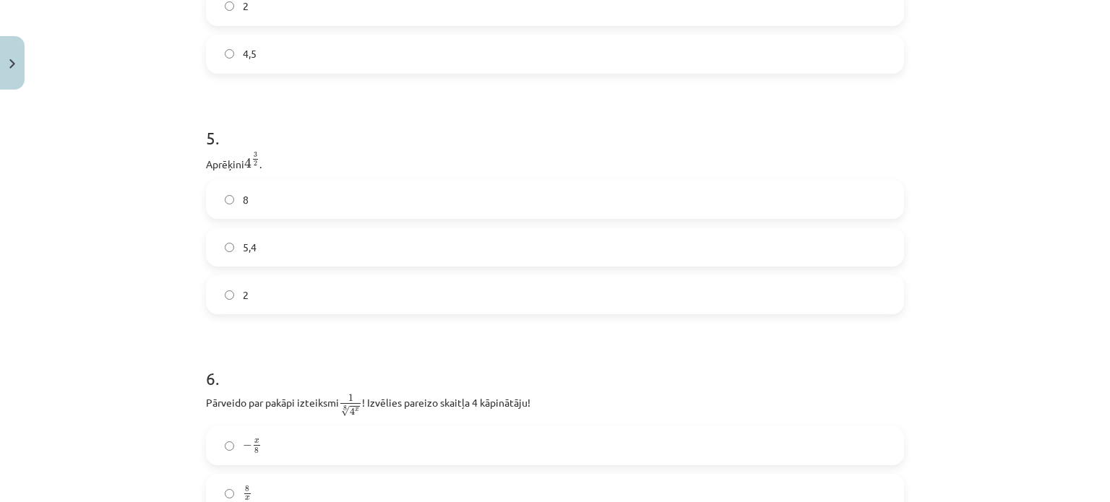
scroll to position [1149, 0]
click at [479, 254] on label "5,4" at bounding box center [554, 244] width 695 height 36
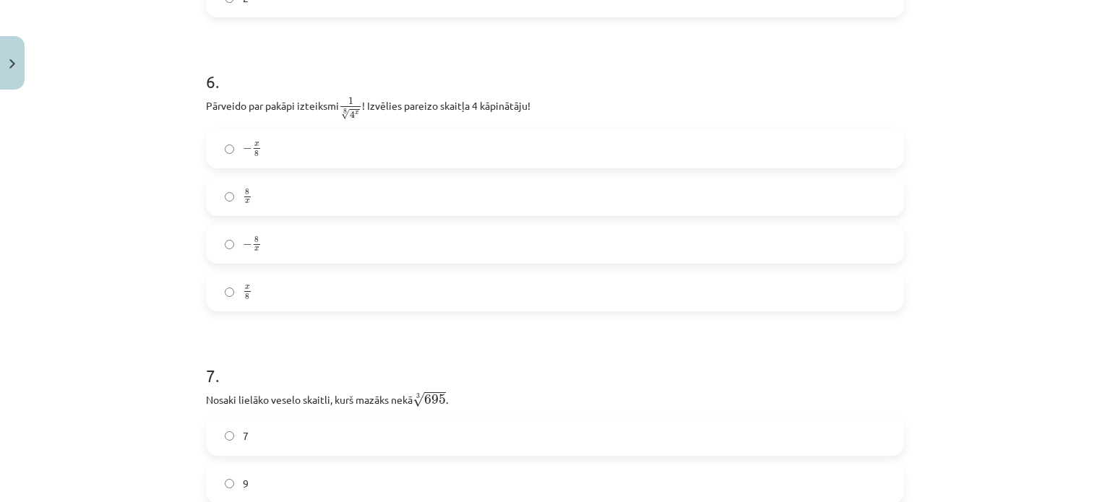
scroll to position [1446, 0]
click at [293, 297] on label "x 8 x 8" at bounding box center [554, 289] width 695 height 36
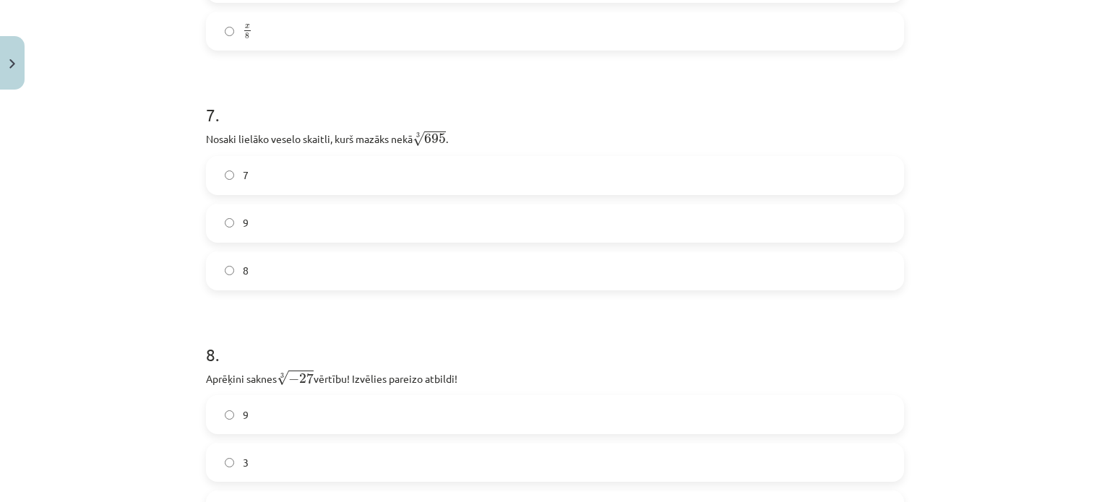
click at [272, 280] on label "8" at bounding box center [554, 271] width 695 height 36
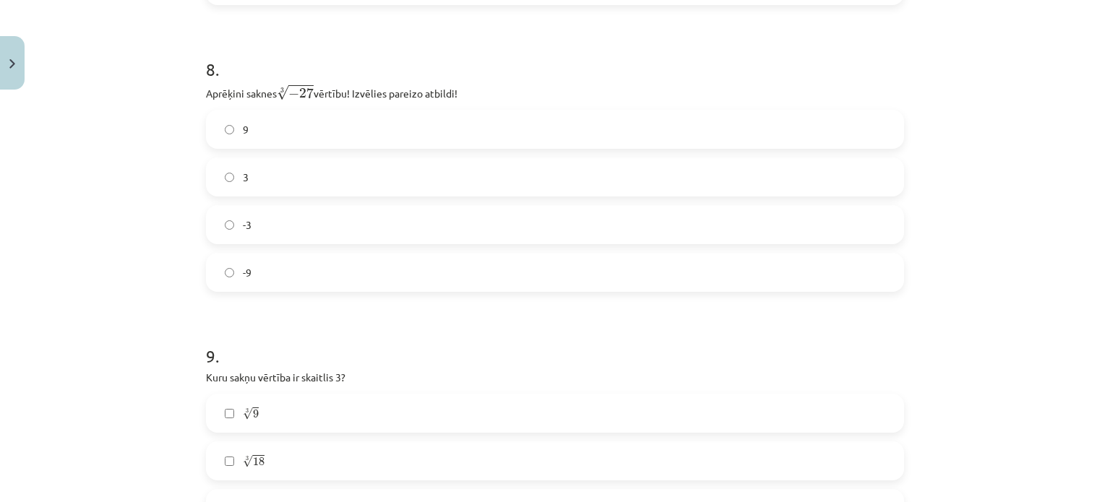
scroll to position [1991, 0]
click at [283, 224] on label "-3" at bounding box center [554, 224] width 695 height 36
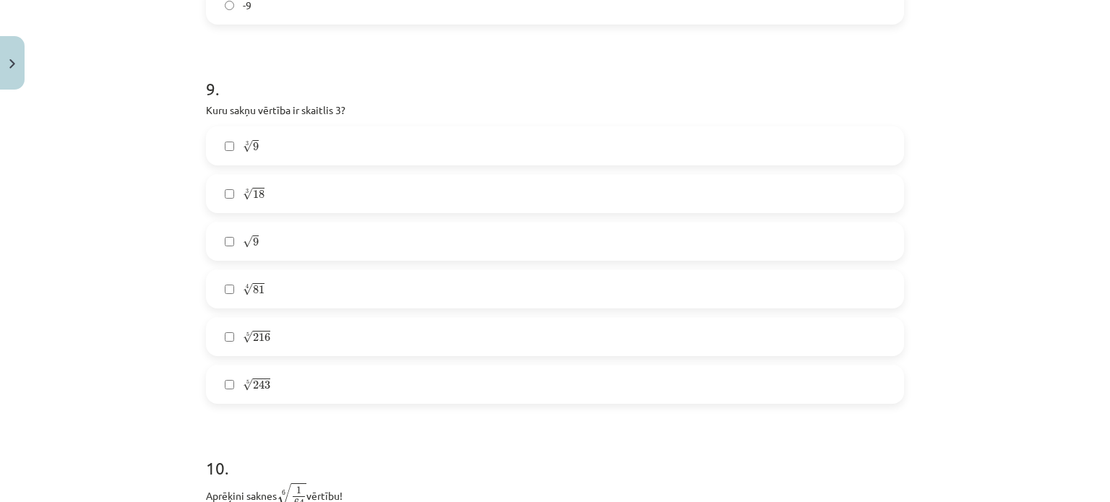
scroll to position [2257, 0]
click at [256, 235] on label "√ 9 9" at bounding box center [554, 242] width 695 height 36
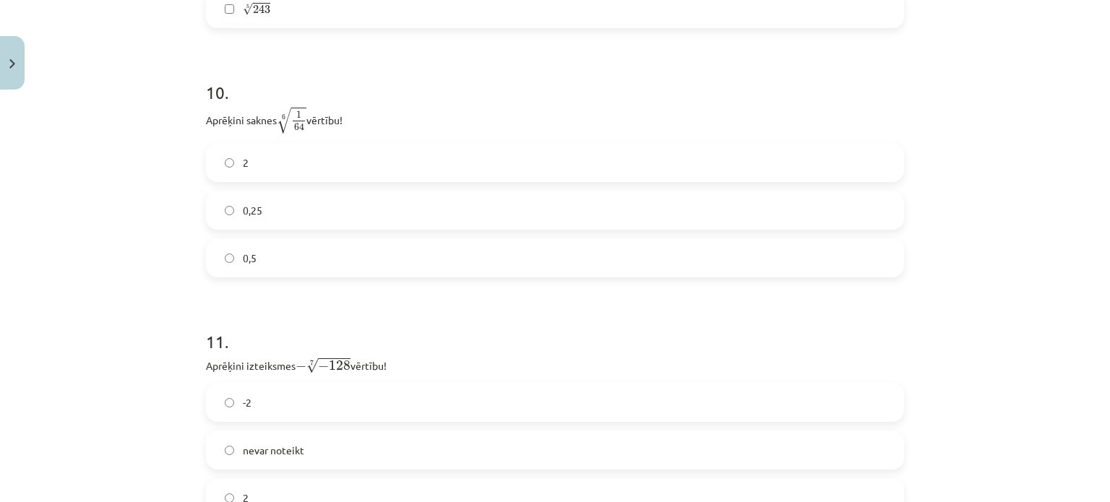
scroll to position [2641, 0]
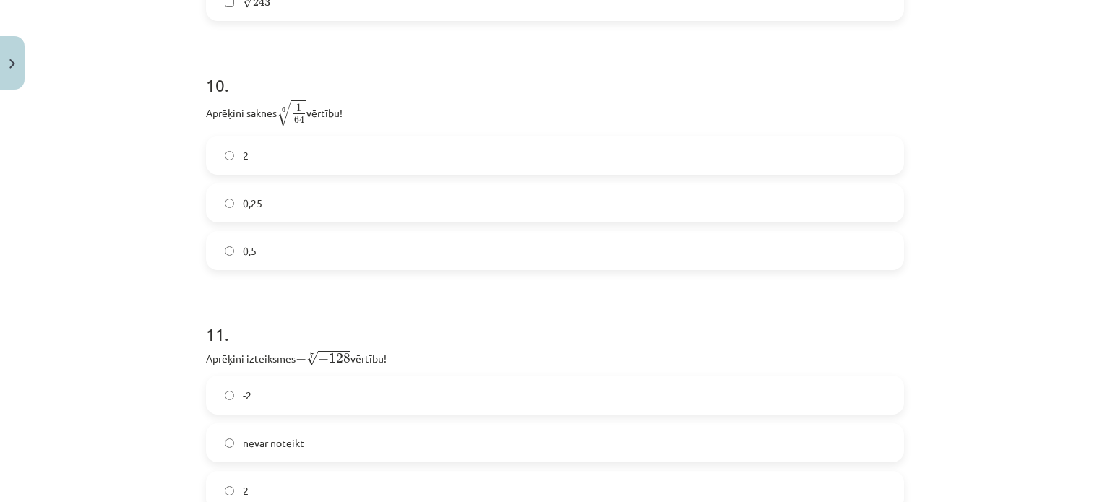
click at [315, 207] on label "0,25" at bounding box center [554, 203] width 695 height 36
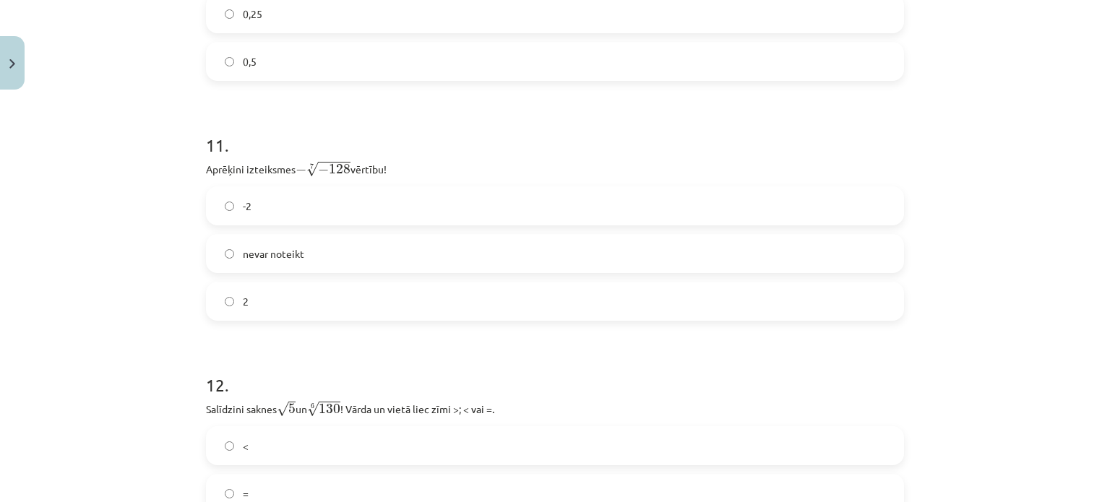
scroll to position [2834, 0]
click at [286, 254] on span "nevar noteikt" at bounding box center [273, 250] width 61 height 15
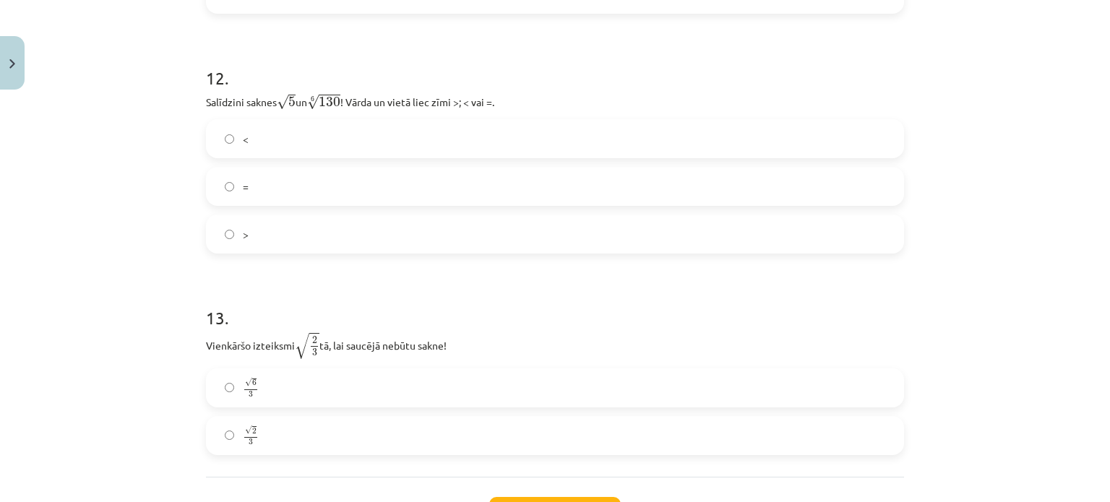
scroll to position [3139, 0]
click at [408, 130] on label "<" at bounding box center [554, 137] width 695 height 36
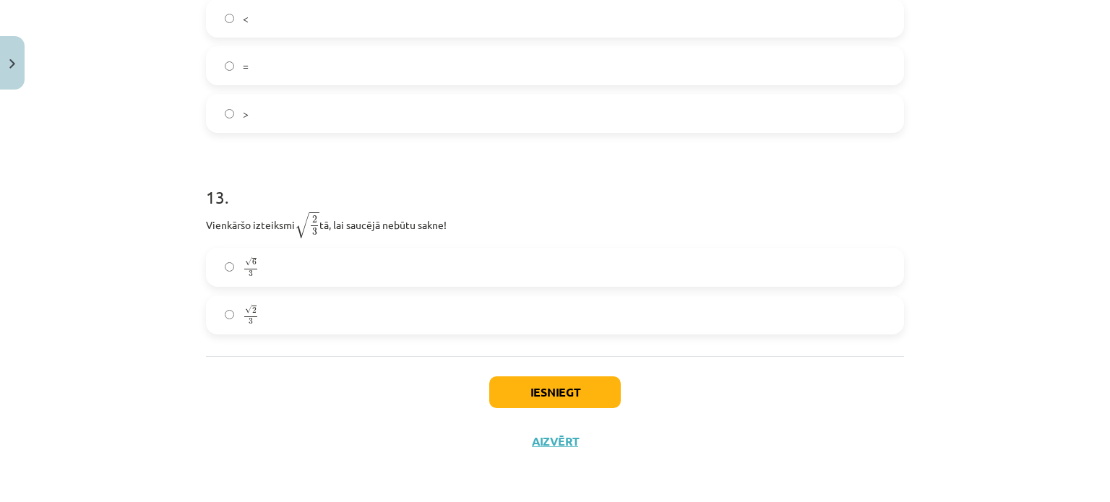
click at [454, 258] on label "√ 6 3 6 3" at bounding box center [554, 267] width 695 height 36
click at [519, 394] on button "Iesniegt" at bounding box center [555, 393] width 132 height 32
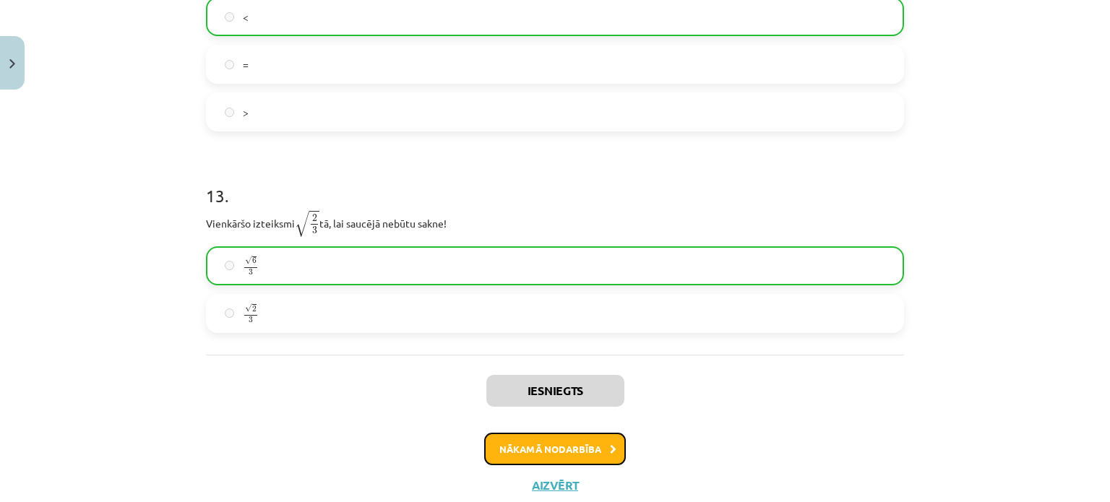
click at [586, 437] on button "Nākamā nodarbība" at bounding box center [555, 449] width 142 height 33
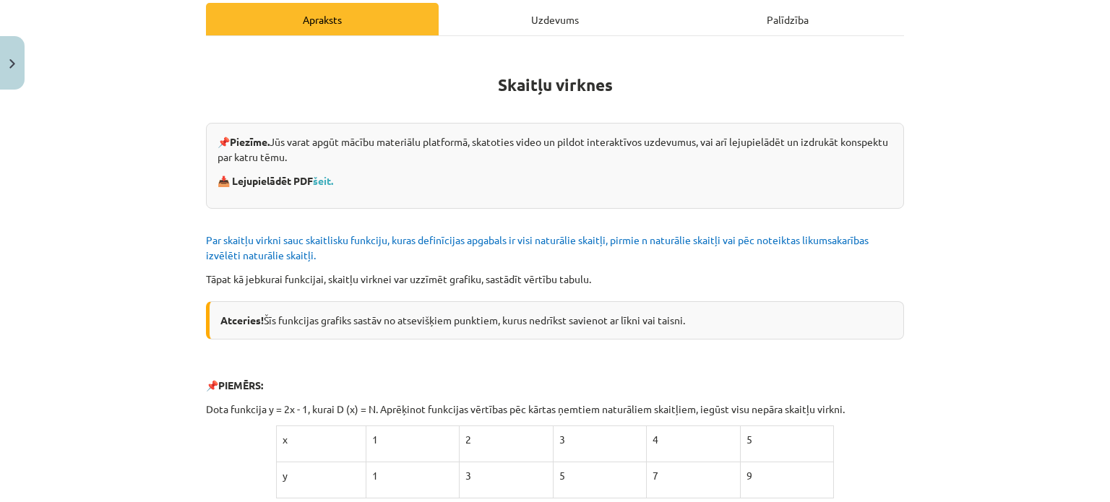
scroll to position [36, 0]
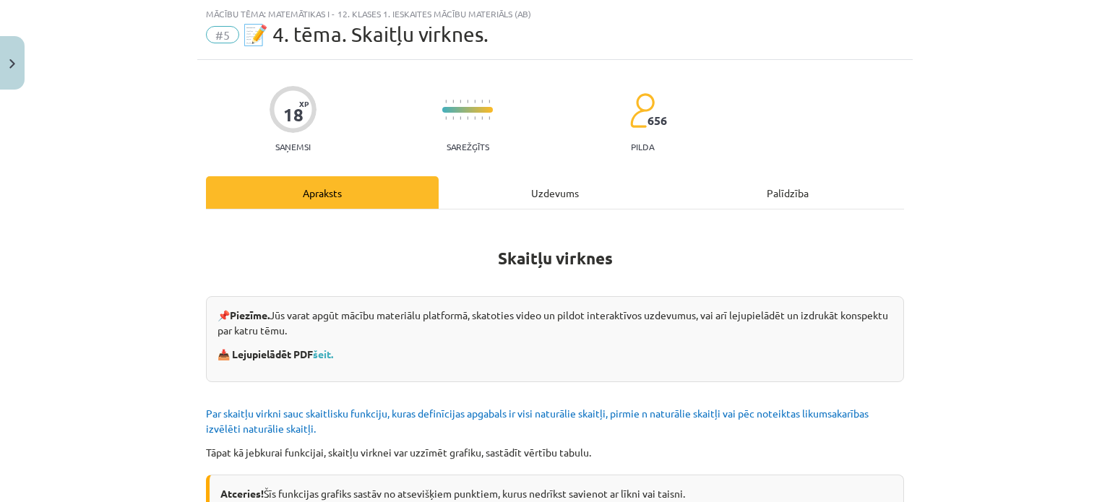
click at [508, 186] on div "Uzdevums" at bounding box center [555, 192] width 233 height 33
